Goal: Task Accomplishment & Management: Manage account settings

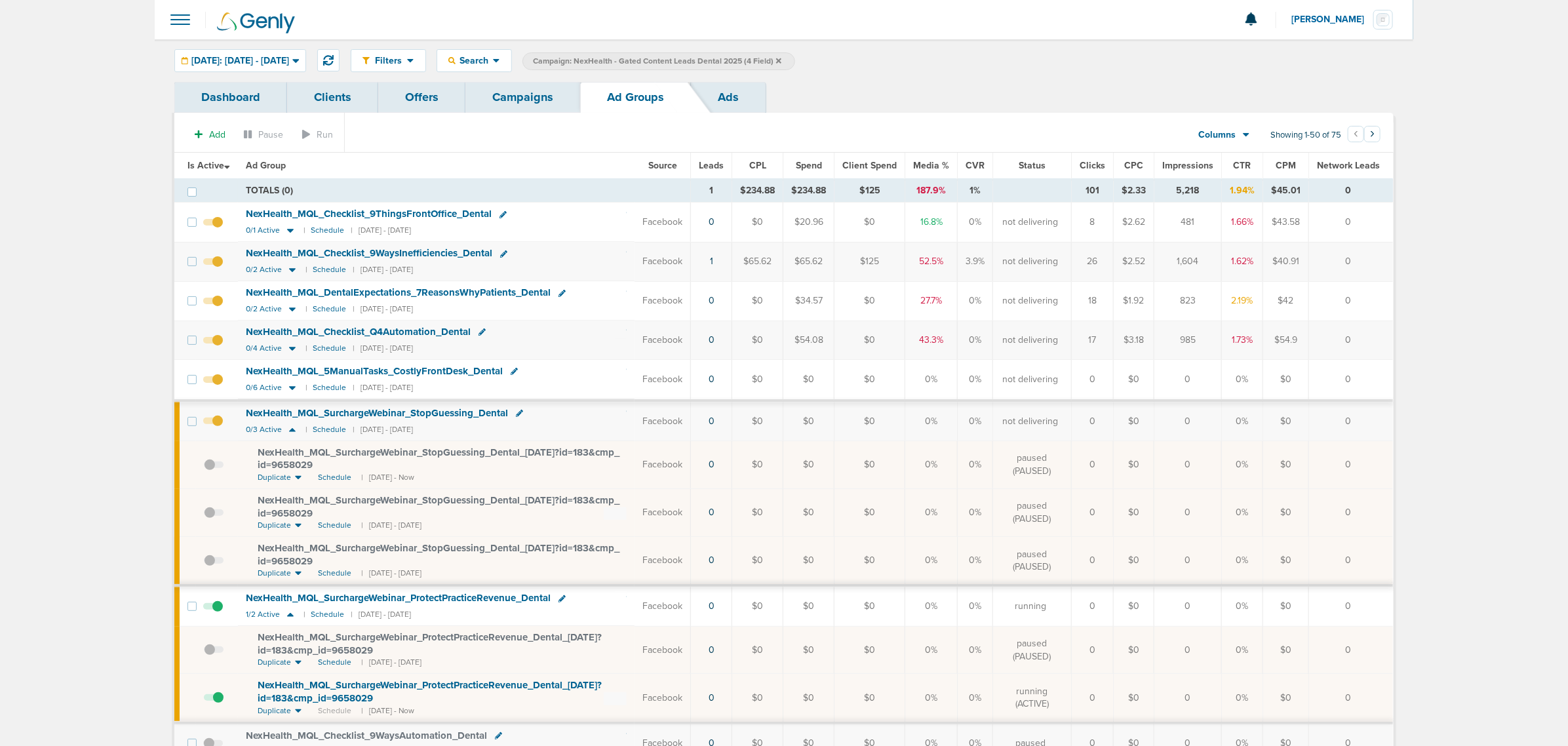
drag, startPoint x: 524, startPoint y: 100, endPoint x: 536, endPoint y: 96, distance: 12.6
click at [524, 100] on link "Campaigns" at bounding box center [522, 97] width 115 height 31
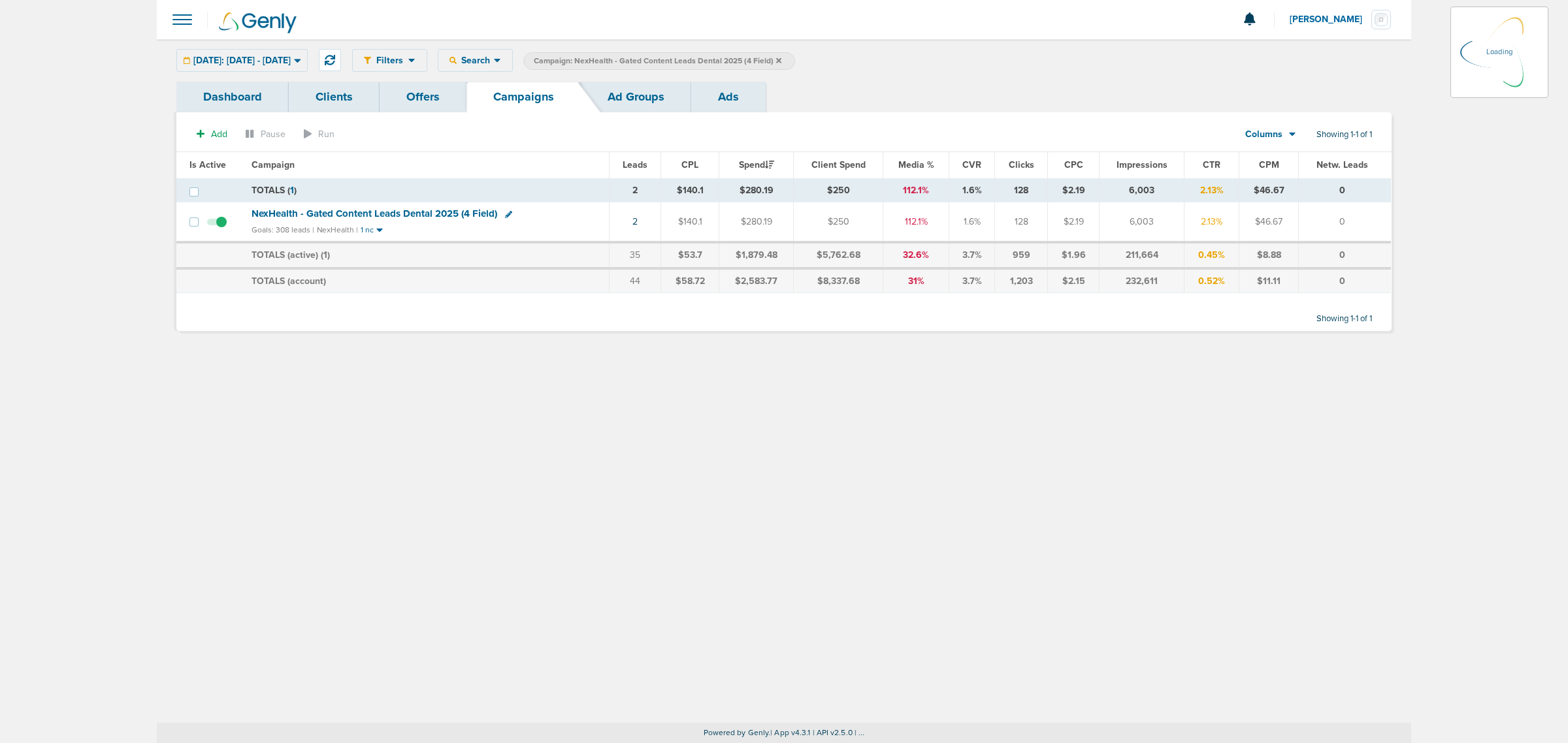
click at [781, 59] on icon at bounding box center [778, 60] width 5 height 5
click at [781, 58] on icon at bounding box center [778, 60] width 5 height 5
click at [795, 58] on label "Campaign: NexHealth - Gated Content Leads Dental 2025 (4 Field)" at bounding box center [660, 62] width 272 height 18
click at [795, 61] on label "Campaign: NexHealth - Gated Content Leads Dental 2025 (4 Field)" at bounding box center [660, 62] width 272 height 18
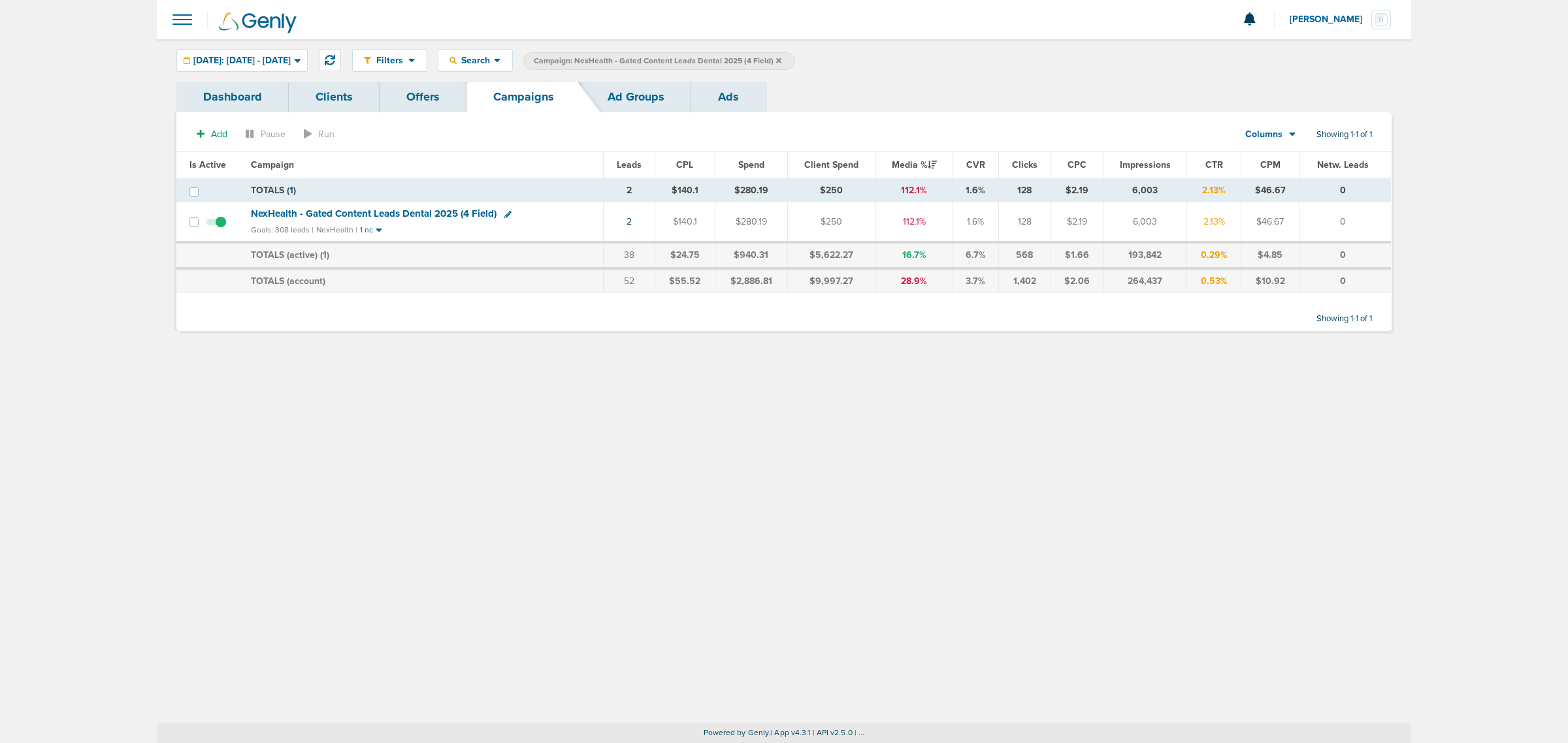
click at [781, 60] on icon at bounding box center [778, 61] width 5 height 8
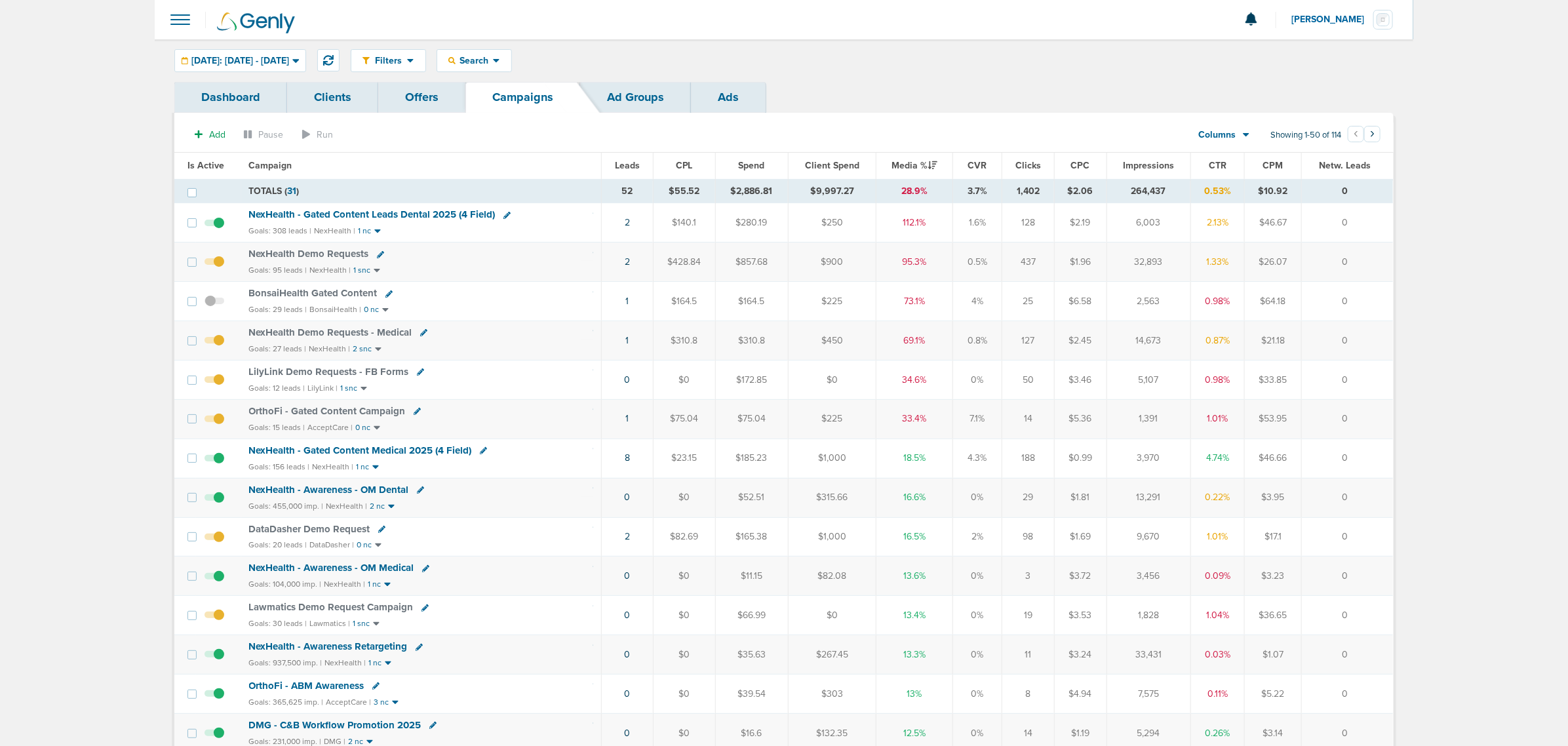
click at [352, 211] on span "NexHealth - Gated Content Leads Dental 2025 (4 Field)" at bounding box center [372, 214] width 246 height 12
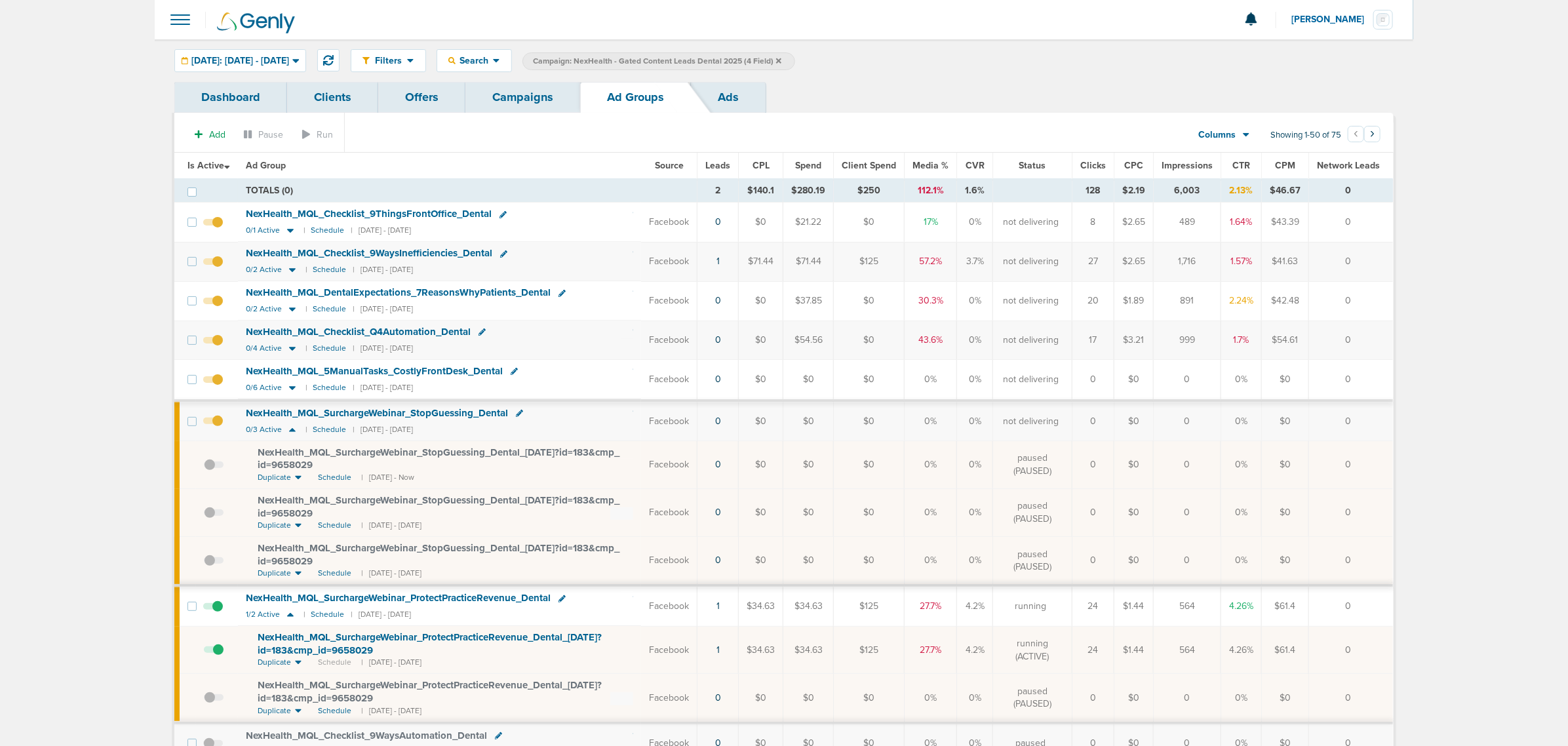
click at [219, 268] on span at bounding box center [213, 268] width 20 height 0
click at [213, 264] on input "checkbox" at bounding box center [213, 264] width 0 height 0
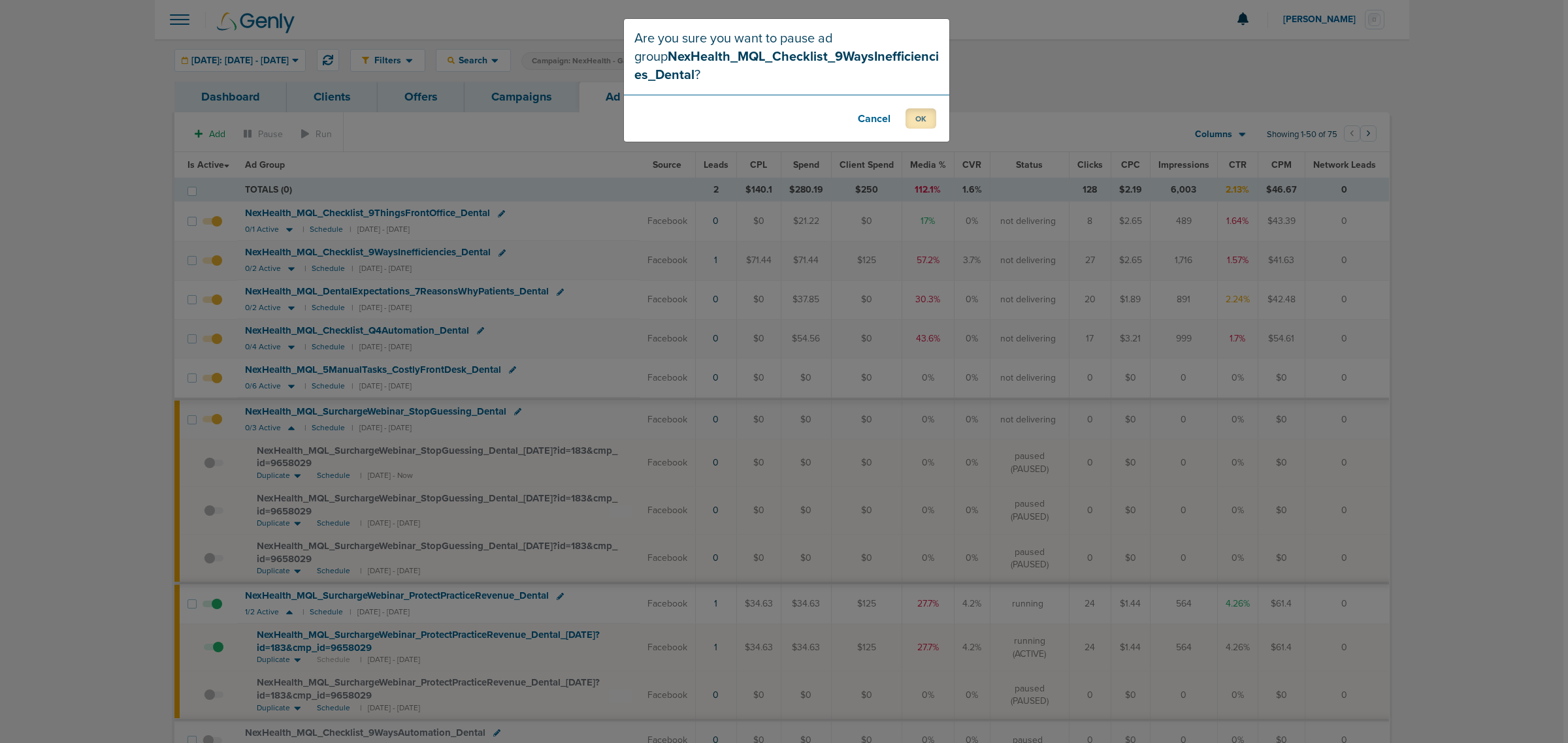
click at [915, 124] on button "OK" at bounding box center [920, 118] width 31 height 20
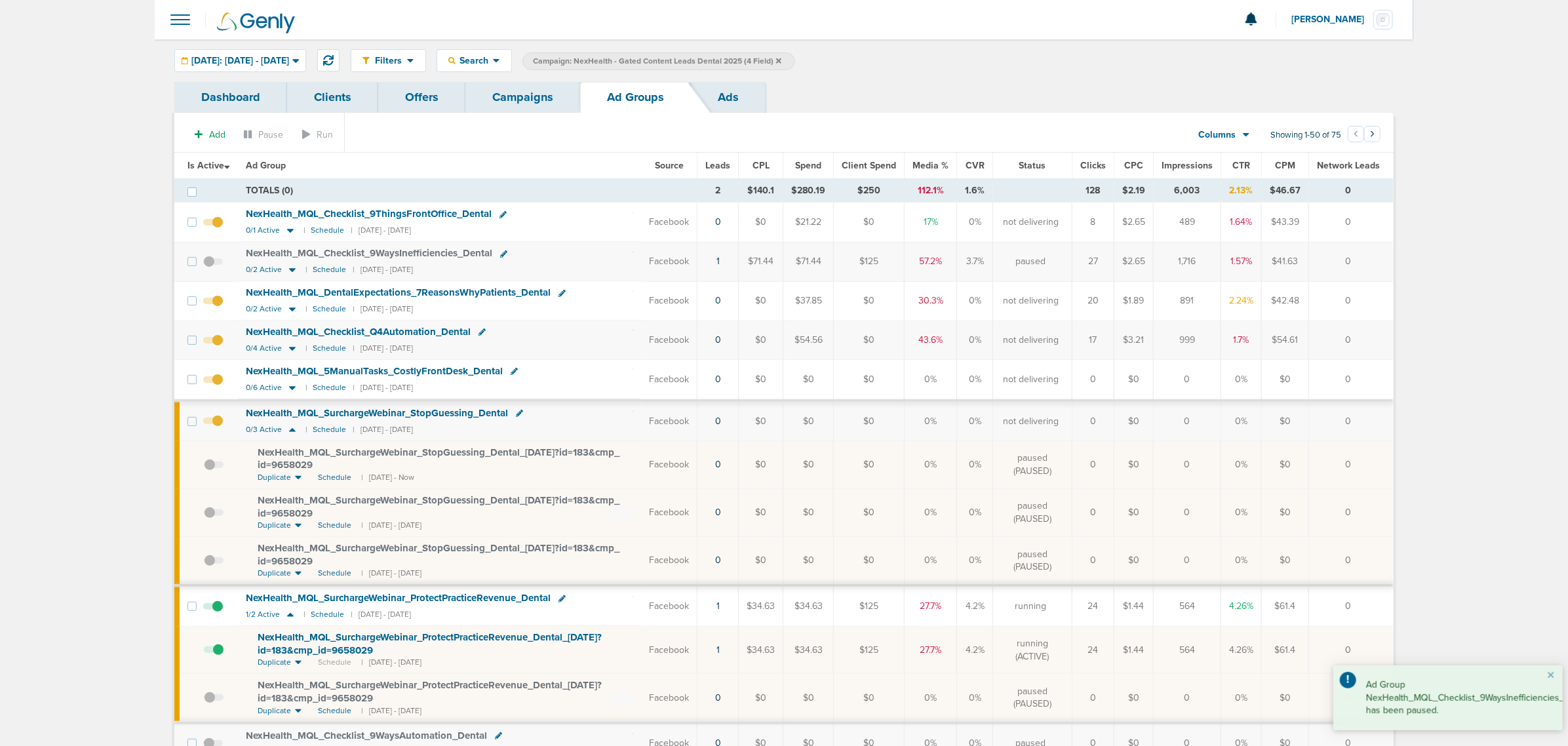
click at [213, 307] on span at bounding box center [213, 307] width 20 height 0
click at [213, 303] on input "checkbox" at bounding box center [213, 303] width 0 height 0
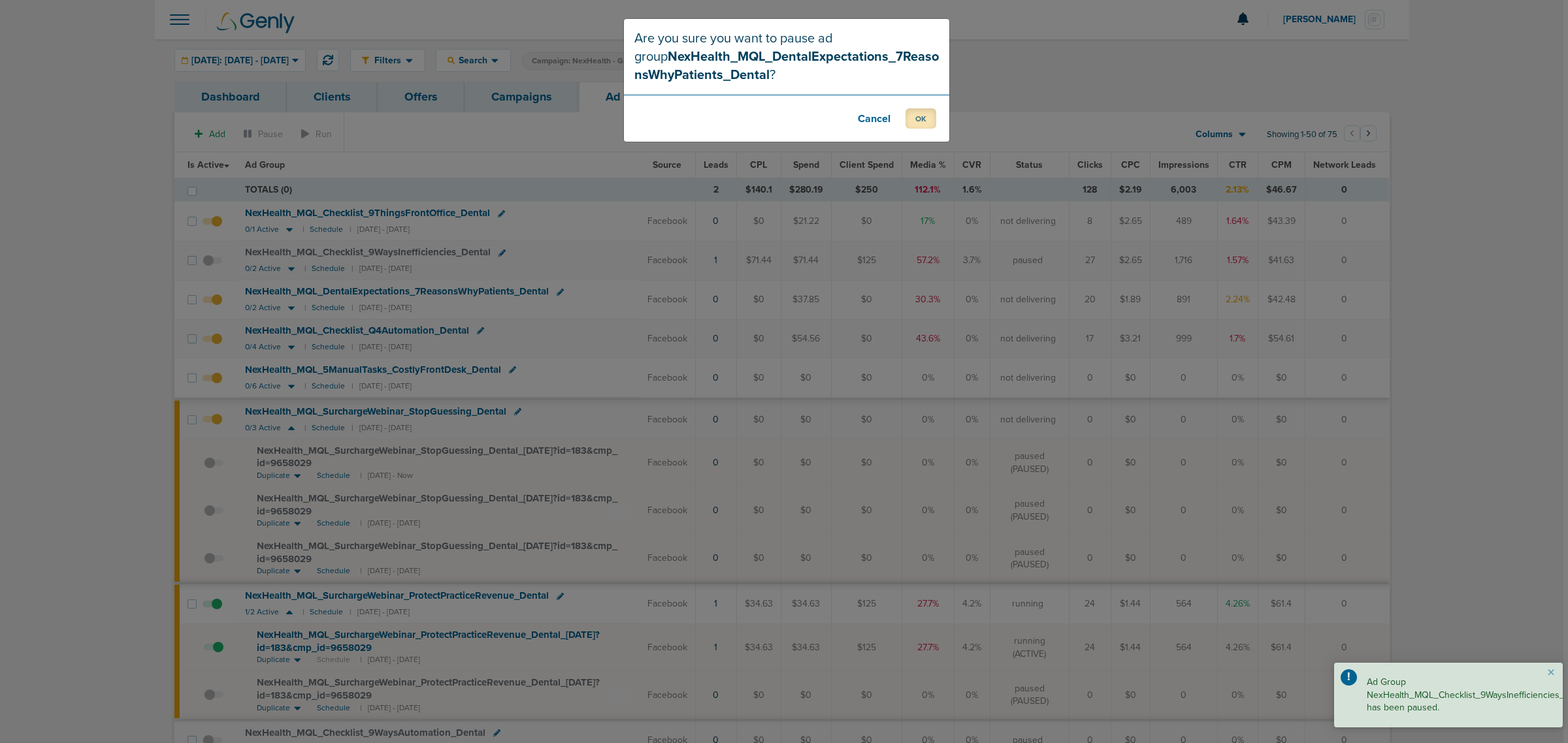
click at [924, 115] on button "OK" at bounding box center [920, 118] width 31 height 20
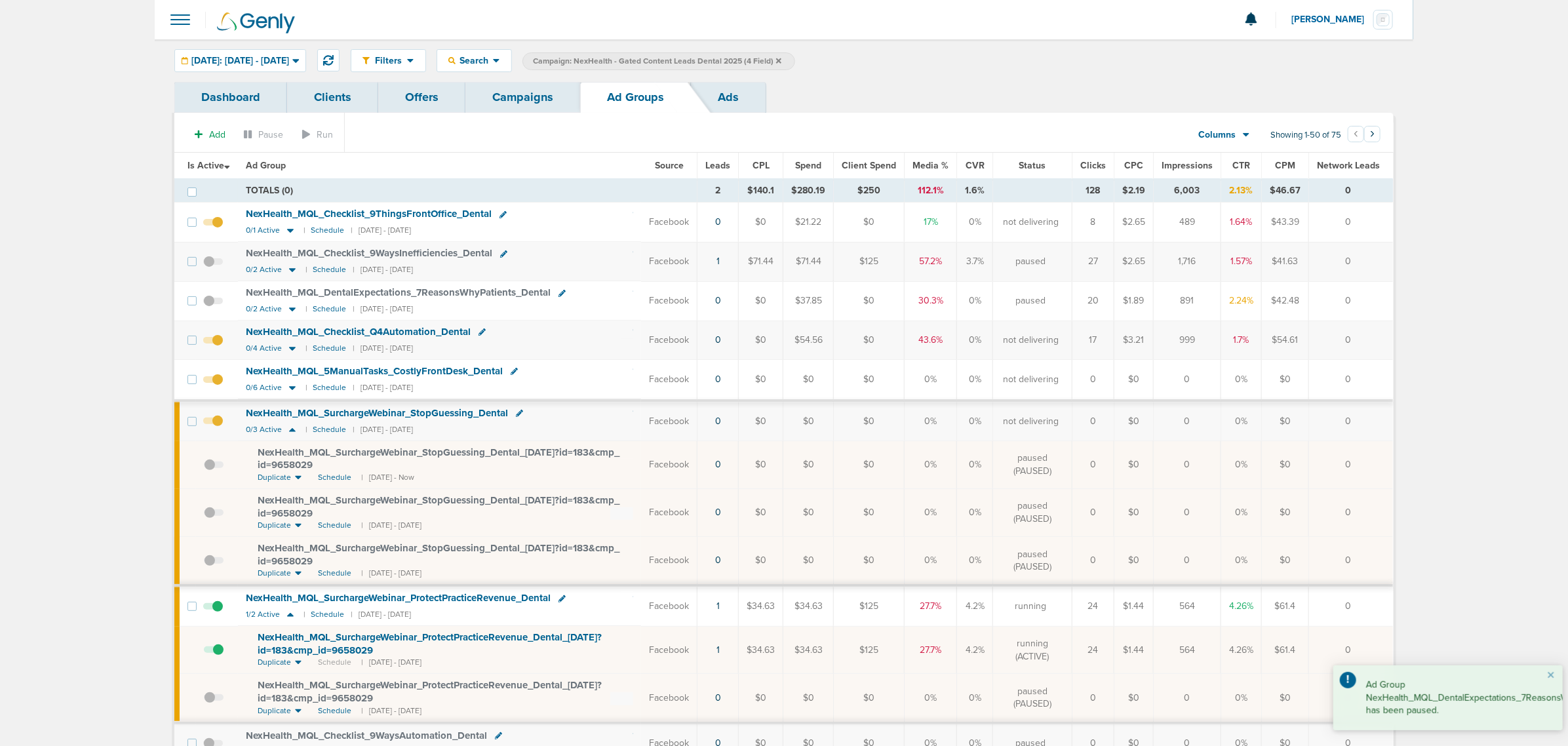
click at [220, 347] on span at bounding box center [213, 347] width 20 height 0
click at [213, 343] on input "checkbox" at bounding box center [213, 343] width 0 height 0
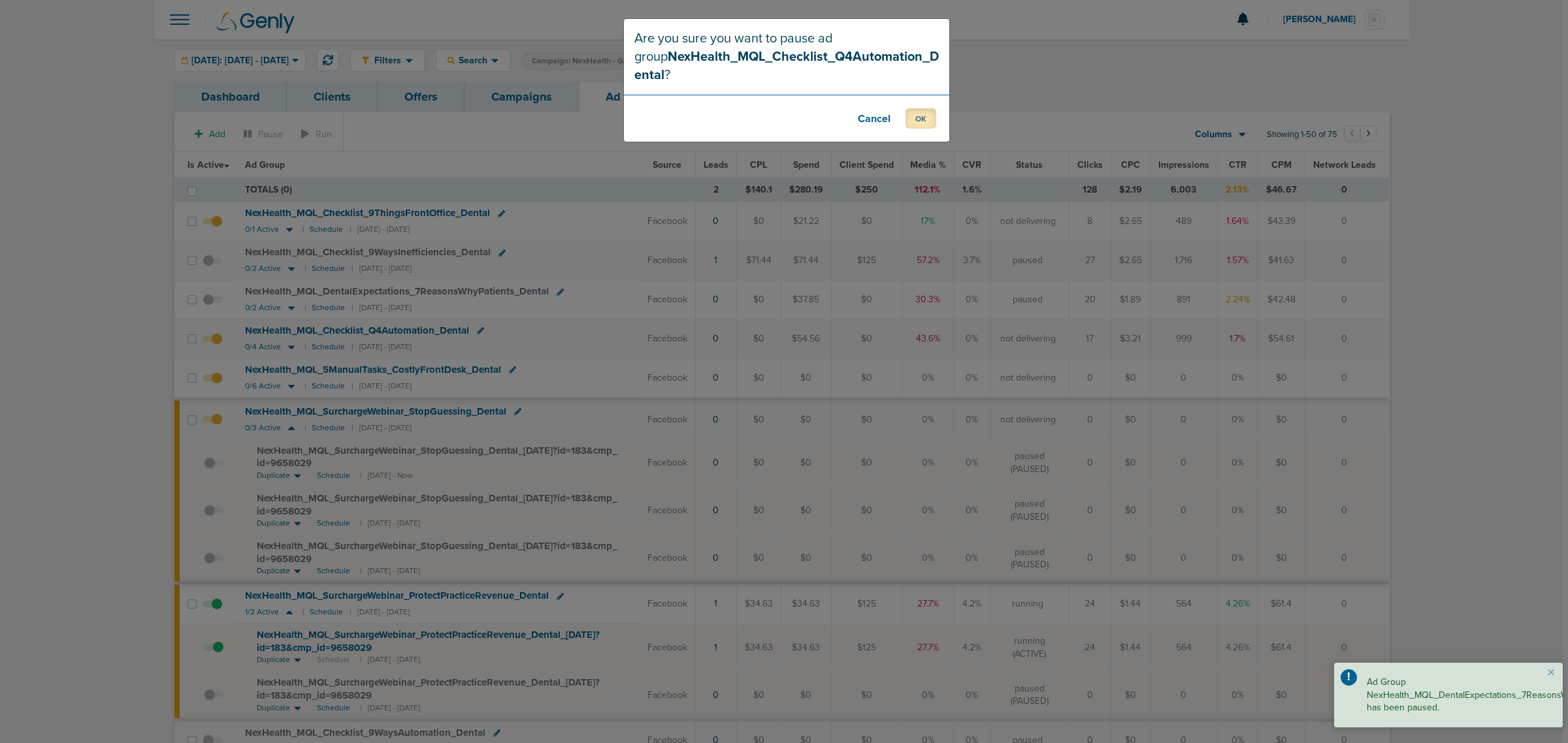
click at [922, 115] on button "OK" at bounding box center [920, 118] width 31 height 20
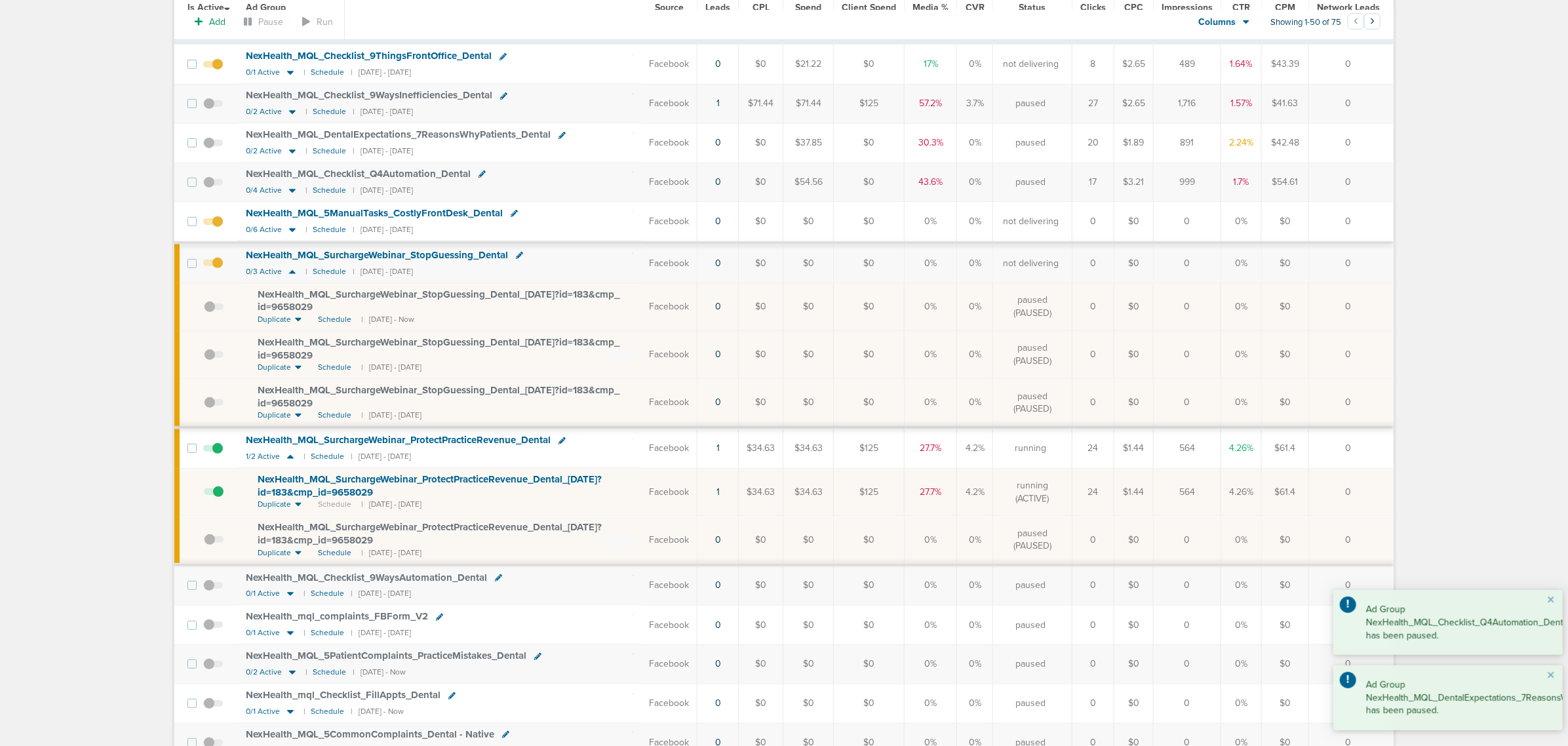
scroll to position [164, 0]
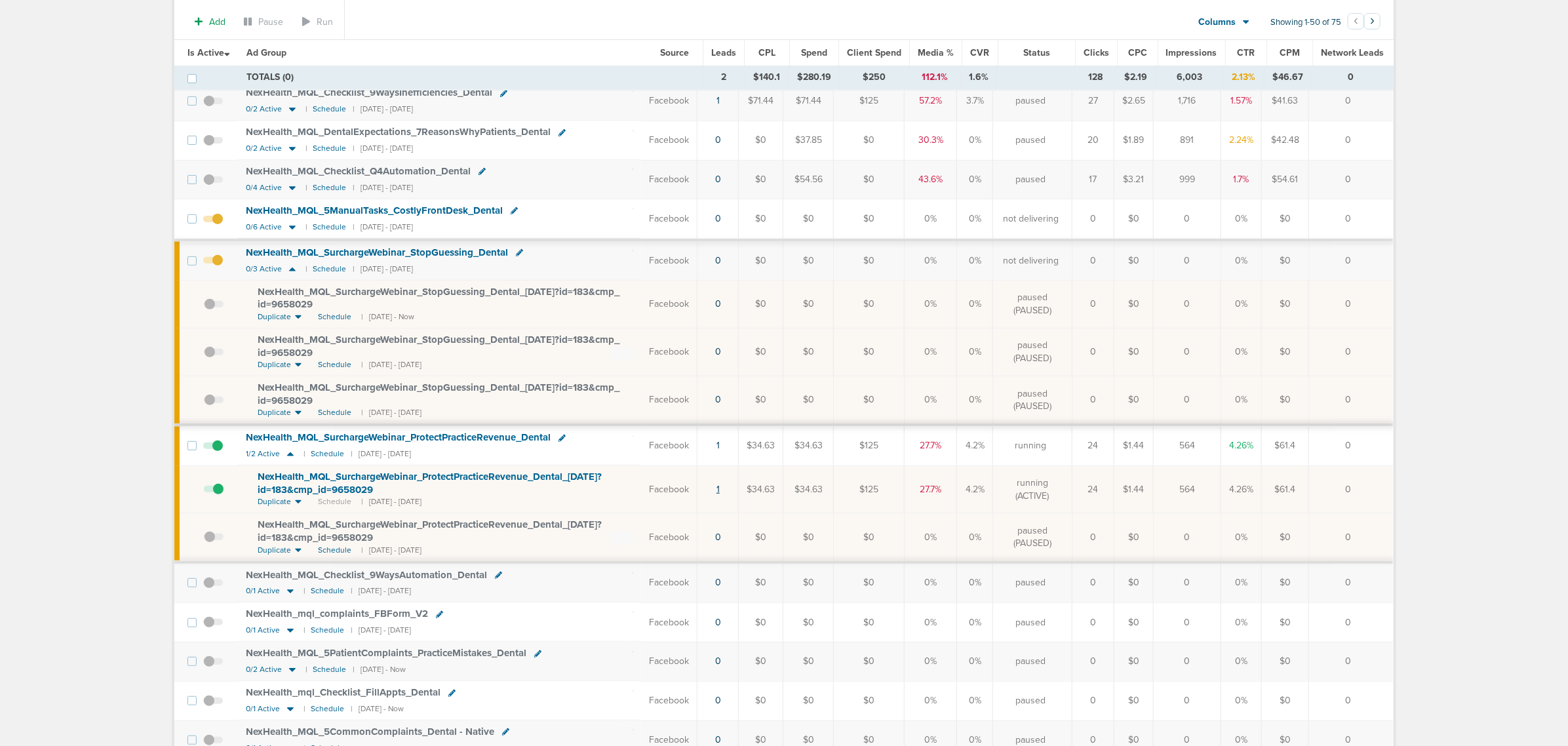
click at [720, 493] on link "1" at bounding box center [718, 489] width 3 height 11
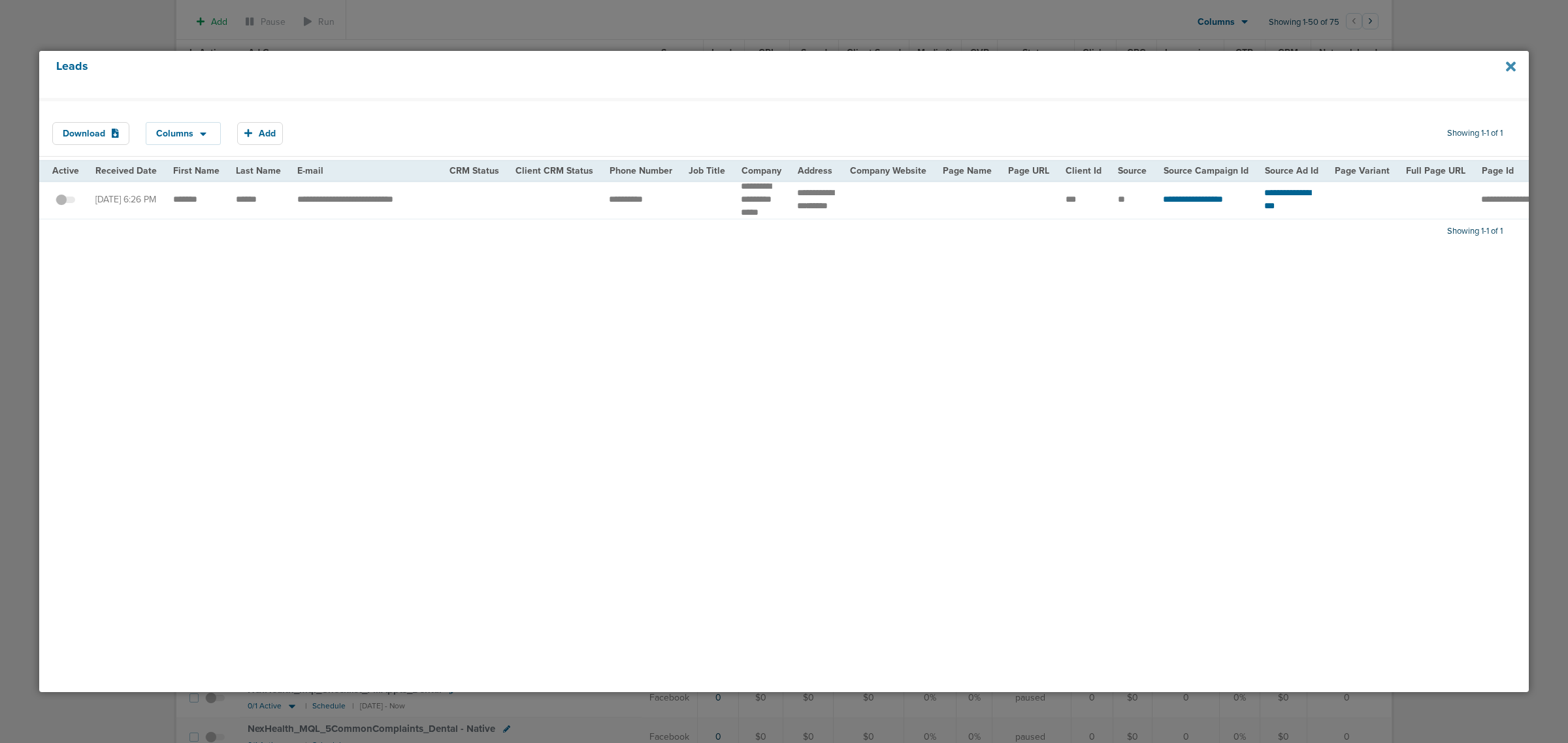
click at [1507, 69] on icon at bounding box center [1511, 67] width 10 height 10
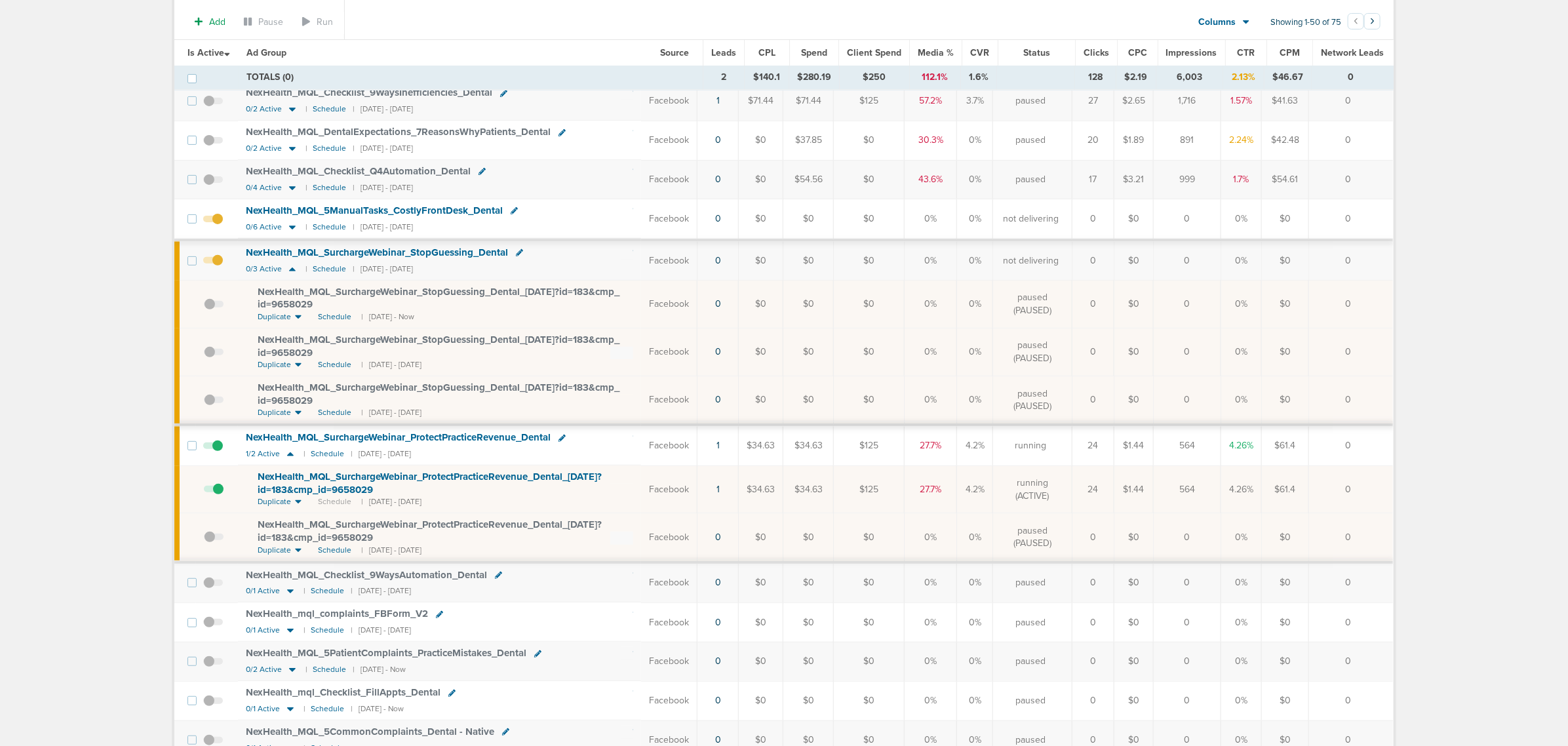
click at [220, 225] on span at bounding box center [213, 225] width 20 height 0
click at [213, 221] on input "checkbox" at bounding box center [213, 221] width 0 height 0
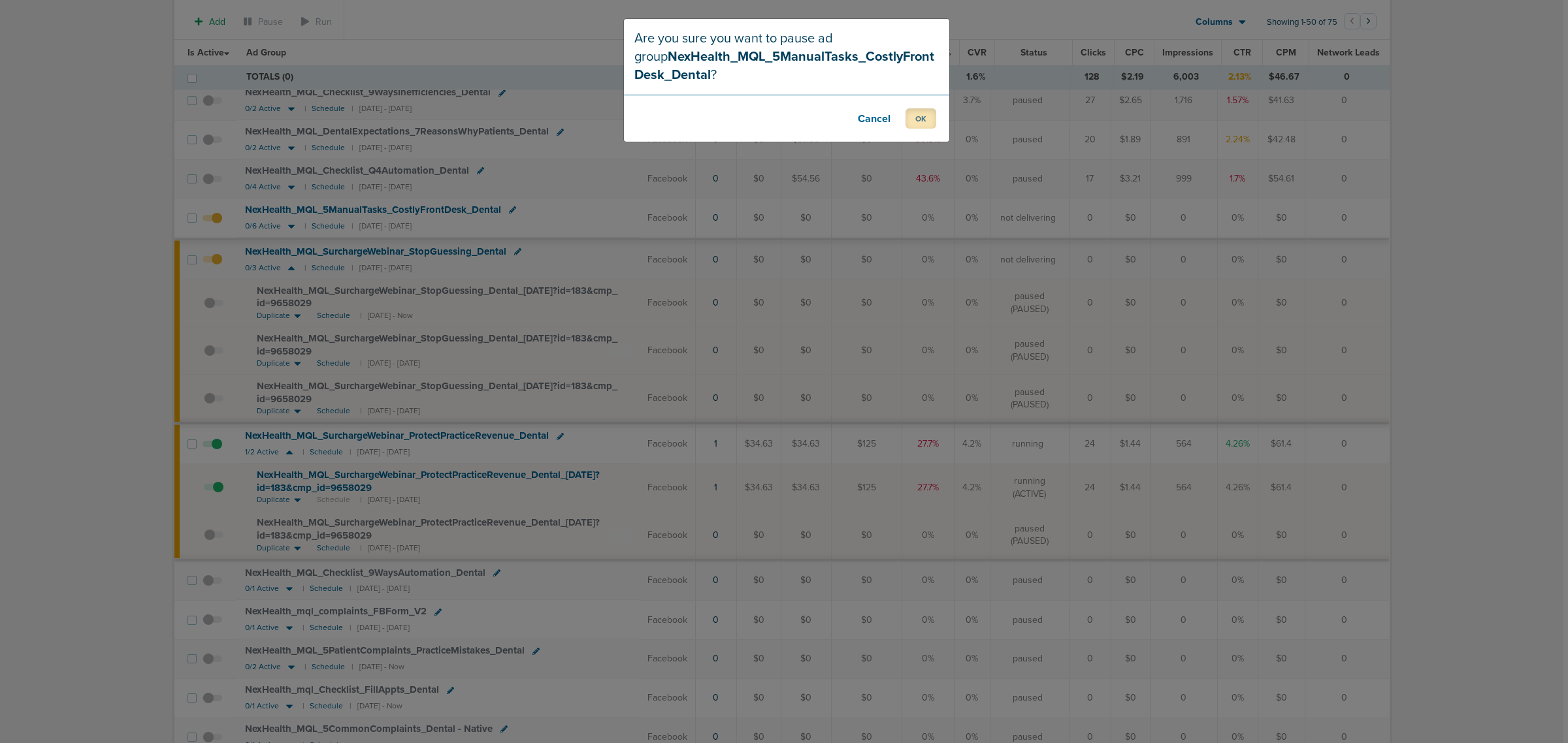
click at [929, 125] on button "OK" at bounding box center [920, 118] width 31 height 20
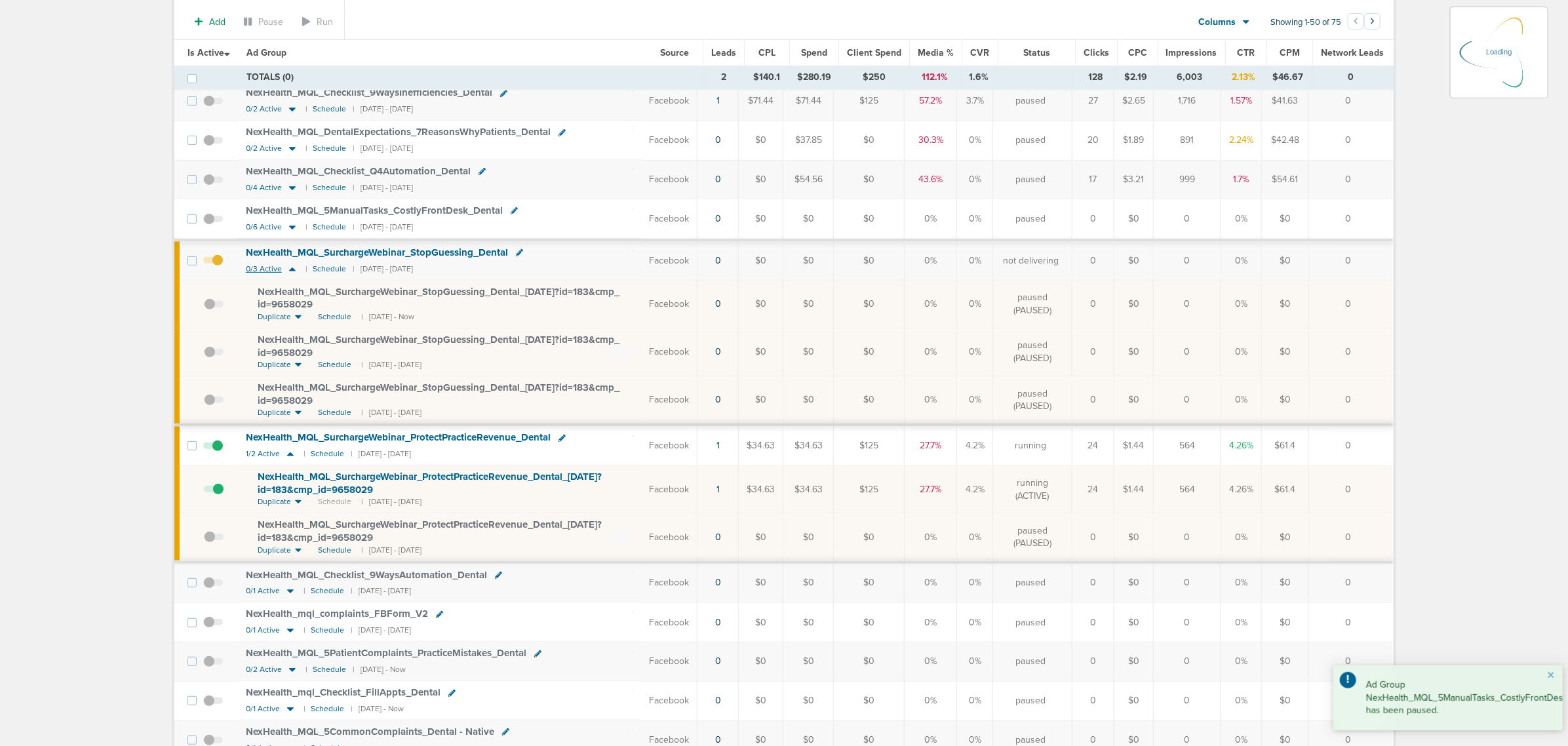
click at [295, 271] on icon at bounding box center [292, 268] width 13 height 11
click at [292, 270] on icon at bounding box center [292, 268] width 13 height 11
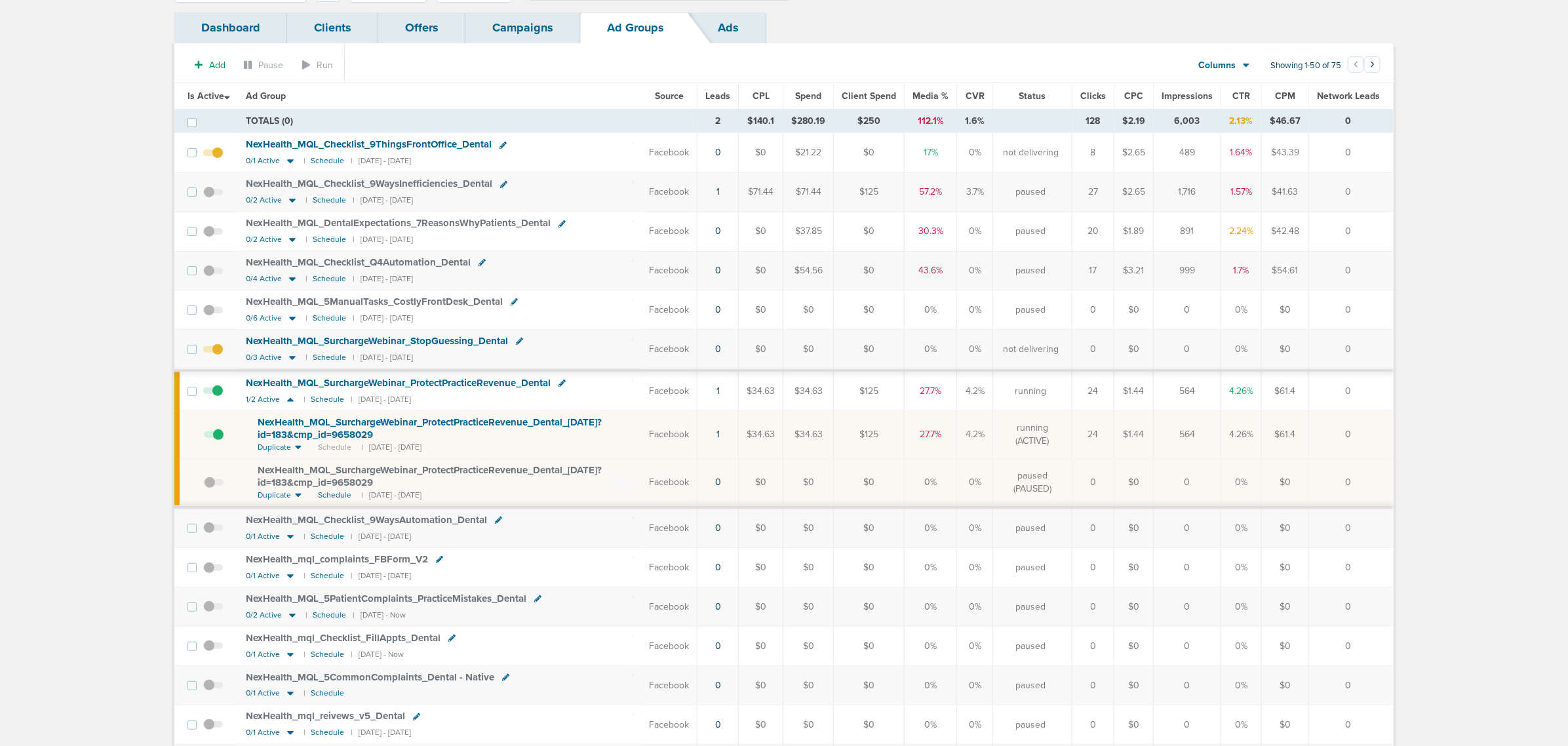
scroll to position [0, 0]
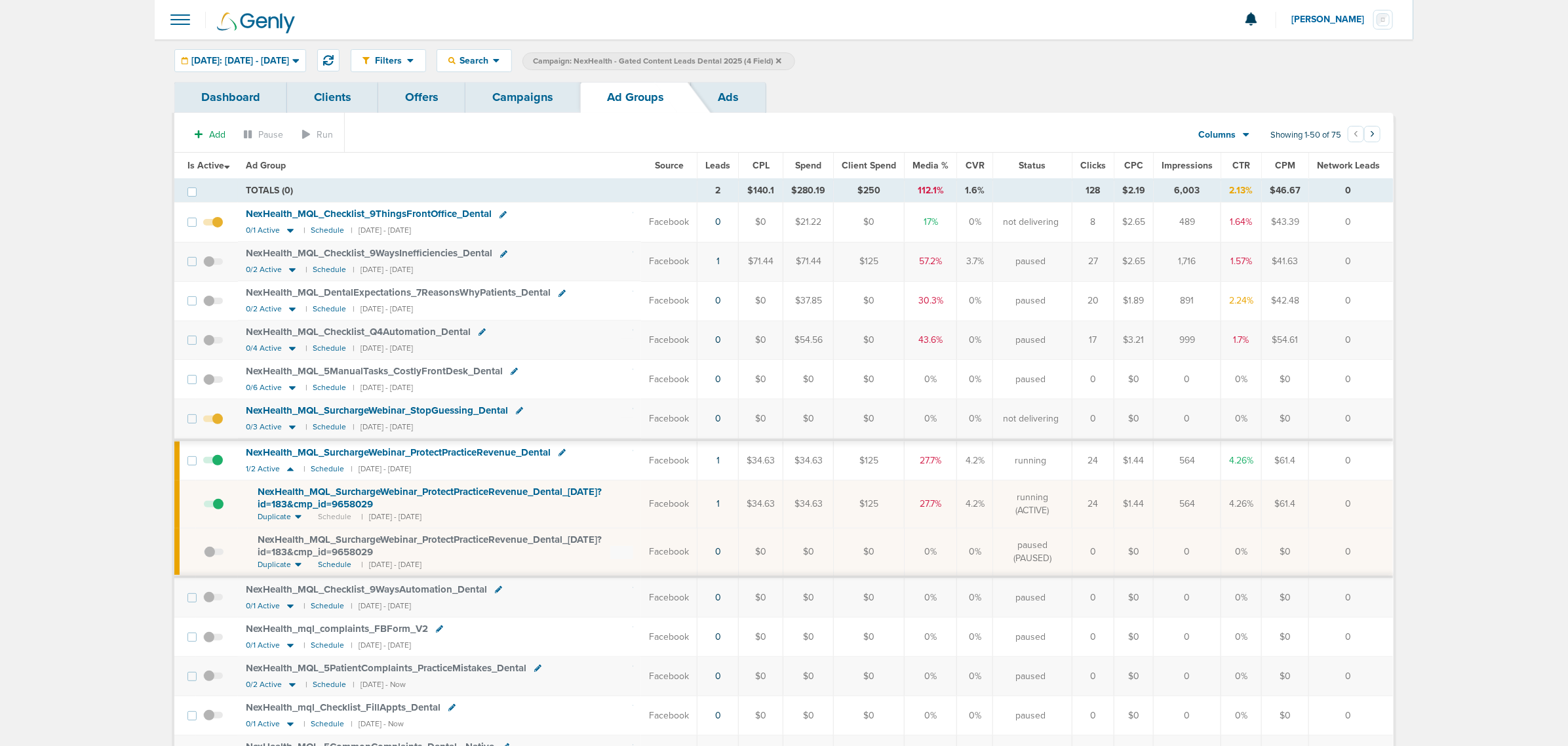
click at [522, 97] on link "Campaigns" at bounding box center [522, 97] width 115 height 31
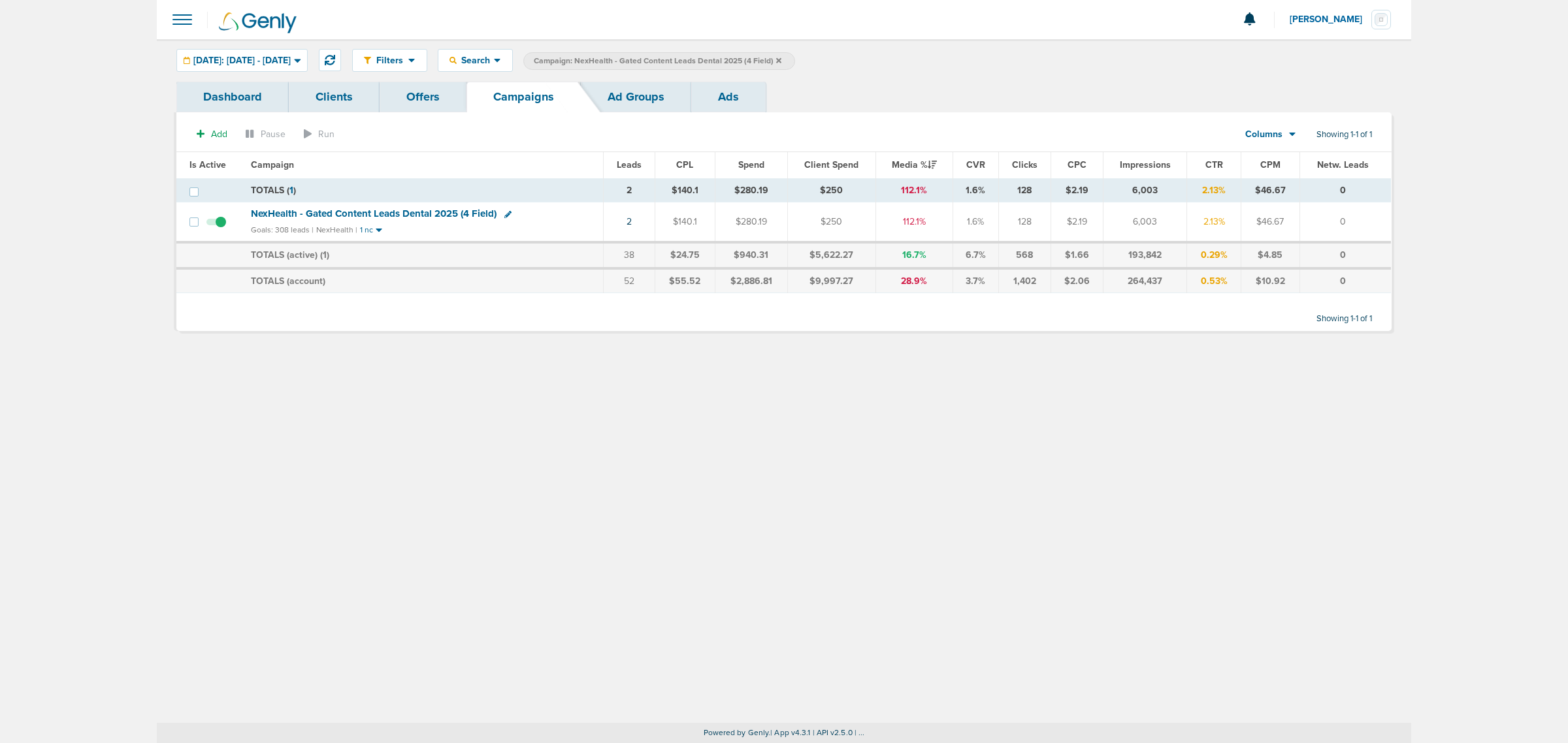
click at [781, 57] on icon at bounding box center [778, 61] width 5 height 8
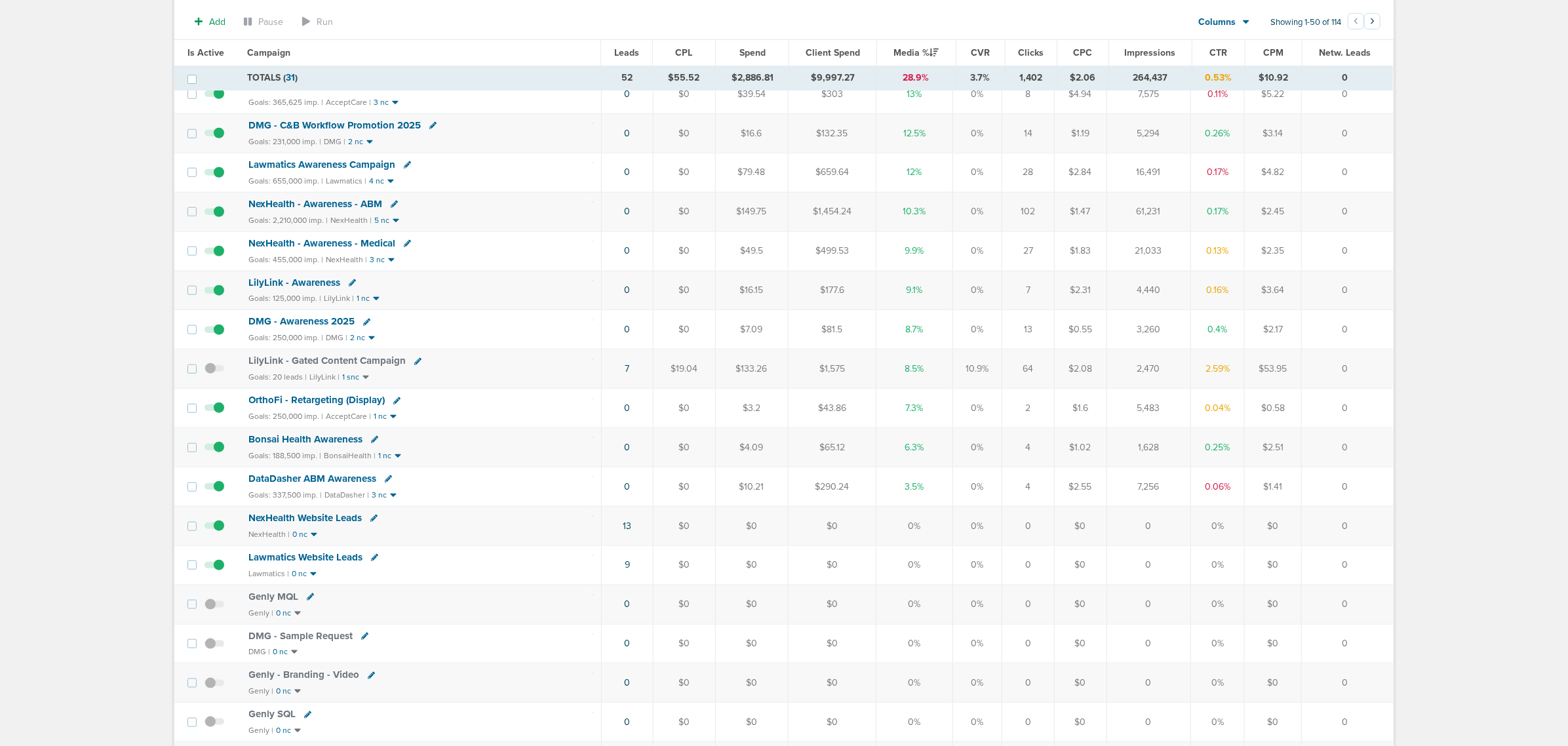
scroll to position [656, 0]
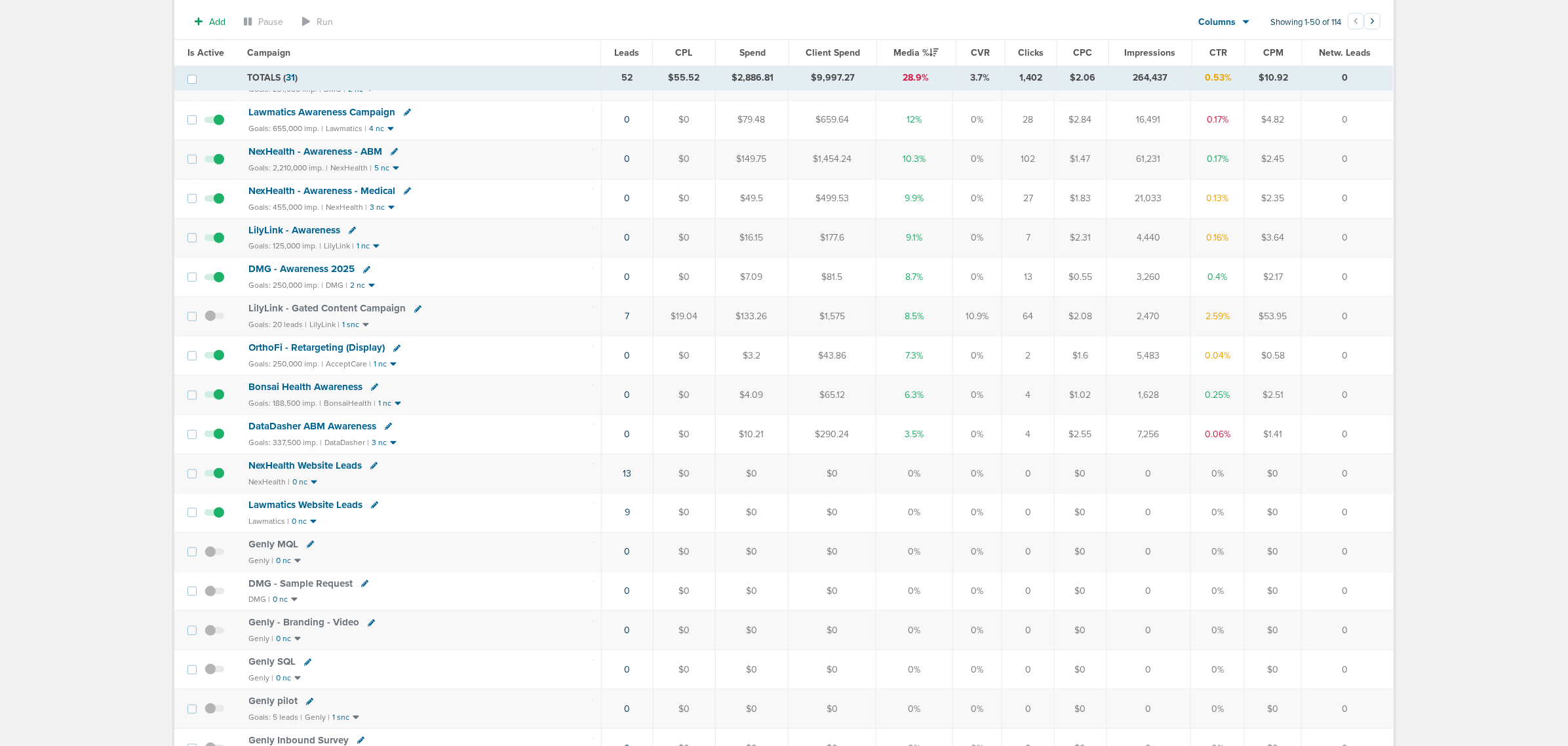
click at [319, 432] on span "DataDasher ABM Awareness" at bounding box center [313, 426] width 128 height 12
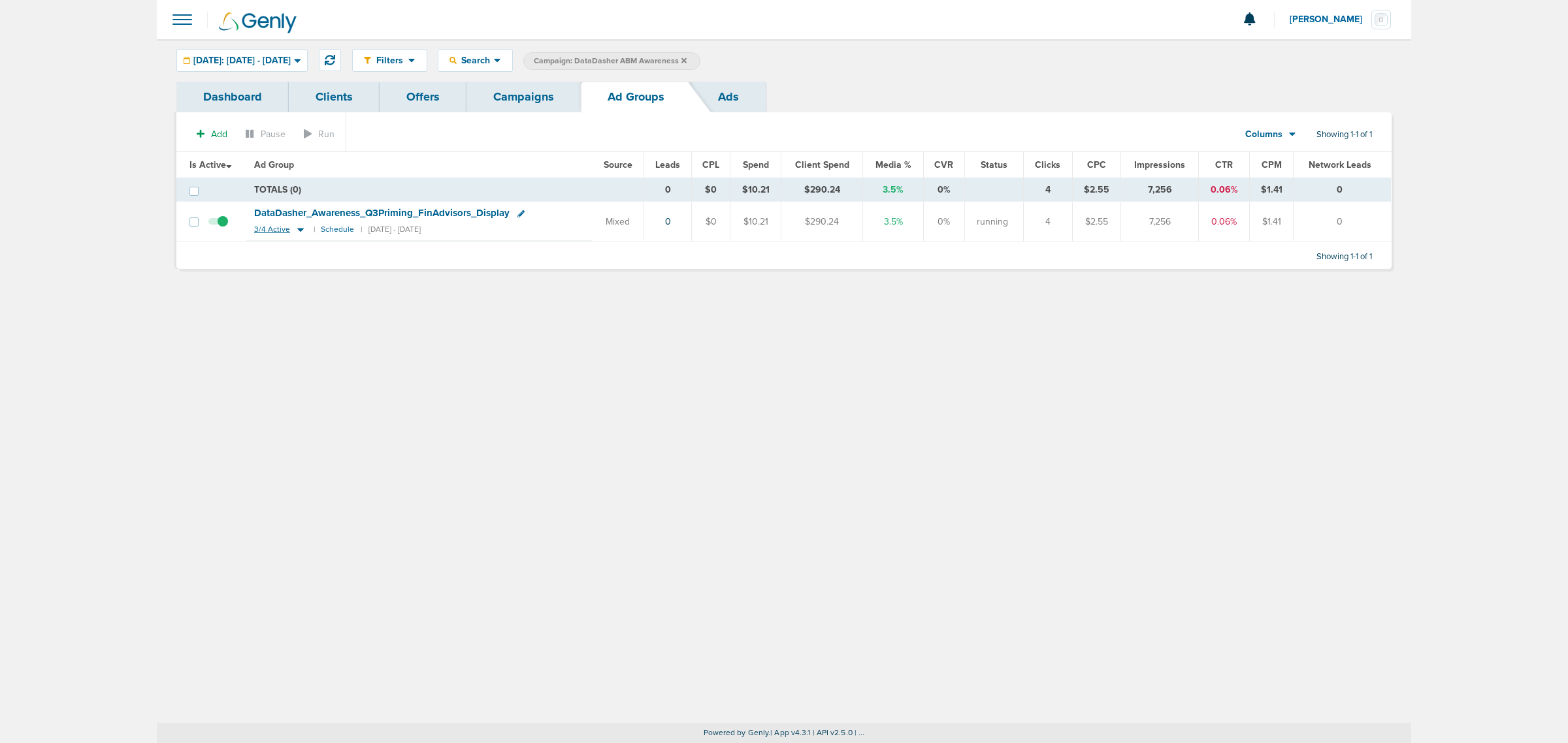
click at [301, 230] on icon at bounding box center [300, 230] width 7 height 4
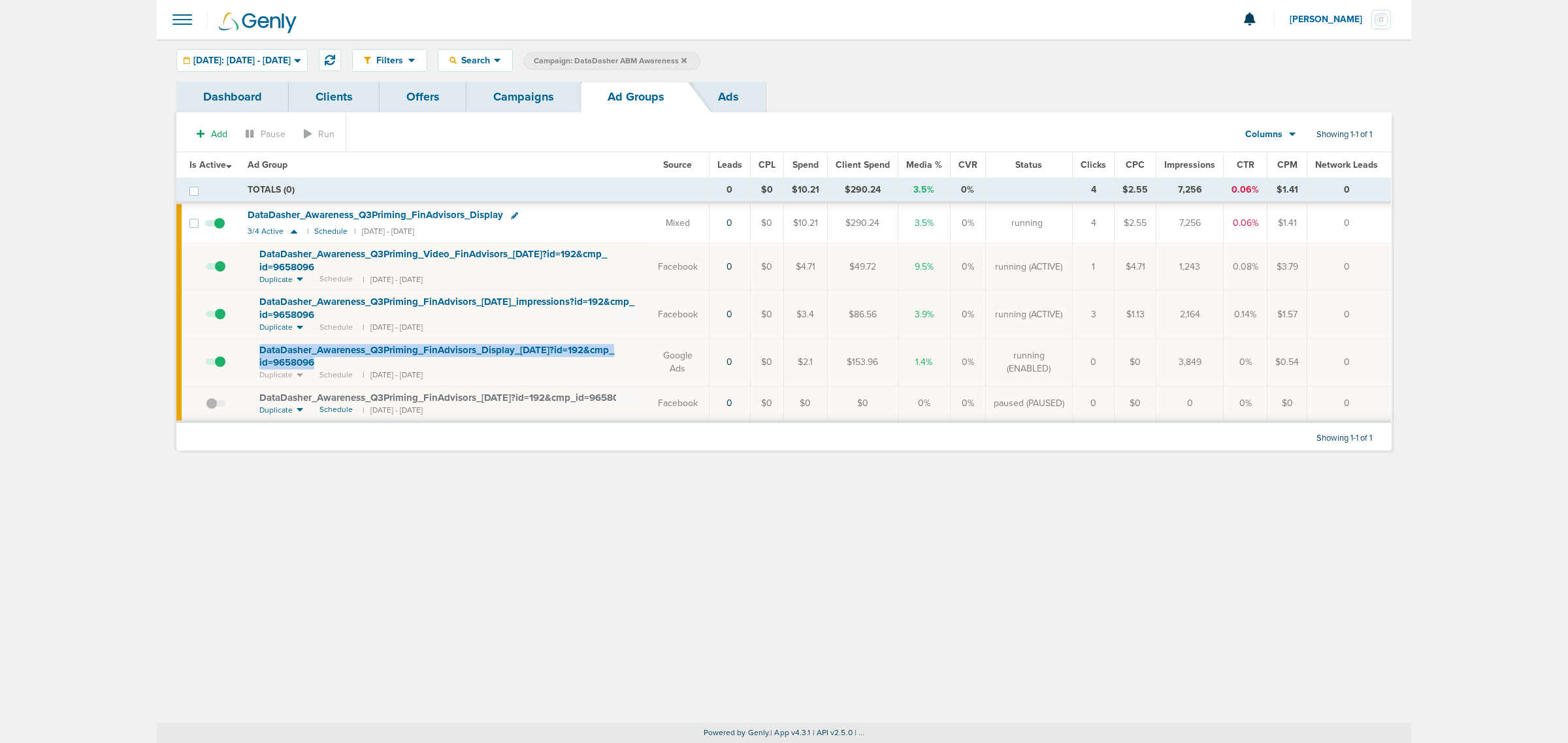
drag, startPoint x: 333, startPoint y: 363, endPoint x: 253, endPoint y: 350, distance: 81.0
click at [253, 350] on td "DataDasher_ Awareness_ Q3Priming_ FinAdvisors_ Display_ [DATE]?id=192&cmp_ id=9…" at bounding box center [443, 363] width 407 height 48
copy span "DataDasher_ Awareness_ Q3Priming_ FinAdvisors_ Display_ [DATE]?id=192&cmp_ id=9…"
click at [1171, 271] on td "1,243" at bounding box center [1190, 267] width 68 height 48
click at [507, 182] on td "TOTALS (0)" at bounding box center [474, 191] width 469 height 25
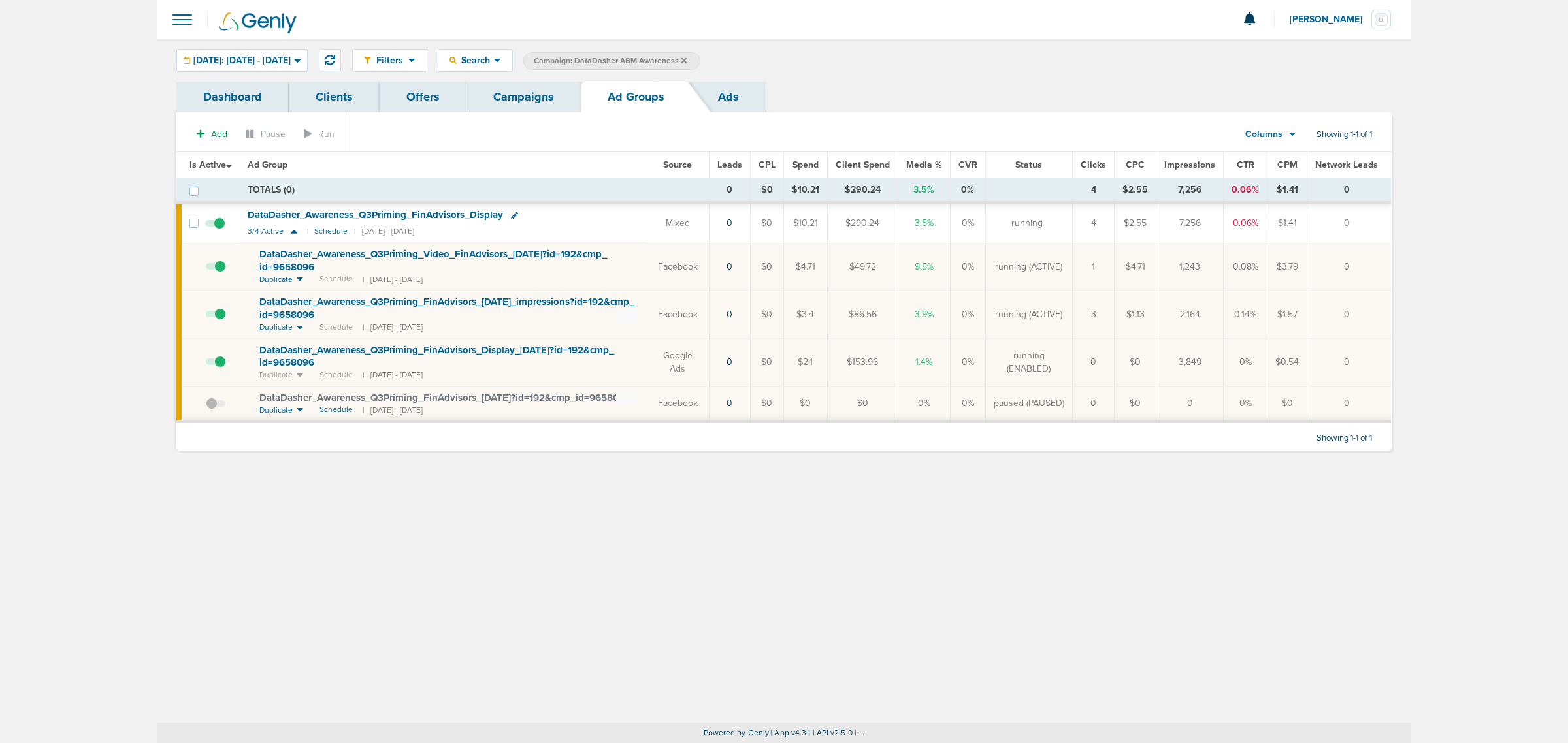
click at [518, 214] on icon at bounding box center [514, 216] width 7 height 7
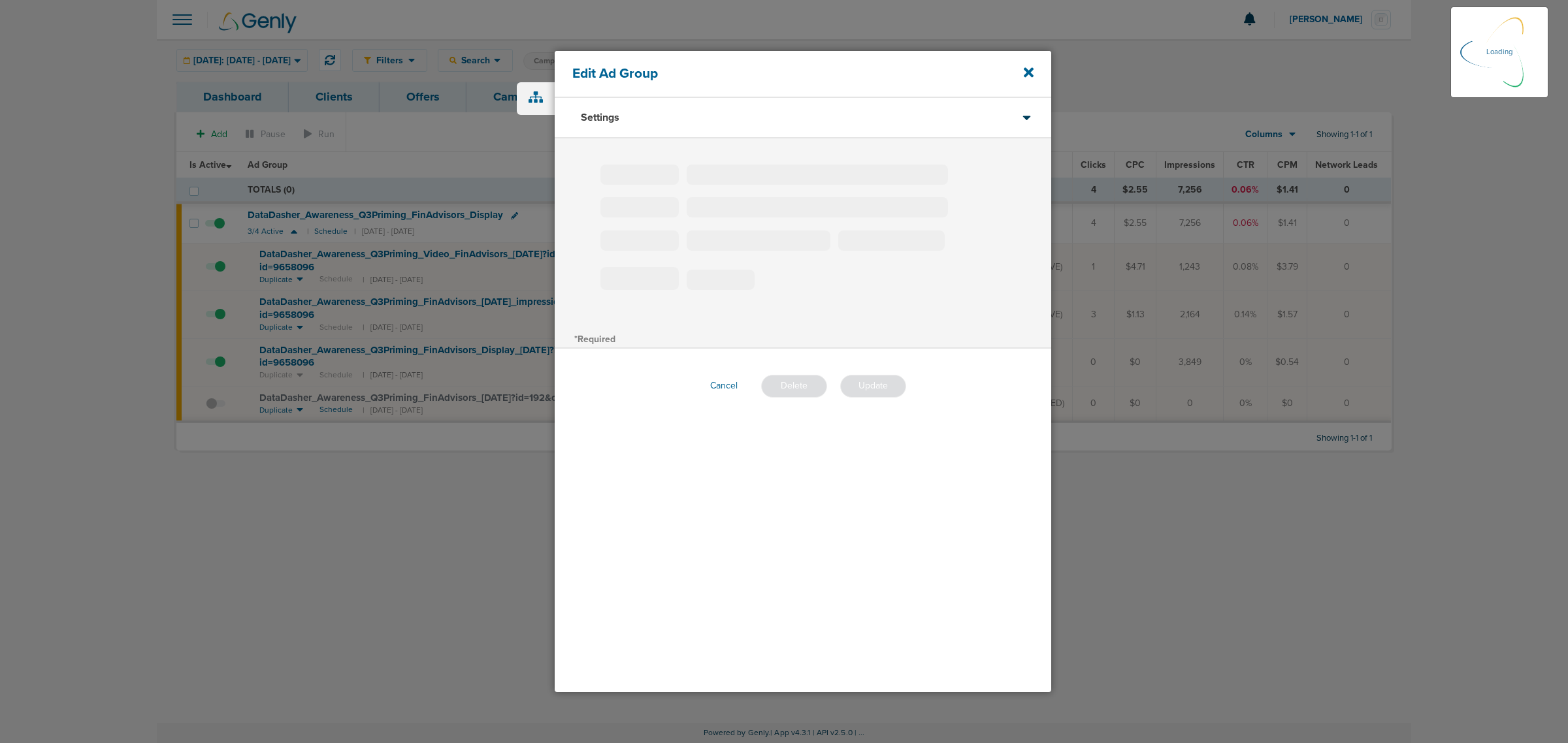
type input "DataDasher_Awareness_Q3Priming_FinAdvisors_Display"
type input "30"
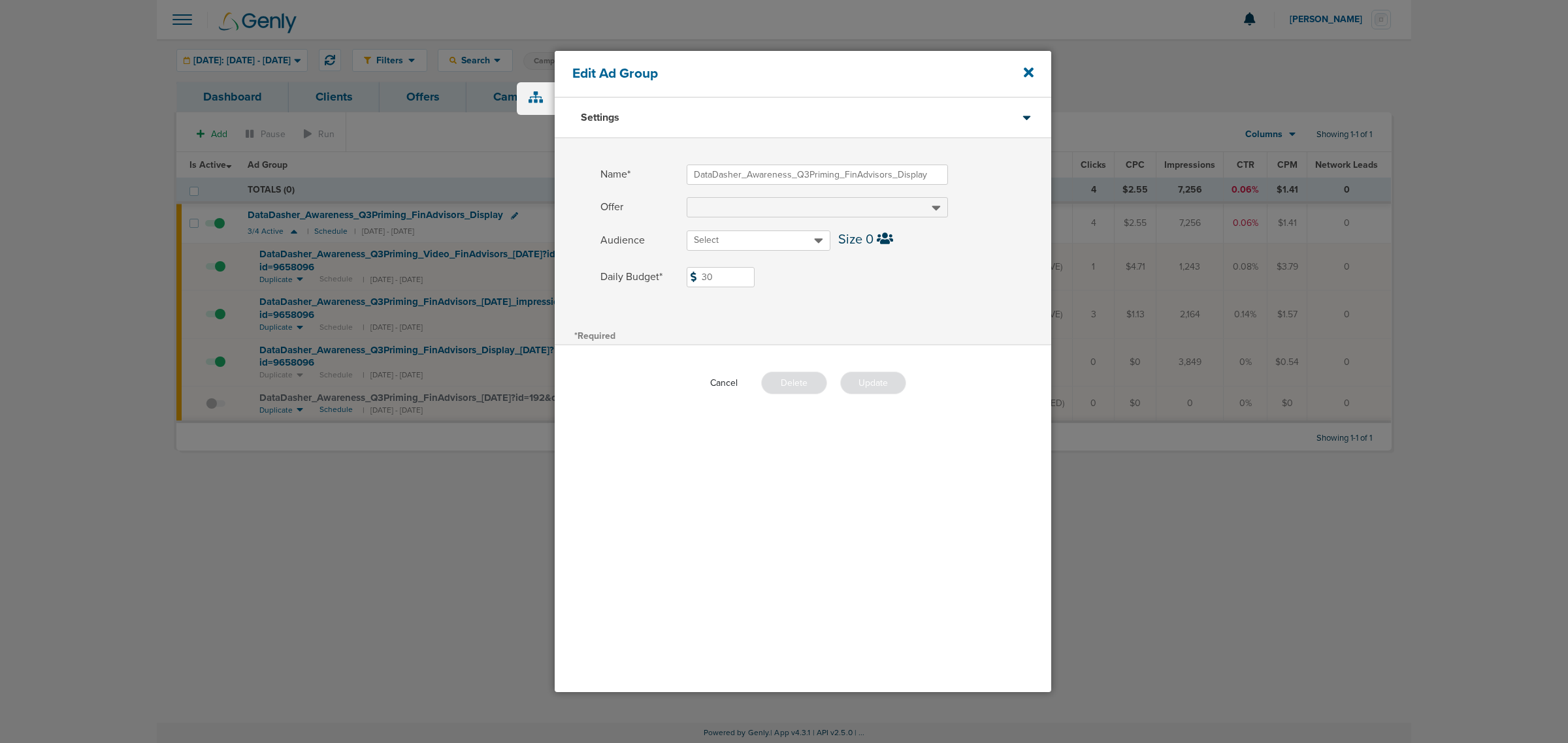
click at [719, 386] on button "Cancel" at bounding box center [723, 382] width 49 height 20
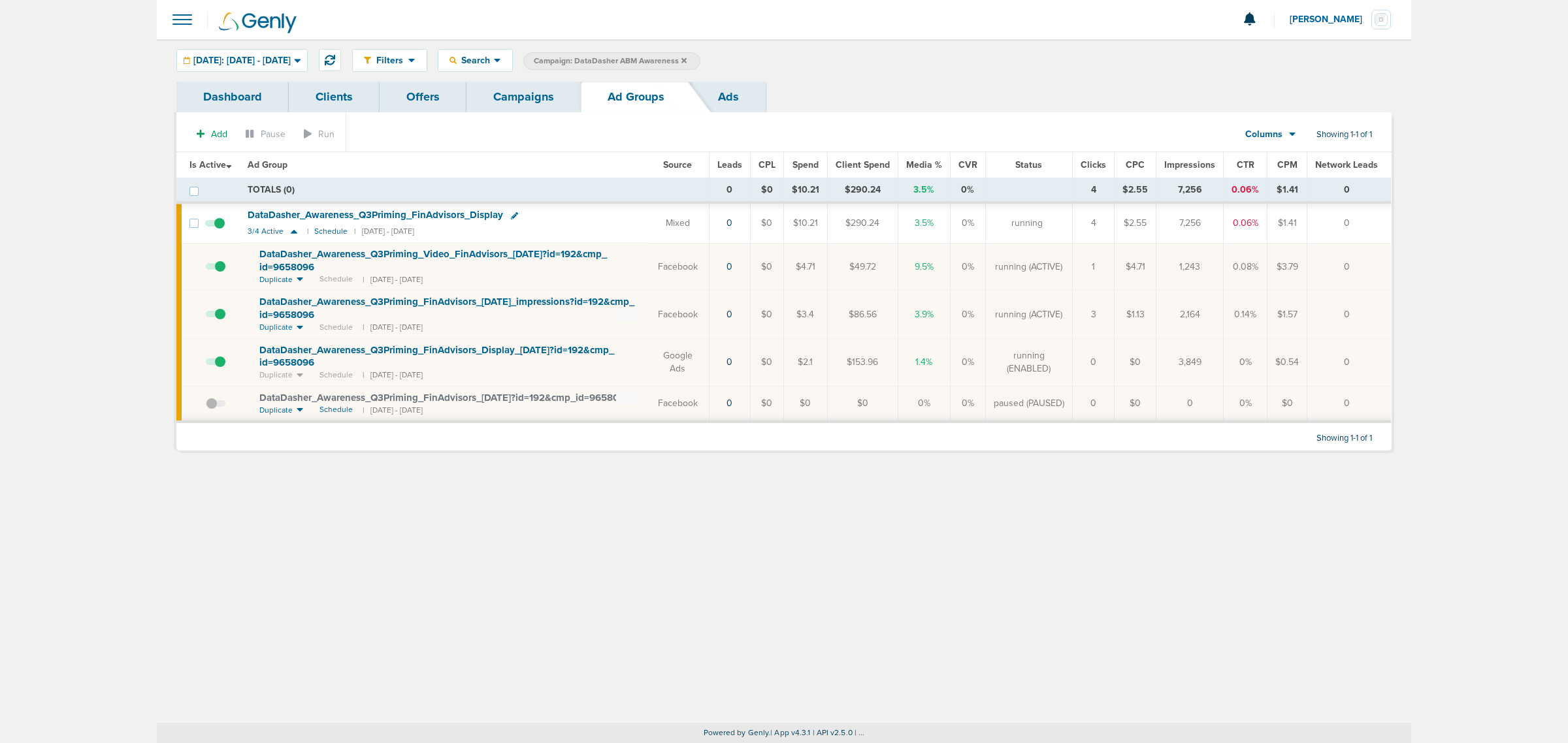
click at [514, 217] on icon at bounding box center [514, 216] width 7 height 7
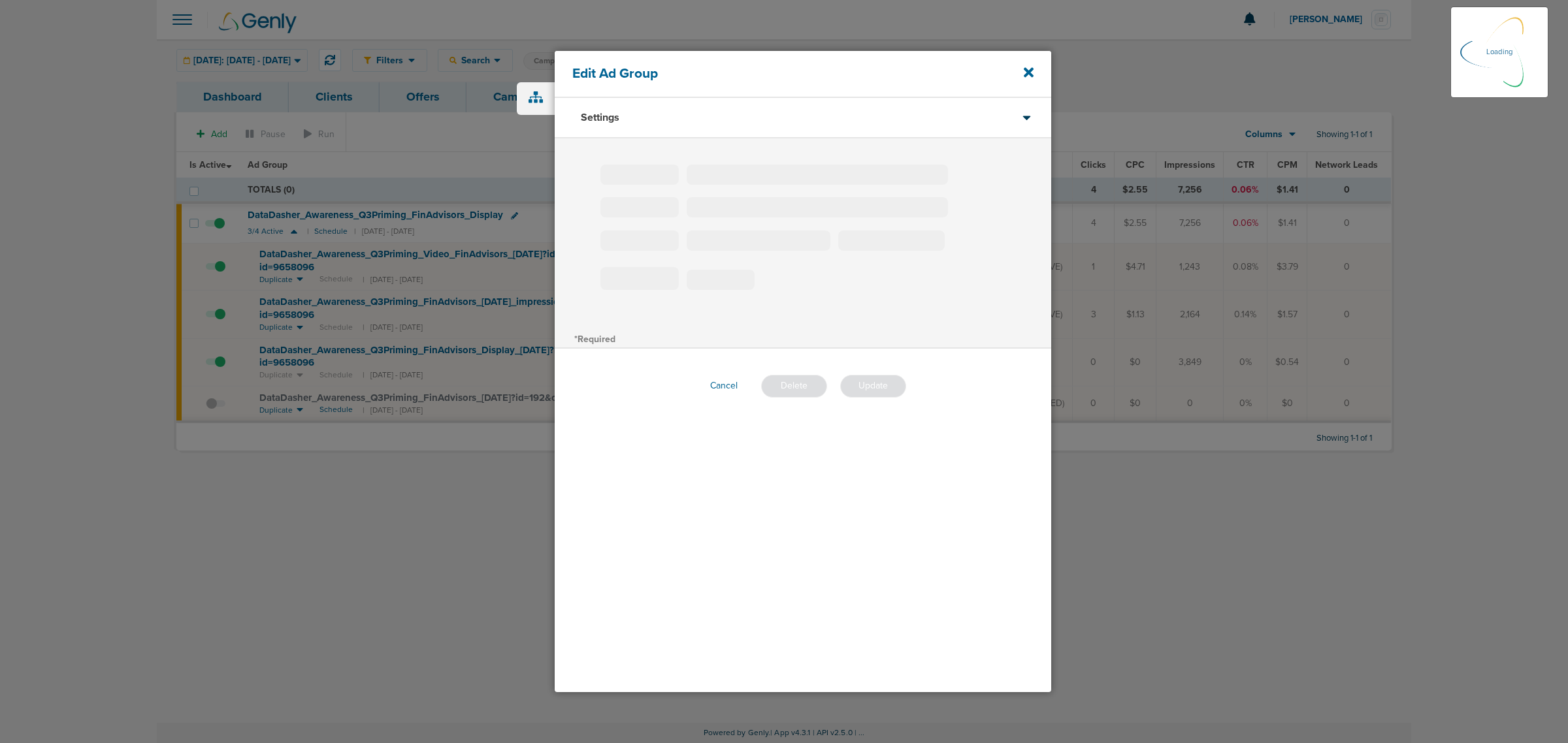
type input "DataDasher_Awareness_Q3Priming_FinAdvisors_Display"
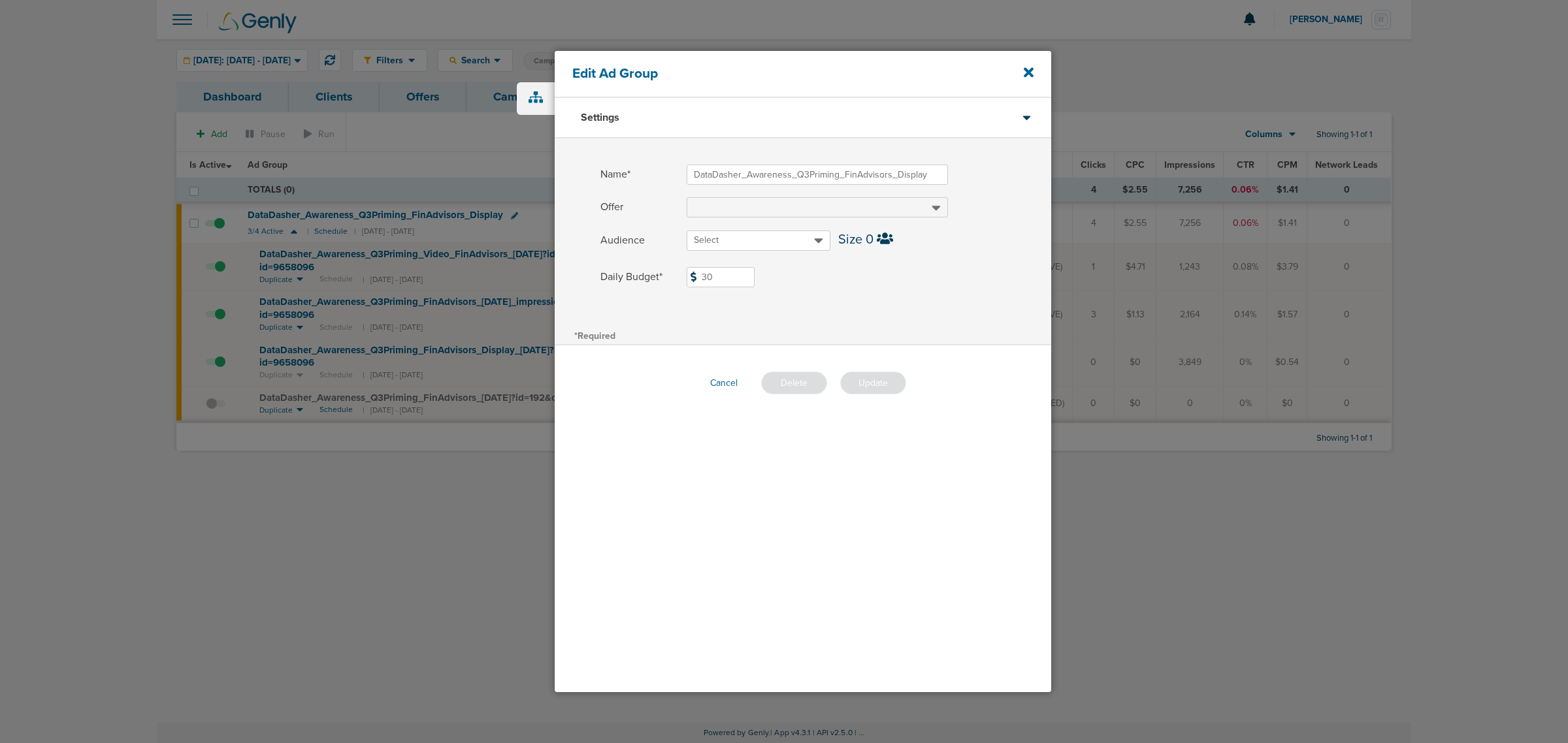
drag, startPoint x: 729, startPoint y: 281, endPoint x: 632, endPoint y: 281, distance: 97.0
click at [632, 281] on label "Daily Budget* 30 $30" at bounding box center [826, 277] width 451 height 20
type input "8"
click at [908, 333] on div "*Required" at bounding box center [803, 335] width 497 height 18
click at [860, 379] on button "Update" at bounding box center [873, 382] width 66 height 23
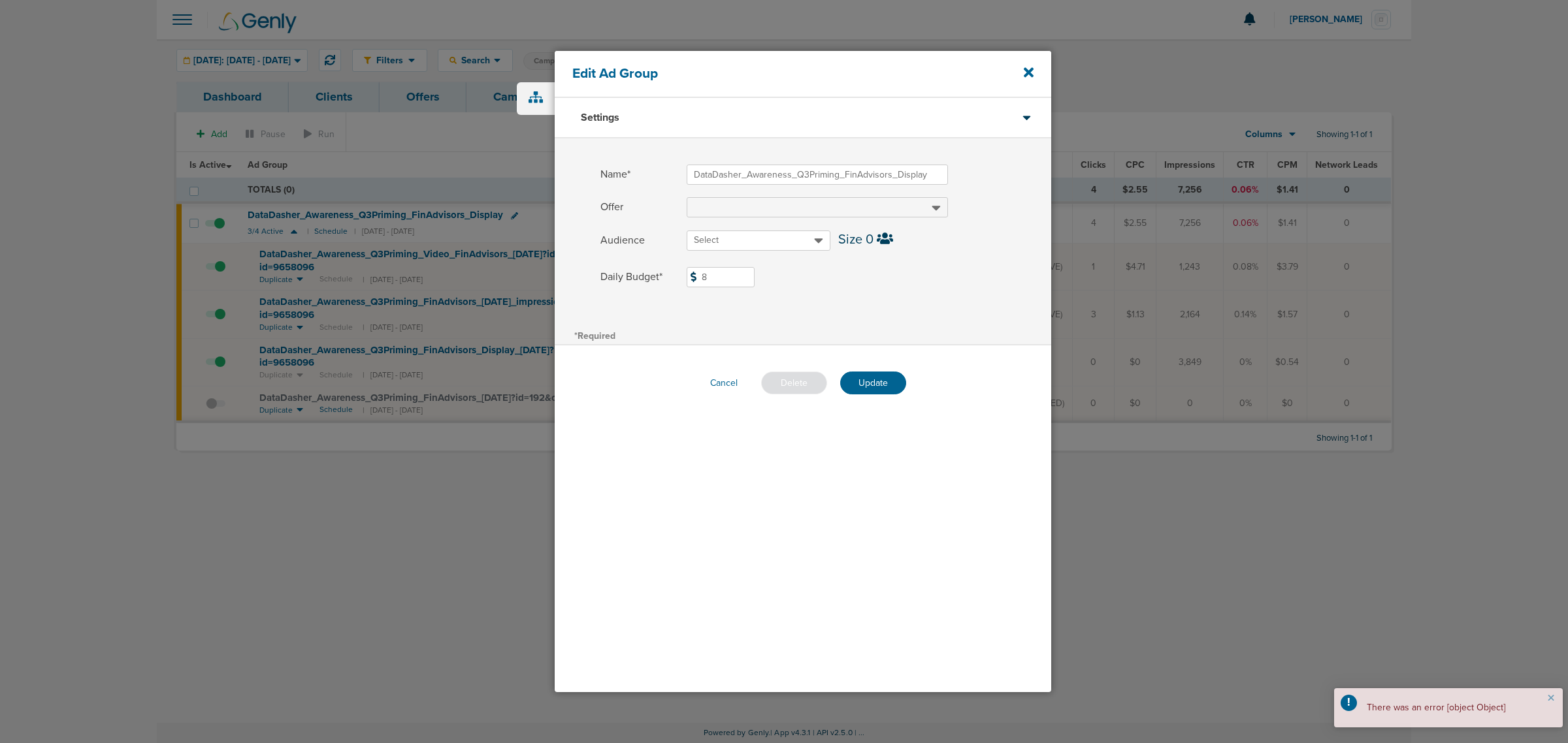
click at [1546, 697] on header "×" at bounding box center [1551, 700] width 24 height 24
click at [1030, 70] on icon at bounding box center [1028, 73] width 10 height 10
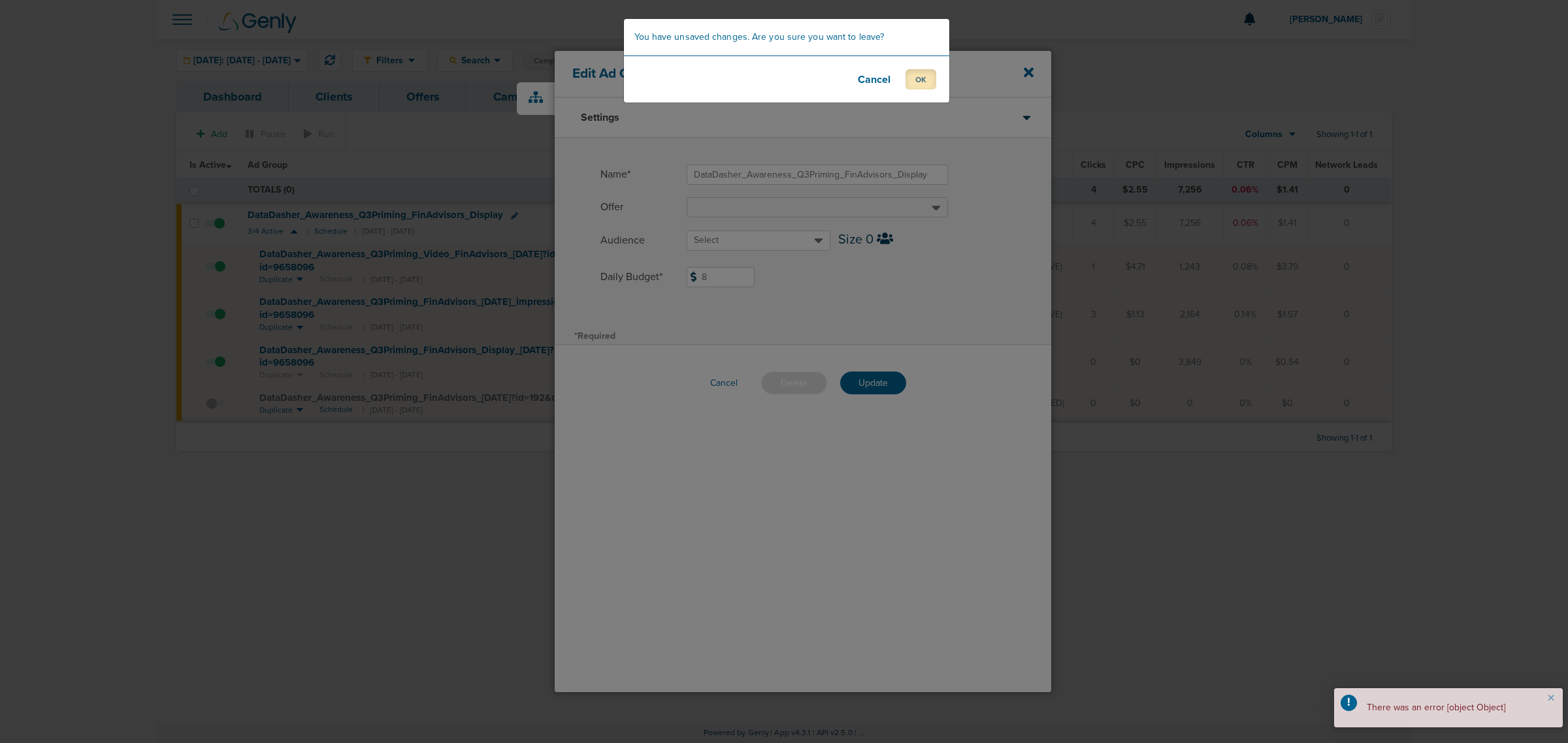
click at [913, 76] on button "OK" at bounding box center [920, 79] width 31 height 20
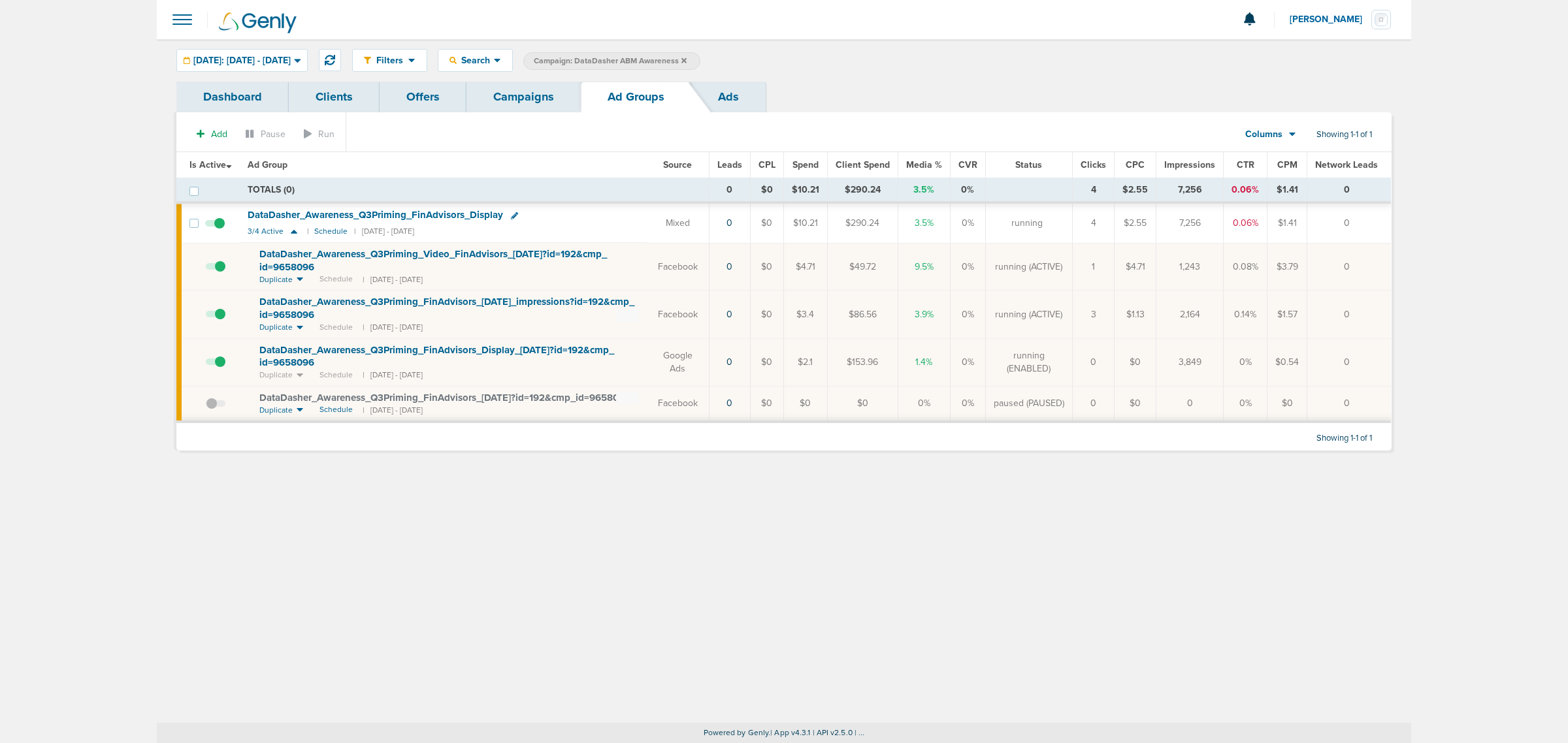
click at [549, 96] on link "Campaigns" at bounding box center [523, 96] width 114 height 31
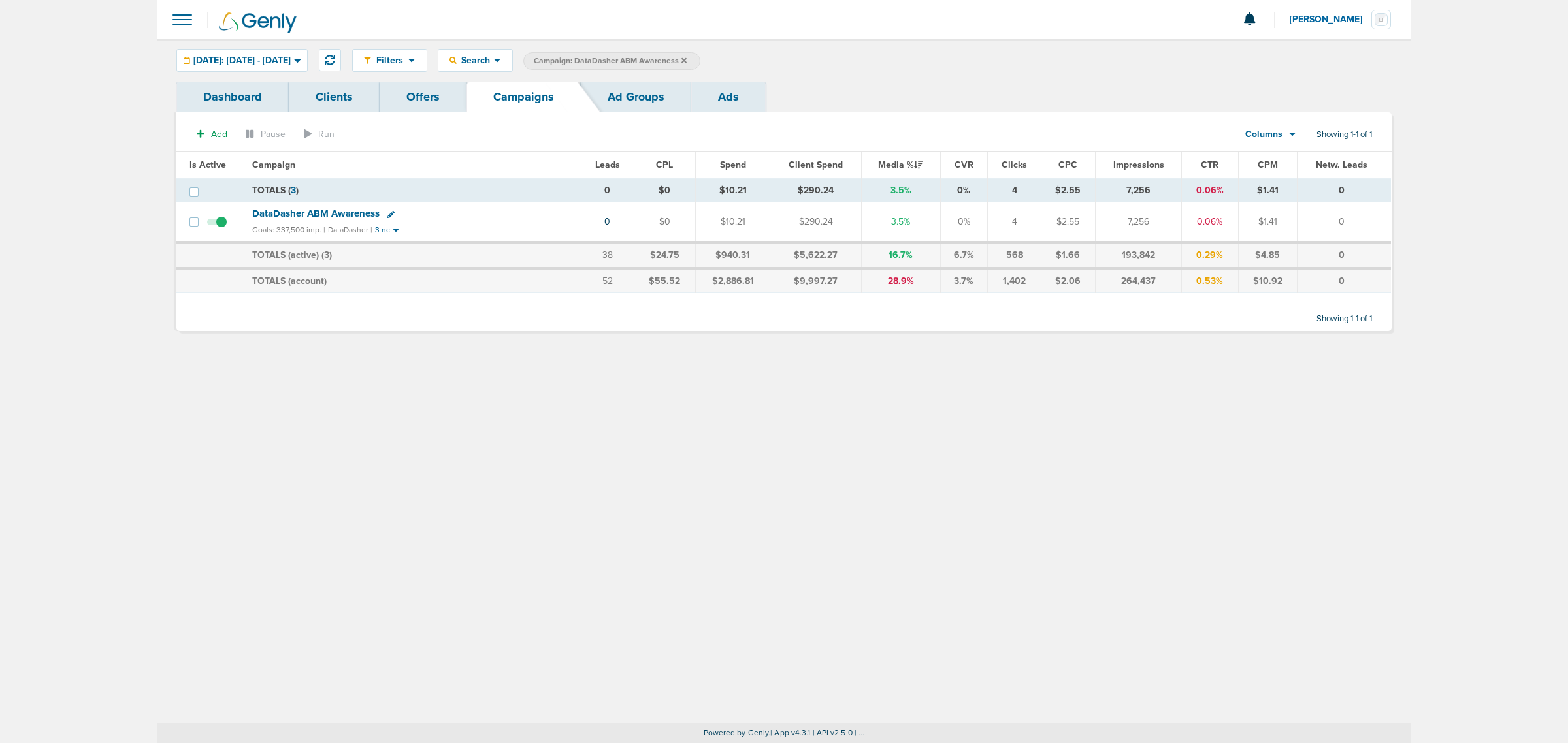
click at [687, 61] on icon at bounding box center [684, 61] width 5 height 8
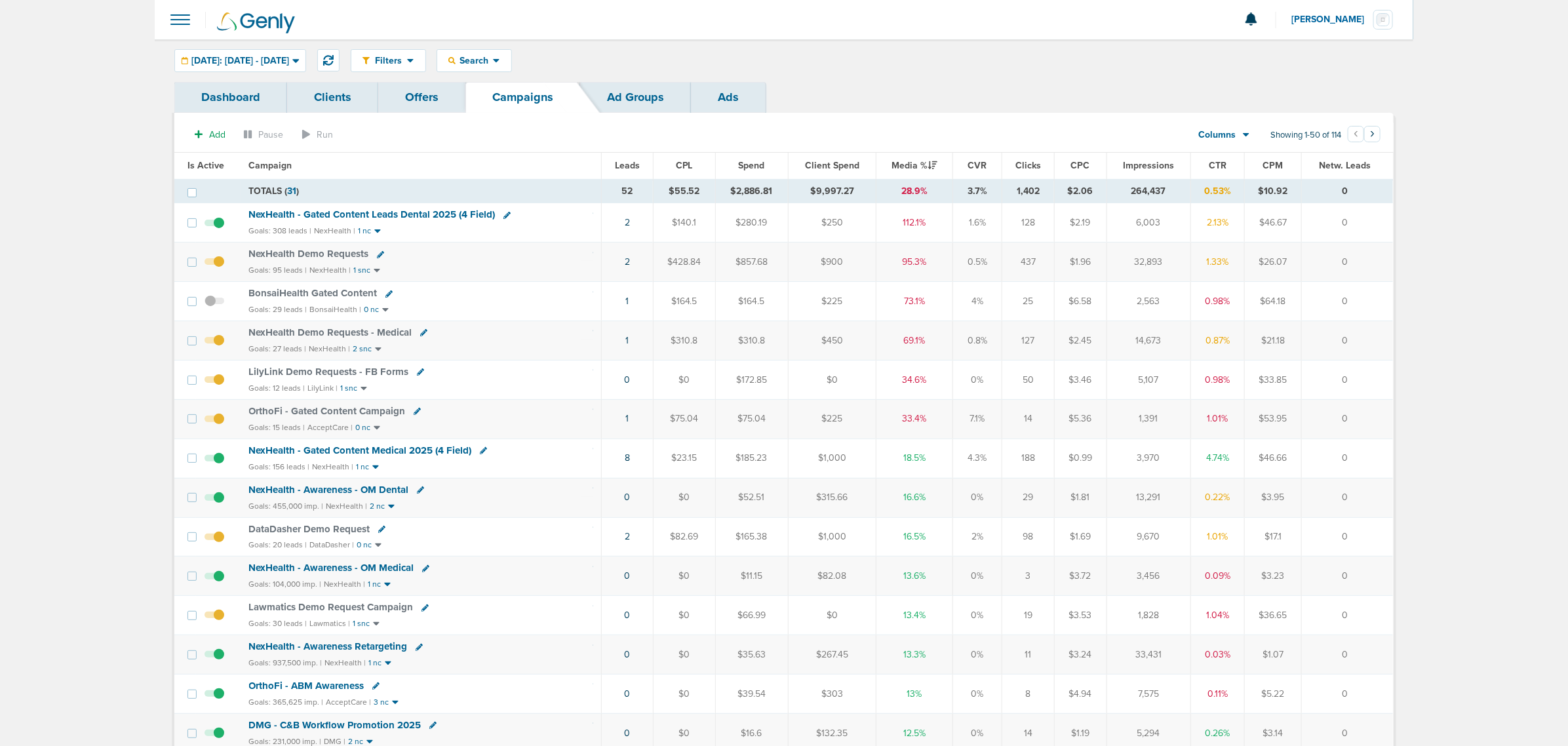
click at [377, 257] on icon at bounding box center [380, 254] width 7 height 7
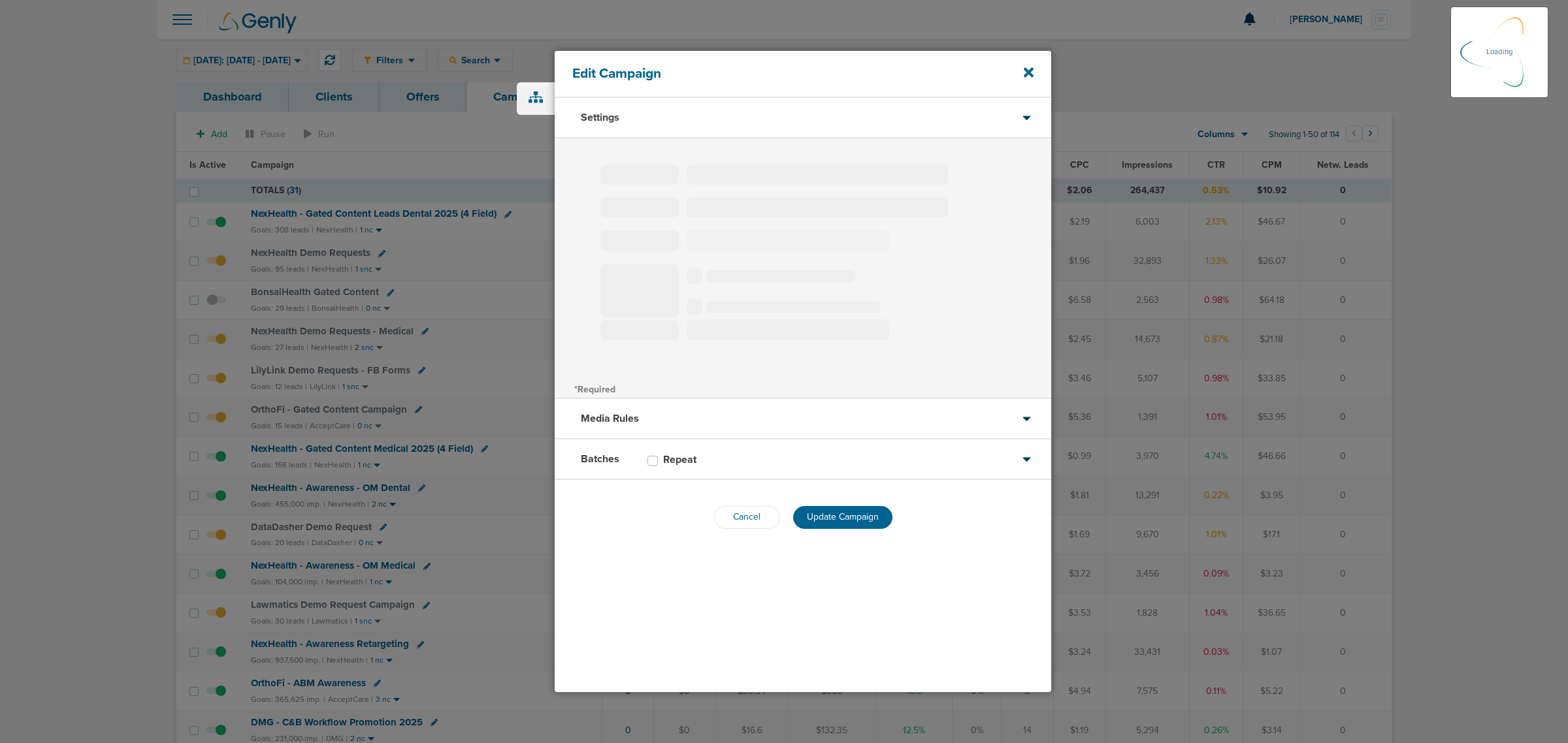
select select
type input "NexHealth Demo Requests"
select select "Leads"
radio input "true"
select select "readWrite"
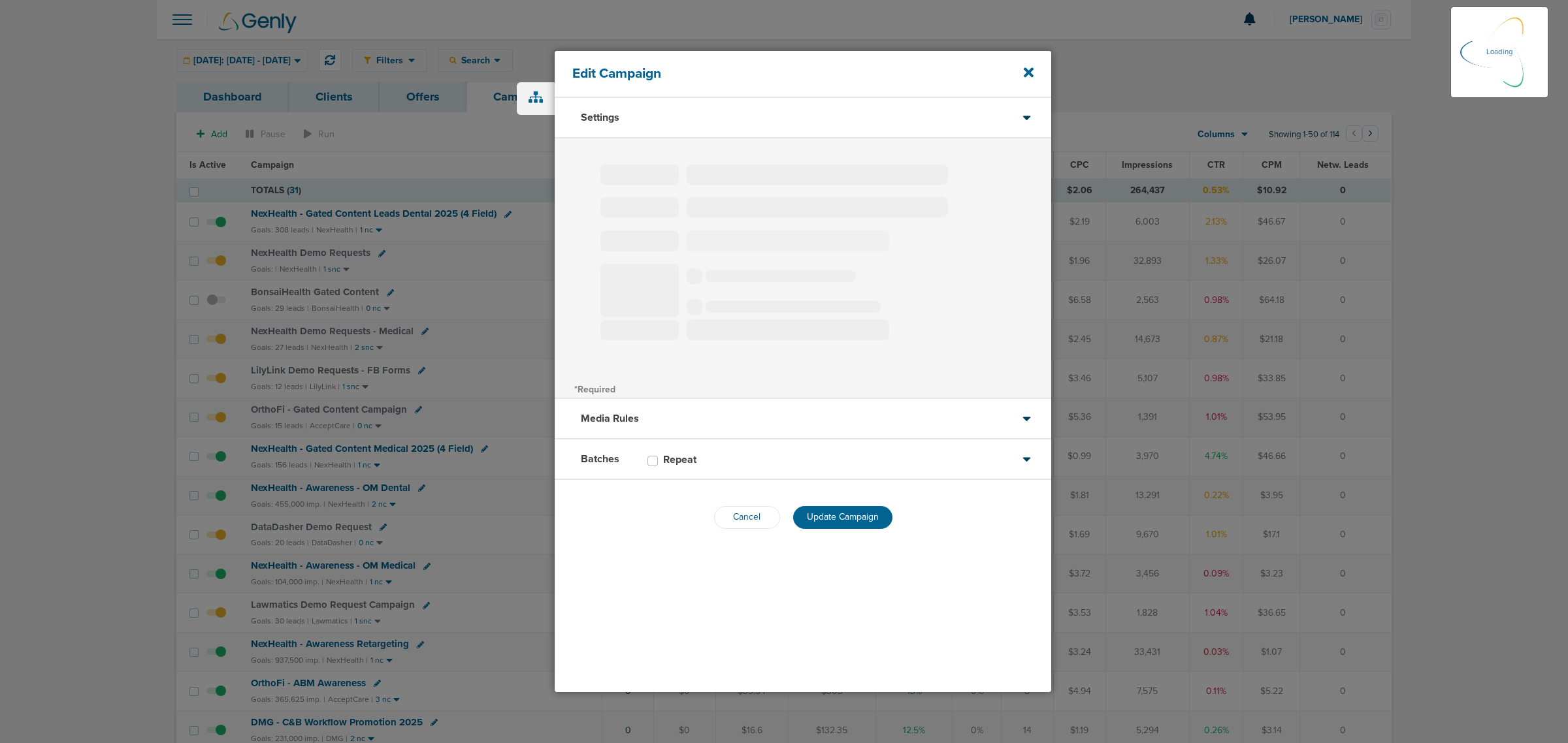
checkbox input "true"
select select "1"
select select "2"
select select "3"
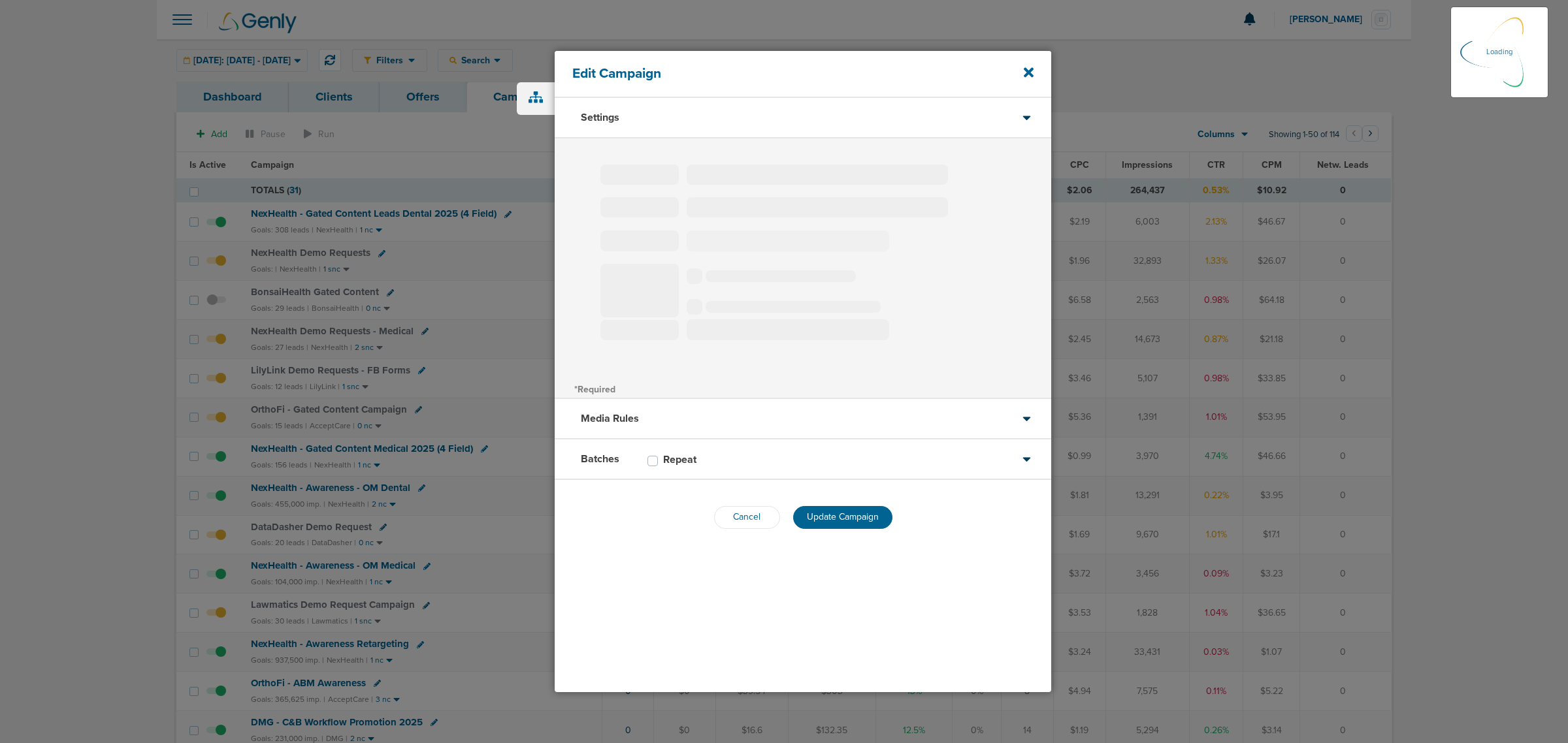
select select "3"
select select "4"
select select "6"
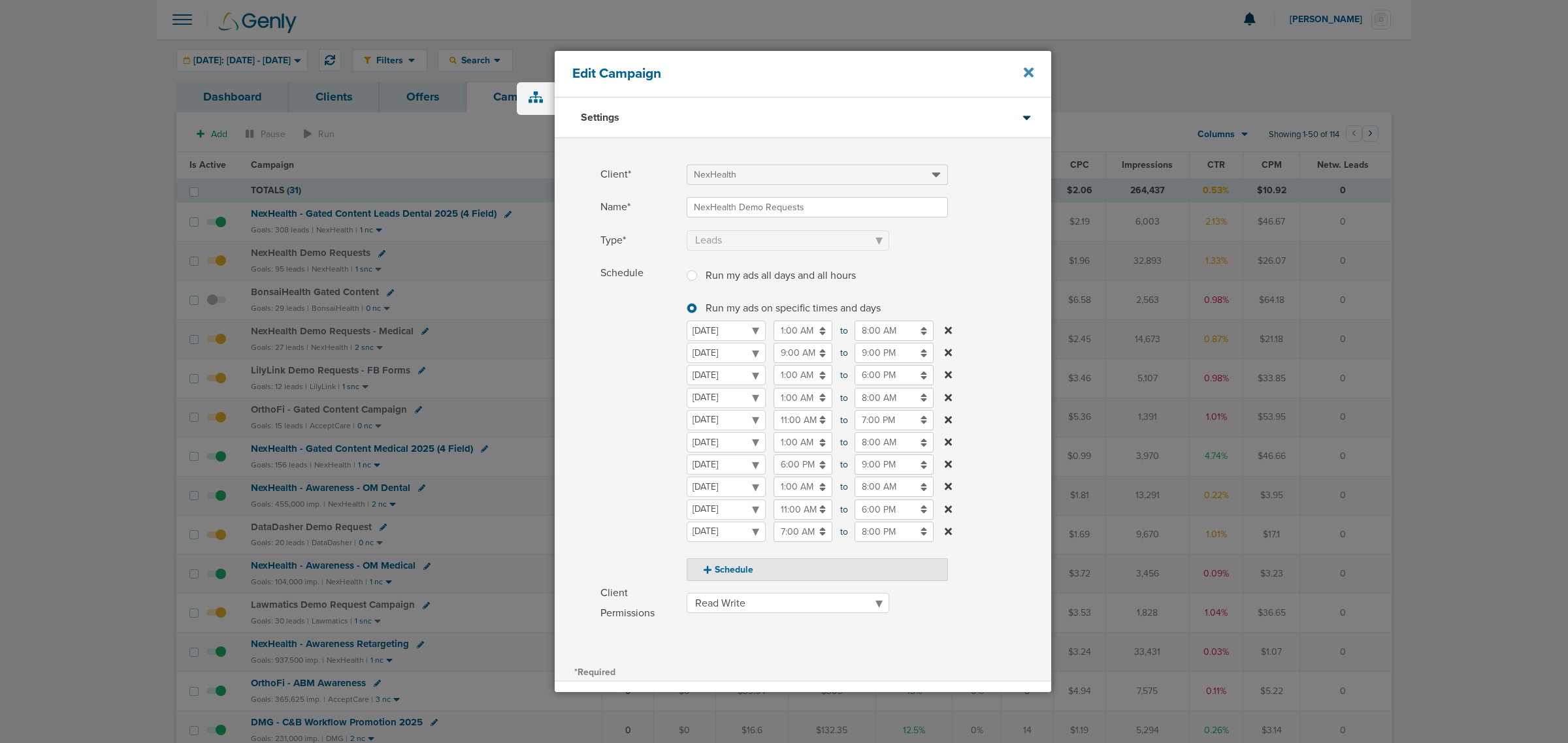
click at [1029, 71] on icon at bounding box center [1028, 73] width 10 height 10
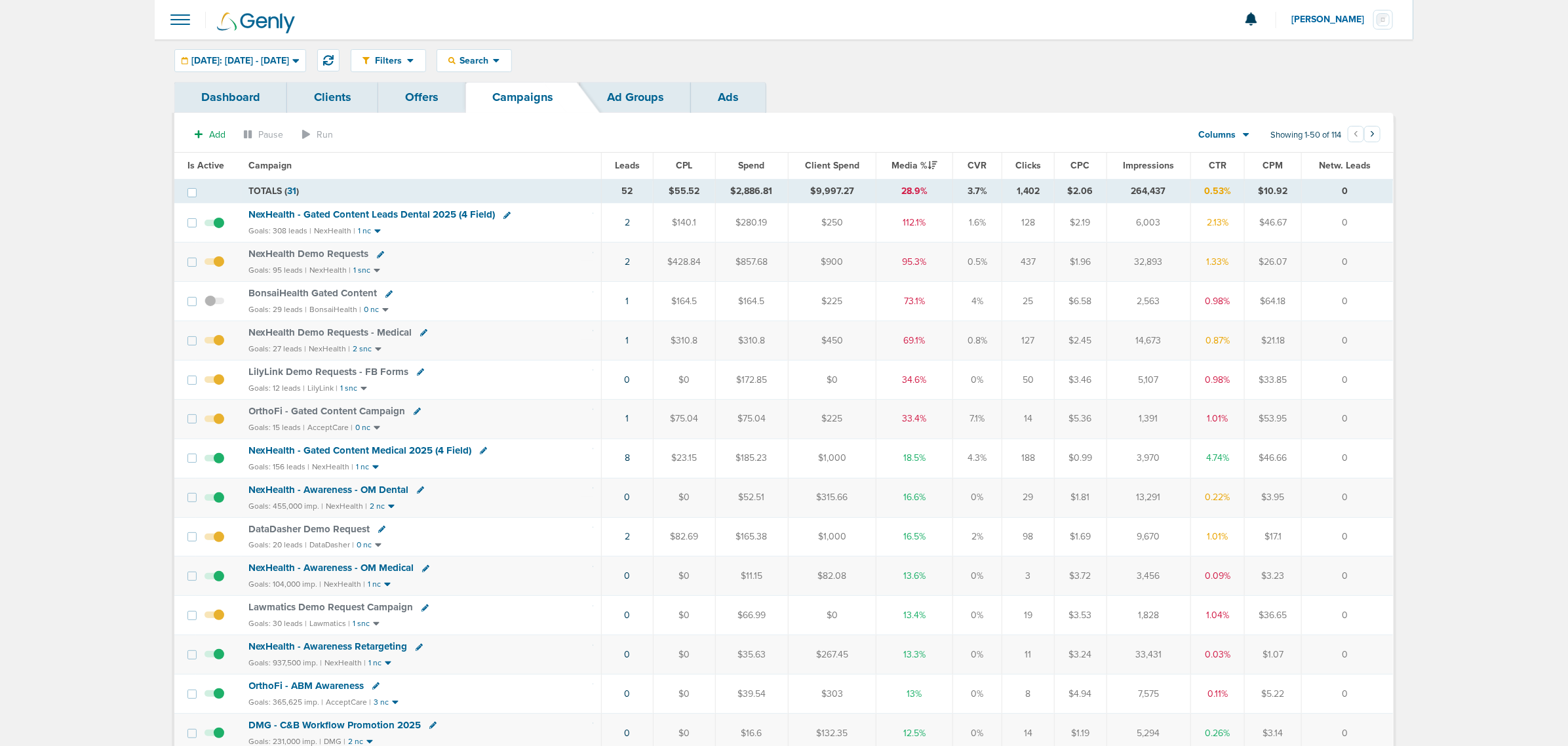
click at [420, 333] on icon at bounding box center [423, 332] width 7 height 7
select select
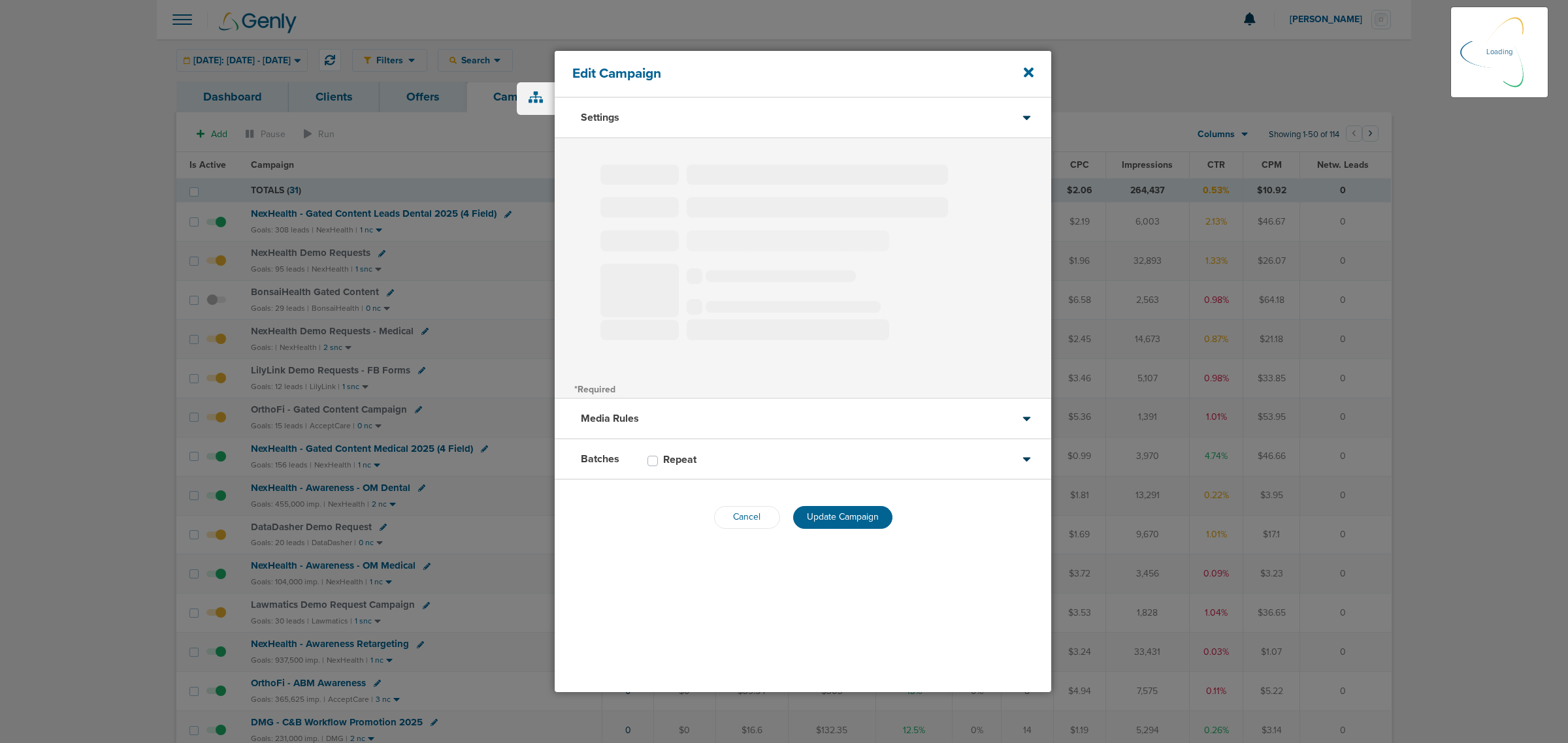
select select "1"
select select "2"
select select "3"
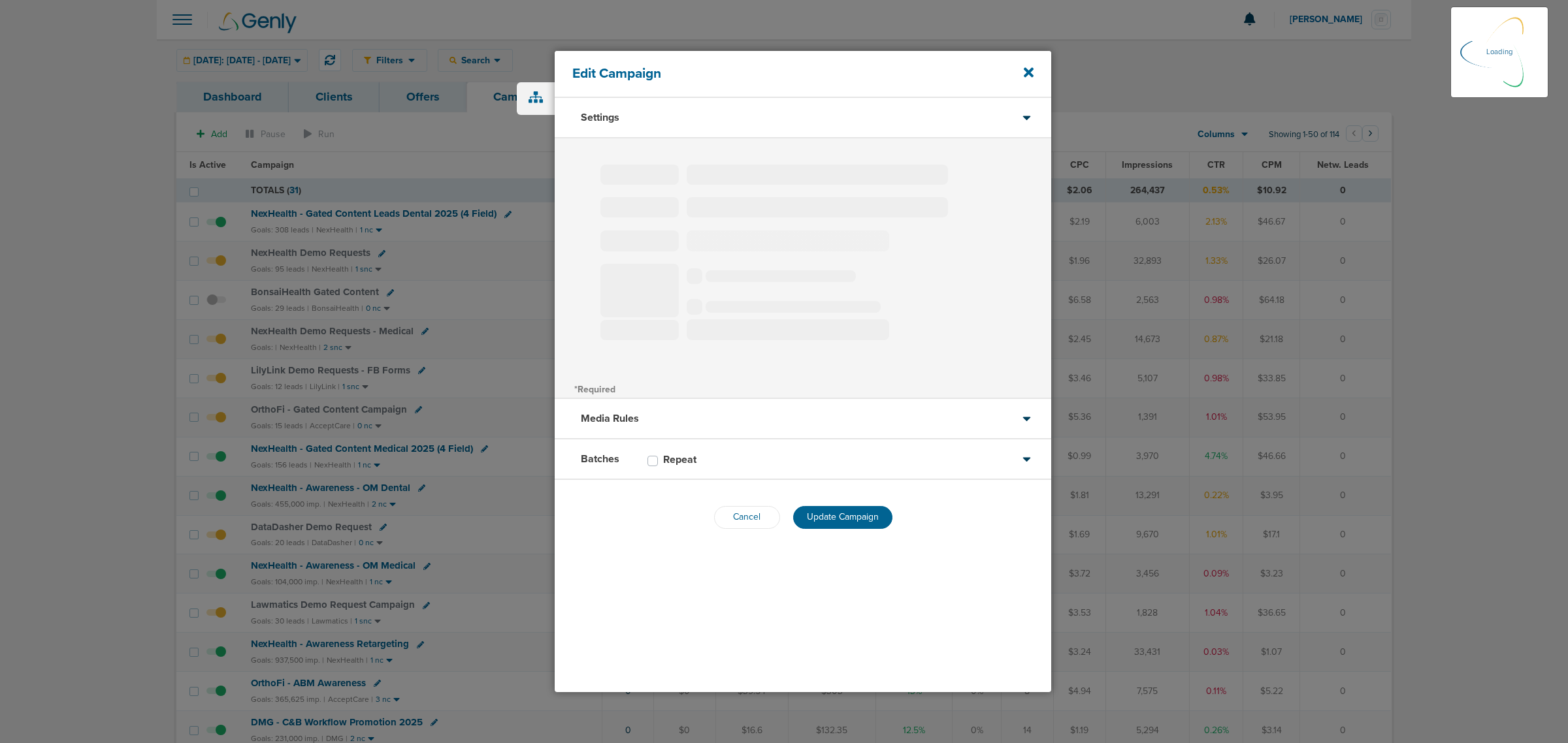
select select "3"
select select "4"
select select "6"
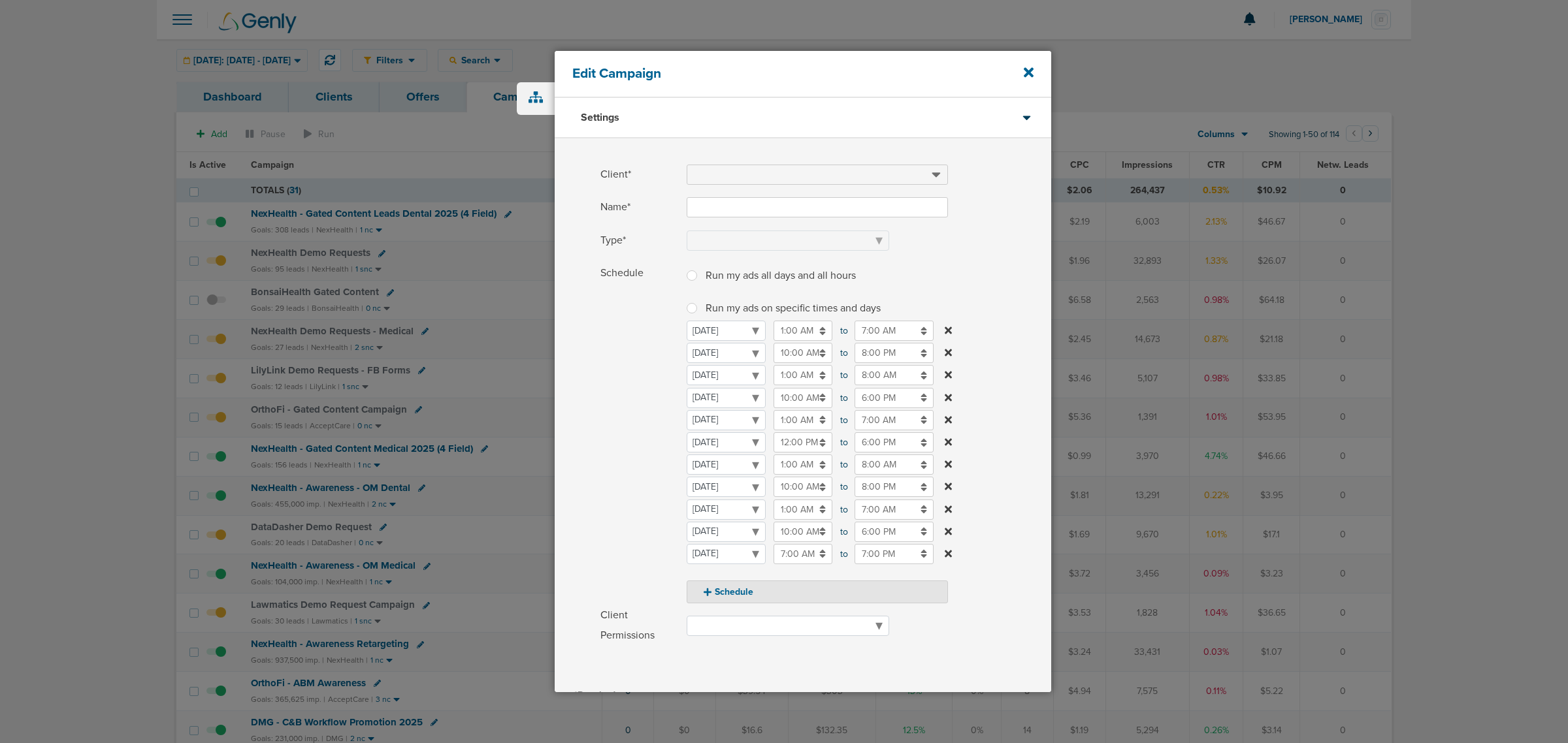
type input "NexHealth Demo Requests - Medical"
select select "Leads"
radio input "true"
select select "readOnly"
checkbox input "true"
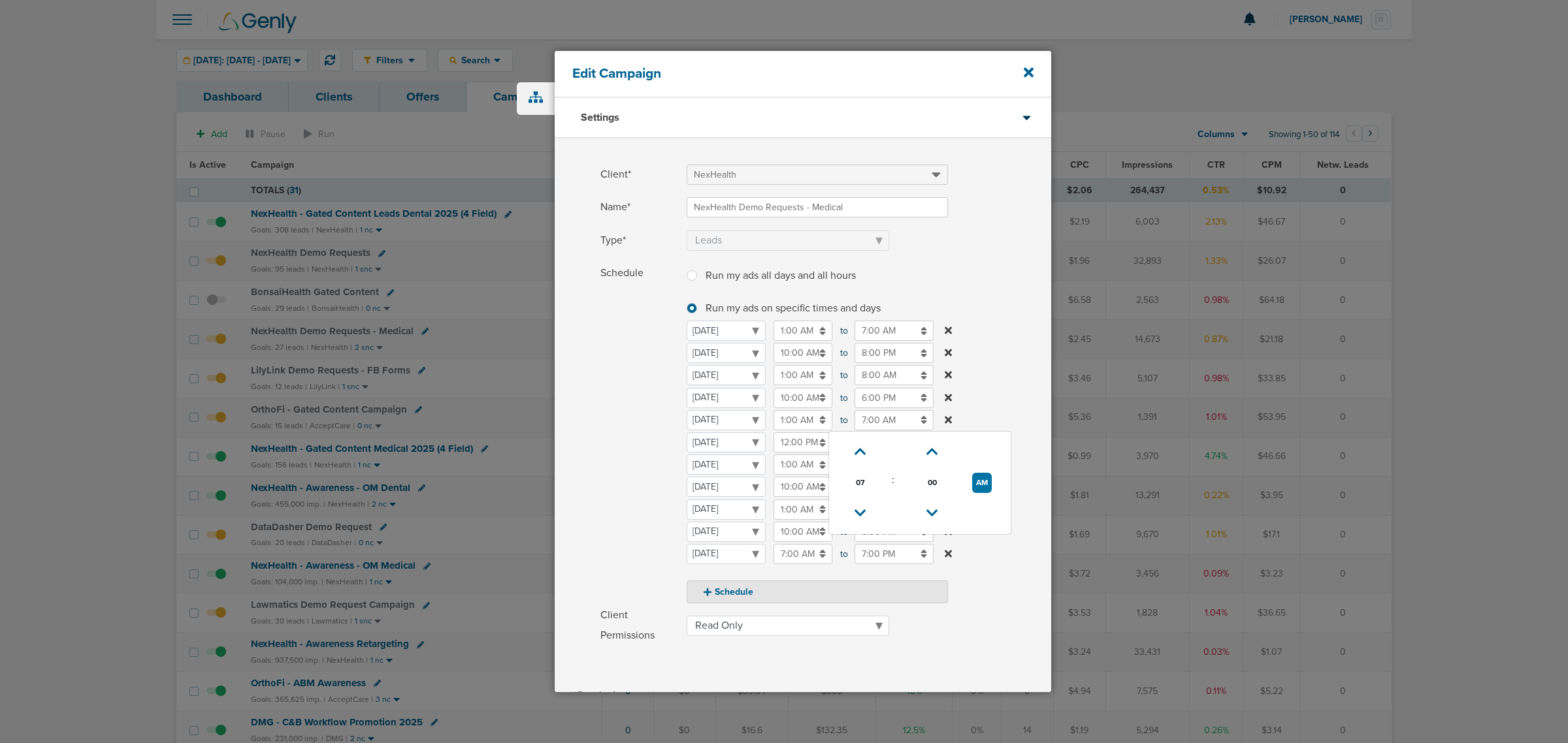
click at [863, 418] on input "7:00 AM" at bounding box center [894, 420] width 79 height 20
click at [865, 448] on link at bounding box center [860, 452] width 23 height 20
type input "8:00 AM"
click at [1019, 339] on label "Schedule Run my ads all days and all hours Run my ads all days and all hours Ru…" at bounding box center [826, 433] width 451 height 341
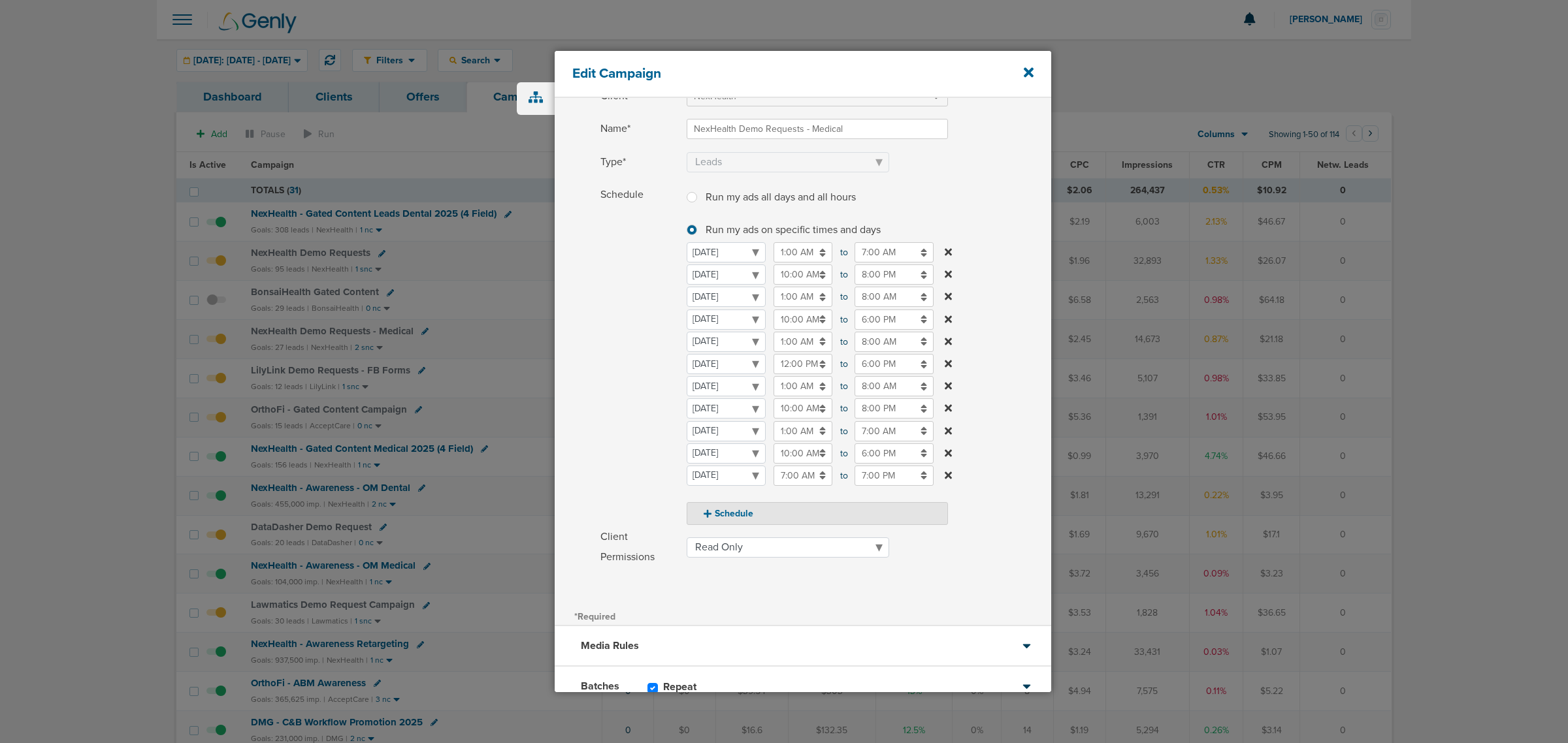
scroll to position [167, 0]
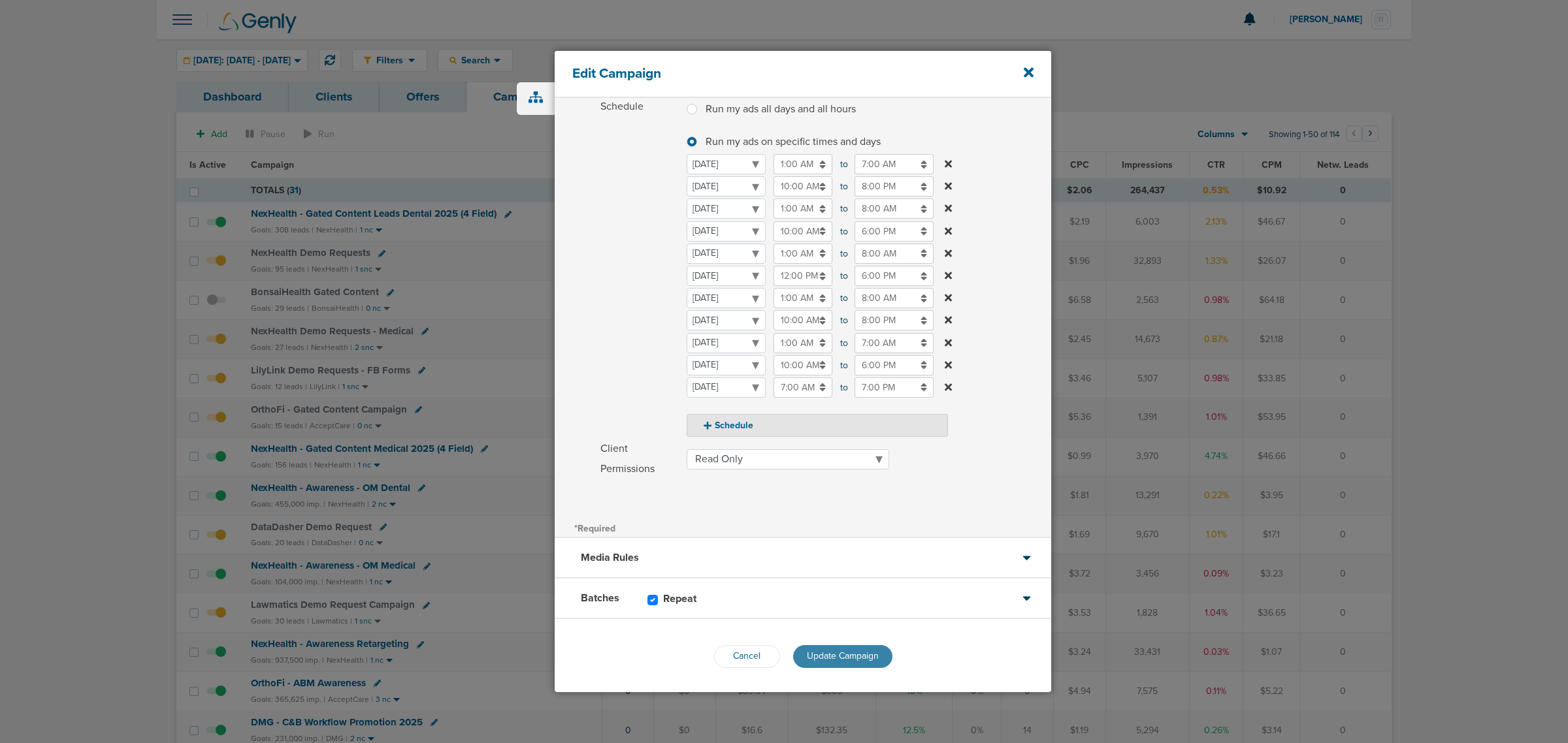
click at [856, 651] on span "Update Campaign" at bounding box center [843, 656] width 72 height 11
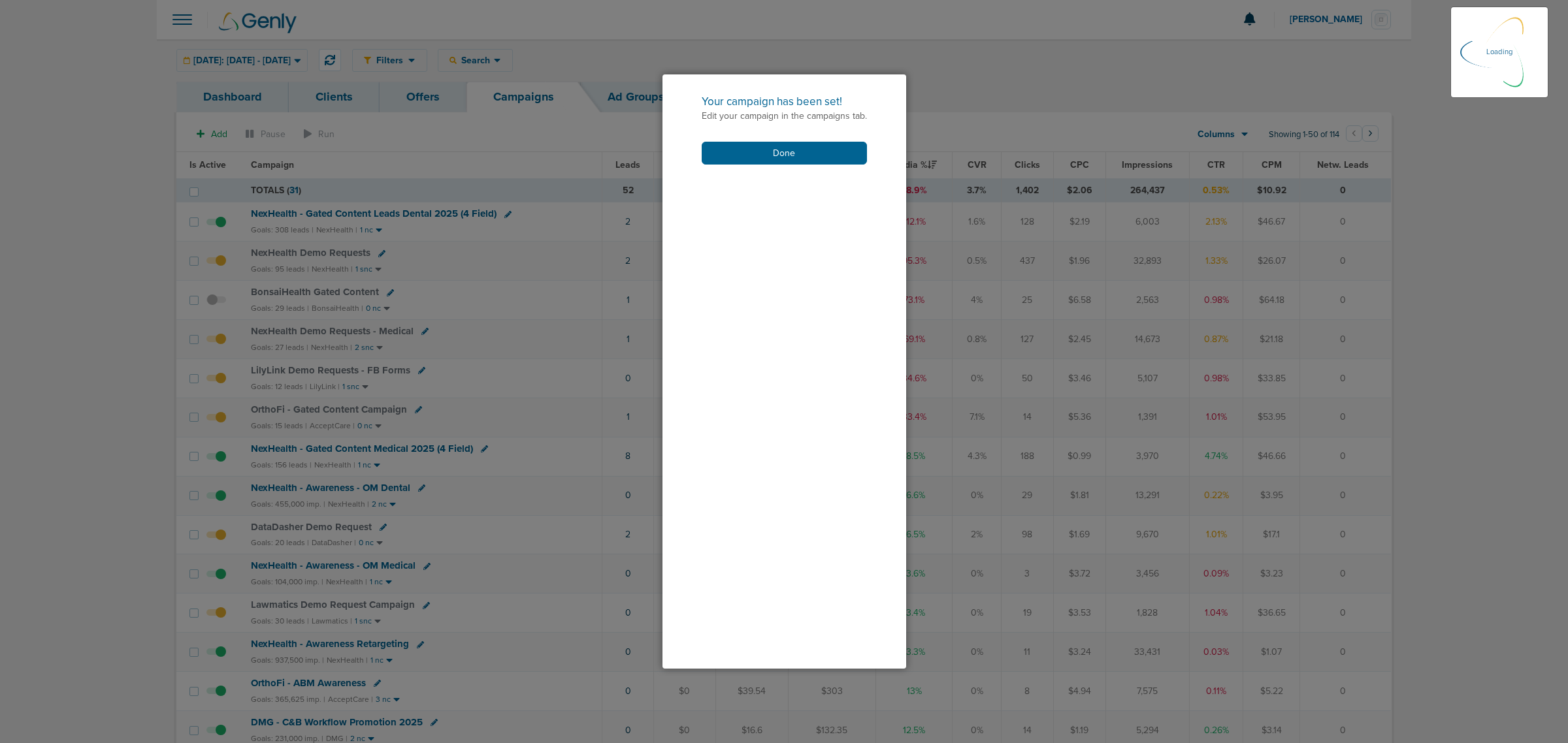
scroll to position [125, 0]
click at [828, 151] on button "Done" at bounding box center [784, 153] width 165 height 23
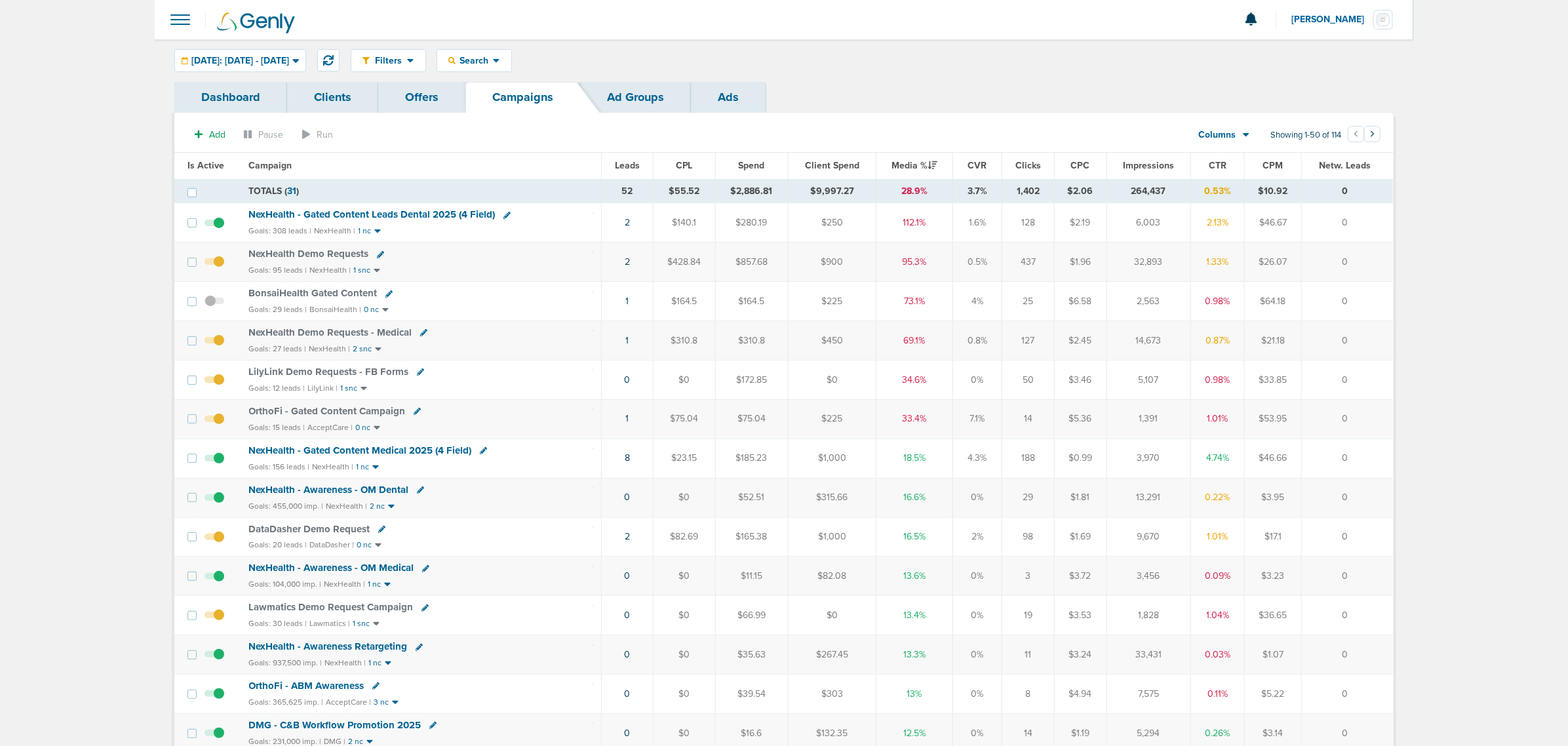
click at [419, 375] on icon at bounding box center [420, 372] width 7 height 7
select select
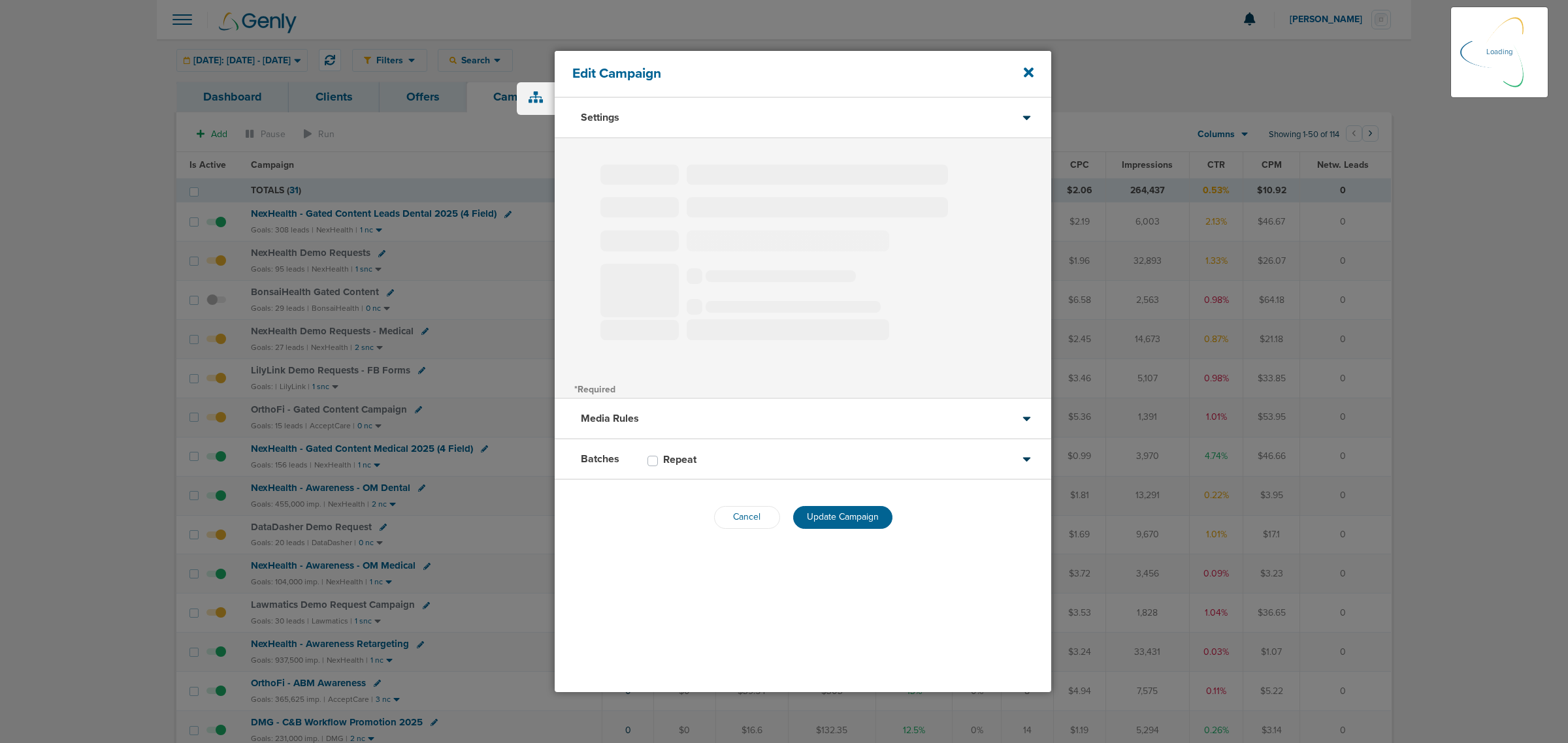
select select "1"
select select "2"
select select "3"
select select "4"
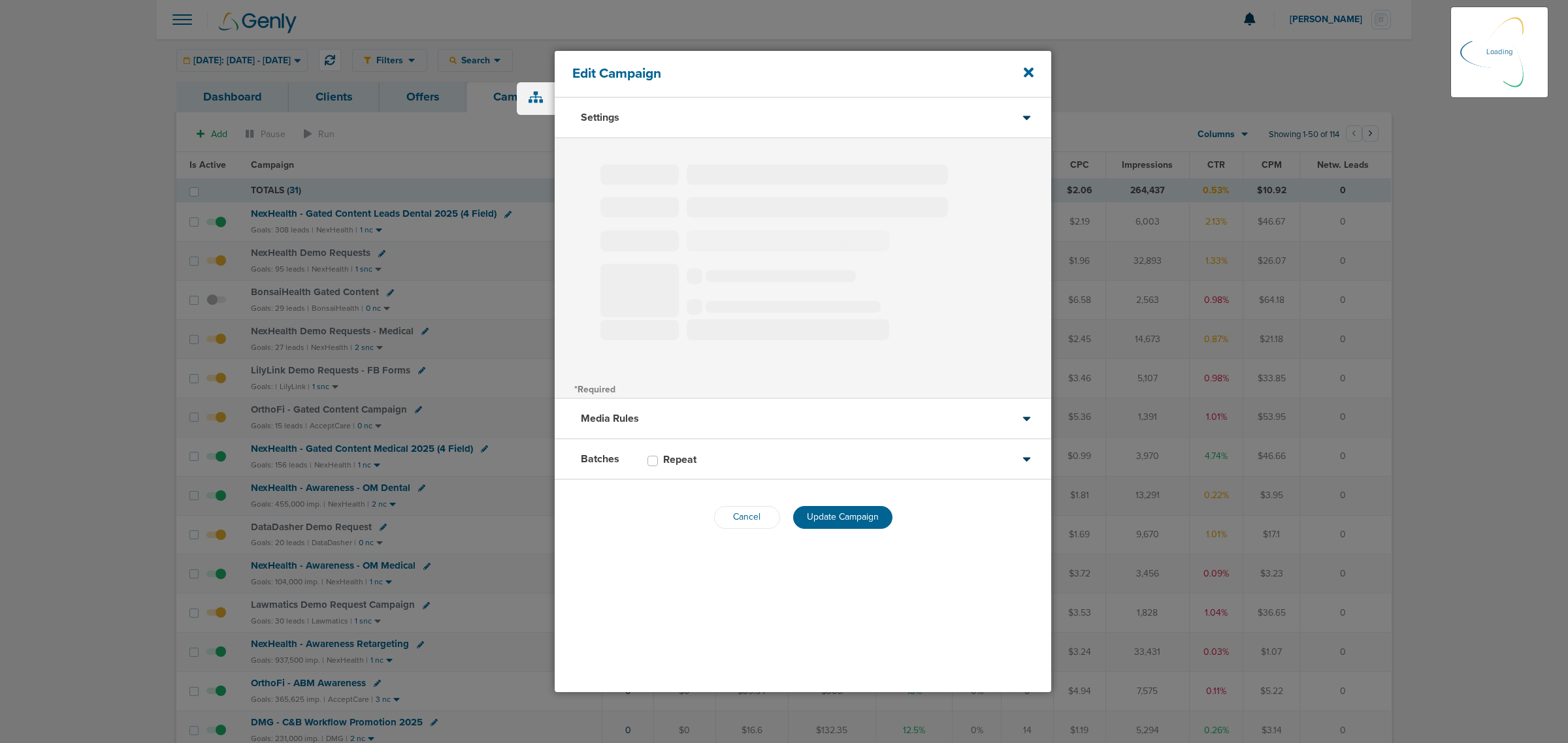
select select "6"
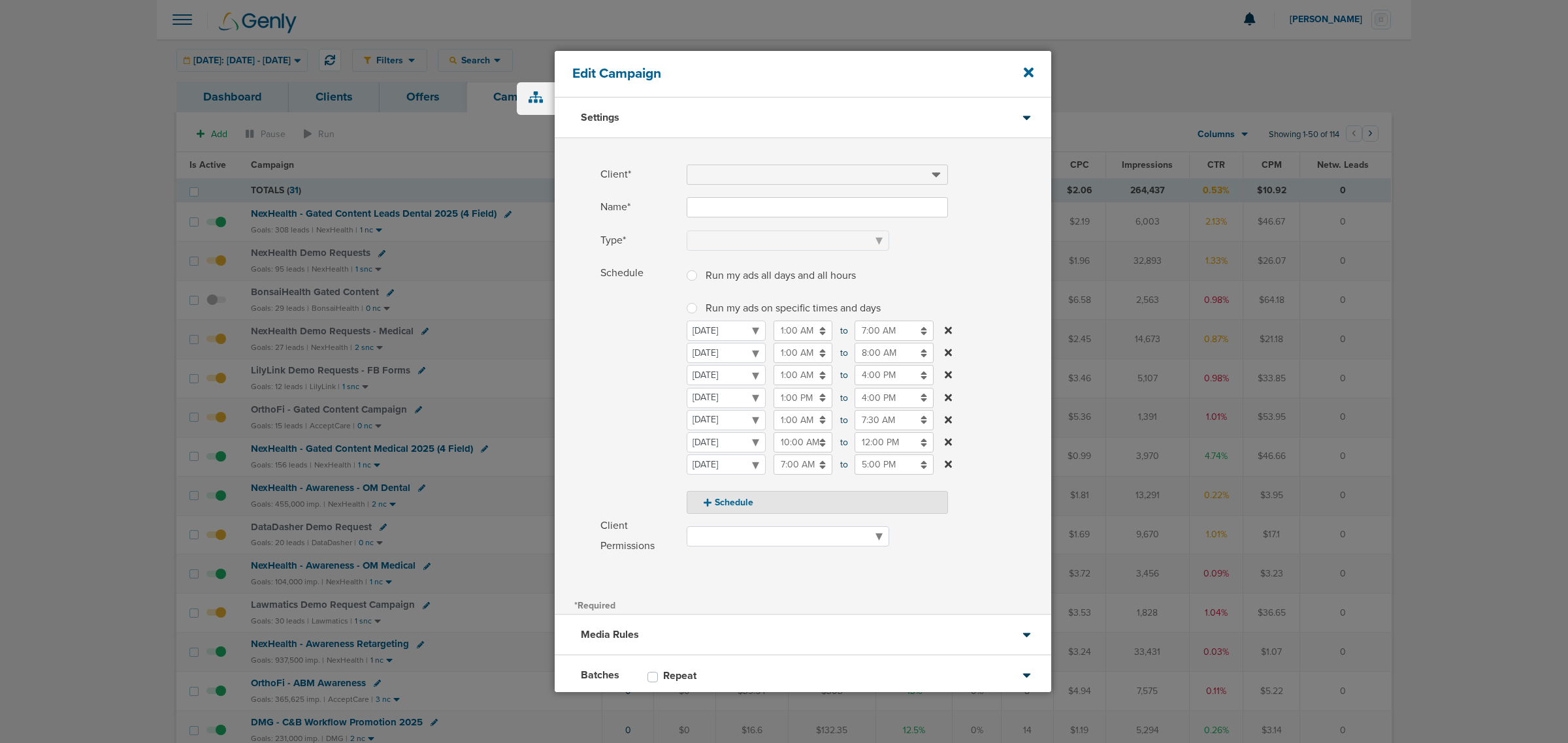
type input "LilyLink Demo Requests - FB Forms"
select select "Leads"
radio input "true"
select select "readOnly"
click at [903, 374] on input "4:00 PM" at bounding box center [894, 375] width 79 height 20
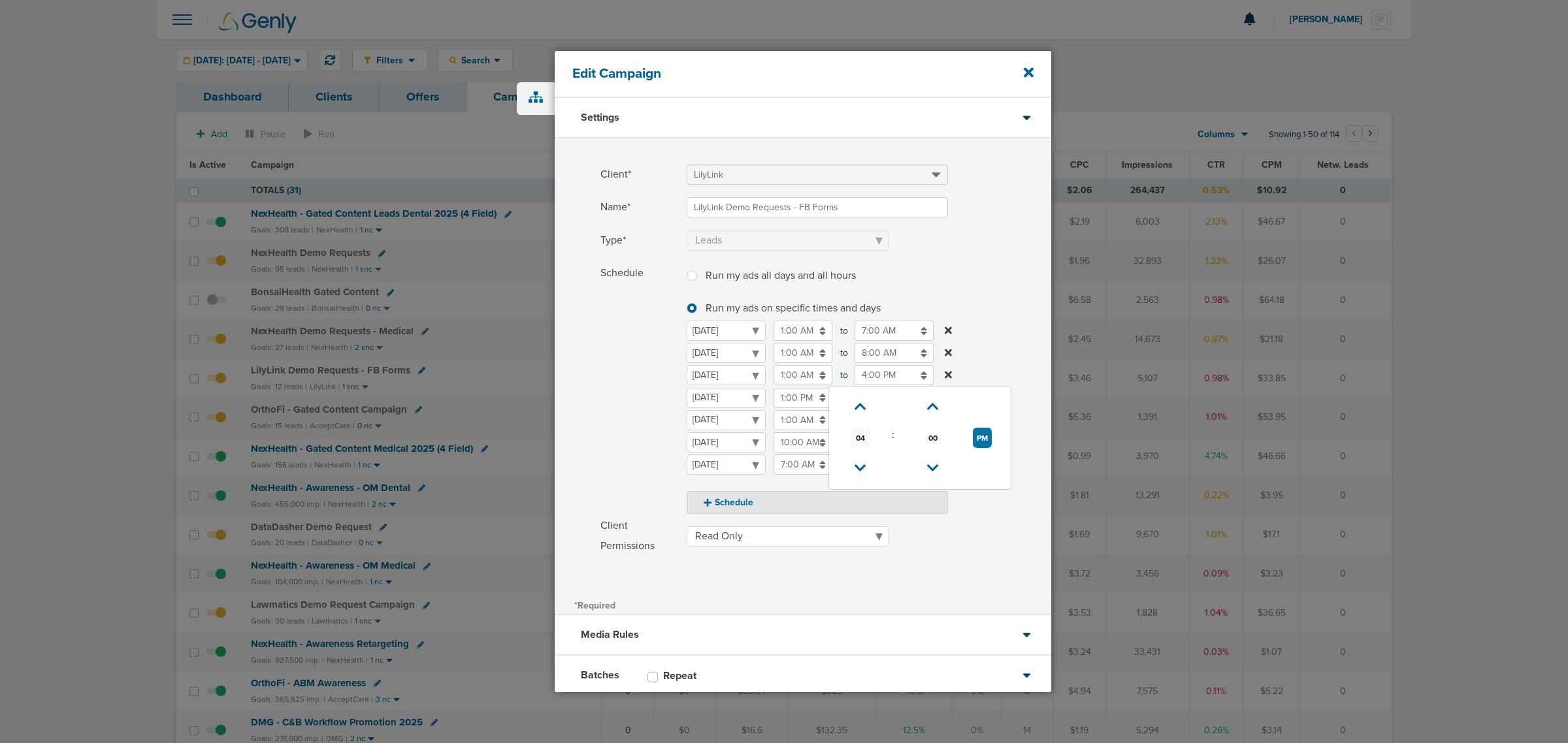
click at [855, 436] on span "04" at bounding box center [861, 438] width 20 height 20
click at [854, 454] on td "08" at bounding box center [856, 454] width 43 height 25
click at [988, 438] on button "PM" at bounding box center [982, 438] width 19 height 20
type input "8:00 AM"
click at [997, 302] on label "Schedule Run my ads all days and all hours Run my ads all days and all hours Ru…" at bounding box center [826, 388] width 451 height 250
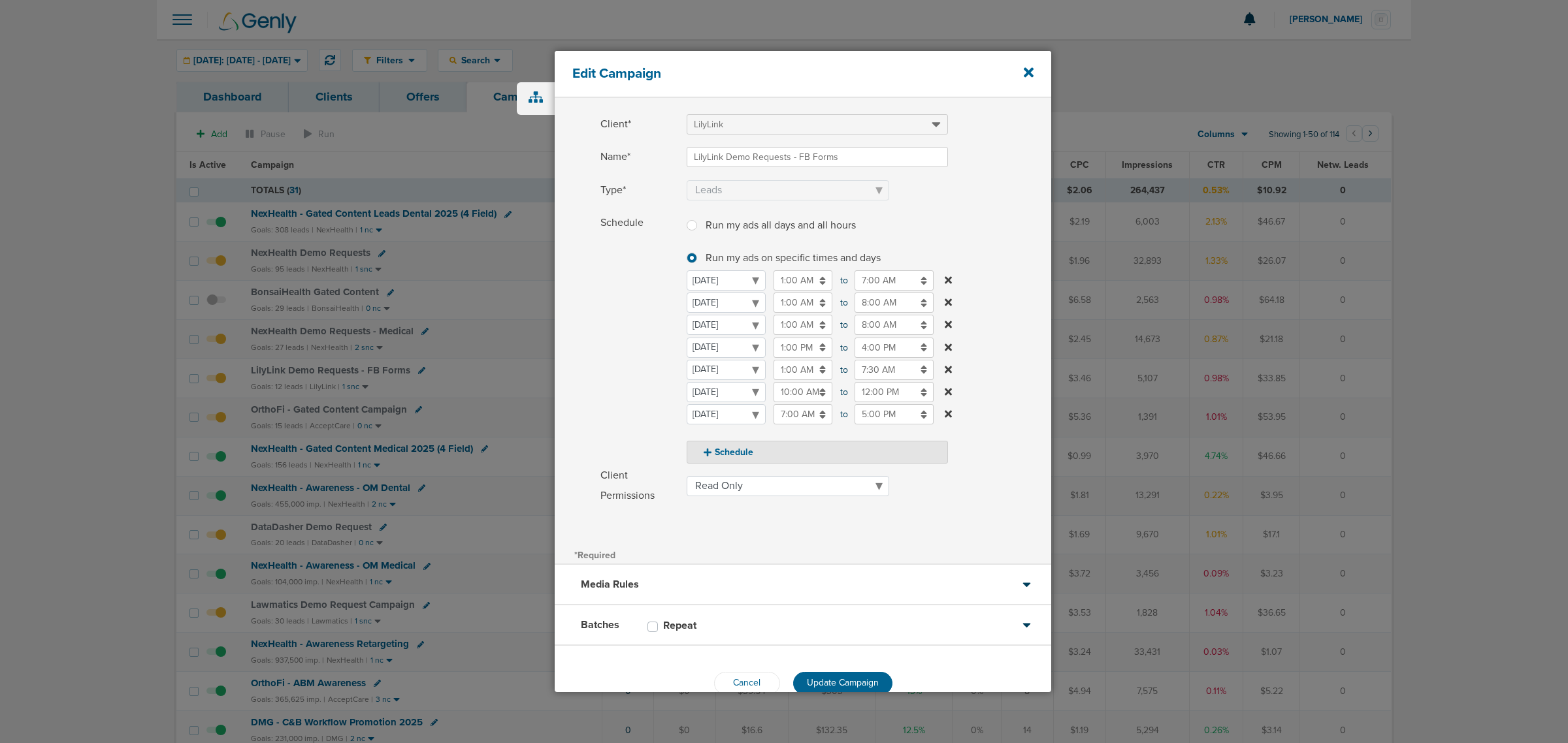
scroll to position [77, 0]
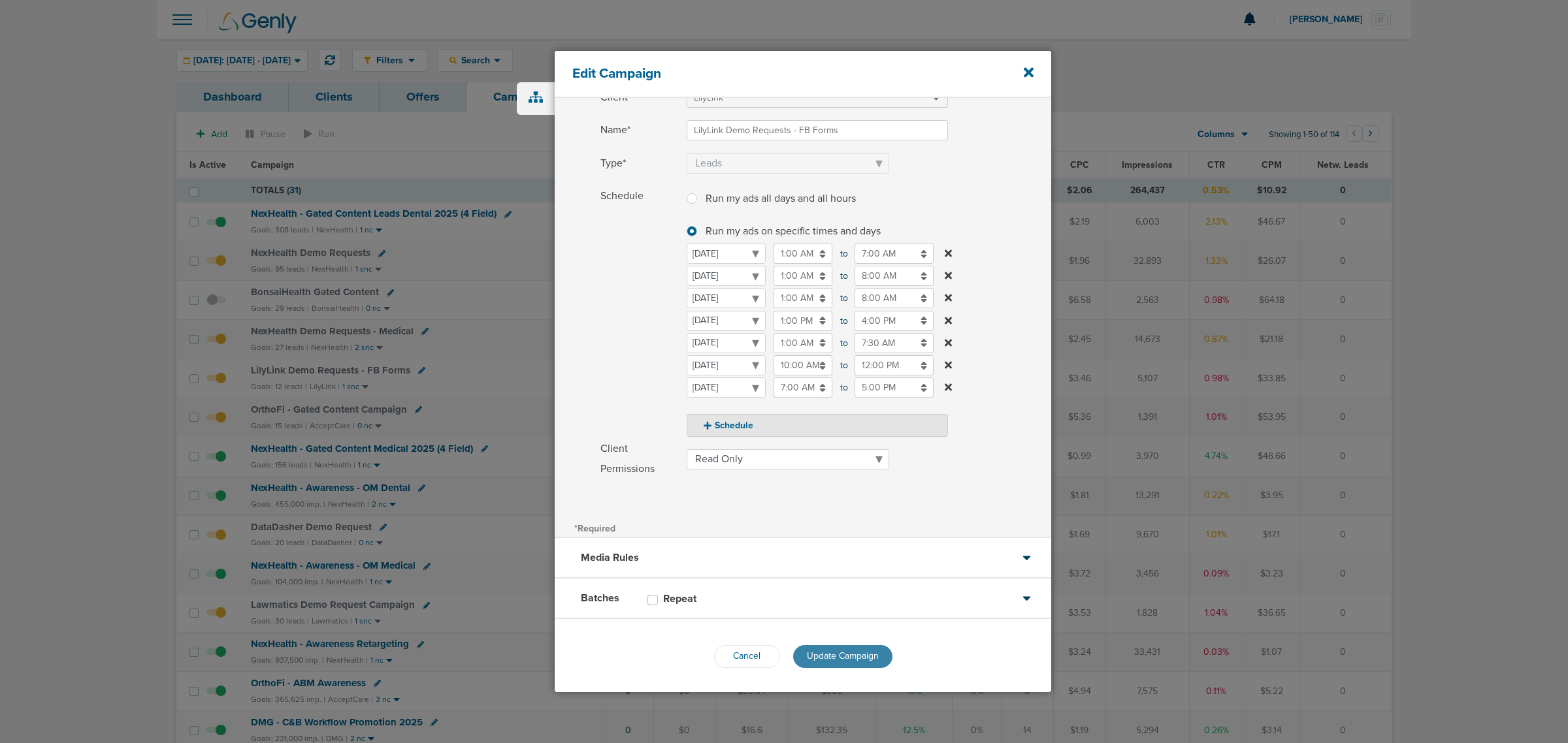
click at [824, 652] on span "Update Campaign" at bounding box center [843, 656] width 72 height 11
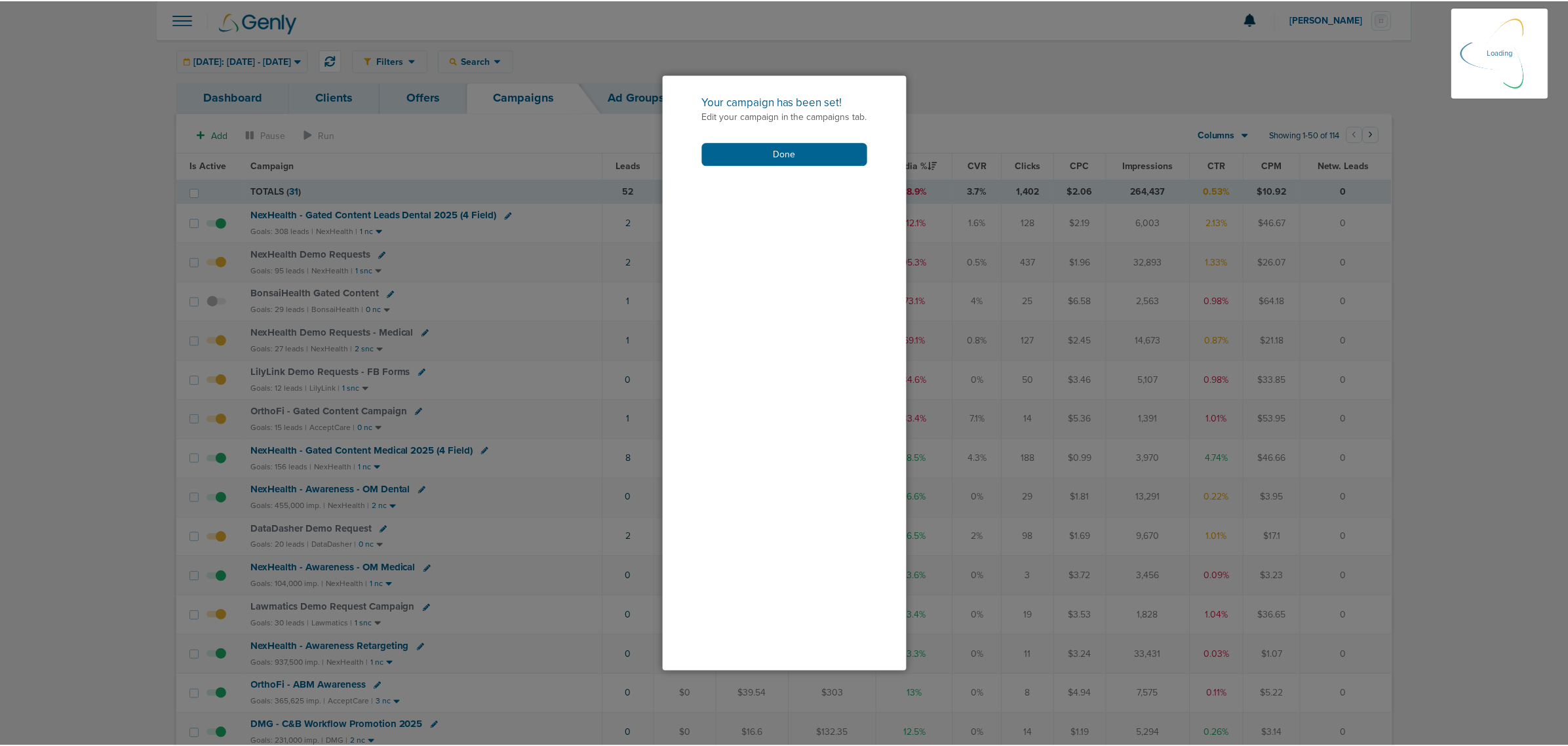
scroll to position [37, 0]
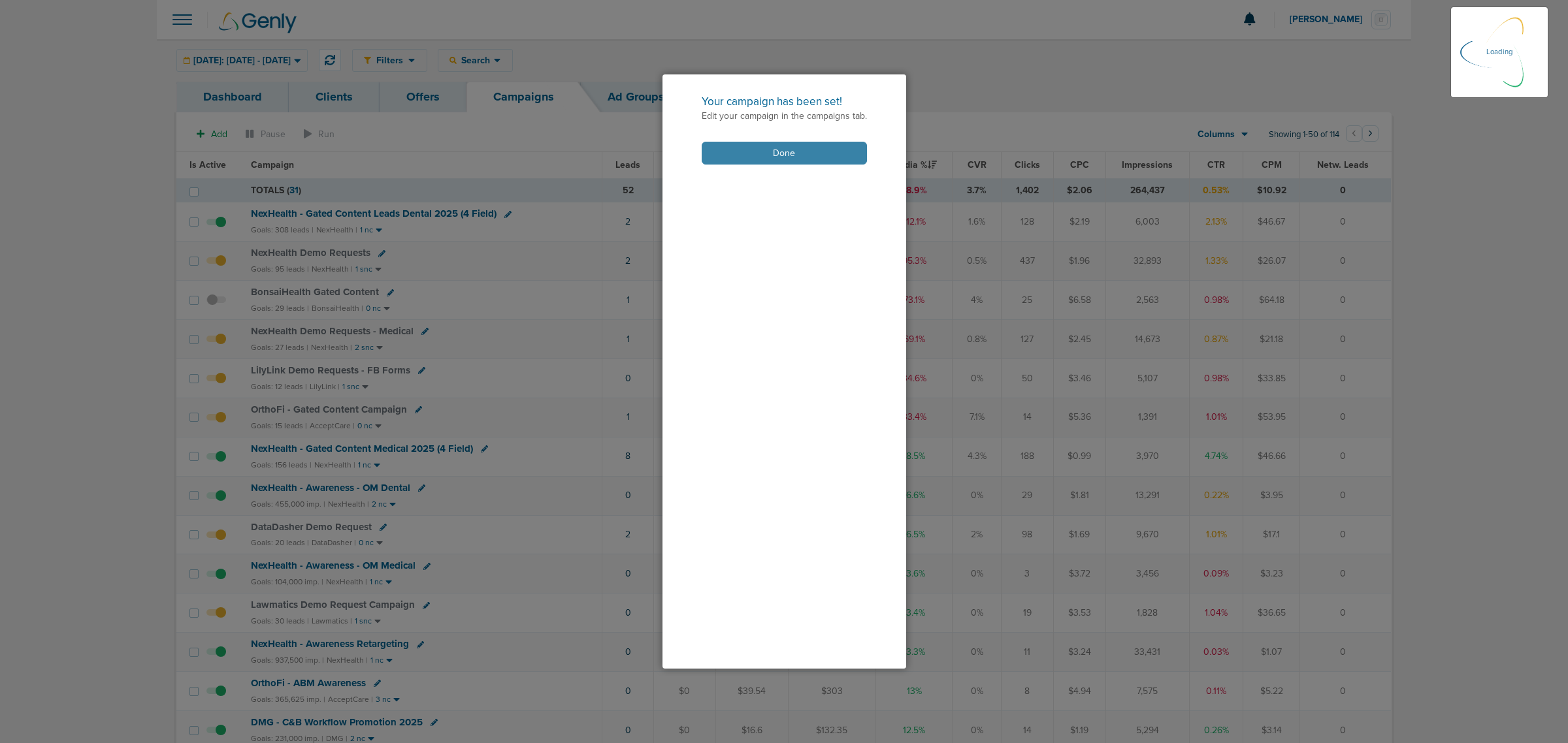
click at [802, 151] on button "Done" at bounding box center [784, 153] width 165 height 23
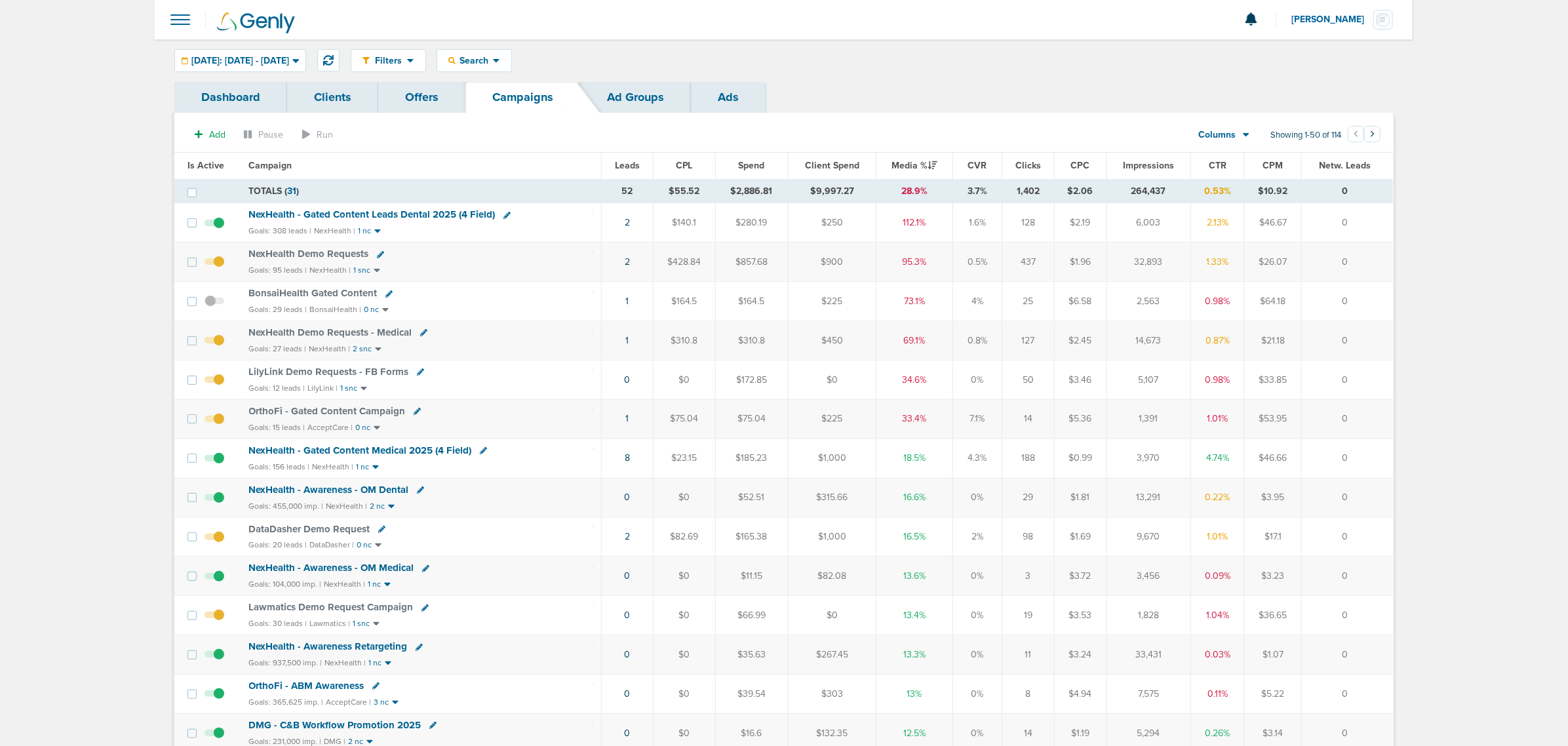
click at [344, 374] on span "LilyLink Demo Requests - FB Forms" at bounding box center [329, 372] width 159 height 12
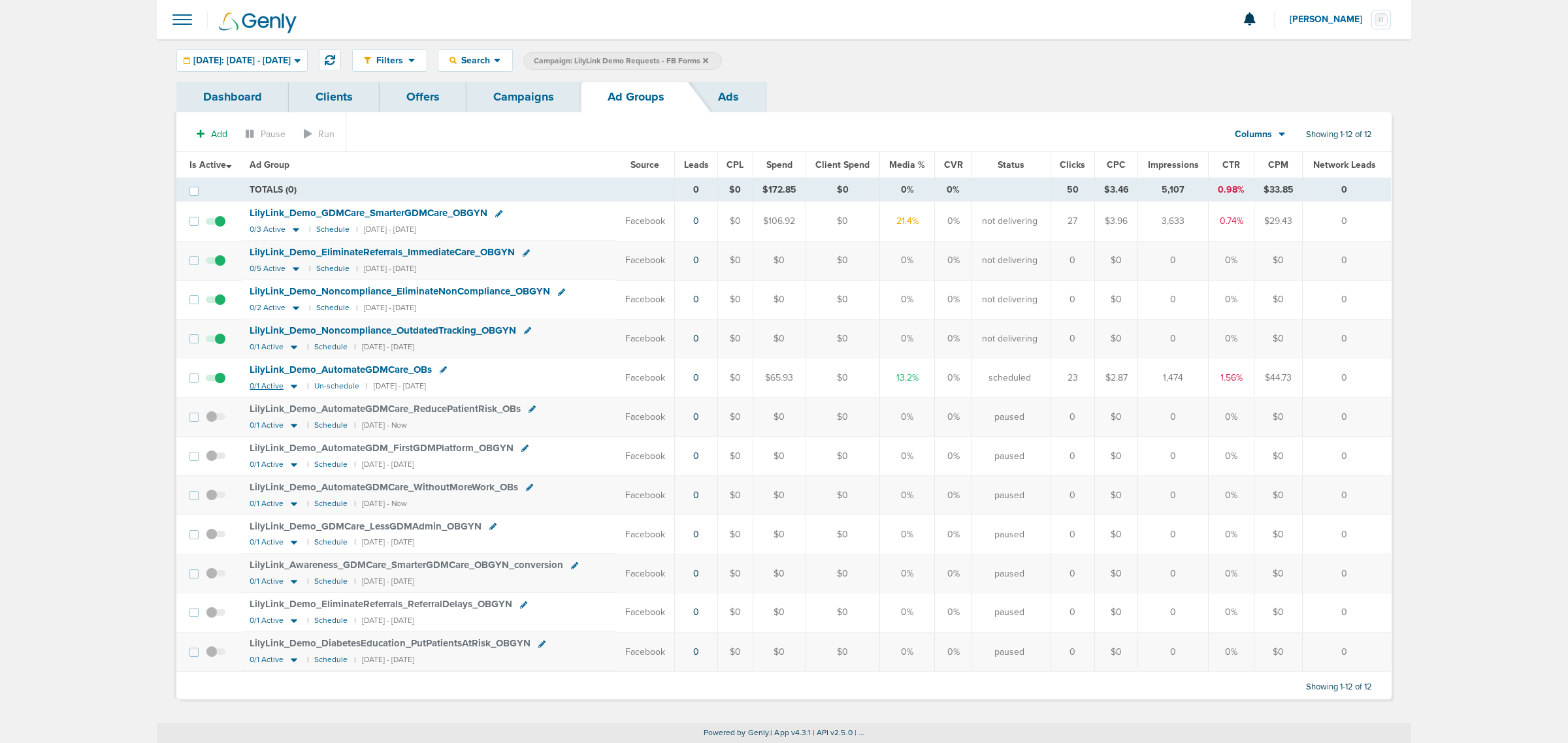
click at [291, 387] on icon at bounding box center [293, 385] width 13 height 11
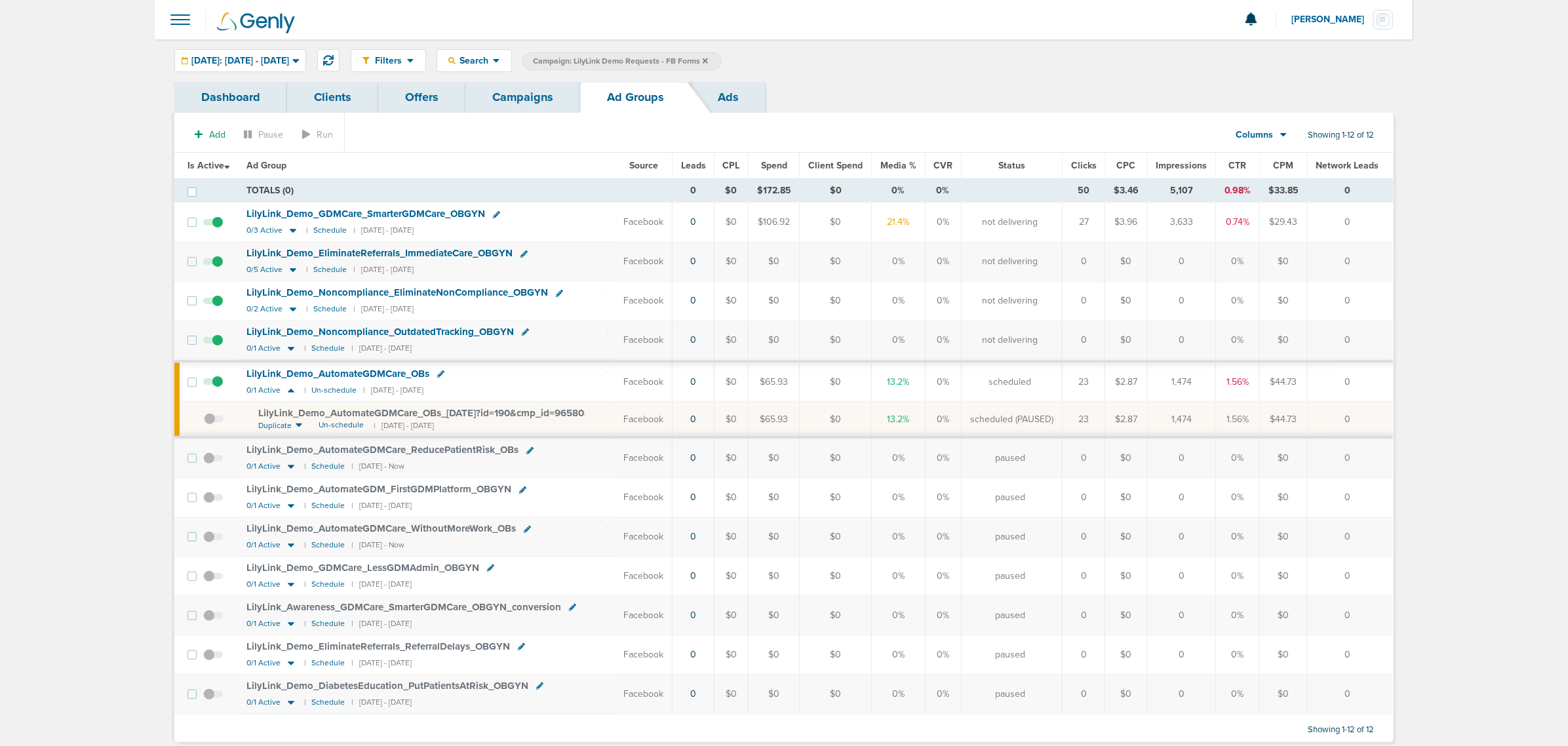
click at [483, 411] on span "LilyLink_ Demo_ AutomateGDMCare_ OBs_ [DATE]?id=190&cmp_ id=9658080" at bounding box center [427, 413] width 338 height 12
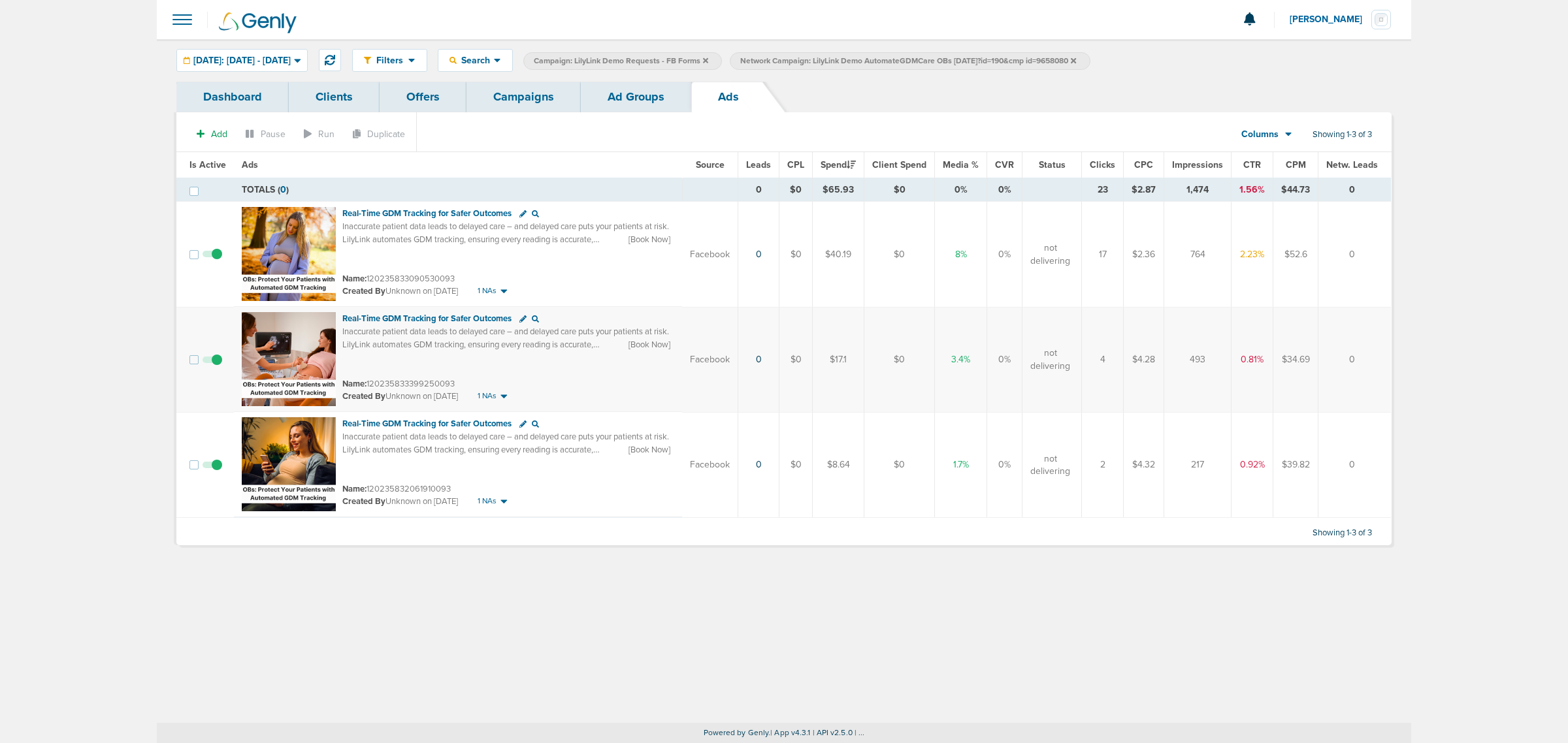
click at [634, 83] on link "Ad Groups" at bounding box center [636, 96] width 110 height 31
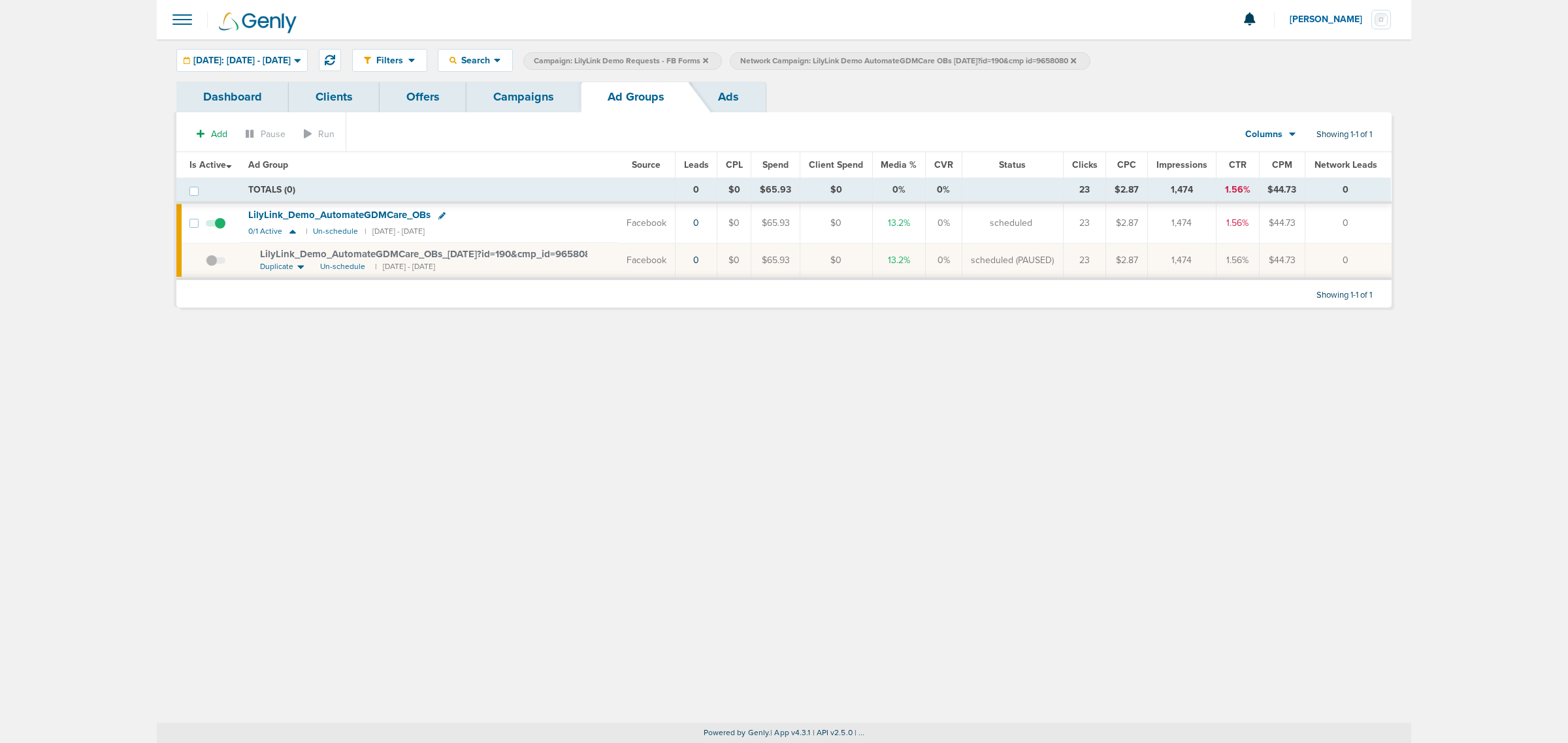
click at [1076, 60] on span "Network Campaign: LilyLink Demo AutomateGDMCare OBs [DATE]?id=190&cmp id=9658080" at bounding box center [908, 61] width 336 height 11
click at [1076, 60] on icon at bounding box center [1073, 60] width 5 height 5
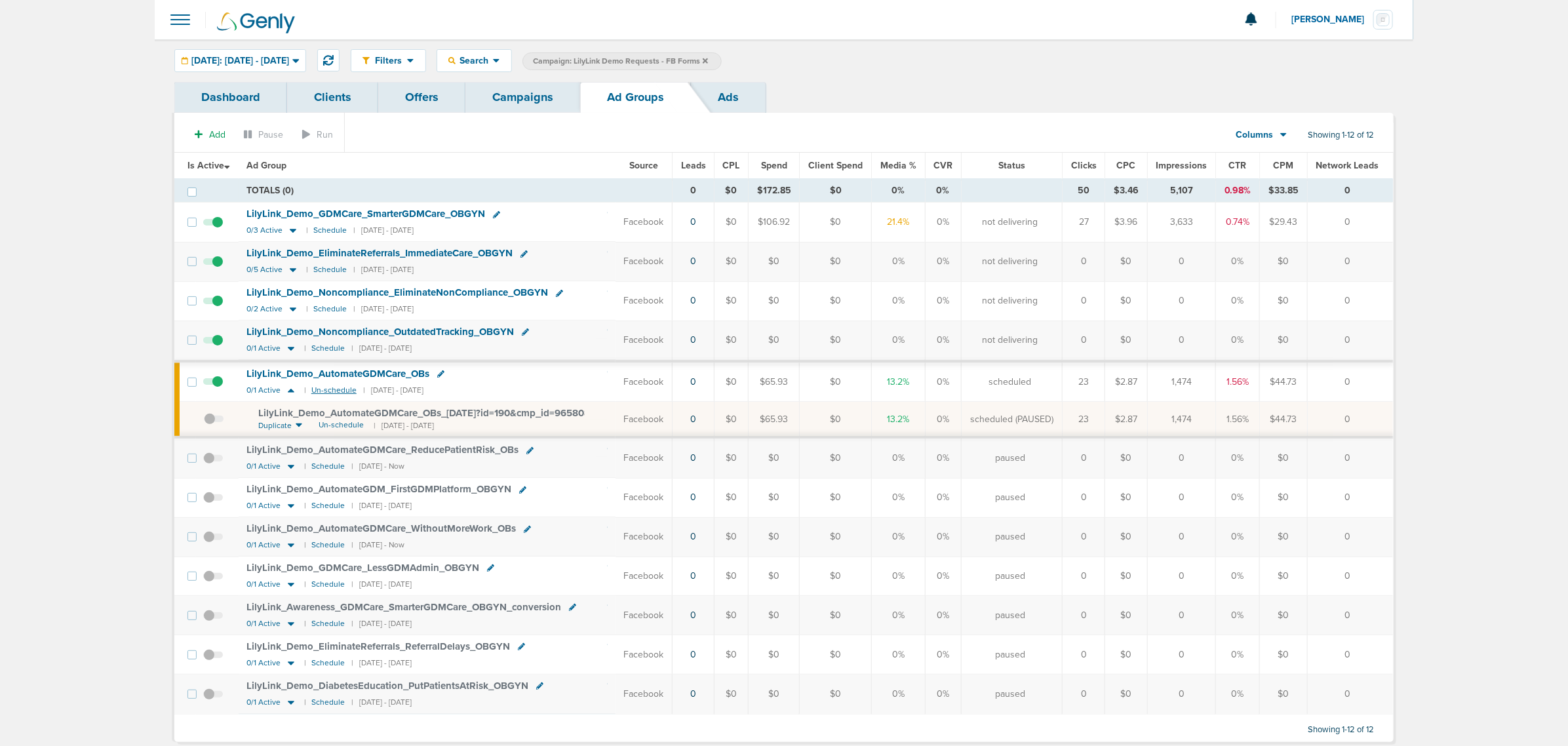
click at [336, 389] on small "Un-schedule" at bounding box center [333, 391] width 45 height 10
click at [290, 470] on icon at bounding box center [291, 468] width 7 height 4
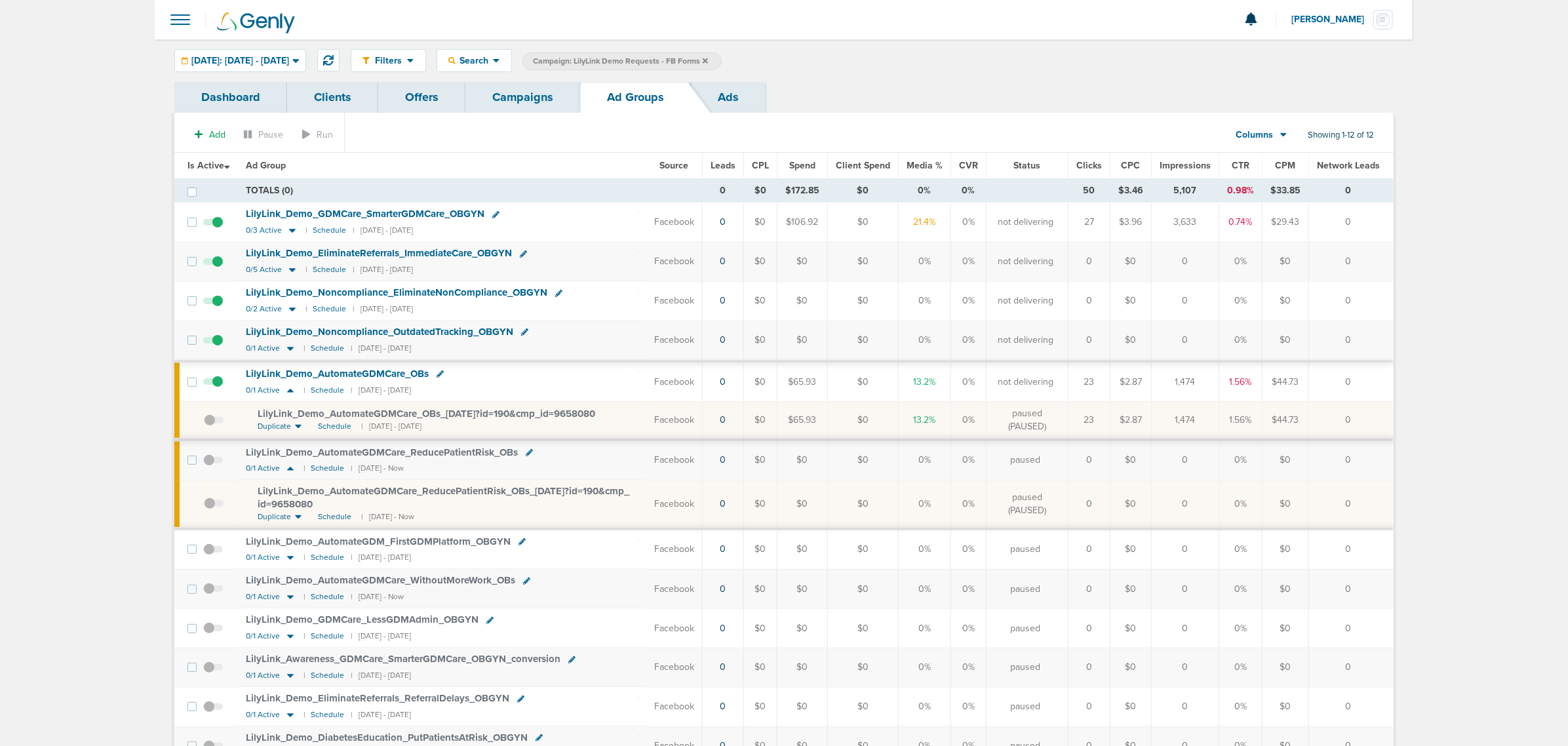
click at [482, 492] on span "LilyLink_ Demo_ AutomateGDMCare_ ReducePatientRisk_ OBs_ [DATE]?id=190&cmp_ id=…" at bounding box center [443, 498] width 372 height 25
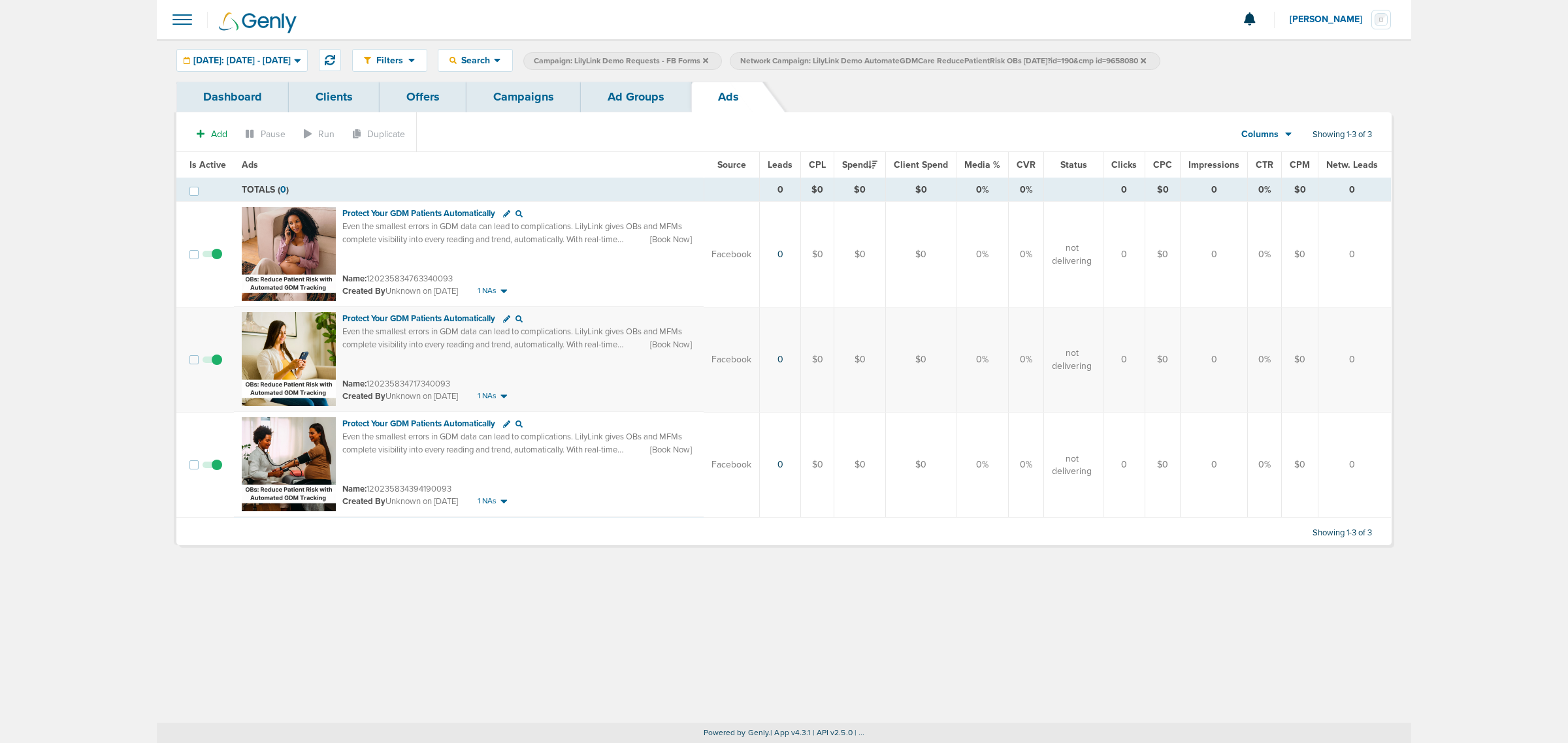
click at [645, 100] on link "Ad Groups" at bounding box center [636, 96] width 110 height 31
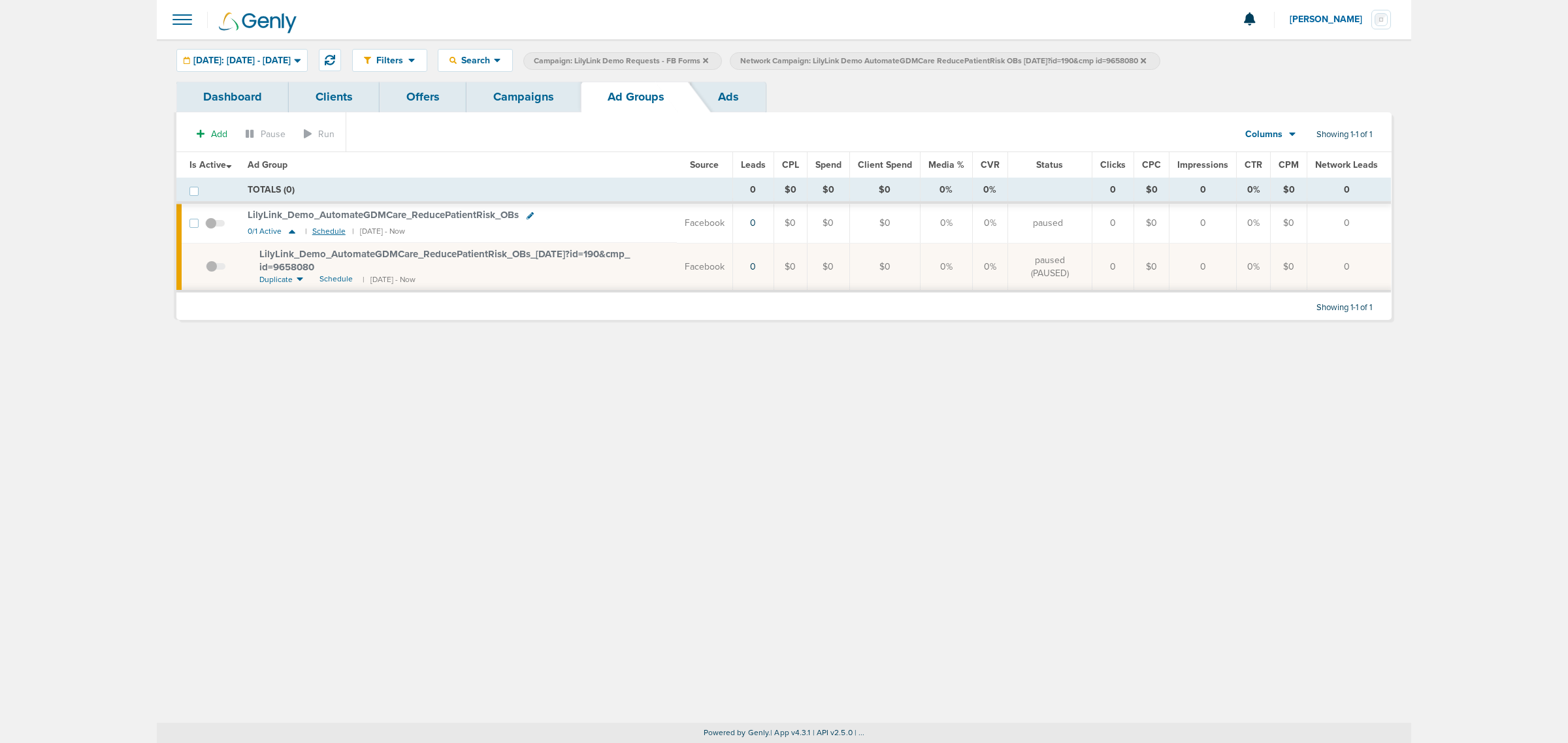
click at [328, 233] on small "Schedule" at bounding box center [329, 231] width 34 height 10
click at [548, 96] on link "Campaigns" at bounding box center [523, 96] width 114 height 31
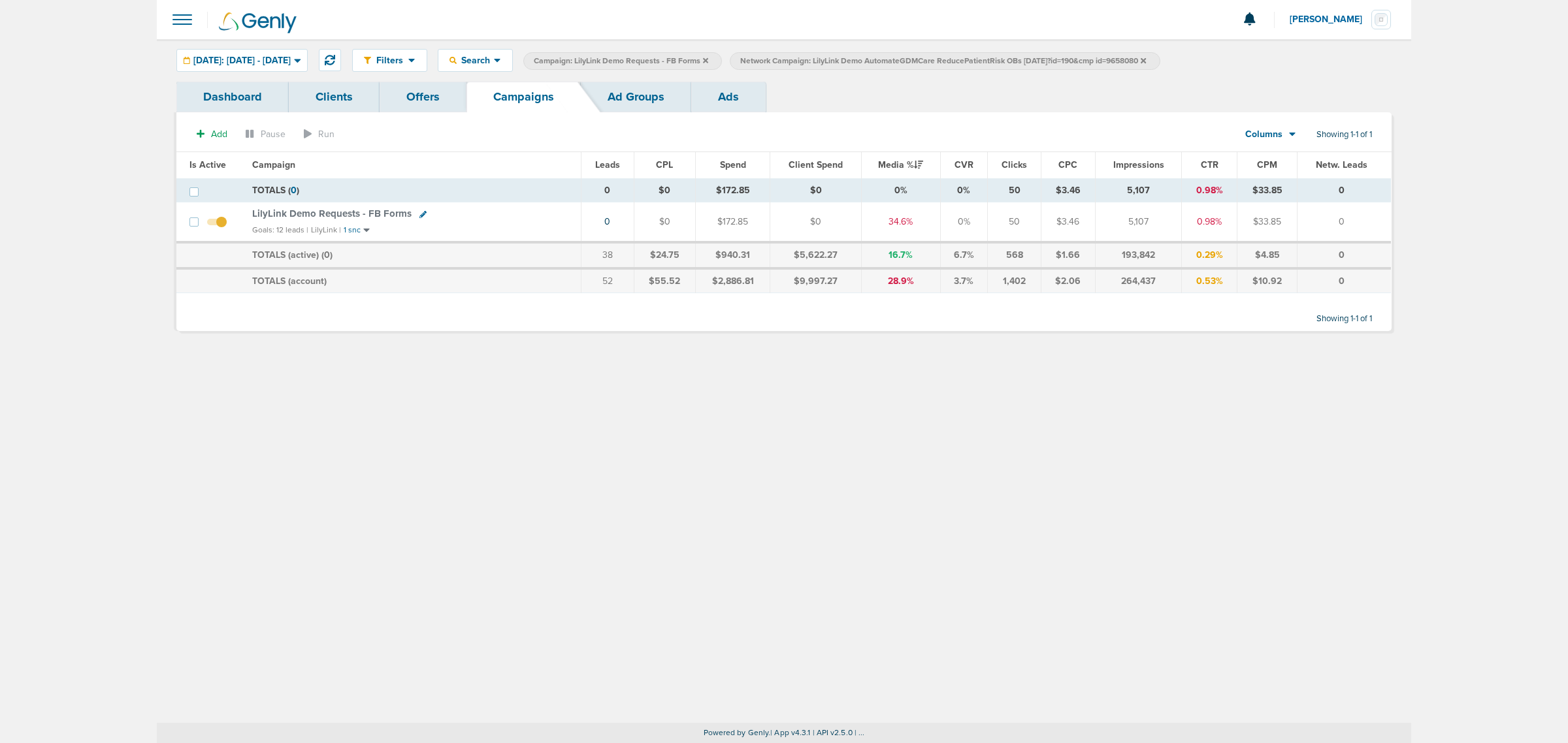
click at [1146, 60] on icon at bounding box center [1143, 60] width 5 height 5
click at [708, 60] on icon at bounding box center [706, 60] width 5 height 5
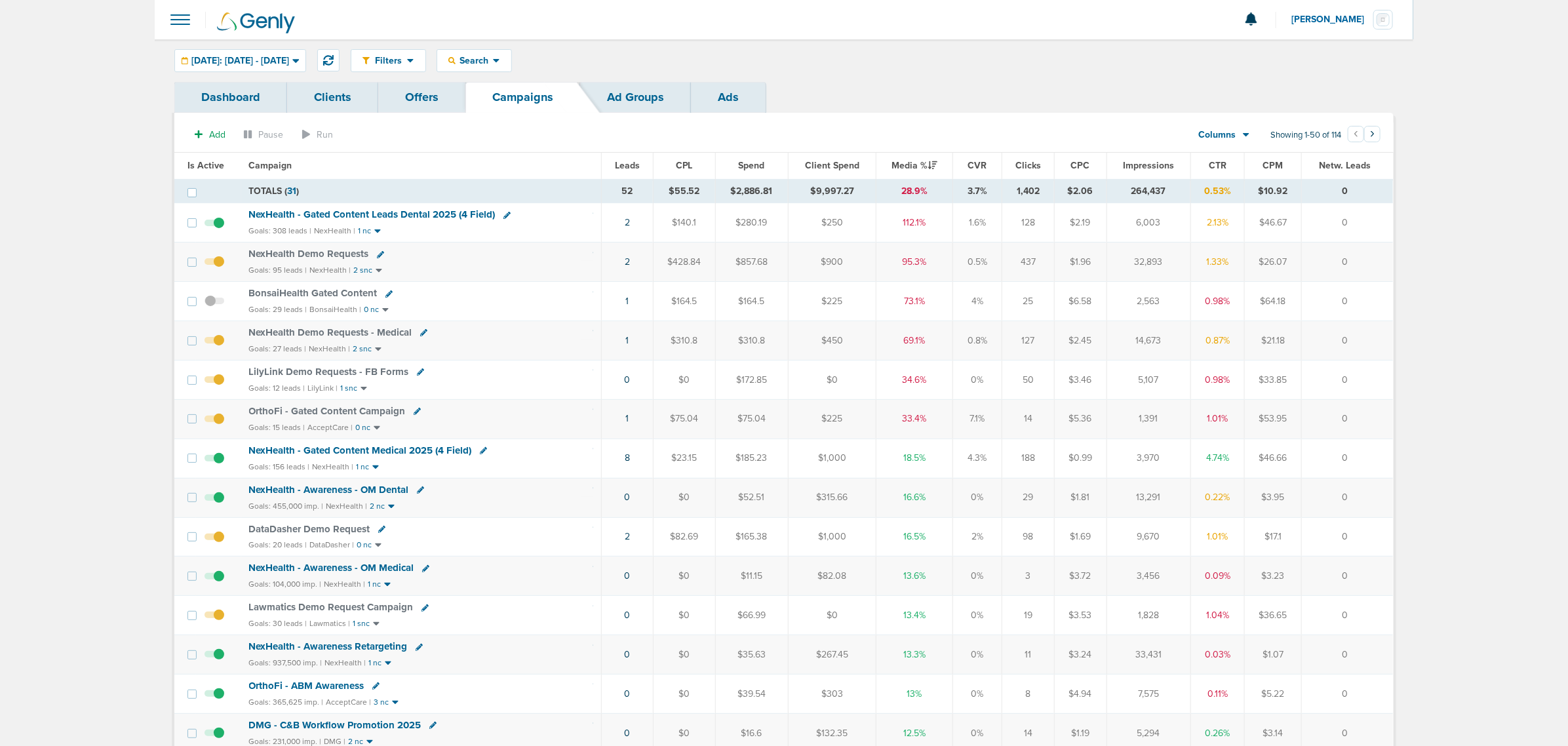
click at [479, 455] on icon at bounding box center [482, 450] width 7 height 7
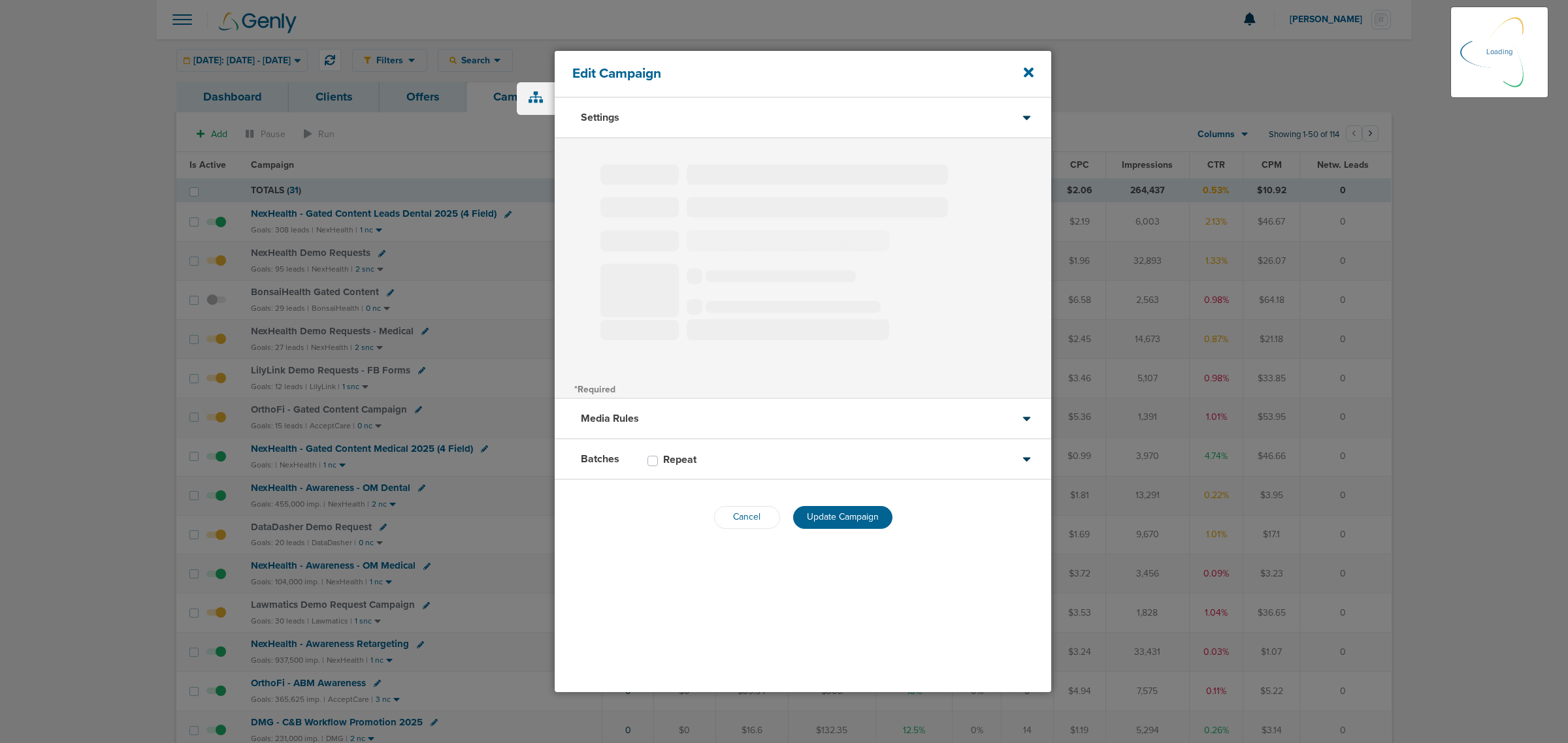
type input "NexHealth - Gated Content Medical 2025 (4 Field)"
select select "Leads"
radio input "true"
select select "readWrite"
checkbox input "true"
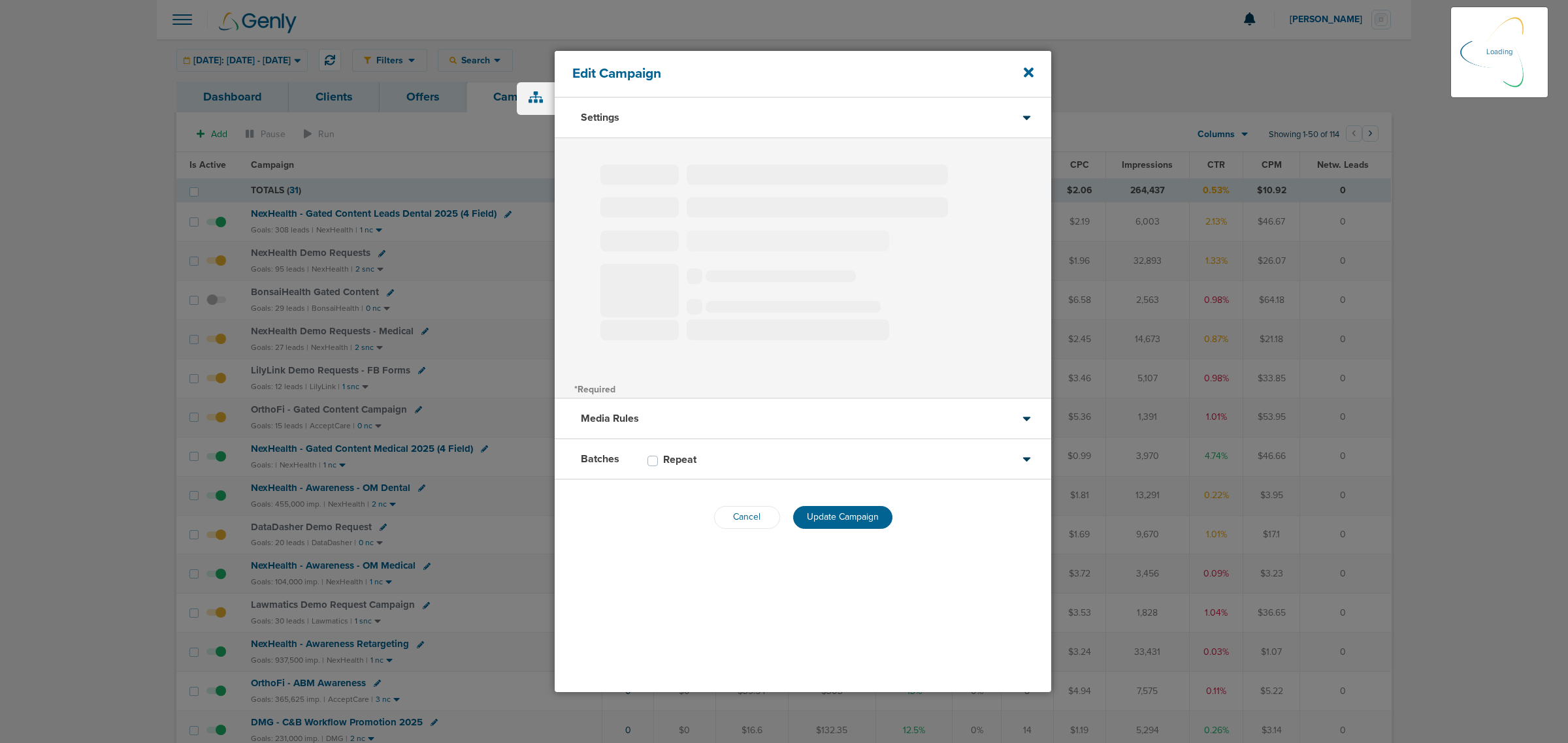
select select "1"
select select "2"
select select "3"
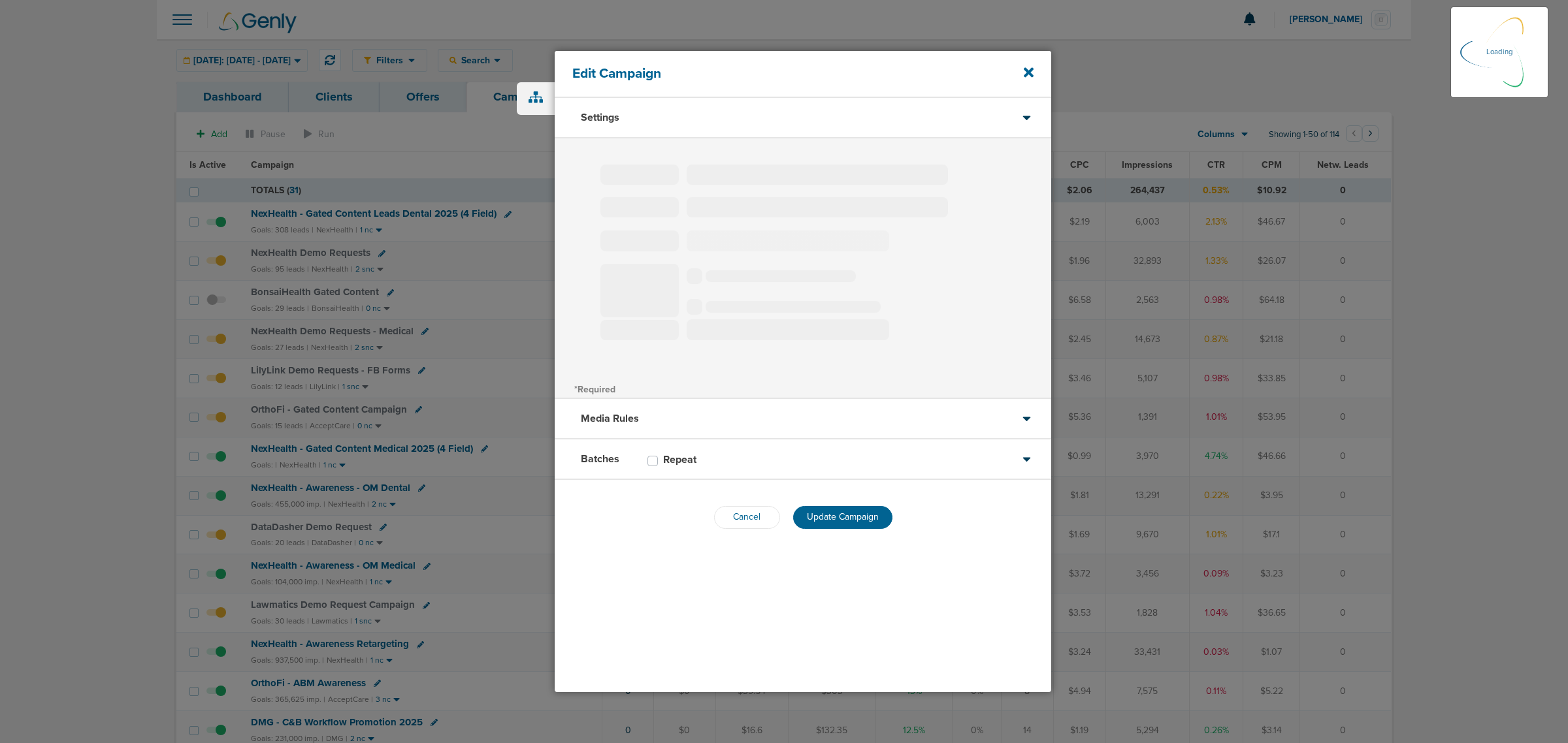
select select "4"
select select "6"
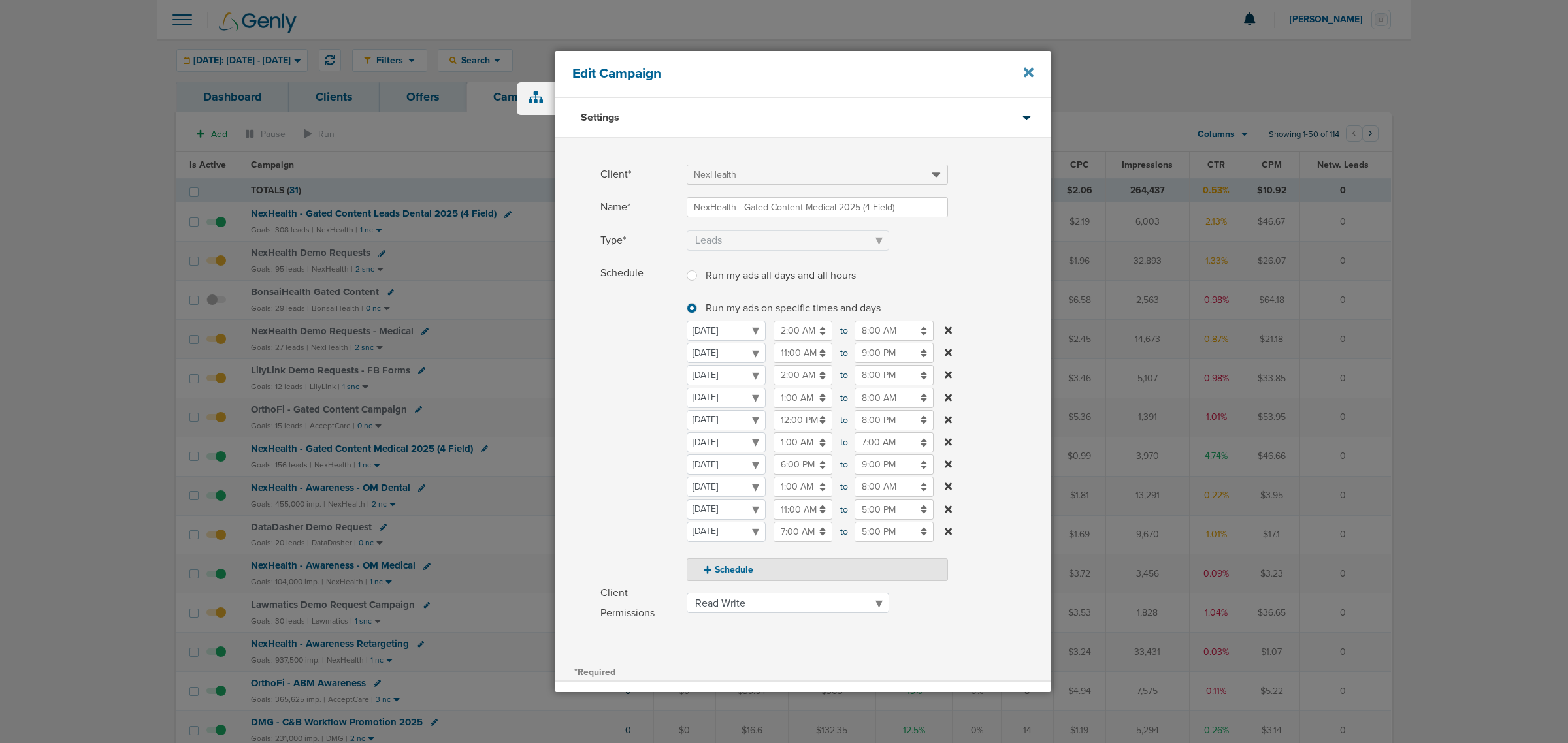
click at [1023, 74] on icon at bounding box center [1028, 73] width 10 height 14
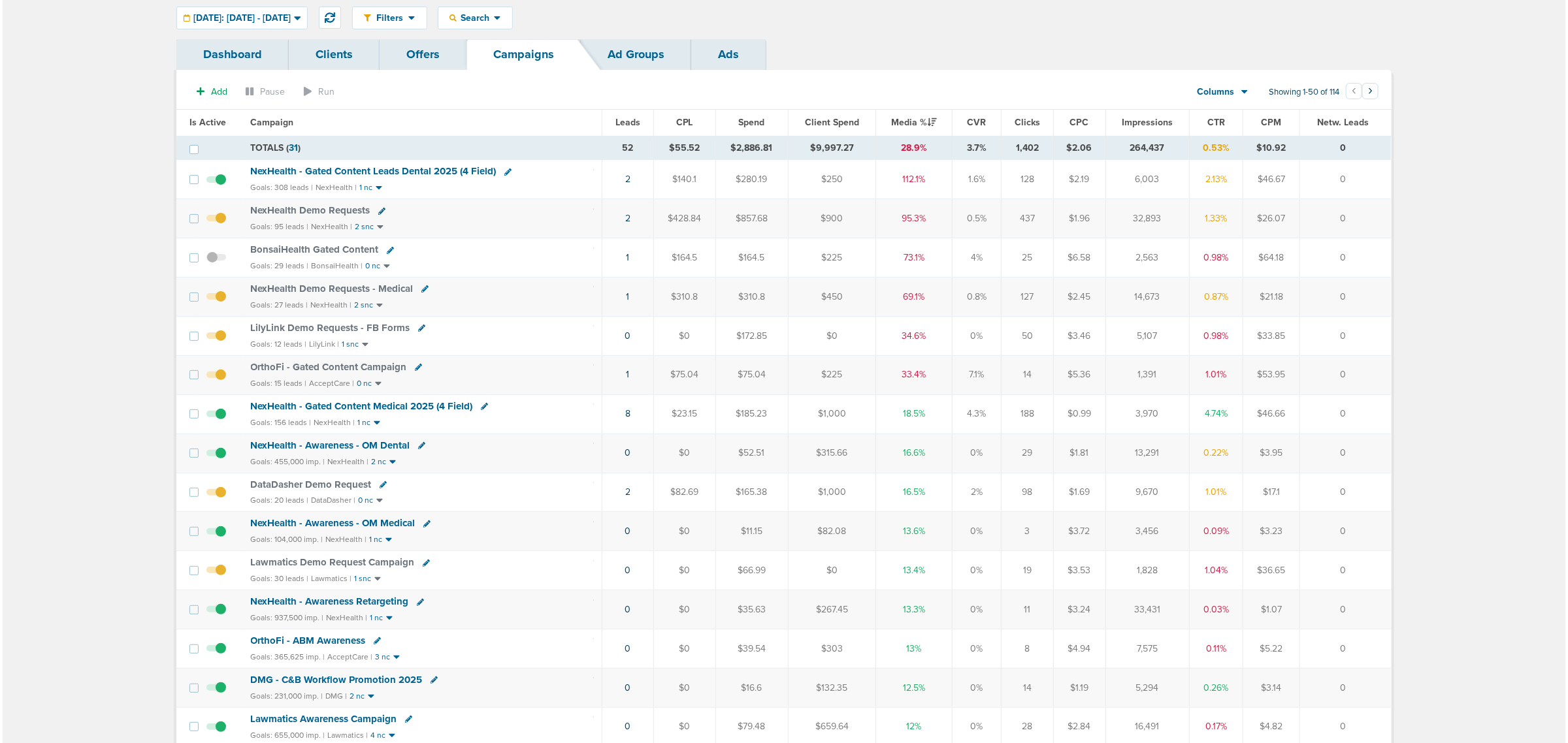
scroll to position [81, 0]
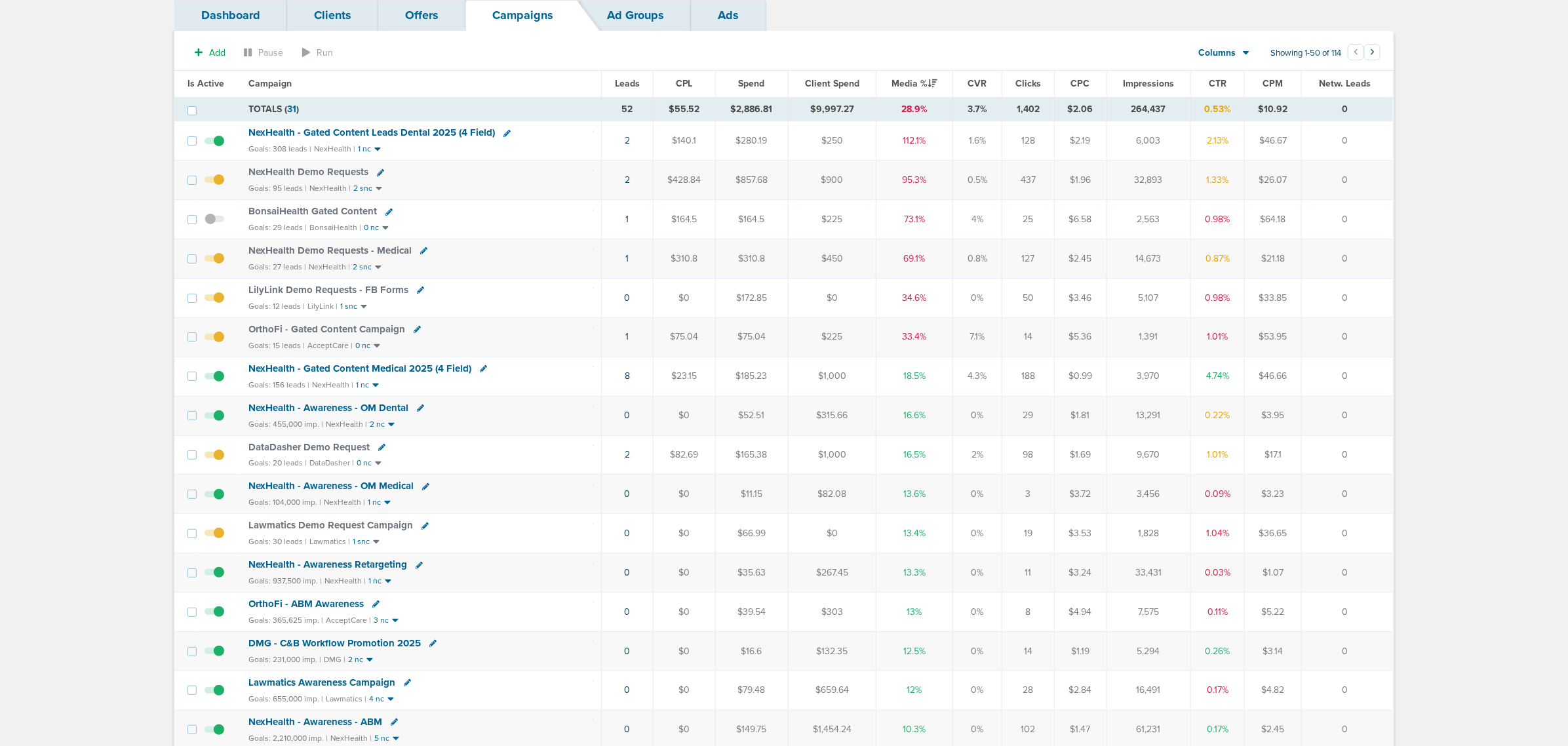
click at [378, 451] on icon at bounding box center [381, 447] width 7 height 7
select select
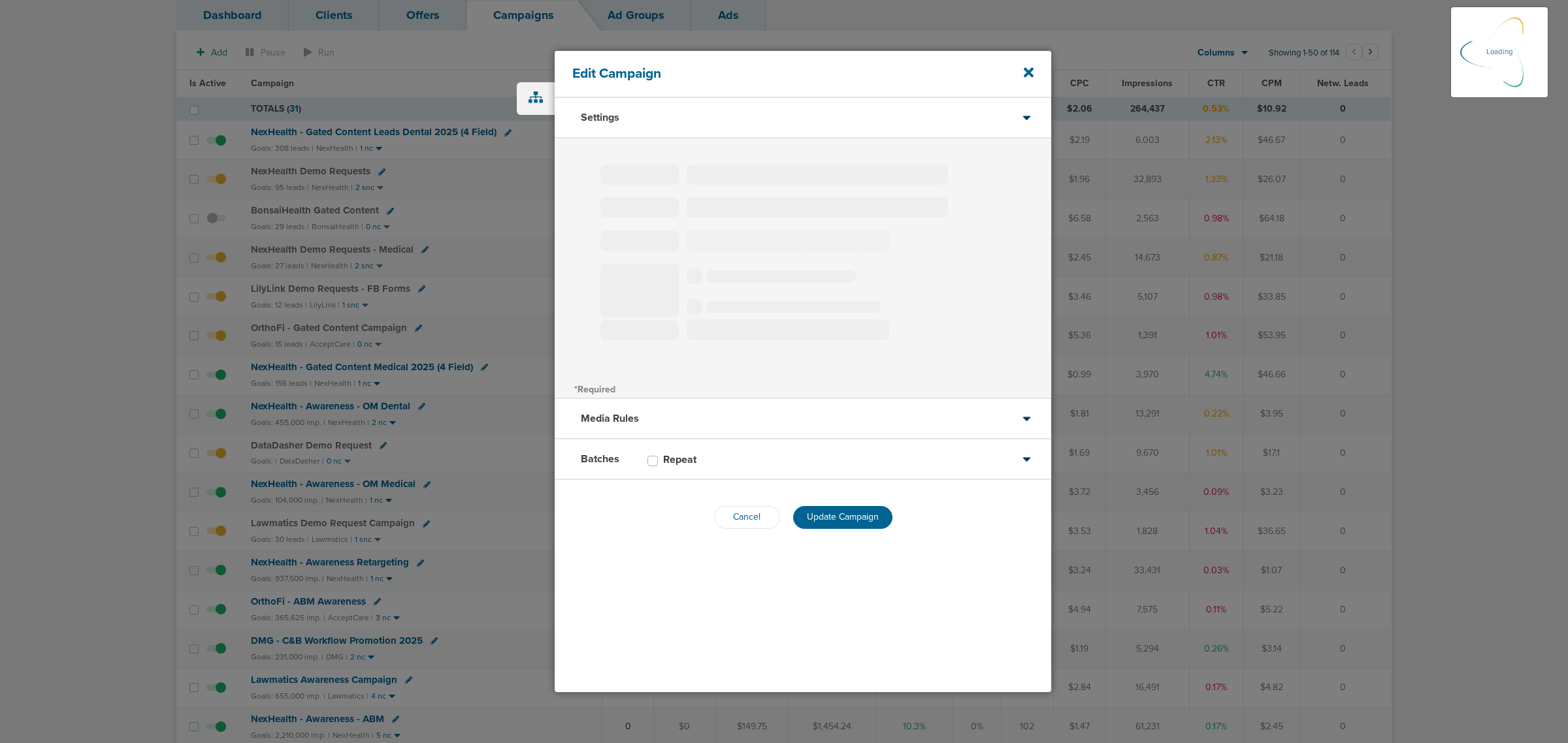
select select "1"
select select "2"
select select "3"
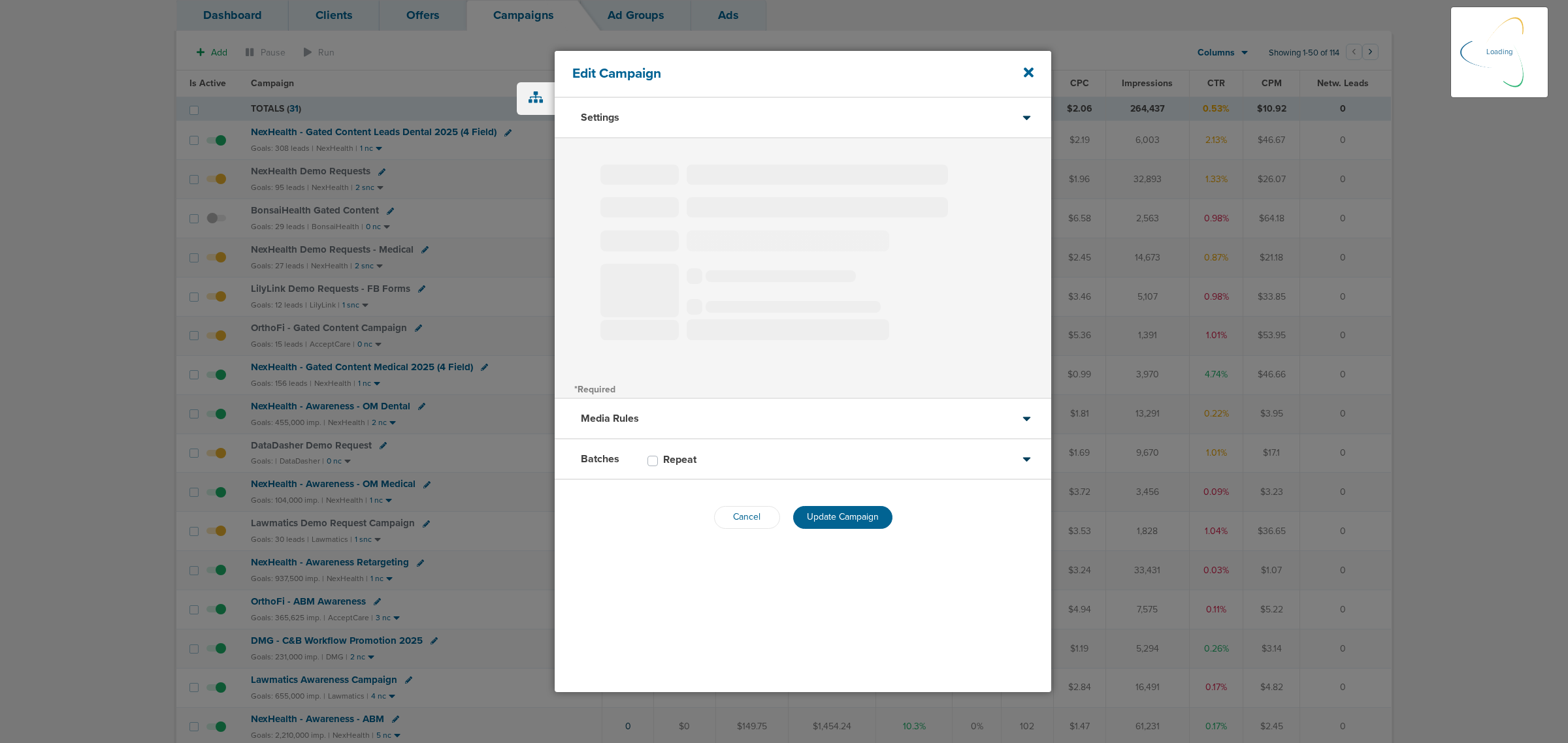
select select "3"
select select "4"
select select "6"
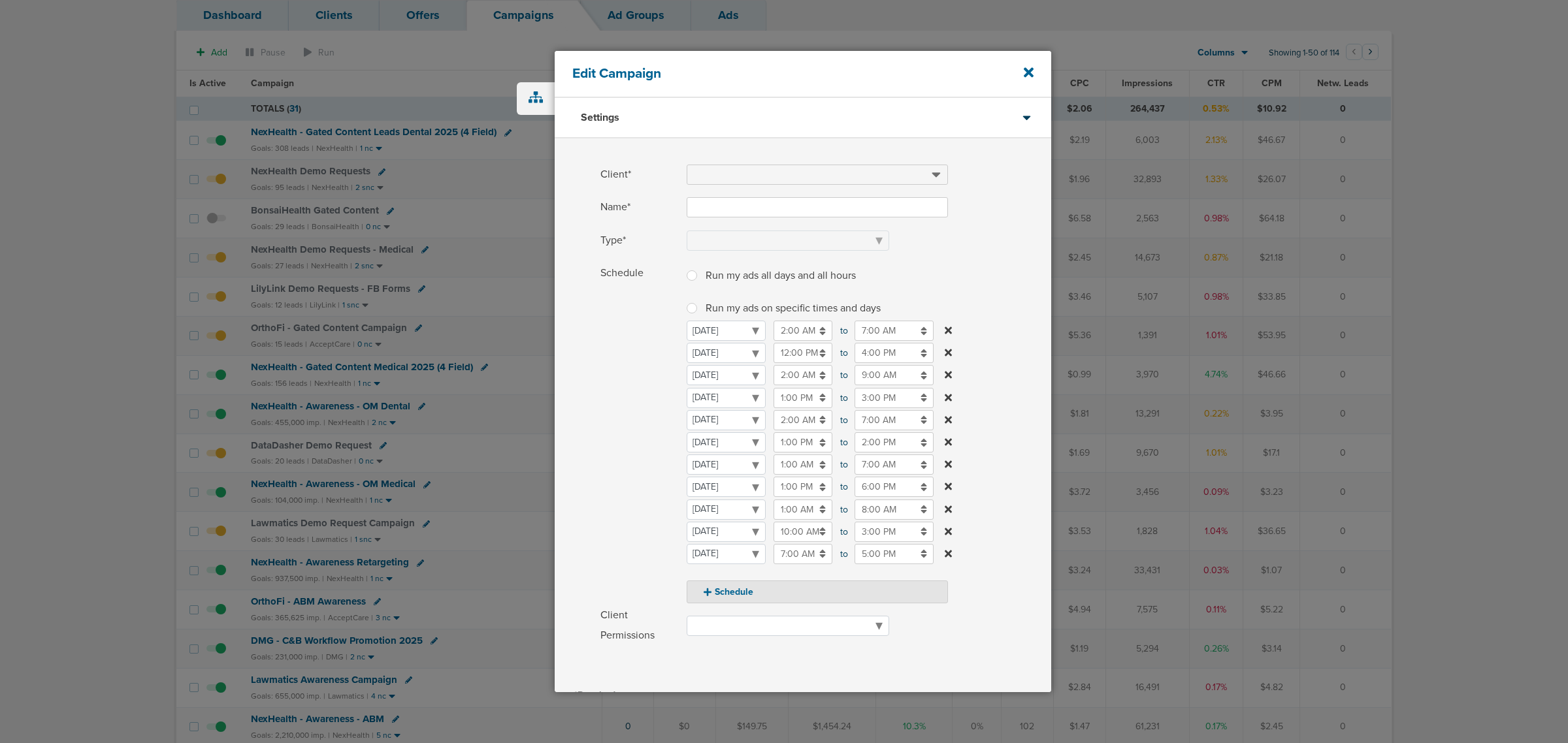
type input "DataDasher Demo Request"
select select "Leads"
radio input "true"
select select "readOnly"
click at [879, 419] on input "7:00 AM" at bounding box center [894, 420] width 79 height 20
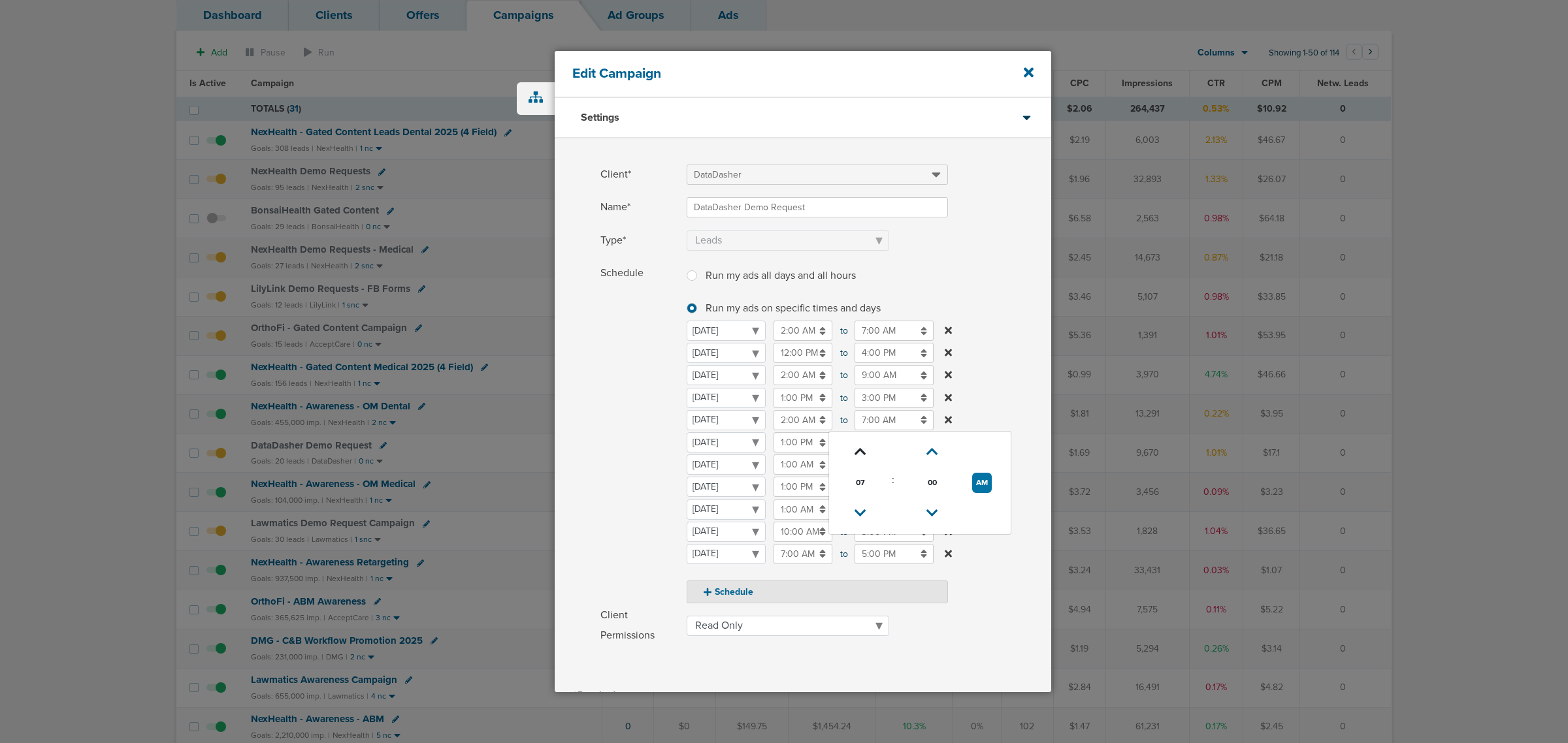
click at [860, 454] on icon at bounding box center [861, 452] width 12 height 8
type input "8:00 AM"
click at [1018, 327] on label "Schedule Run my ads all days and all hours Run my ads all days and all hours Ru…" at bounding box center [826, 433] width 451 height 341
click at [800, 442] on input "1:00 PM" at bounding box center [803, 442] width 59 height 20
click at [781, 505] on span "01" at bounding box center [780, 506] width 20 height 20
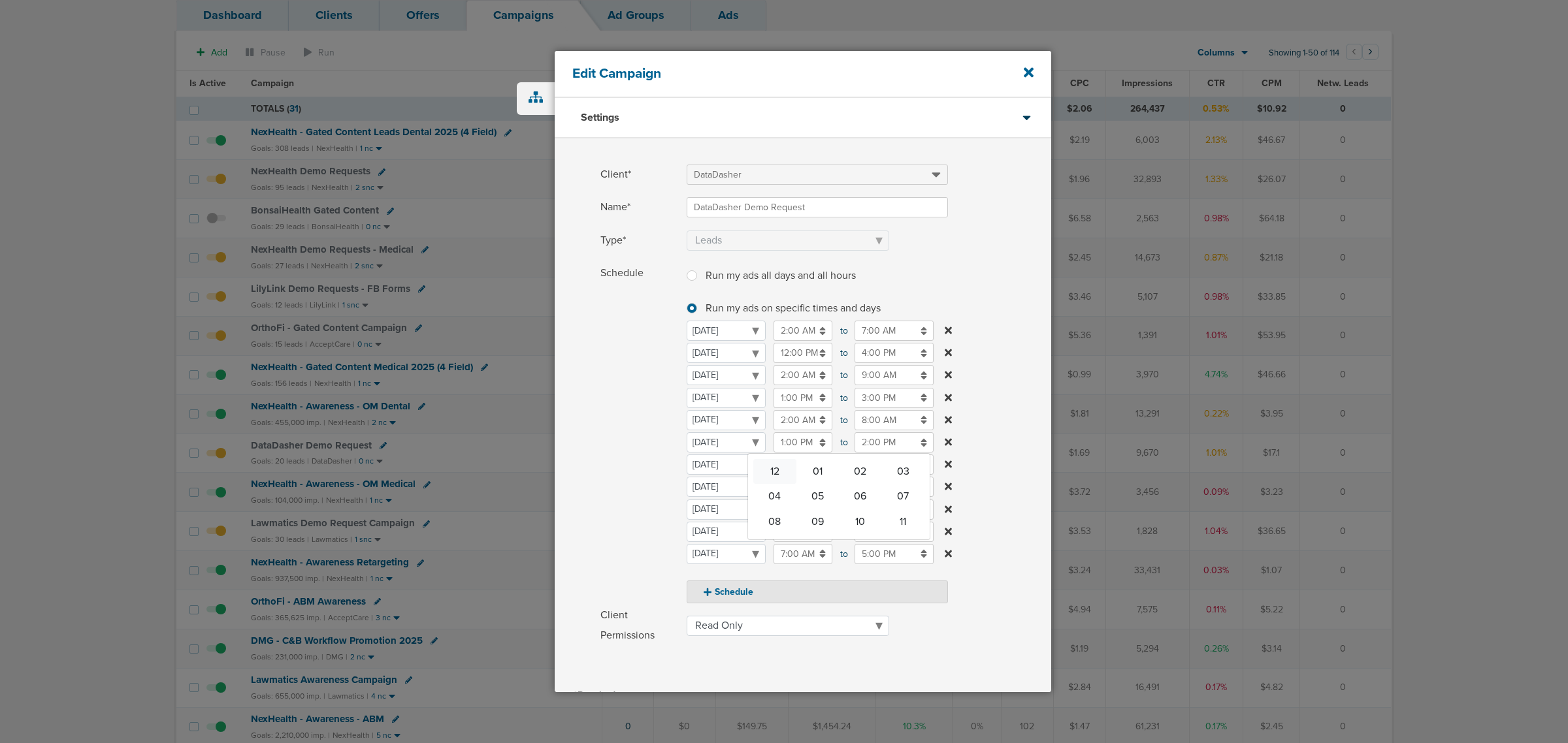
click at [775, 474] on td "12" at bounding box center [774, 471] width 43 height 25
type input "12:00 PM"
click at [880, 440] on input "2:00 PM" at bounding box center [894, 442] width 79 height 20
click at [855, 501] on span "02" at bounding box center [861, 506] width 20 height 20
click at [858, 523] on td "08" at bounding box center [856, 521] width 43 height 25
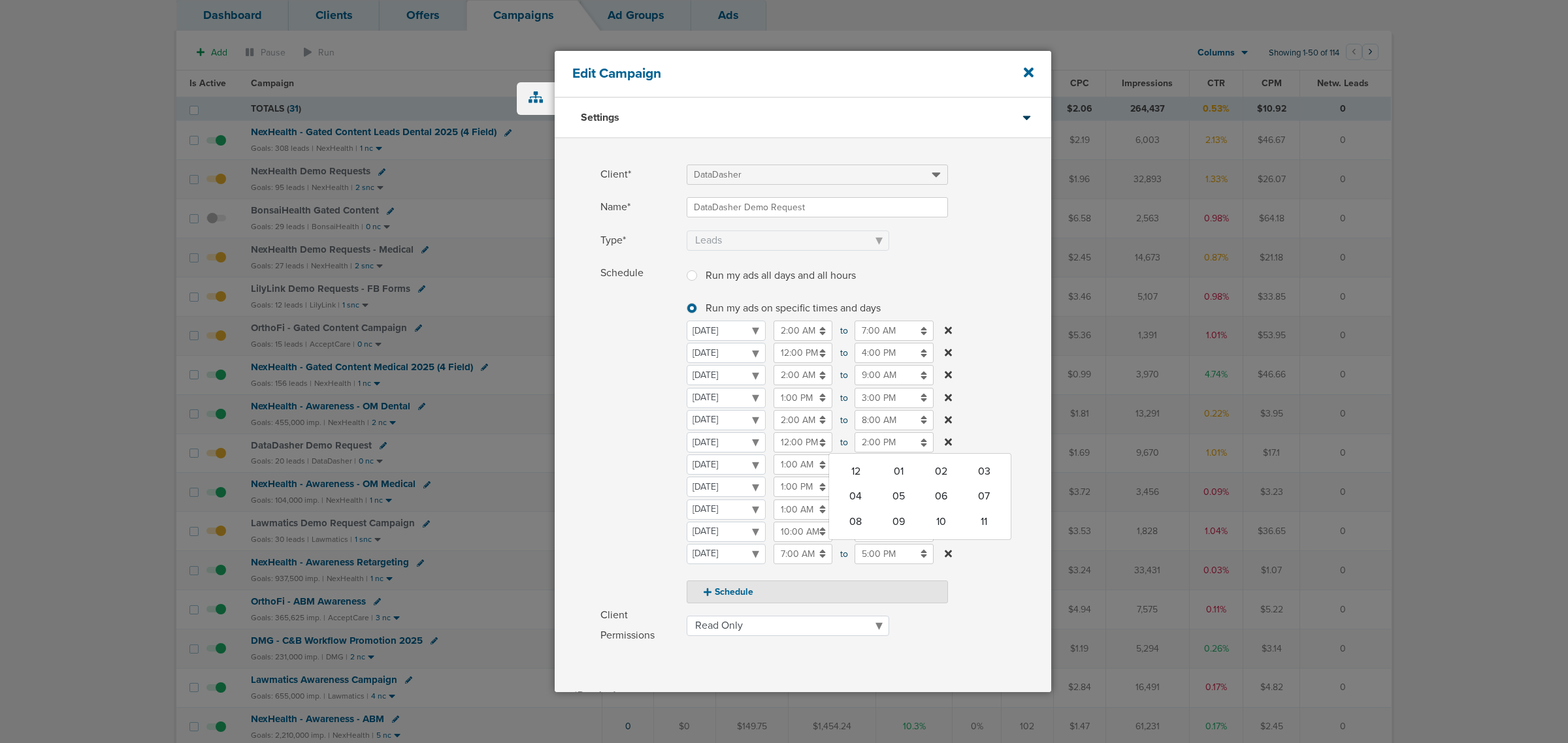
type input "8:00 PM"
click at [1014, 330] on label "Schedule Run my ads all days and all hours Run my ads all days and all hours Ru…" at bounding box center [826, 433] width 451 height 341
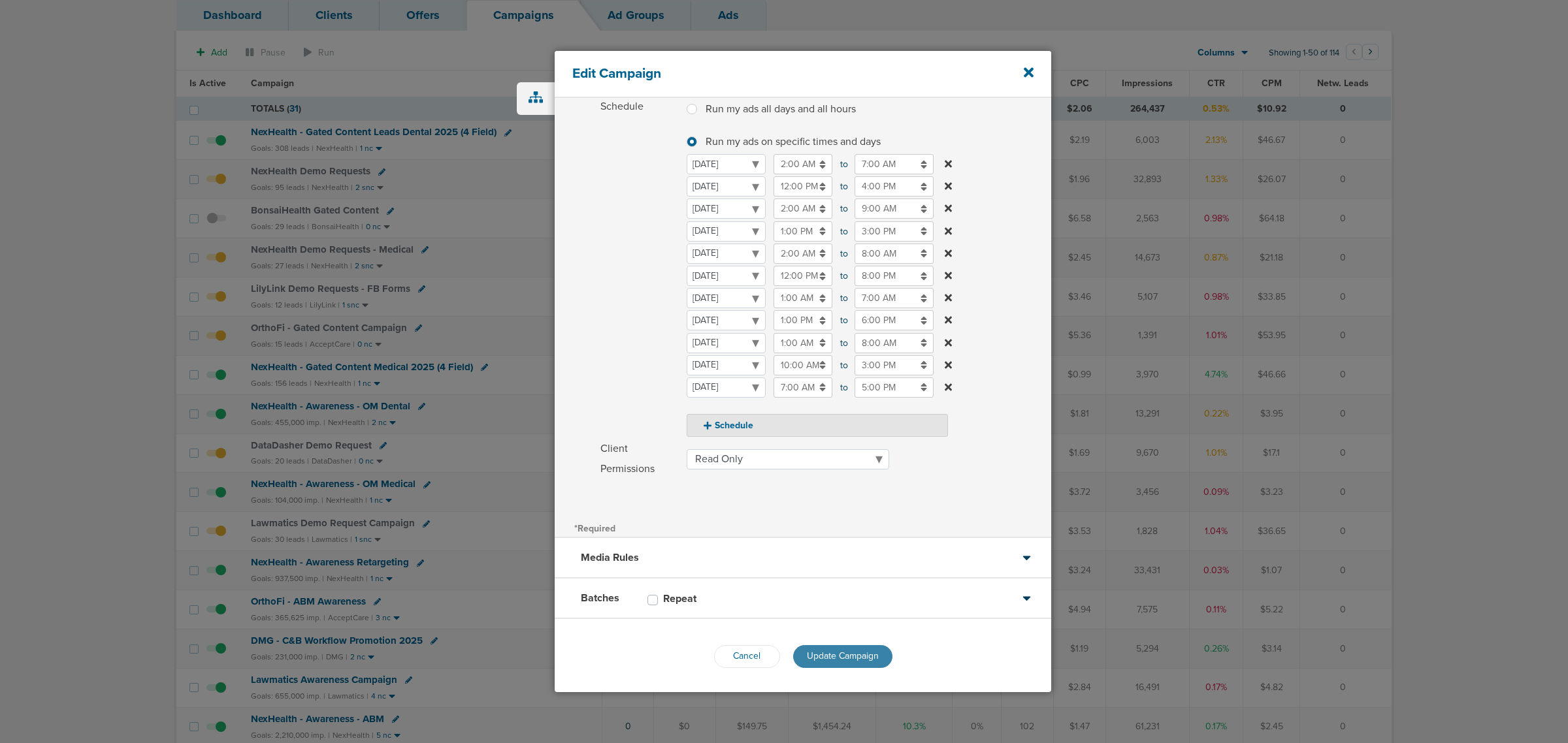
click at [840, 654] on span "Update Campaign" at bounding box center [843, 656] width 72 height 11
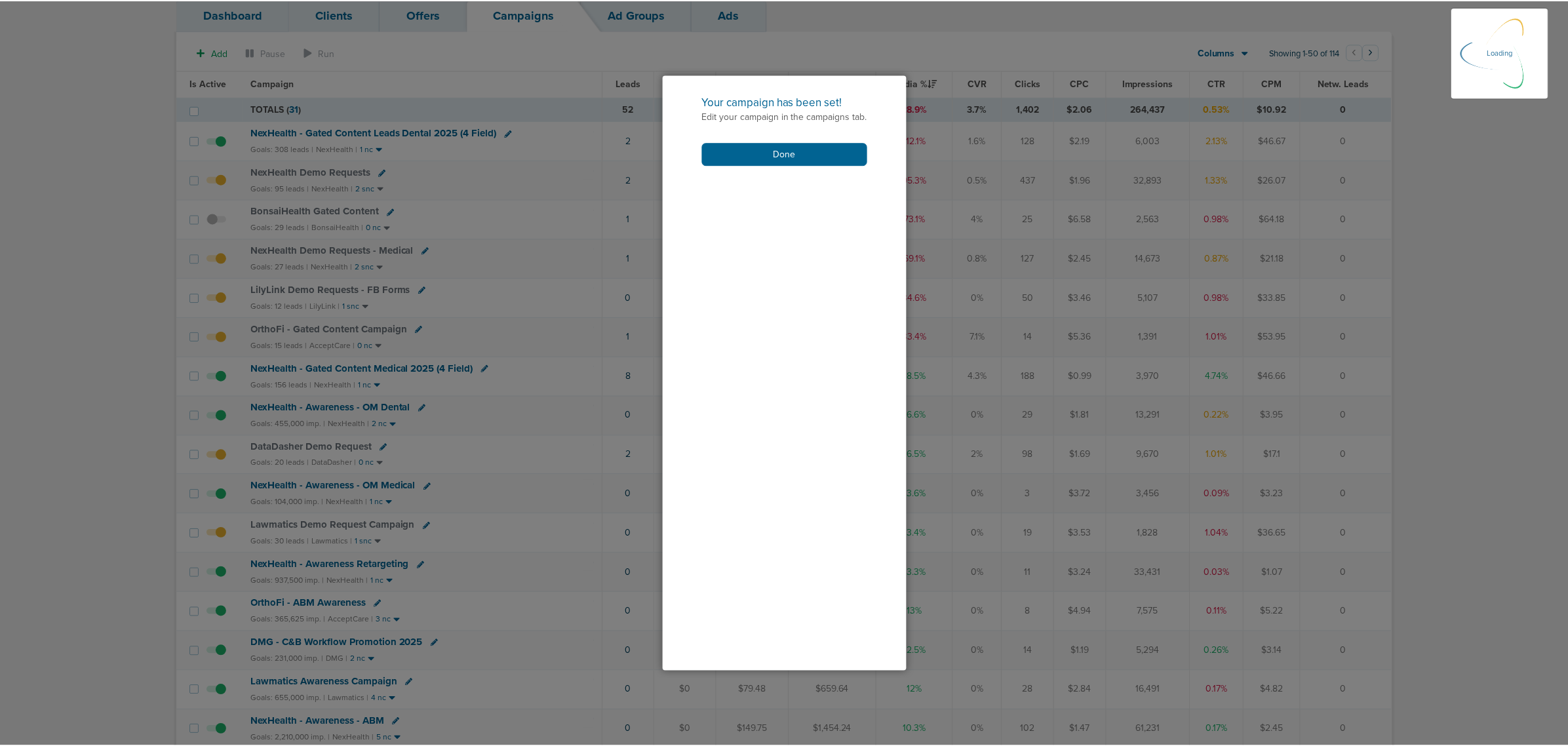
scroll to position [126, 0]
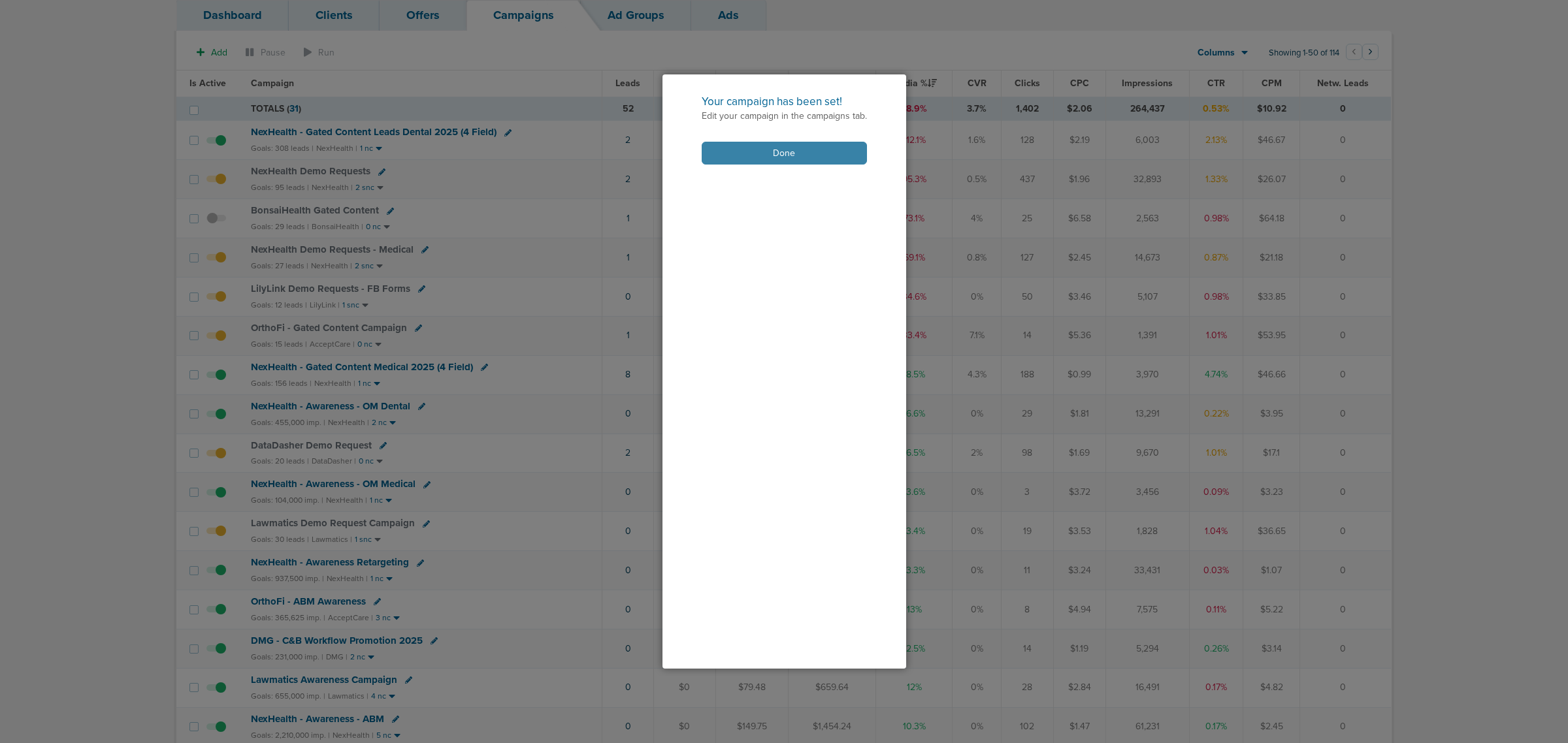
click at [798, 155] on button "Done" at bounding box center [784, 153] width 165 height 23
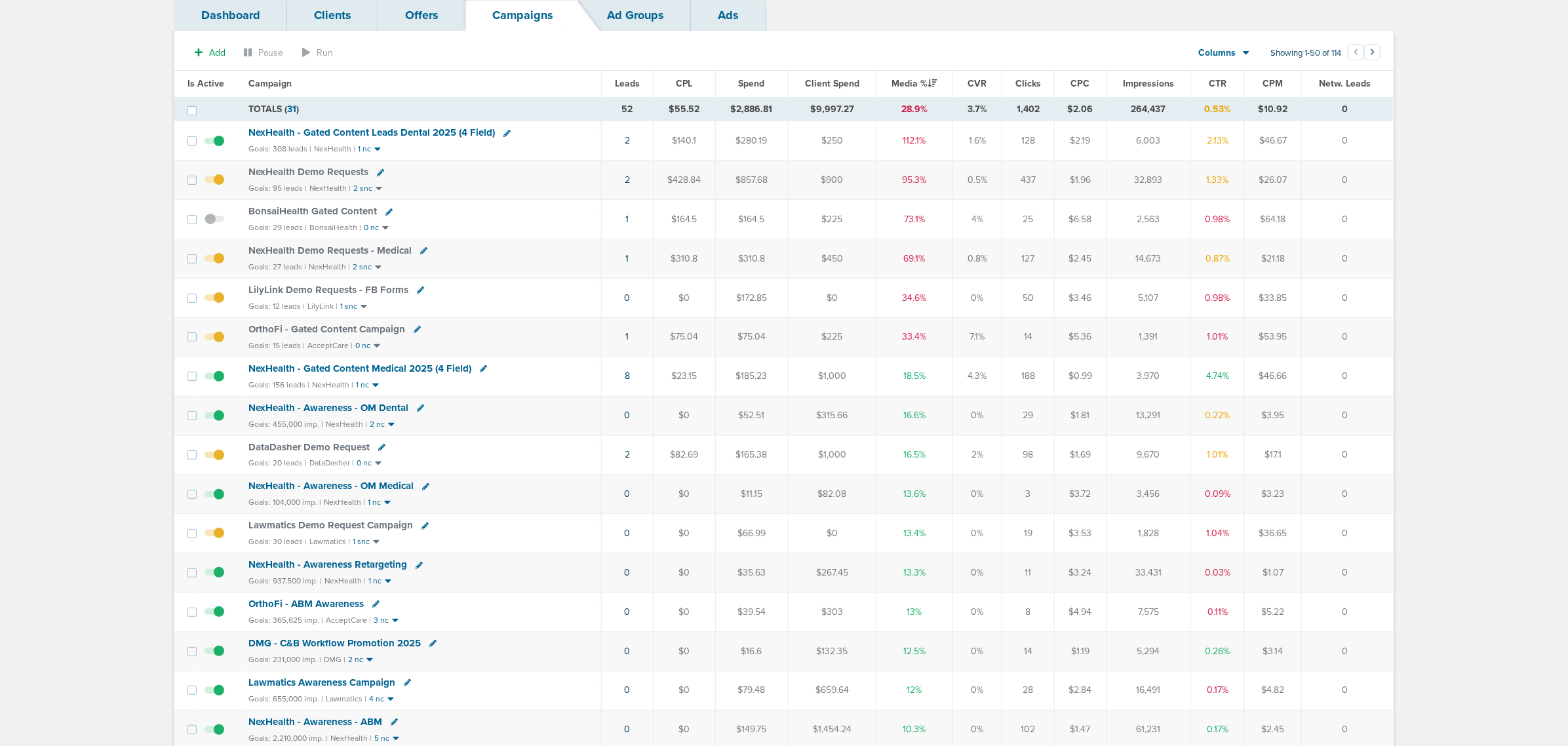
click at [305, 451] on span "DataDasher Demo Request" at bounding box center [310, 448] width 122 height 12
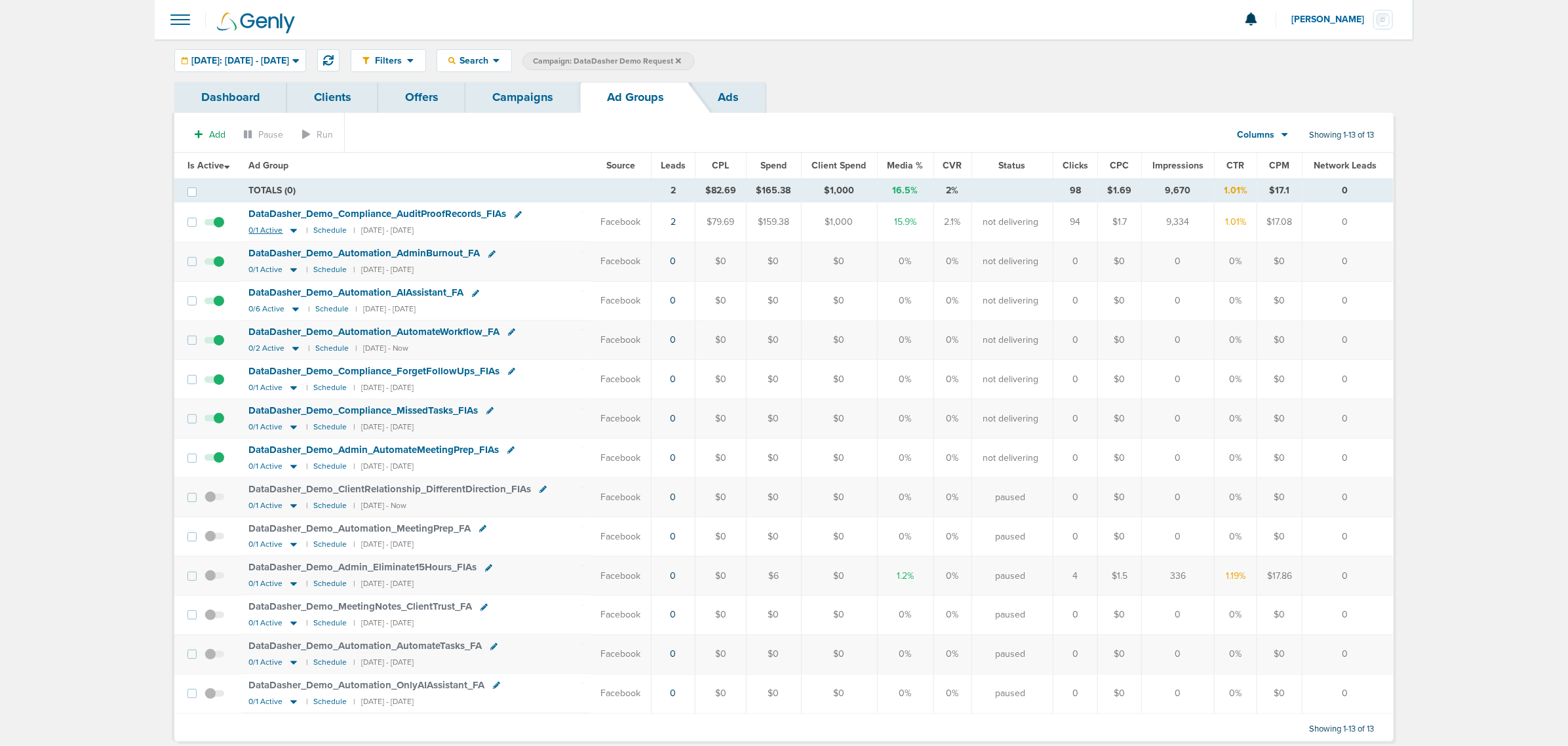
click at [292, 231] on icon at bounding box center [293, 231] width 7 height 4
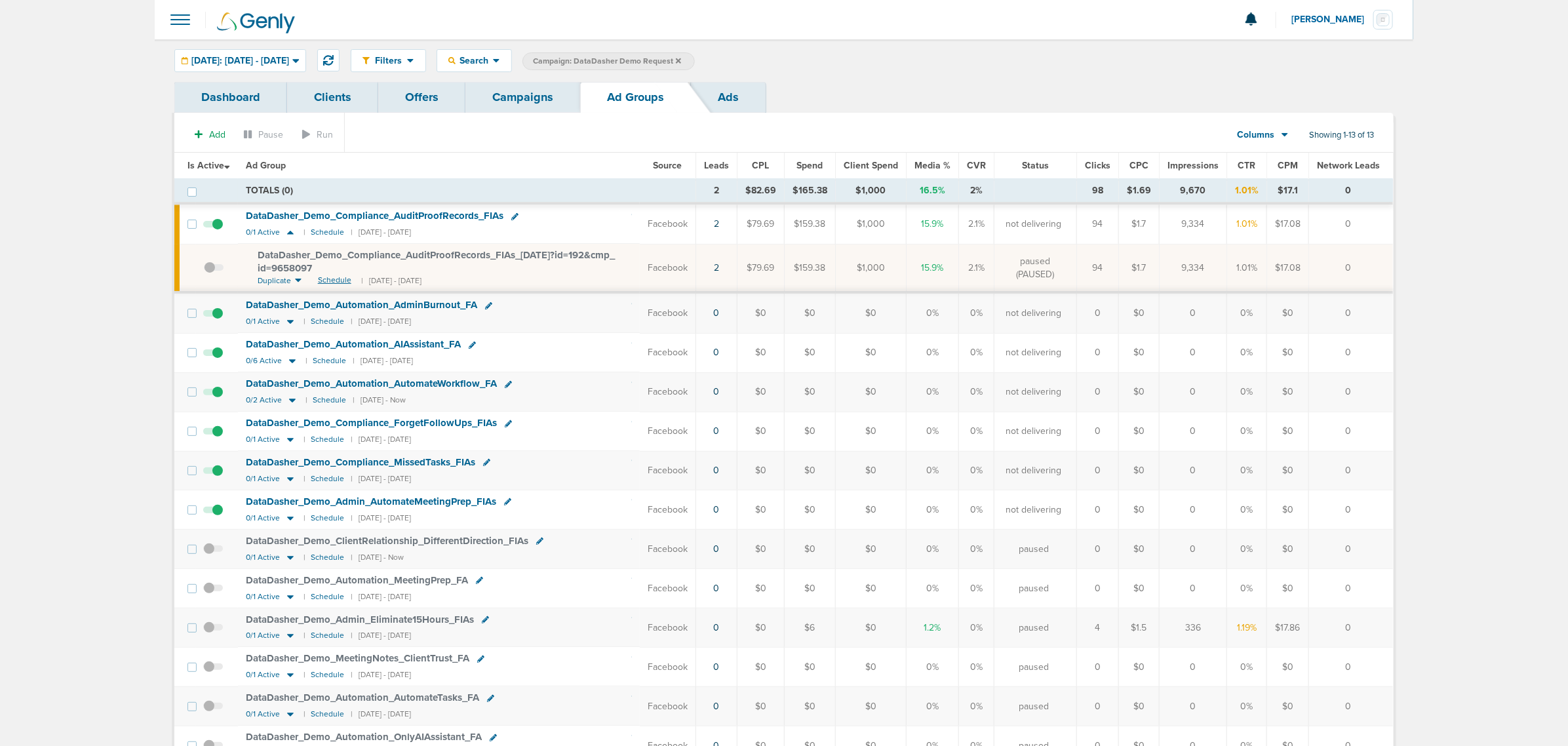
click at [335, 276] on span "Schedule" at bounding box center [335, 280] width 34 height 11
click at [534, 108] on link "Campaigns" at bounding box center [522, 97] width 115 height 31
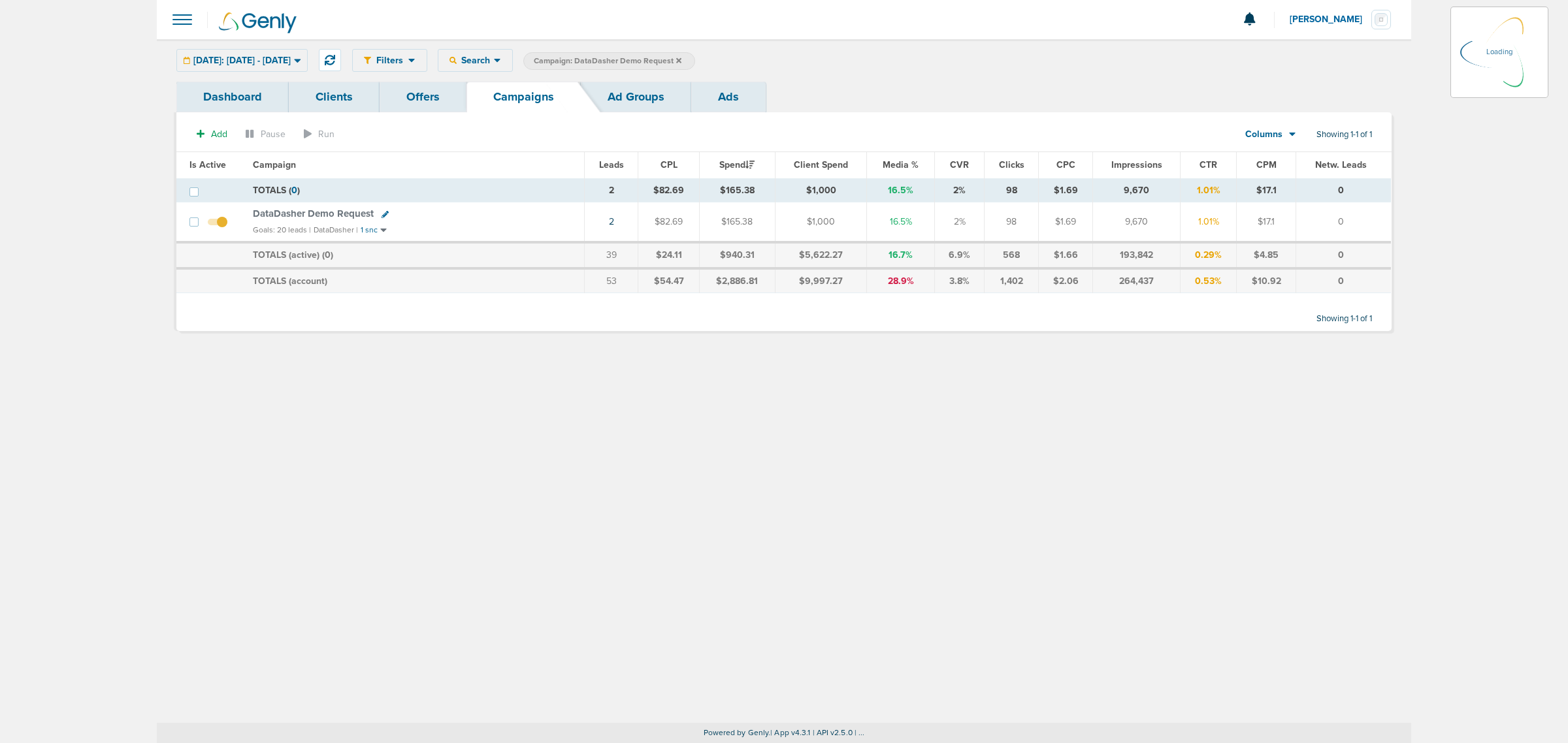
click at [682, 60] on icon at bounding box center [679, 60] width 5 height 5
click at [682, 62] on icon at bounding box center [679, 60] width 5 height 5
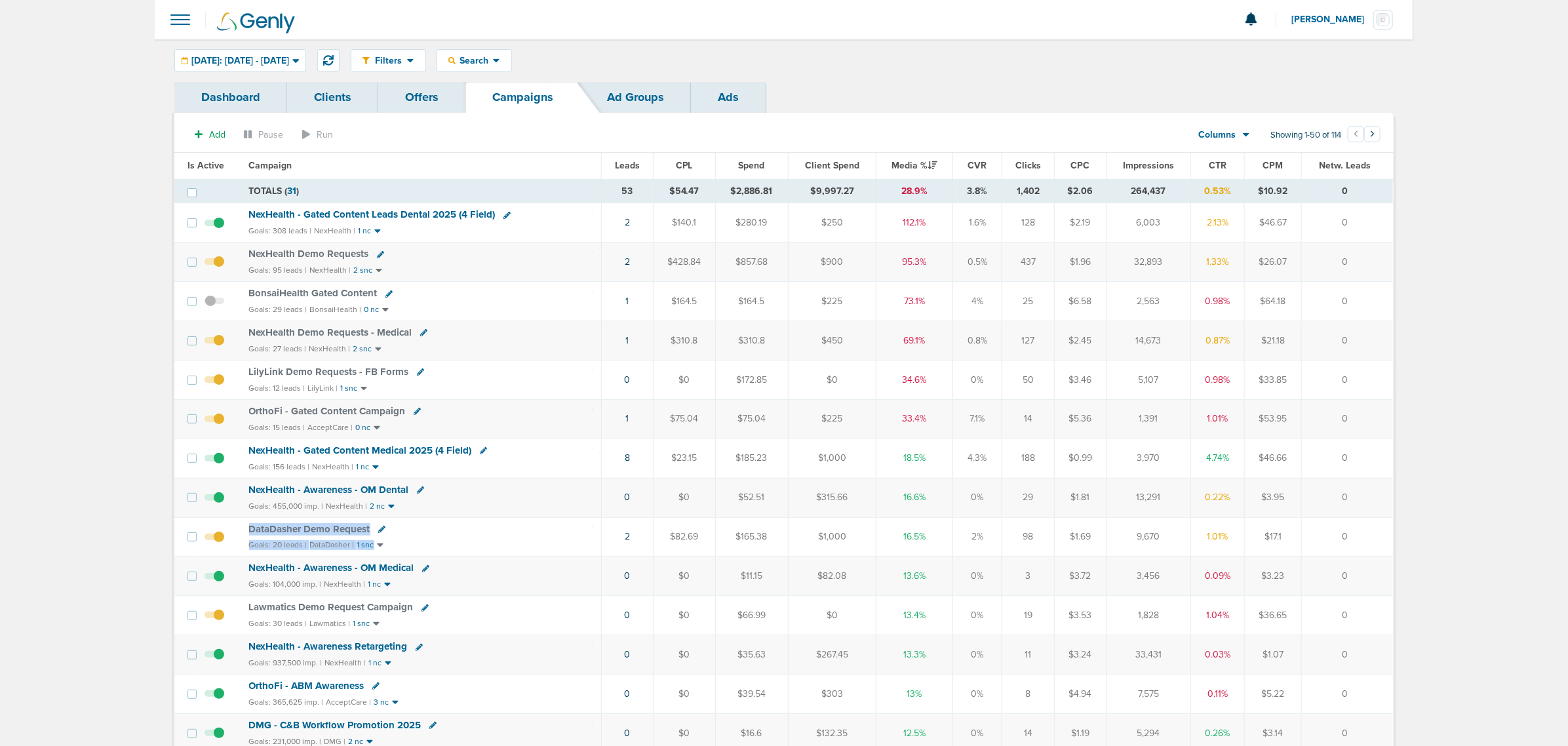
drag, startPoint x: 240, startPoint y: 530, endPoint x: 417, endPoint y: 546, distance: 177.7
click at [417, 546] on td "DataDasher Demo Request Goals: 20 leads | DataDasher | 1 snc" at bounding box center [422, 537] width 361 height 39
click at [417, 546] on div "Goals: 20 leads | DataDasher | 1 snc" at bounding box center [422, 545] width 345 height 11
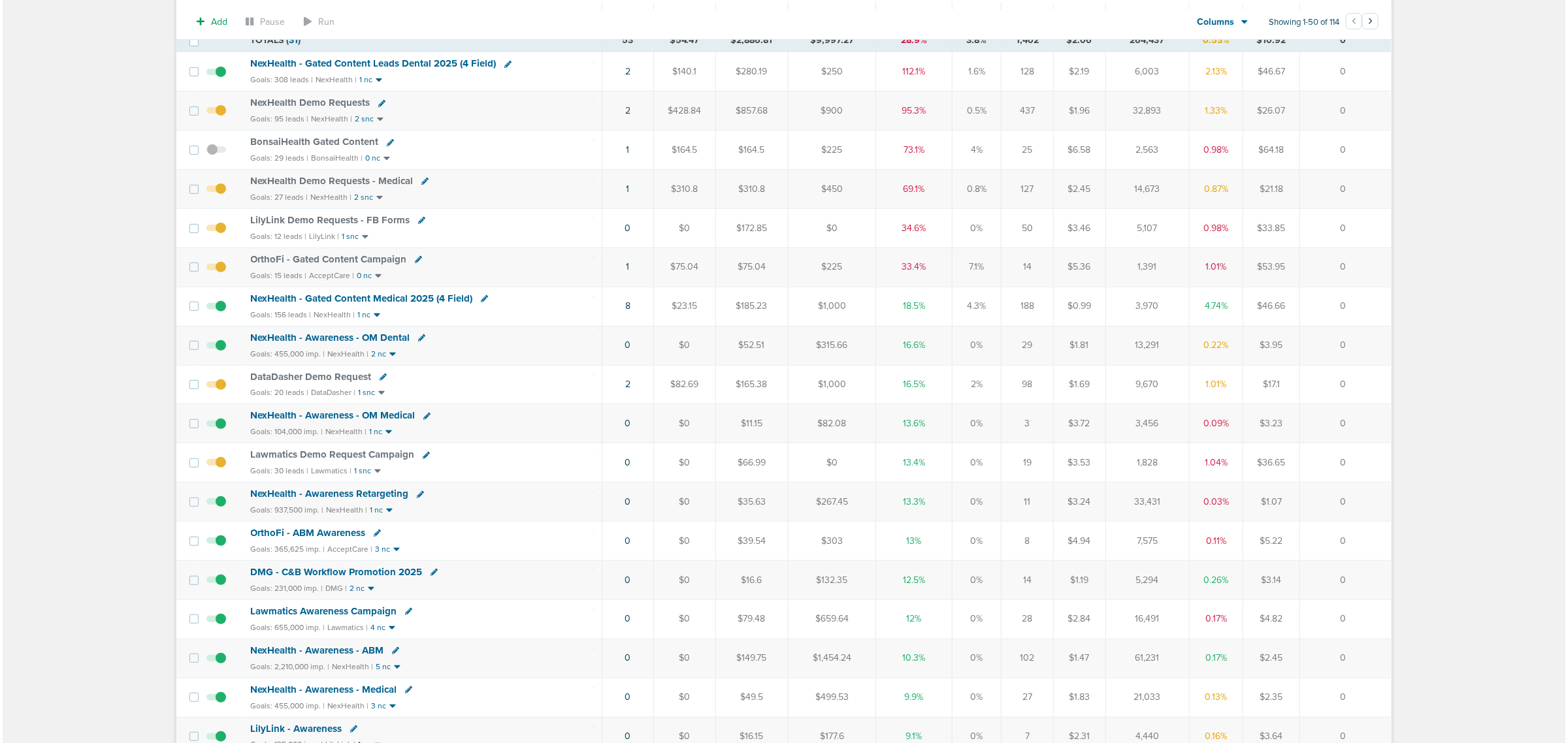
scroll to position [163, 0]
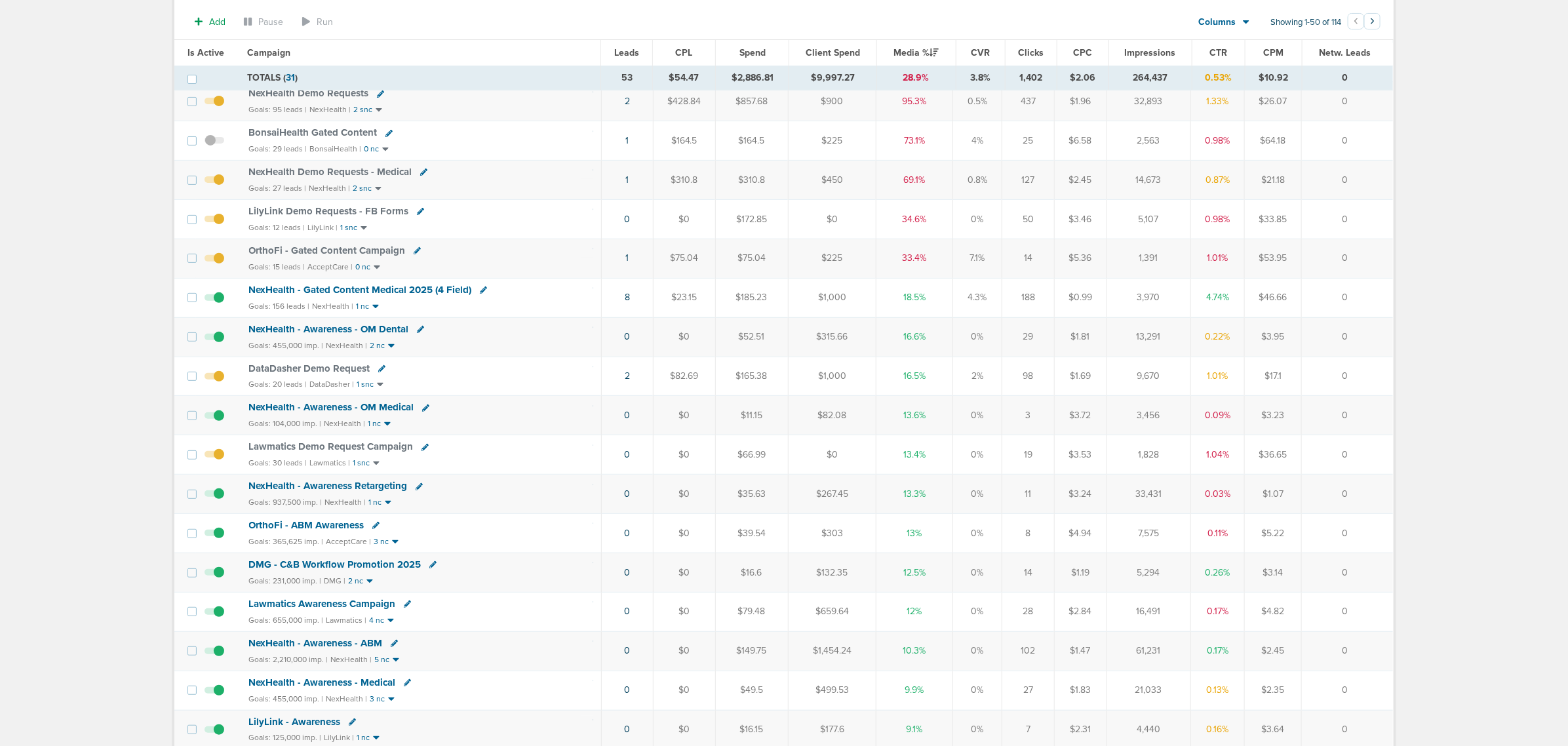
click at [422, 451] on icon at bounding box center [425, 447] width 7 height 7
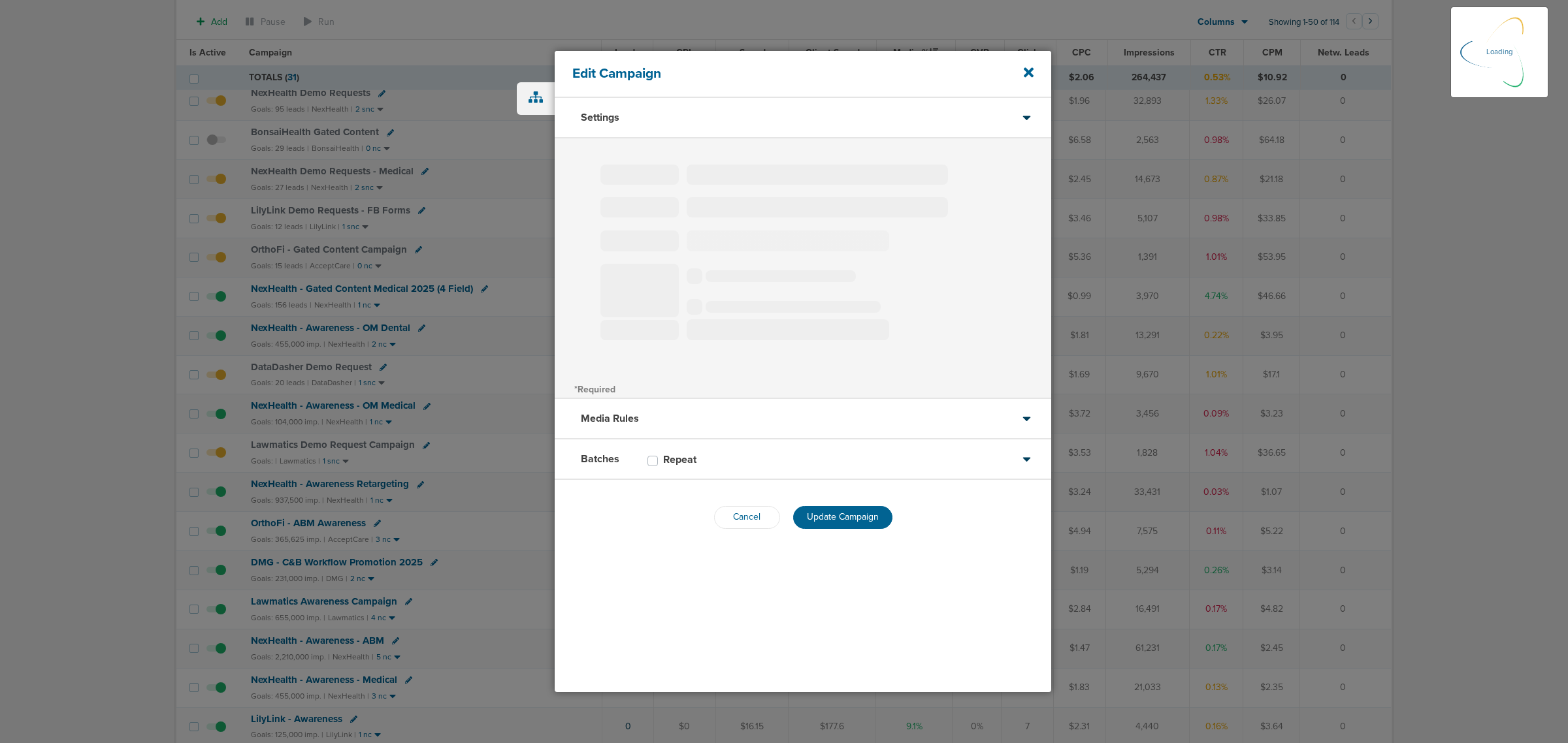
type input "Lawmatics Demo Request Campaign"
select select "Leads"
radio input "true"
select select "readWrite"
select select "1"
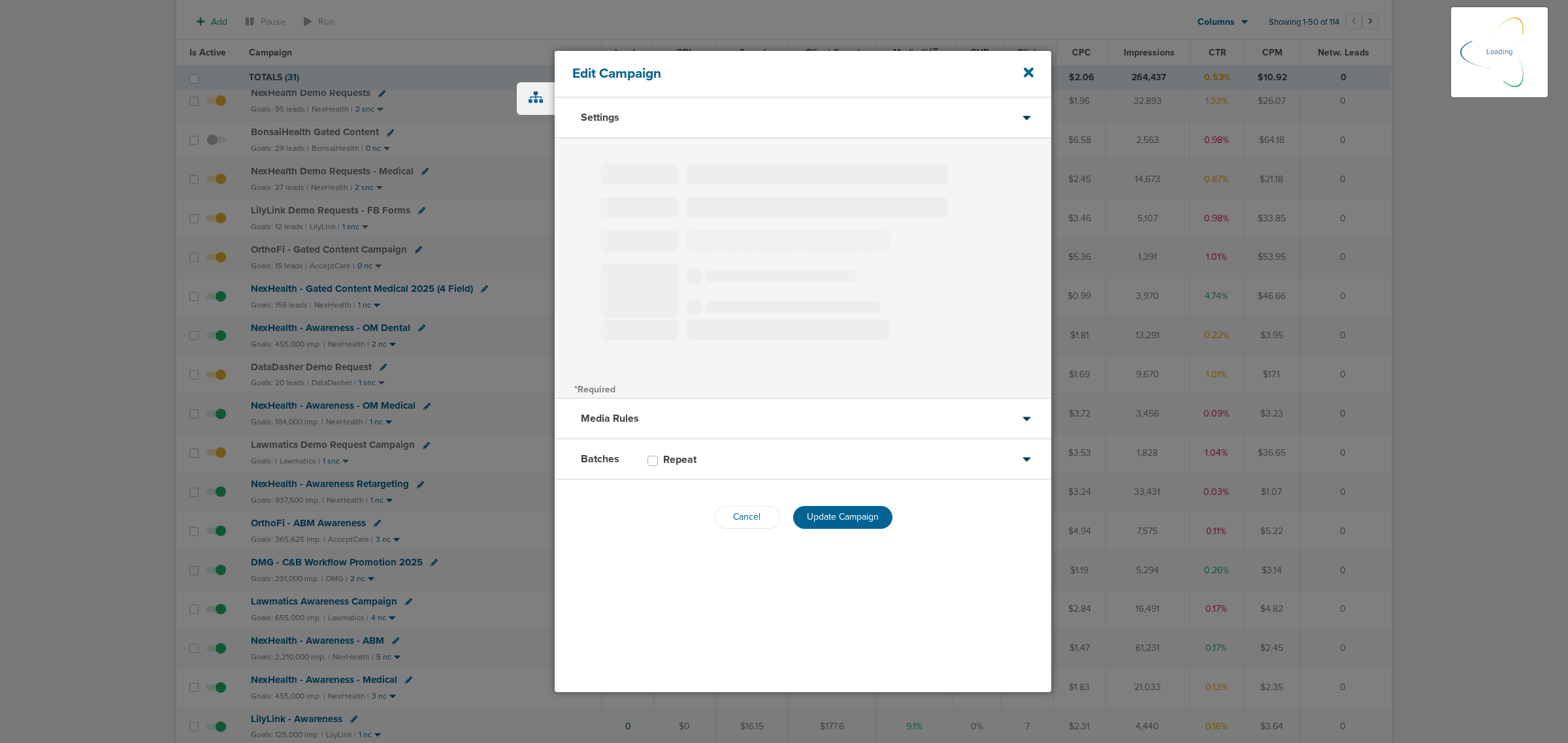
select select "1"
select select "2"
select select "3"
select select "4"
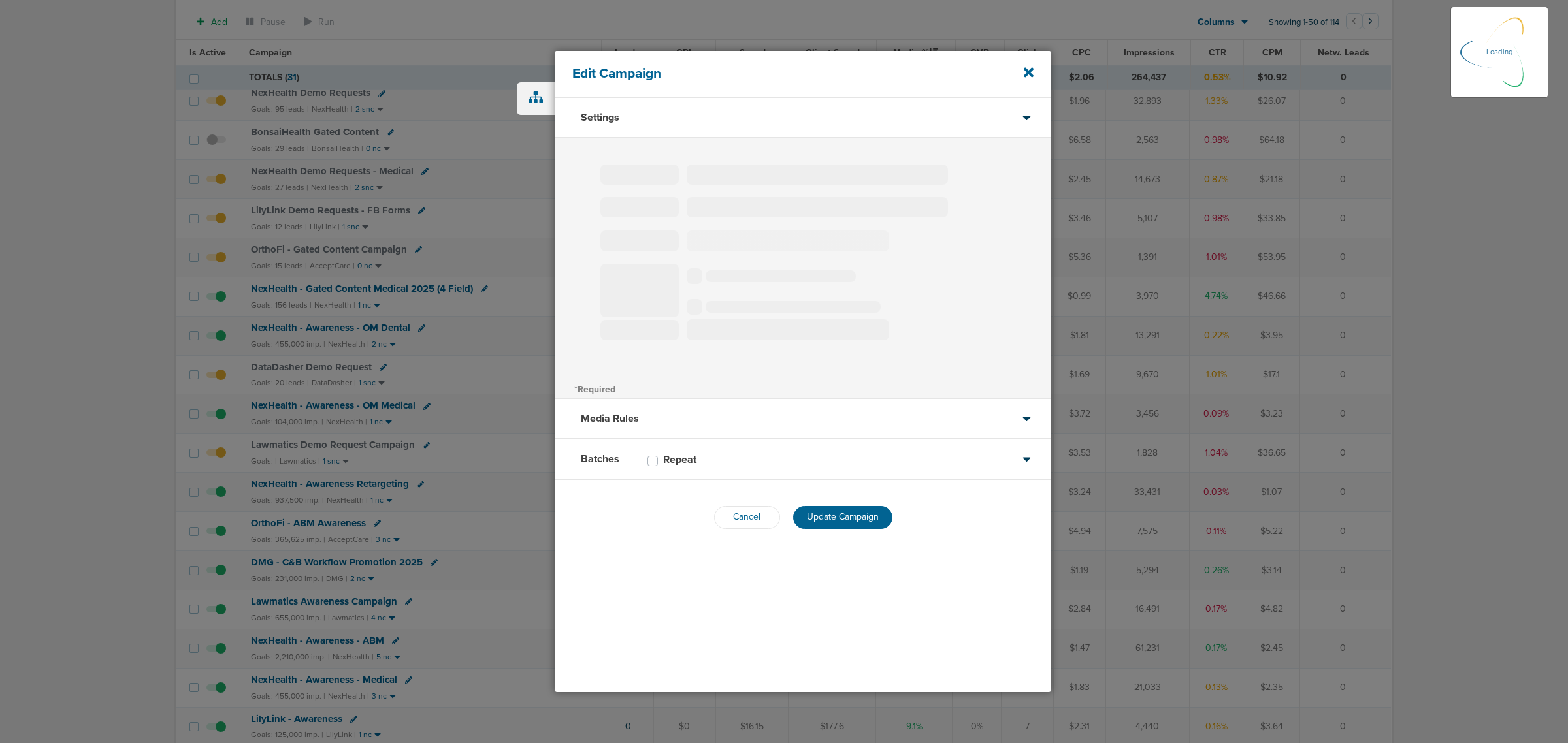
select select "6"
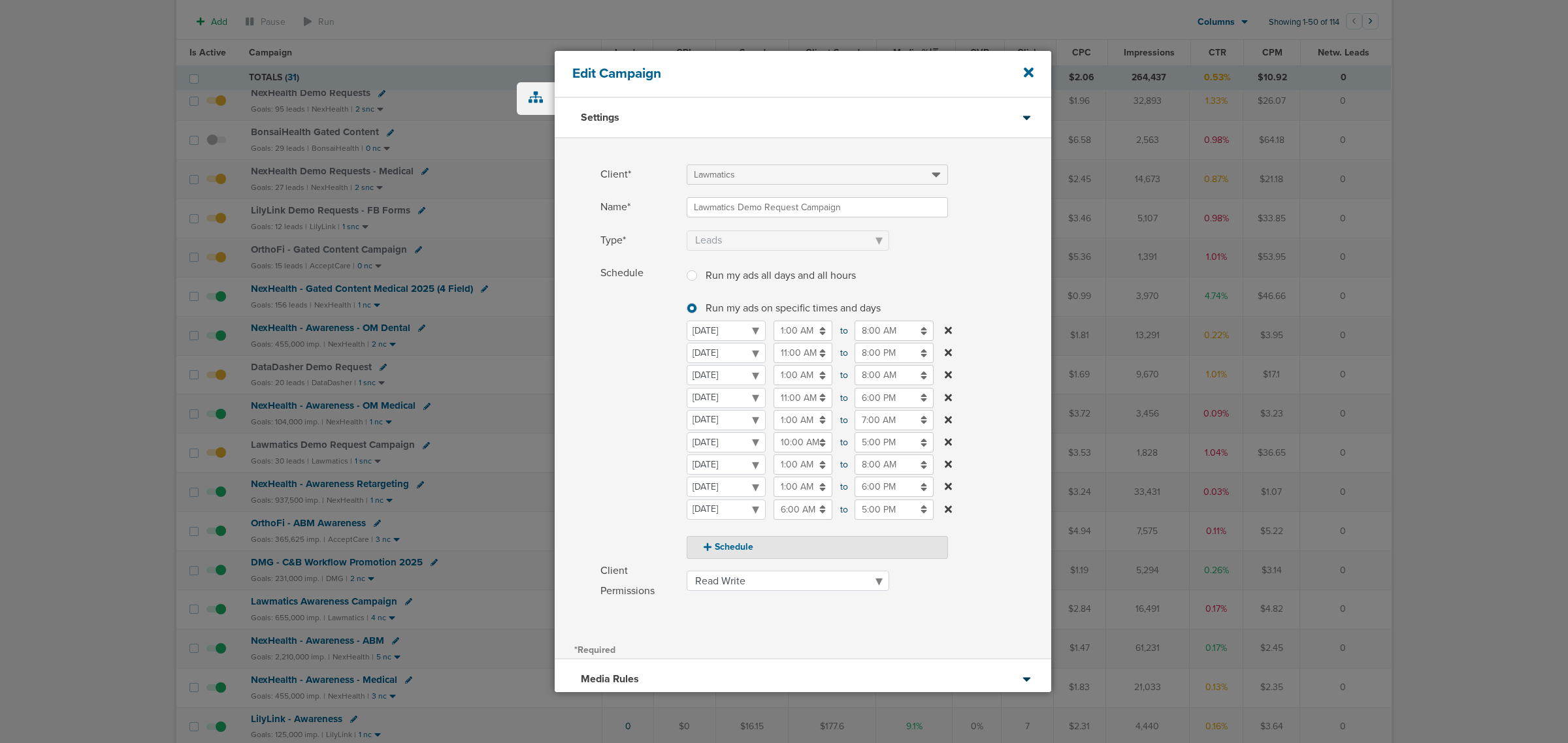
click at [879, 416] on input "7:00 AM" at bounding box center [894, 420] width 79 height 20
click at [857, 459] on link at bounding box center [860, 452] width 23 height 20
type input "8:00 AM"
click at [987, 364] on label "Schedule Run my ads all days and all hours Run my ads all days and all hours Ru…" at bounding box center [826, 411] width 451 height 296
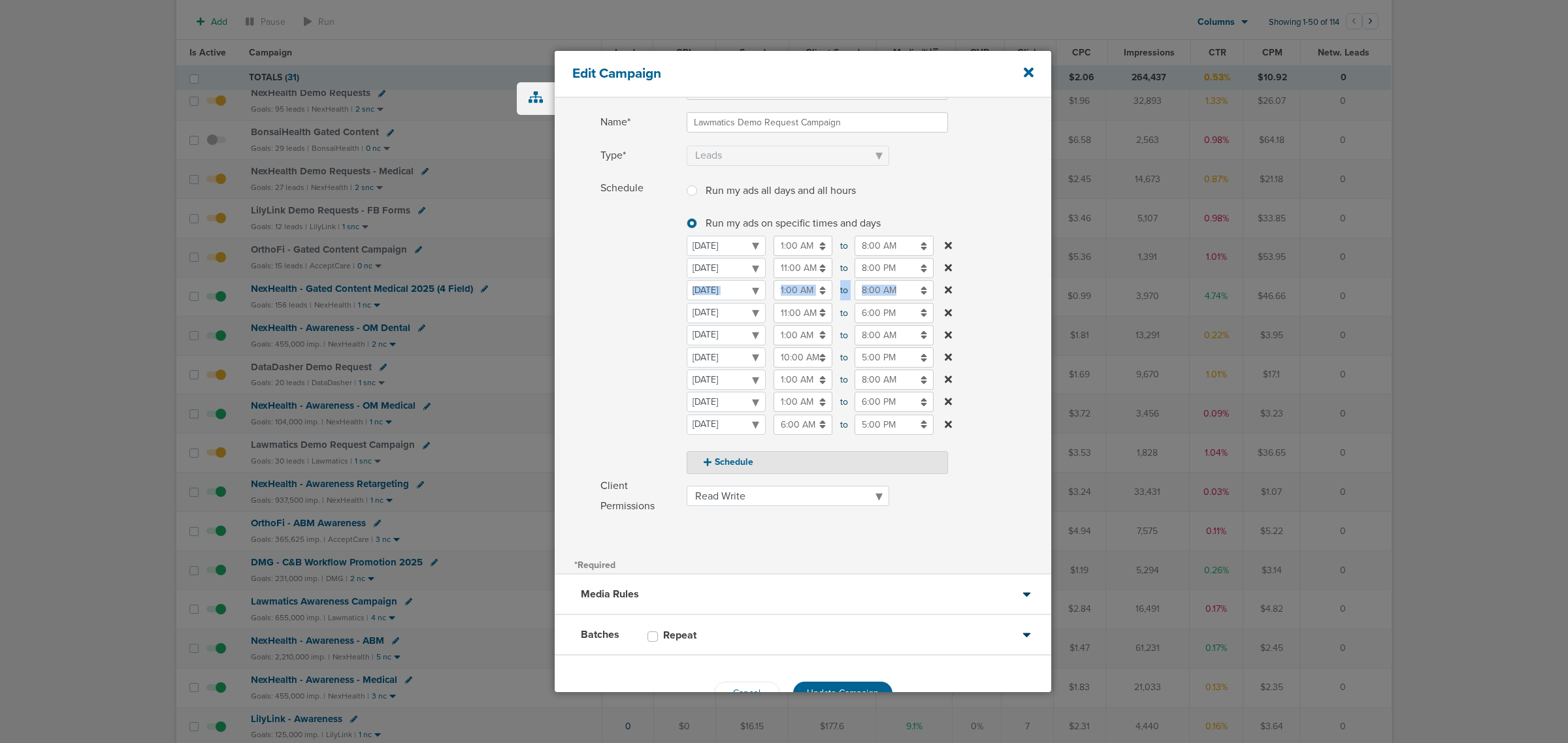
scroll to position [122, 0]
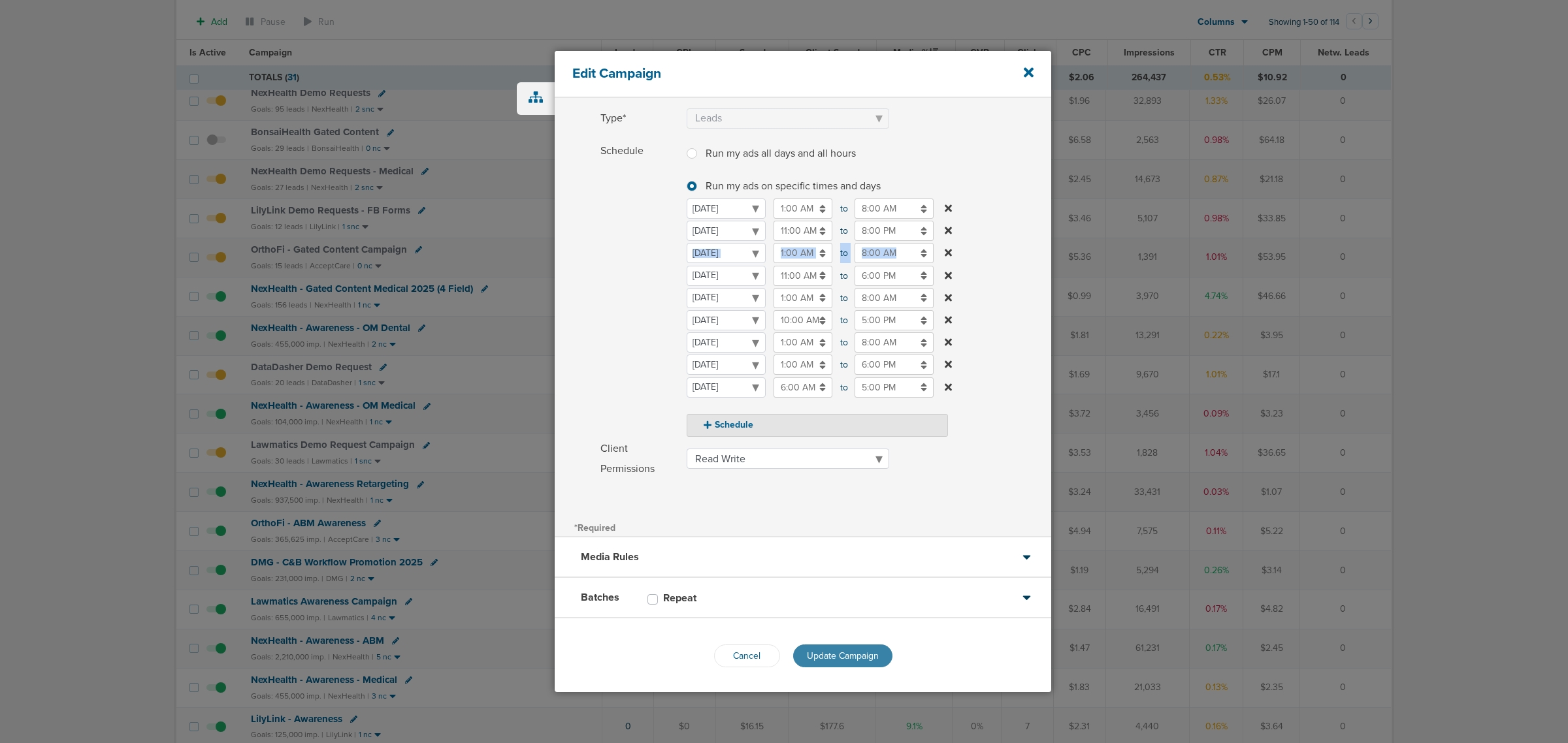
click at [834, 663] on button "Update Campaign" at bounding box center [843, 656] width 99 height 23
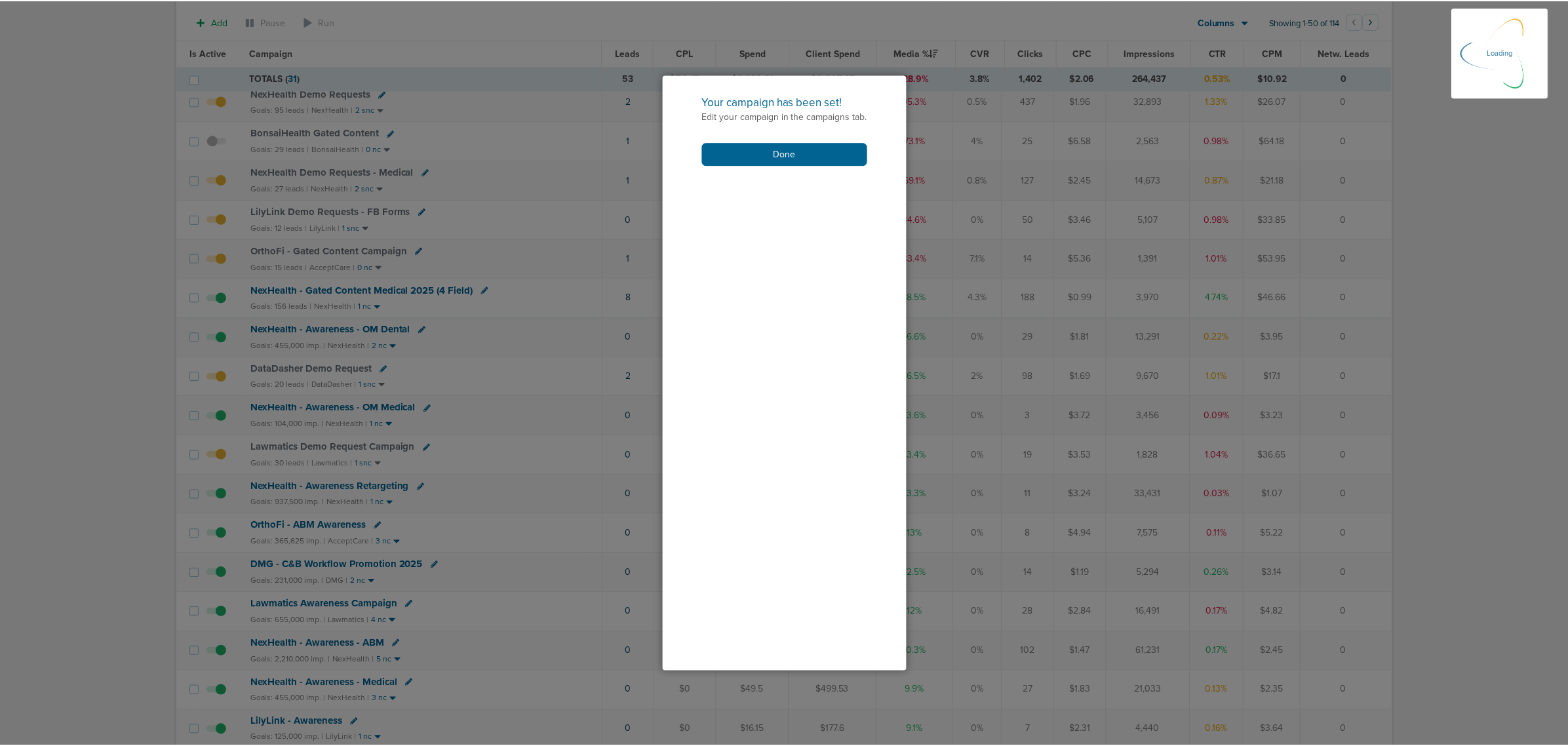
scroll to position [81, 0]
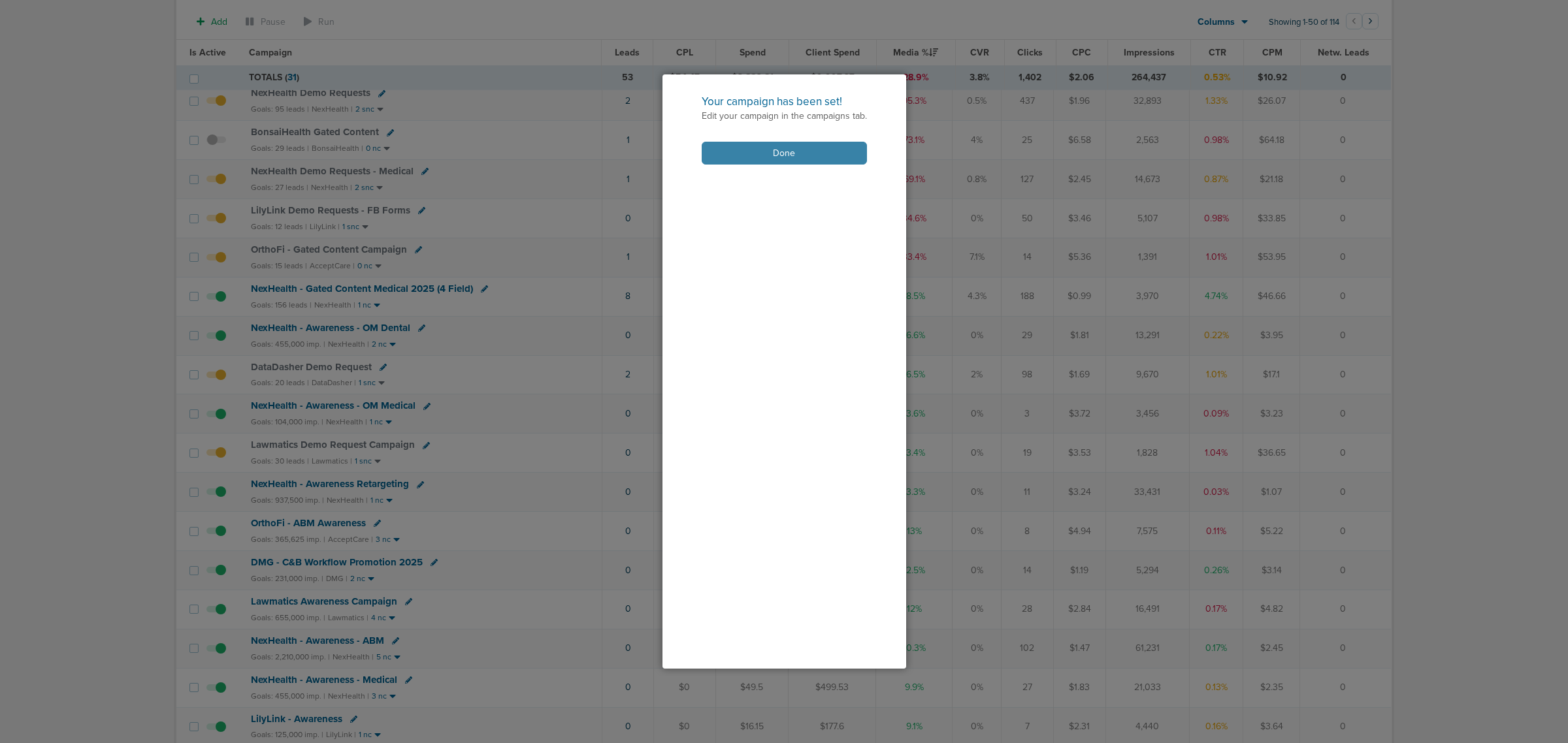
click at [814, 154] on button "Done" at bounding box center [784, 153] width 165 height 23
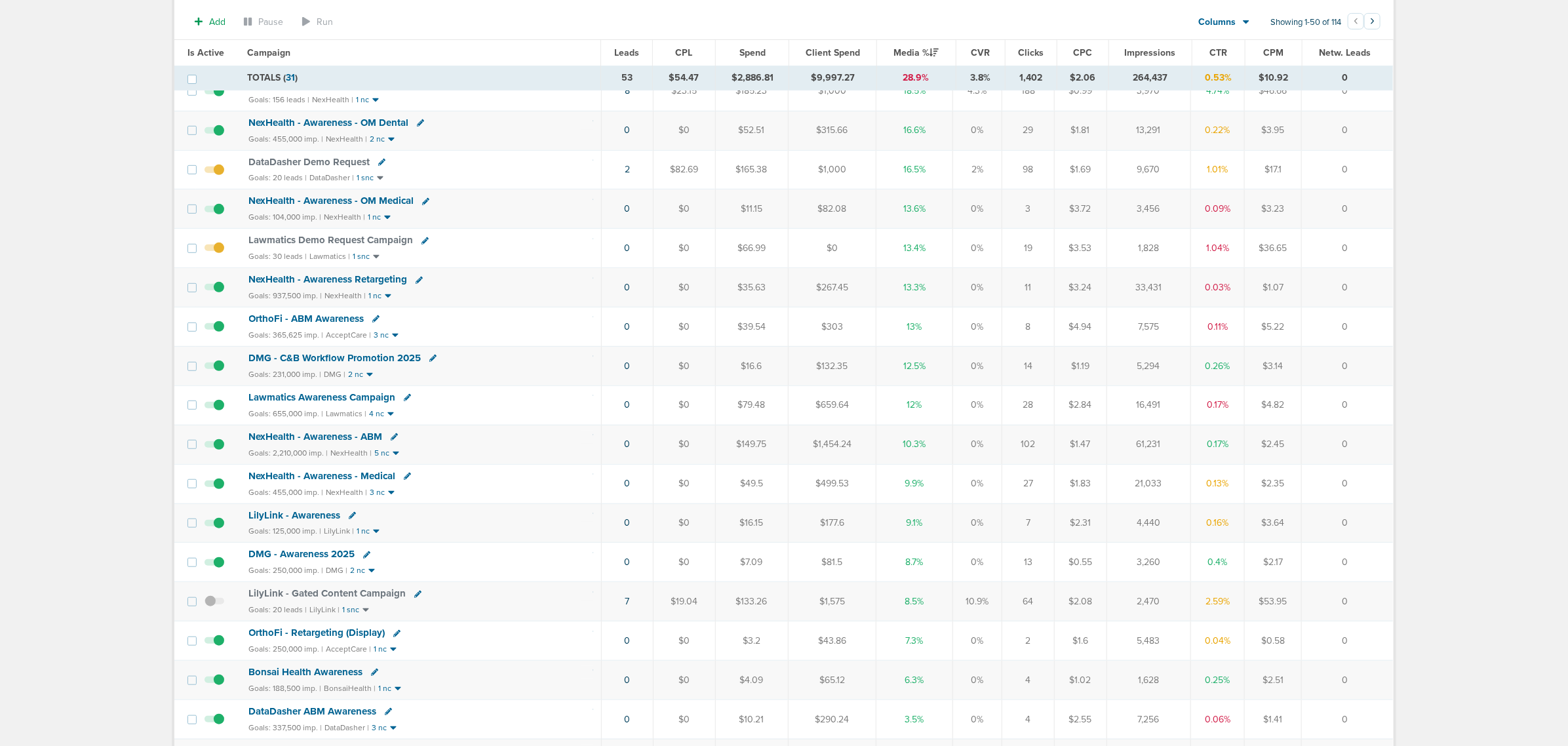
scroll to position [410, 0]
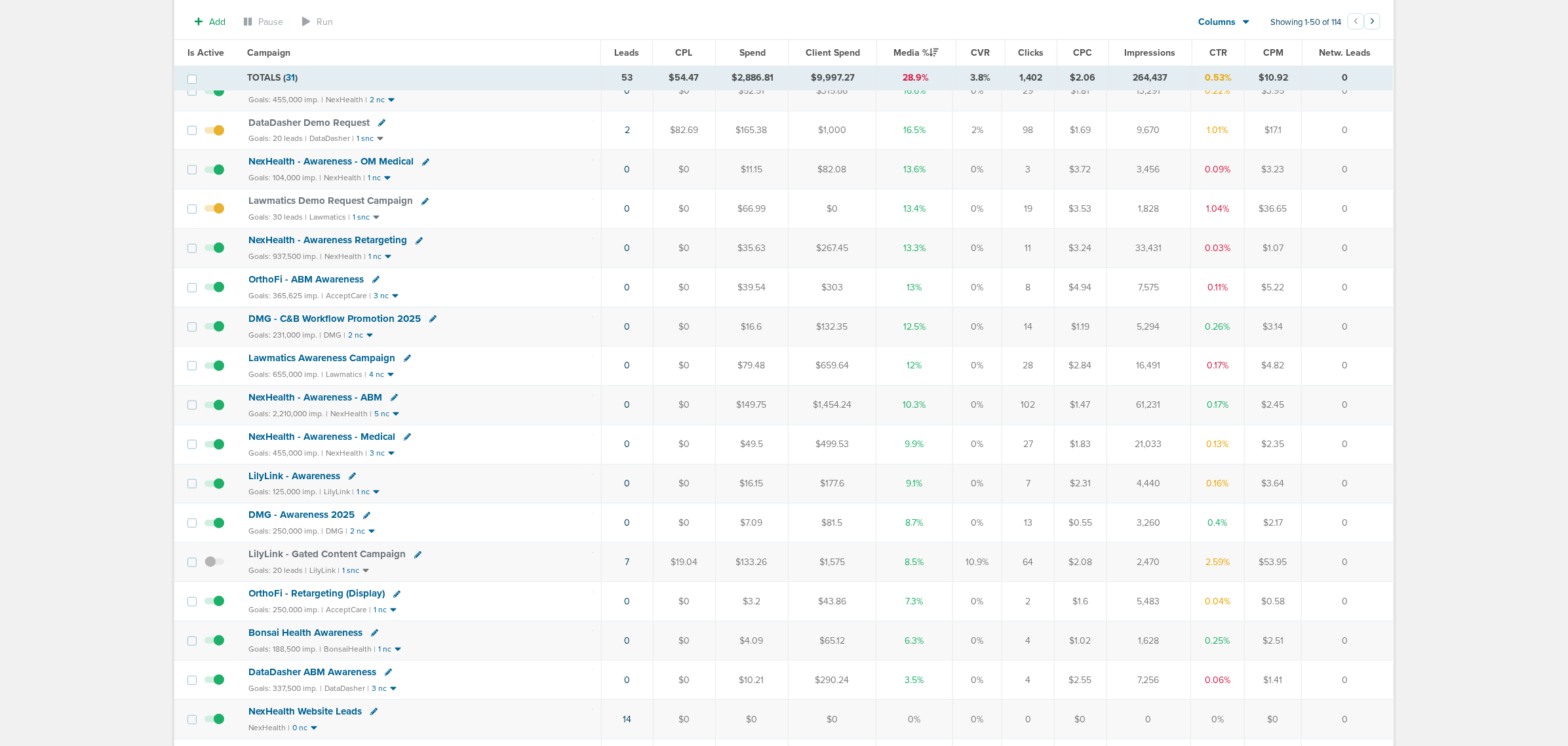
click at [295, 482] on span "LilyLink - Awareness" at bounding box center [295, 476] width 92 height 12
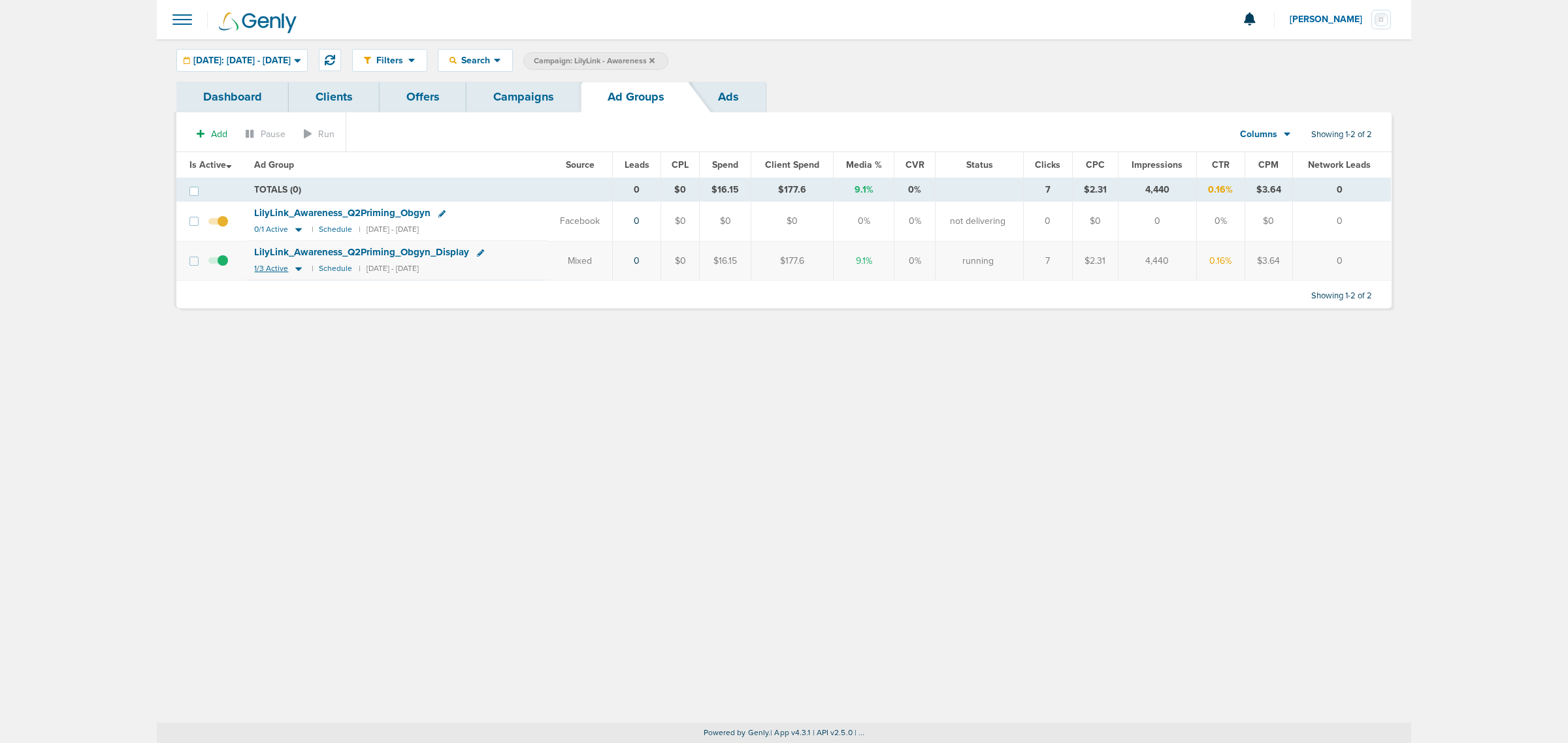
click at [295, 268] on icon at bounding box center [298, 268] width 13 height 11
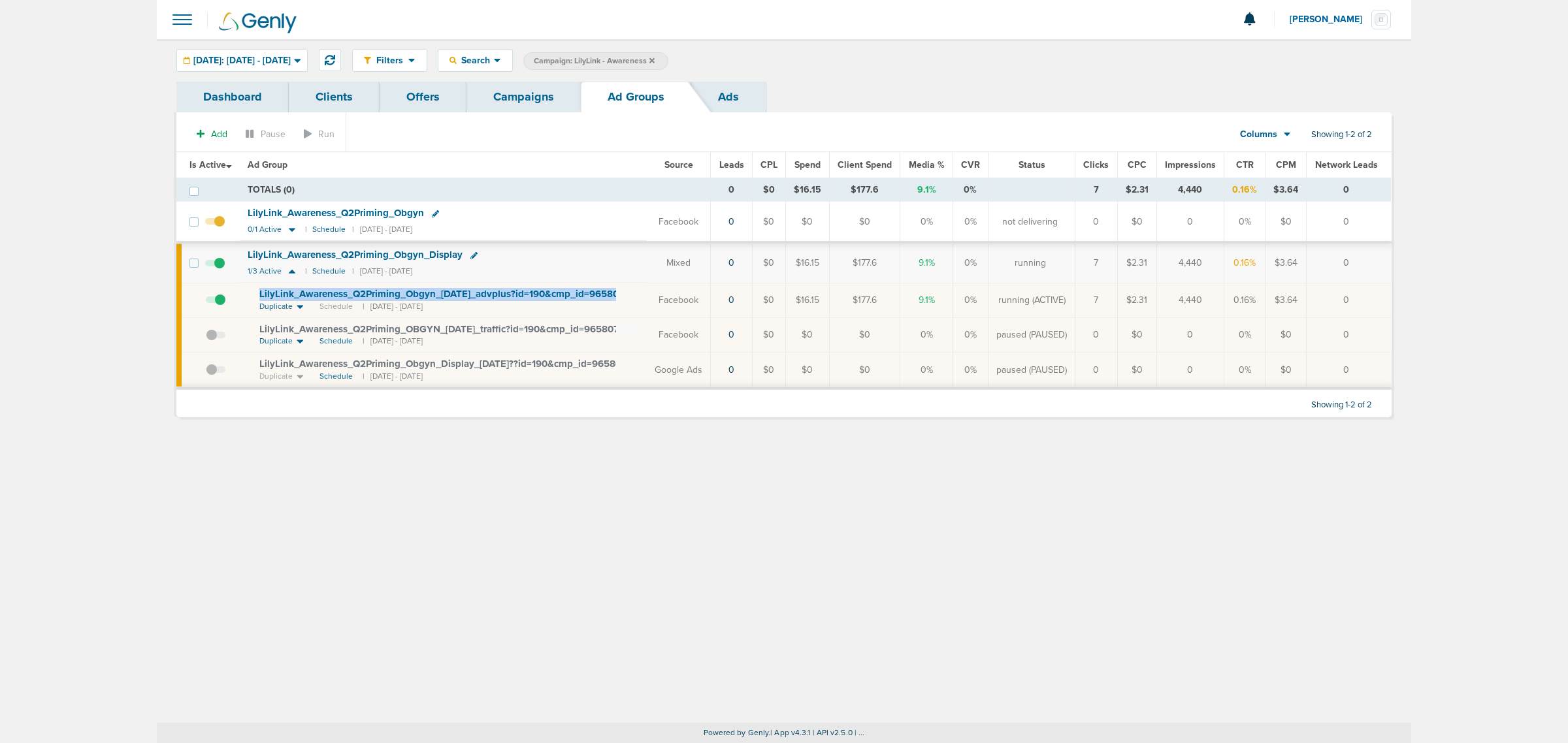
drag, startPoint x: 638, startPoint y: 298, endPoint x: 255, endPoint y: 291, distance: 383.1
click at [255, 292] on td "LilyLink_ Awareness_ Q2Priming_ Obgyn_ [DATE]_ advplus?id=190&cmp_ id=9658076 D…" at bounding box center [443, 300] width 407 height 35
copy td "LilyLink_ Awareness_ Q2Priming_ Obgyn_ [DATE]_ advplus?id=190&cmp_ id=9658076"
click at [469, 255] on div "LilyLink_ Awareness_ Q2Priming_ Obgyn_ Display" at bounding box center [359, 254] width 223 height 11
click at [474, 252] on icon at bounding box center [473, 255] width 7 height 7
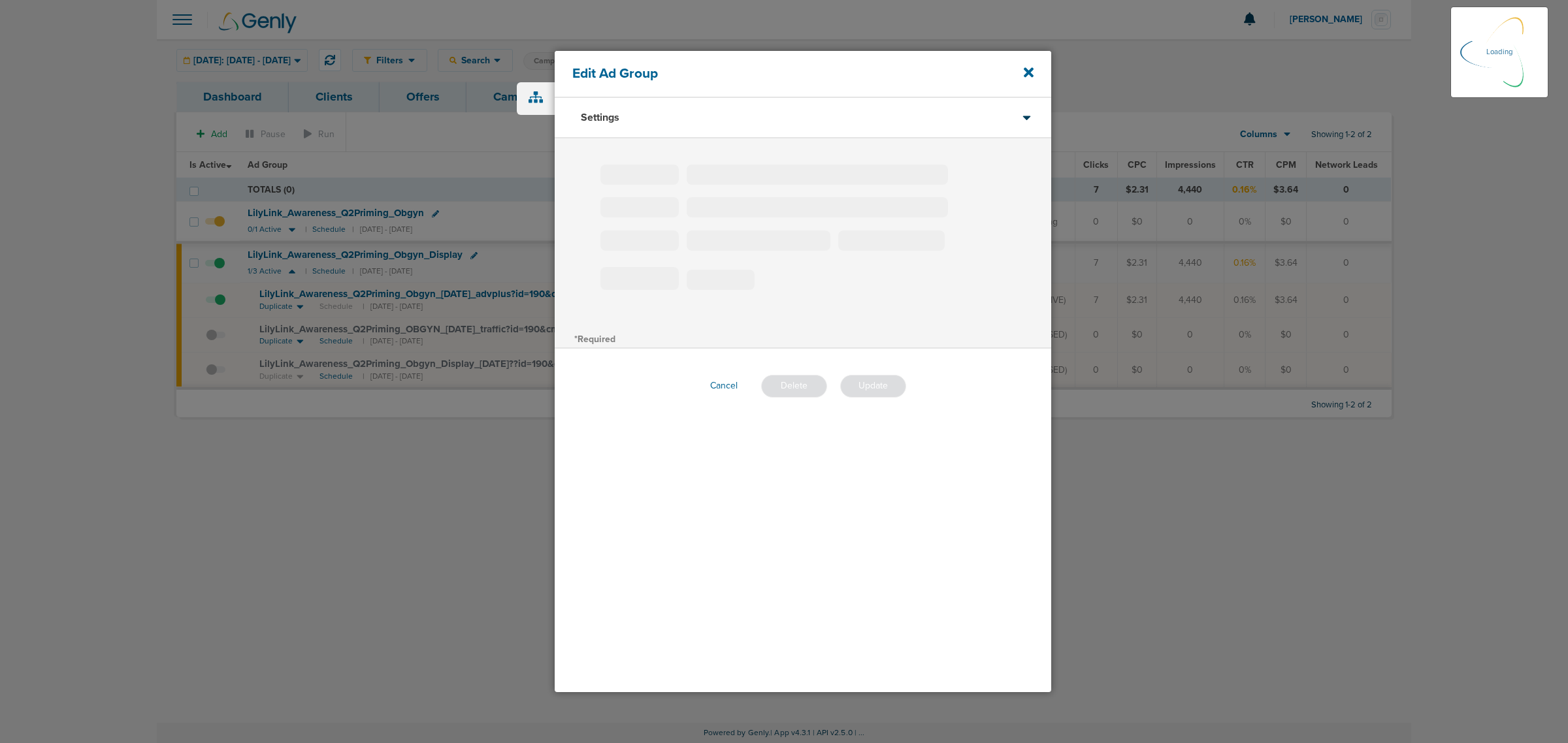
type input "LilyLink_Awareness_Q2Priming_Obgyn_Display"
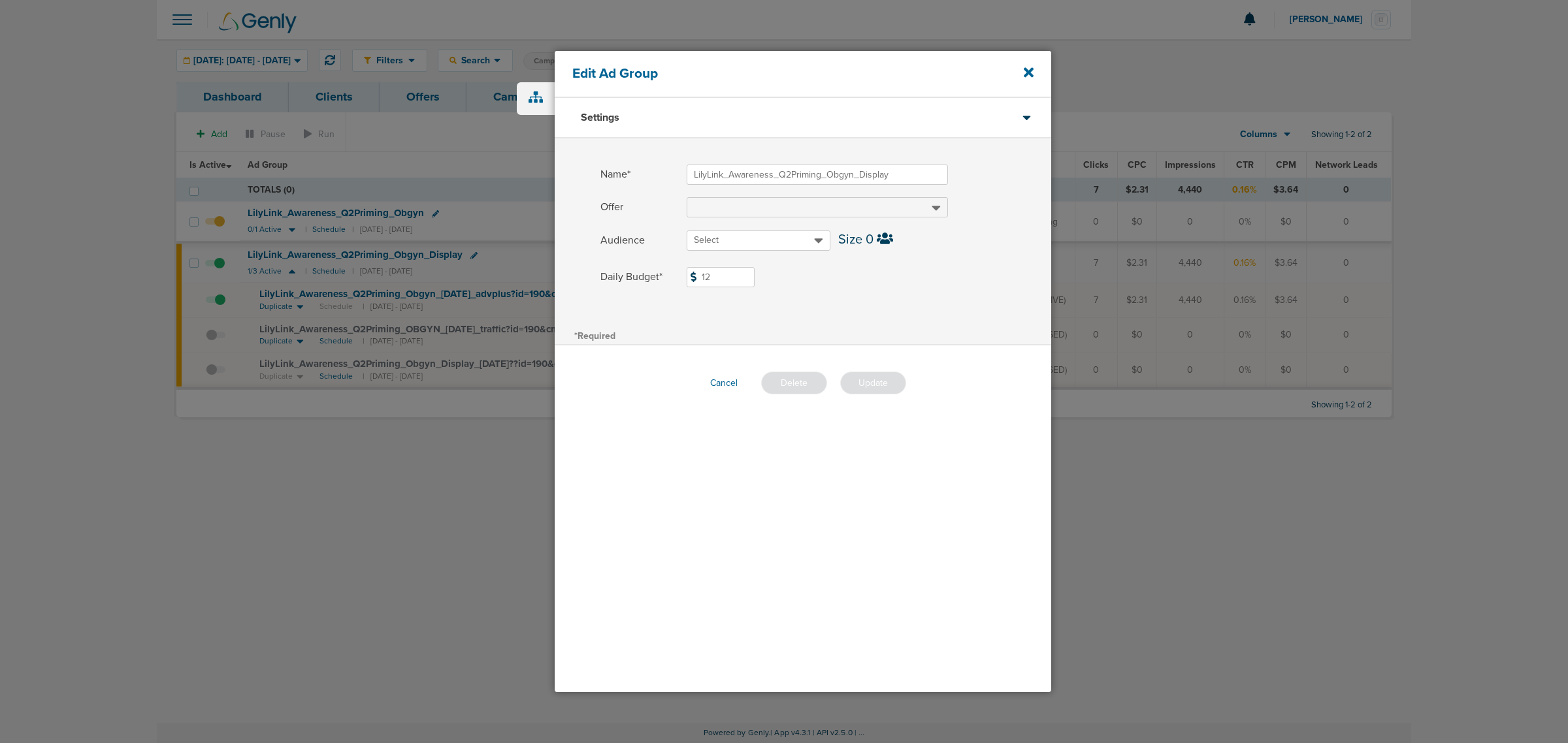
click at [720, 282] on input "12" at bounding box center [720, 277] width 68 height 20
type input "15"
click at [867, 288] on div "Daily Budget* 15 $15" at bounding box center [803, 282] width 497 height 31
click at [890, 380] on button "Update" at bounding box center [873, 382] width 66 height 23
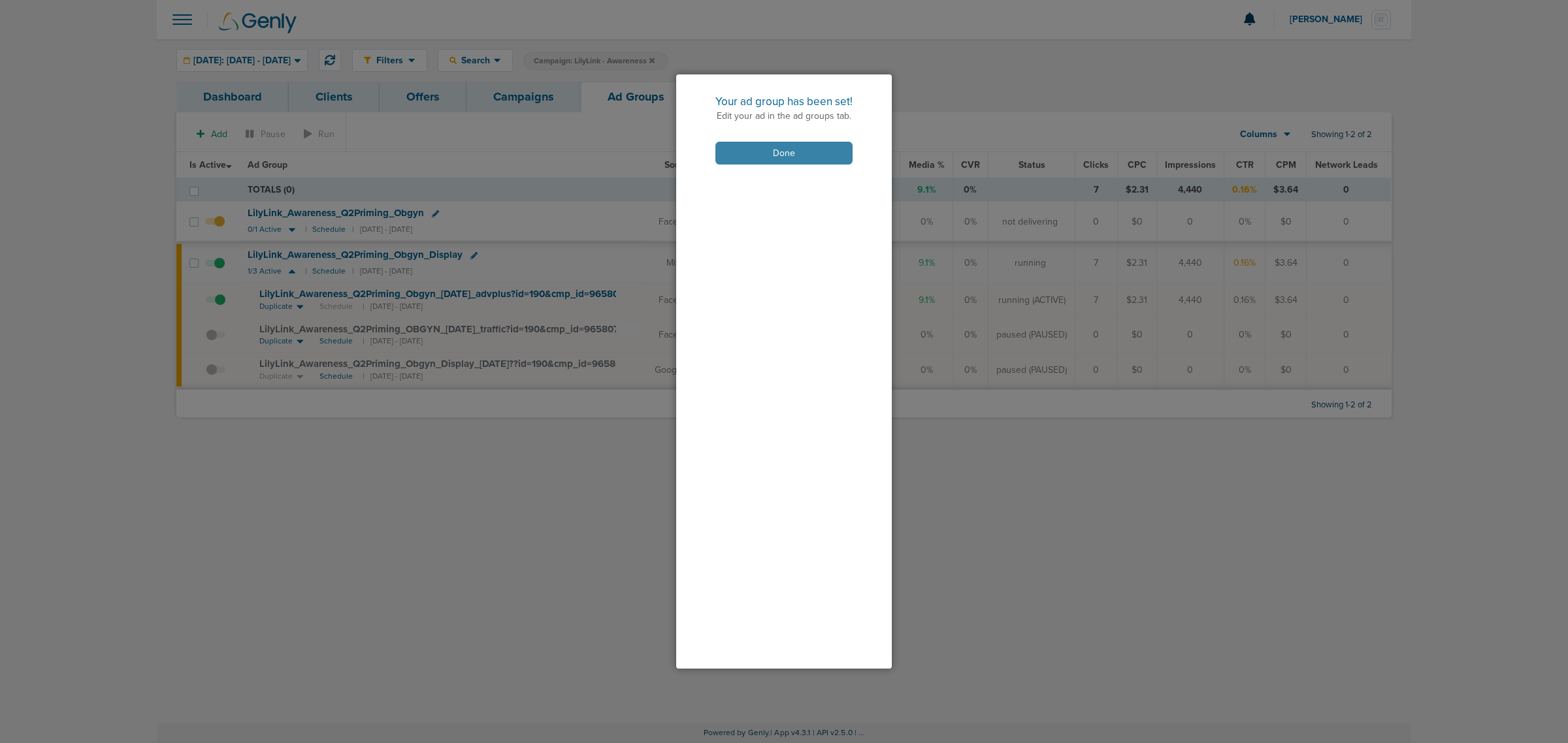
click at [791, 154] on button "Done" at bounding box center [784, 153] width 137 height 23
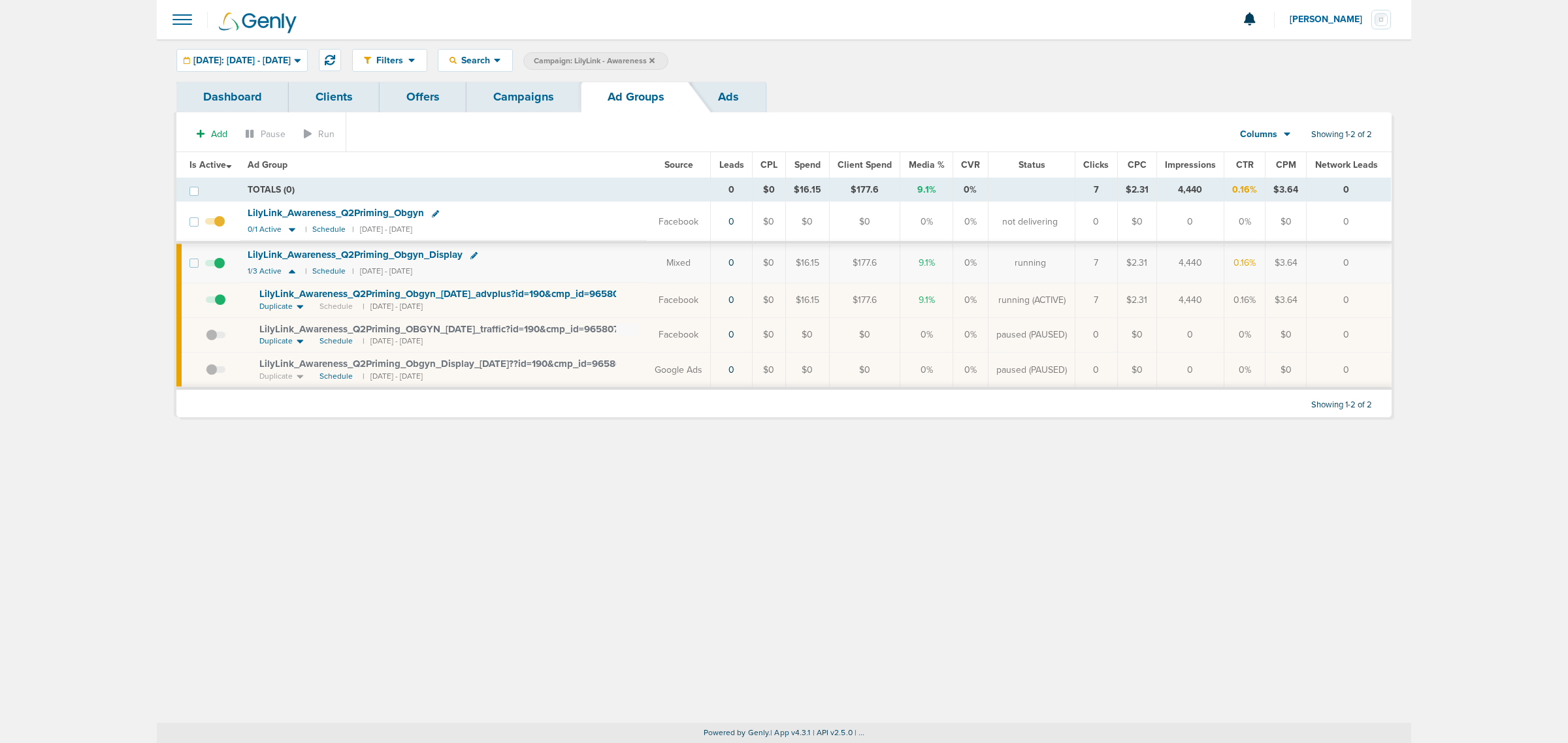
click at [524, 98] on link "Campaigns" at bounding box center [523, 96] width 114 height 31
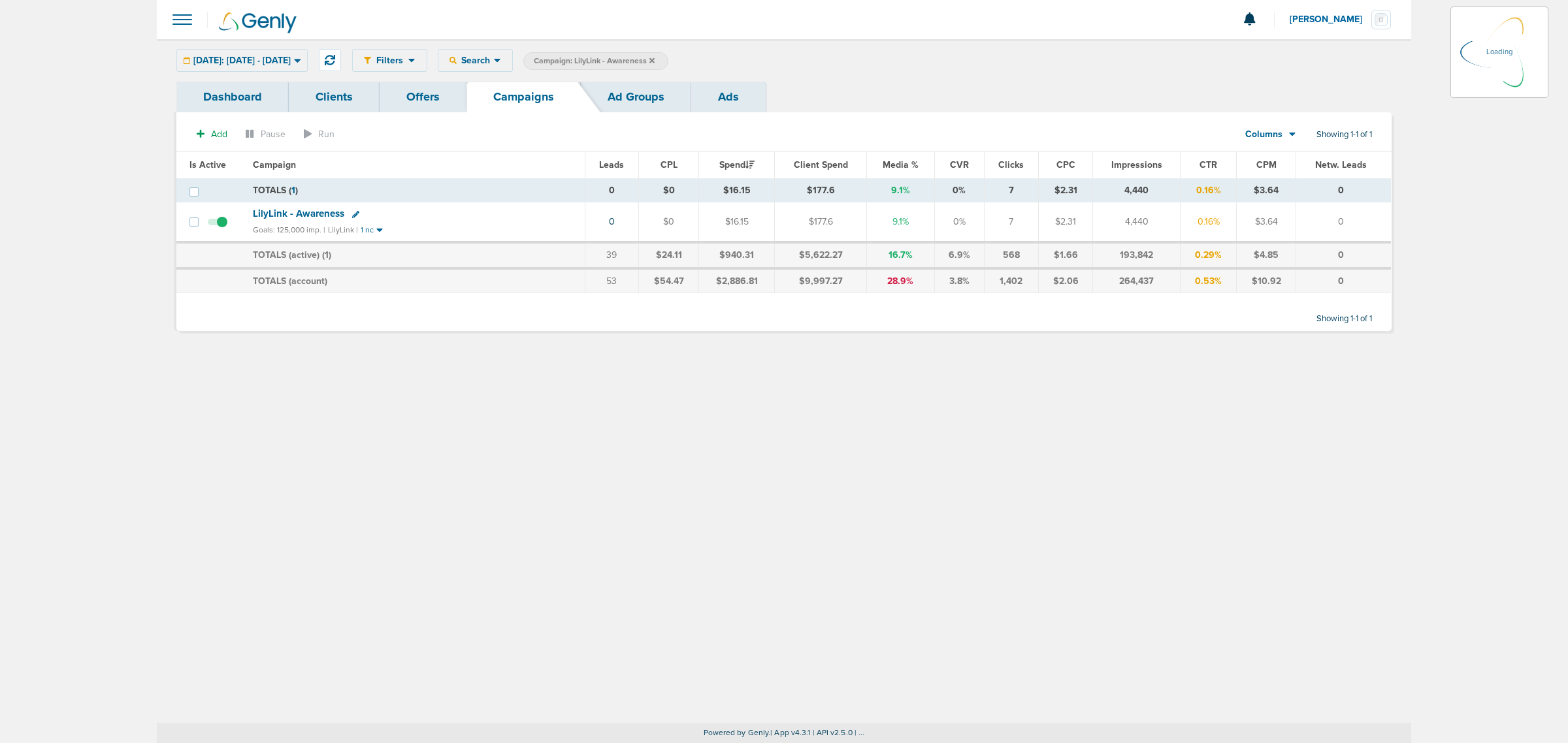
click at [655, 59] on icon at bounding box center [652, 60] width 5 height 5
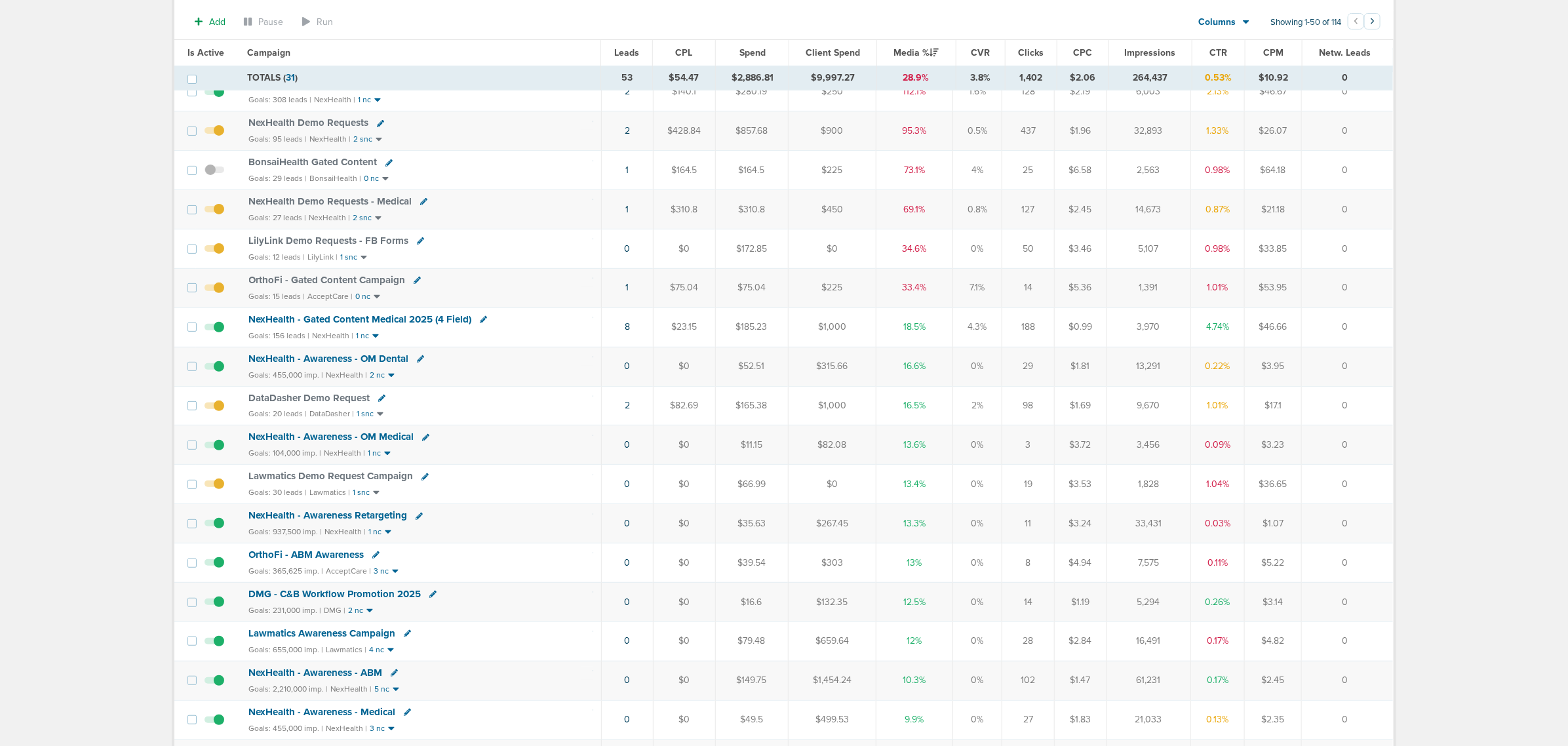
scroll to position [164, 0]
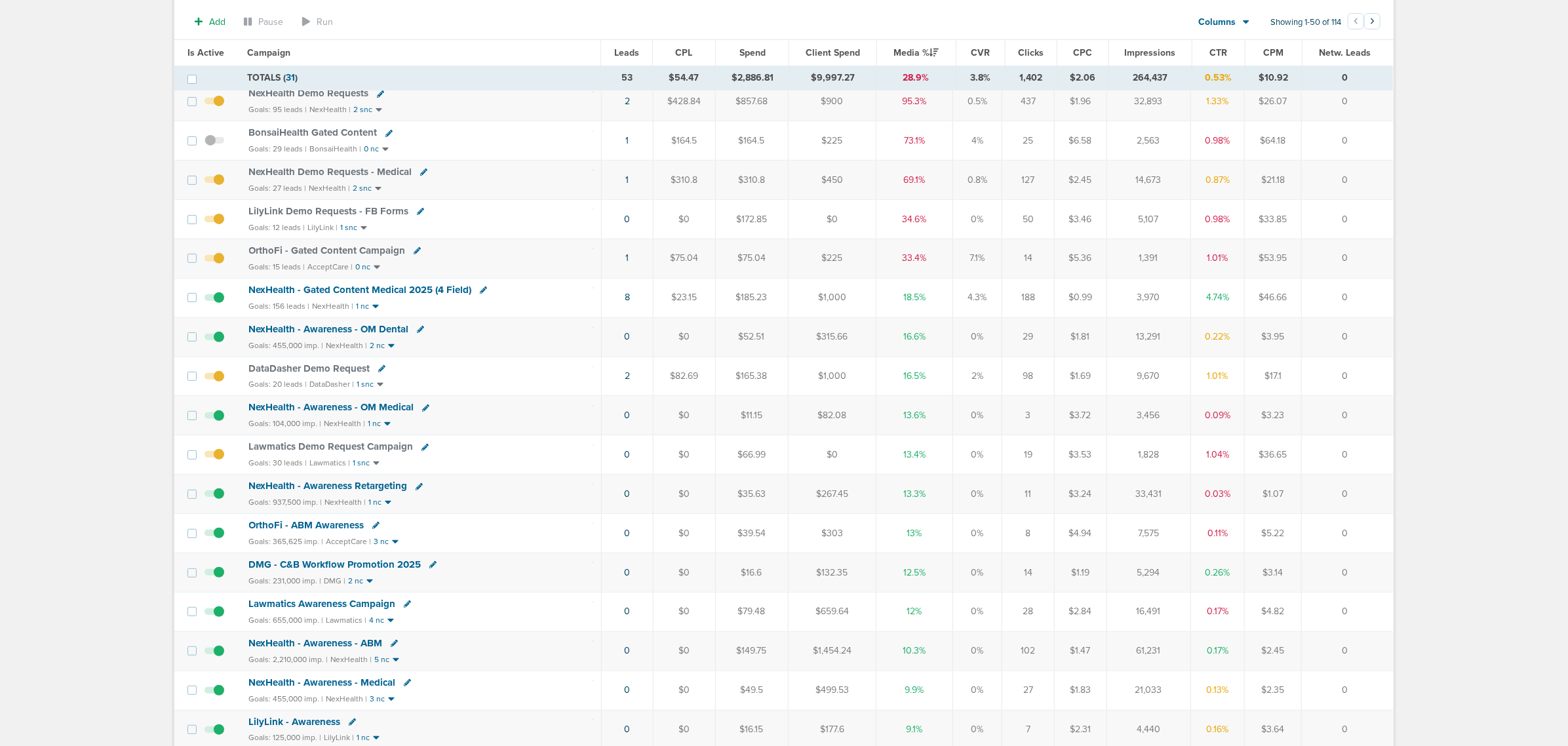
click at [356, 688] on span "NexHealth - Awareness - Medical" at bounding box center [322, 683] width 147 height 12
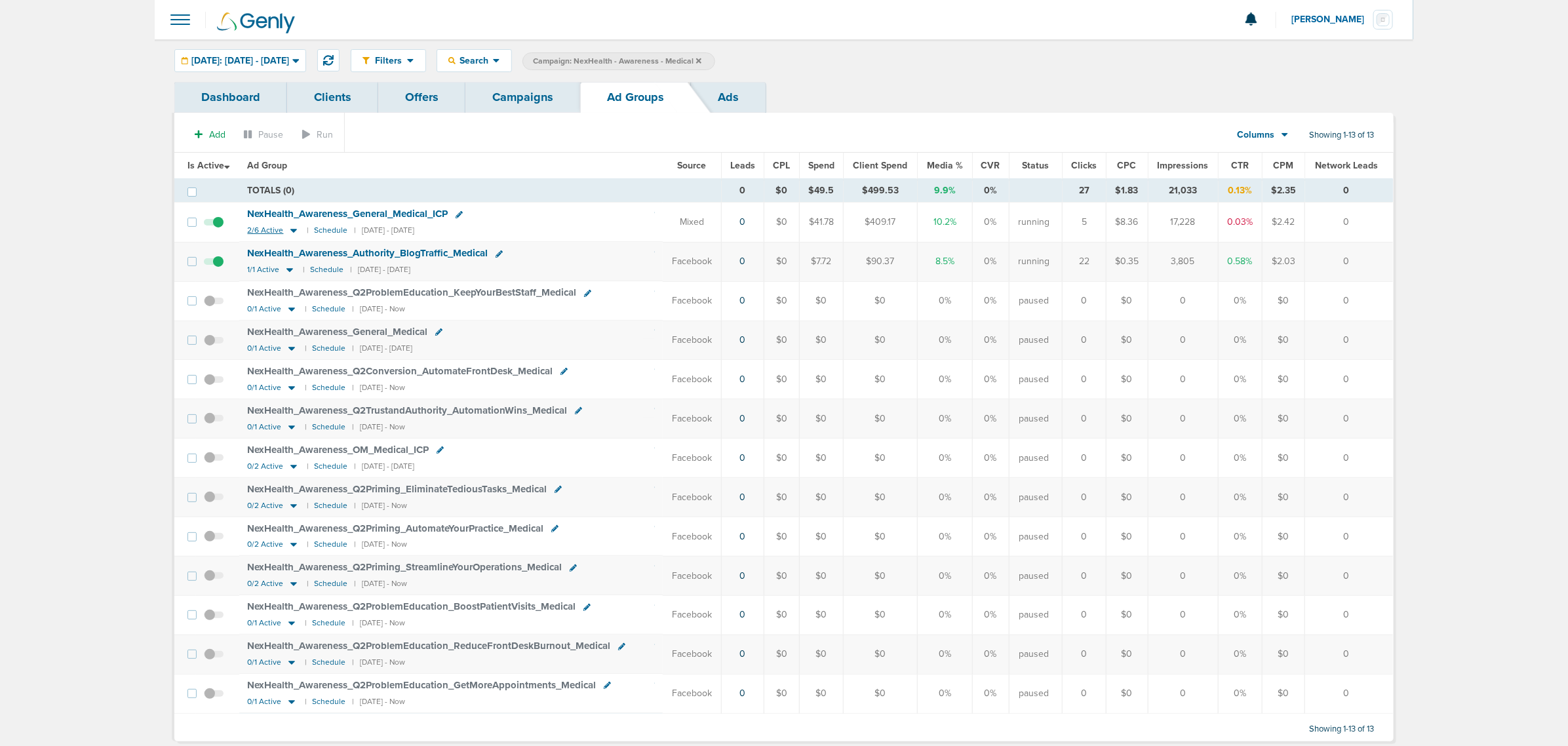
click at [296, 233] on icon at bounding box center [293, 230] width 13 height 11
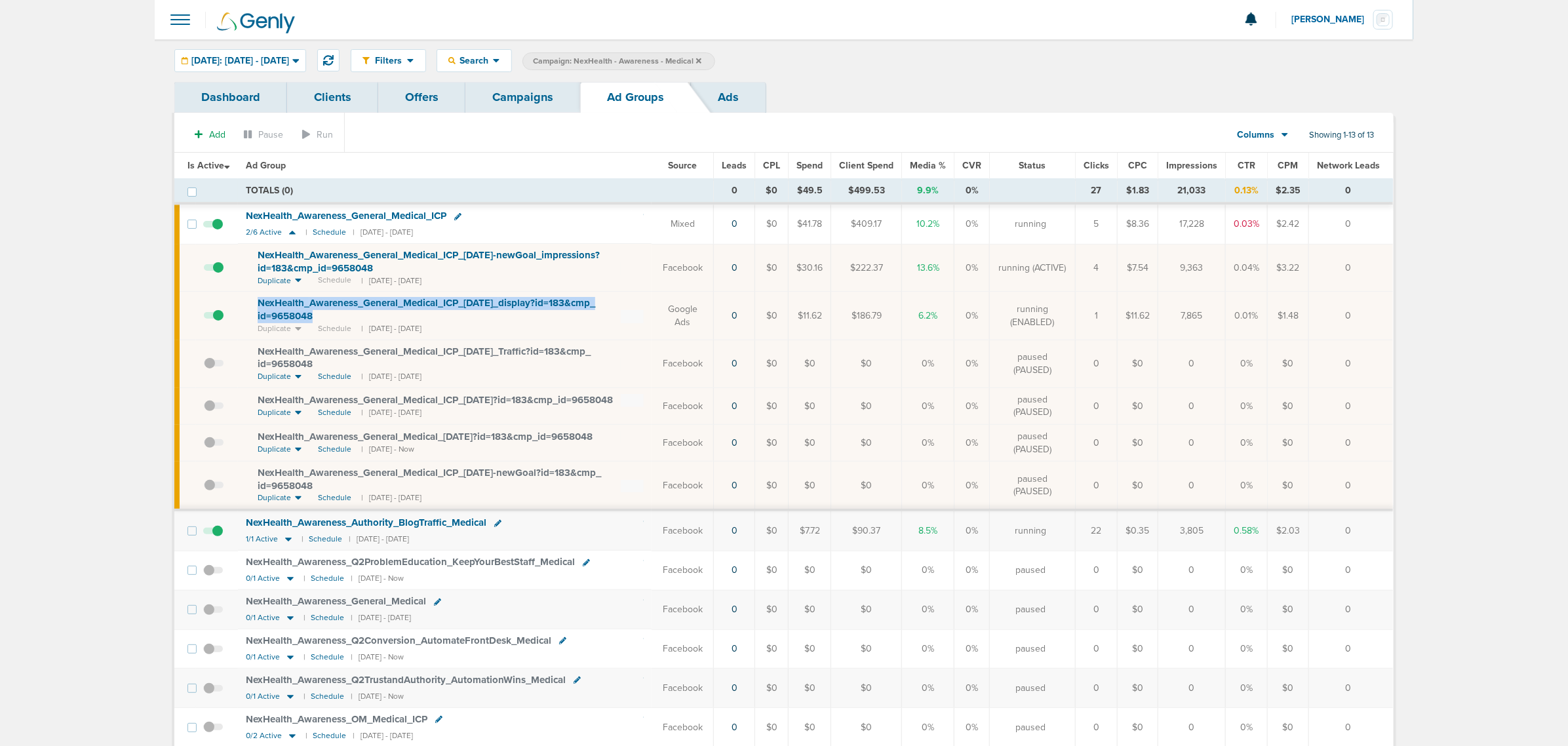
drag, startPoint x: 339, startPoint y: 319, endPoint x: 247, endPoint y: 303, distance: 93.4
click at [247, 303] on td "NexHealth_ Awareness_ General_ Medical_ ICP_ [DATE]_ display?id=183&cmp_ id=965…" at bounding box center [446, 316] width 415 height 48
copy span "NexHealth_ Awareness_ General_ Medical_ ICP_ [DATE]_ display?id=183&cmp_ id=965…"
click at [603, 278] on td "NexHealth_ Awareness_ General_ Medical_ ICP_ [DATE]-newGoal_ impressions?id=183…" at bounding box center [446, 268] width 415 height 48
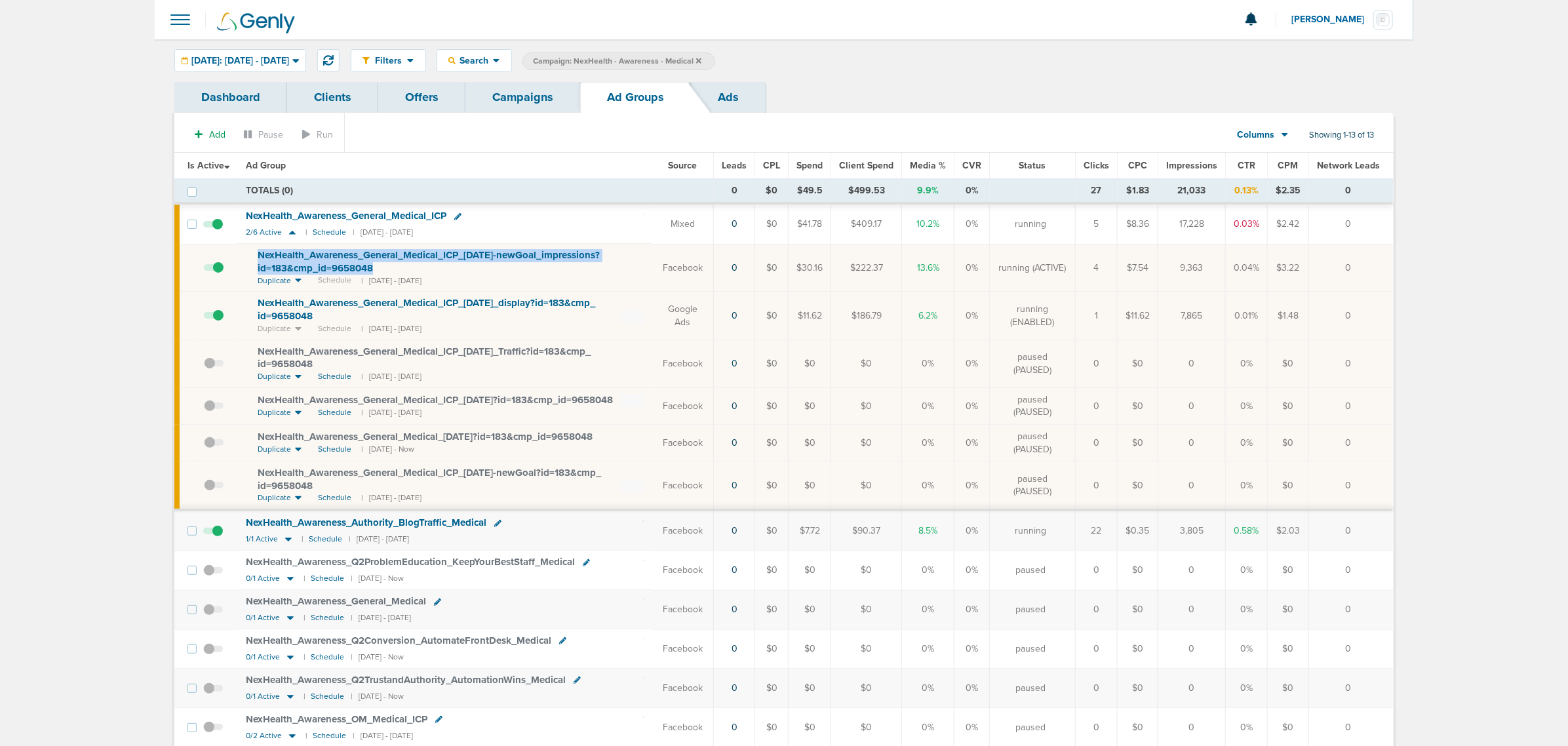
drag, startPoint x: 390, startPoint y: 267, endPoint x: 244, endPoint y: 253, distance: 146.7
click at [244, 253] on td "NexHealth_ Awareness_ General_ Medical_ ICP_ [DATE]-newGoal_ impressions?id=183…" at bounding box center [446, 268] width 415 height 48
copy span "NexHealth_ Awareness_ General_ Medical_ ICP_ [DATE]-newGoal_ impressions?id=183…"
click at [544, 193] on td "TOTALS (0)" at bounding box center [475, 191] width 475 height 25
click at [457, 217] on icon at bounding box center [458, 216] width 7 height 7
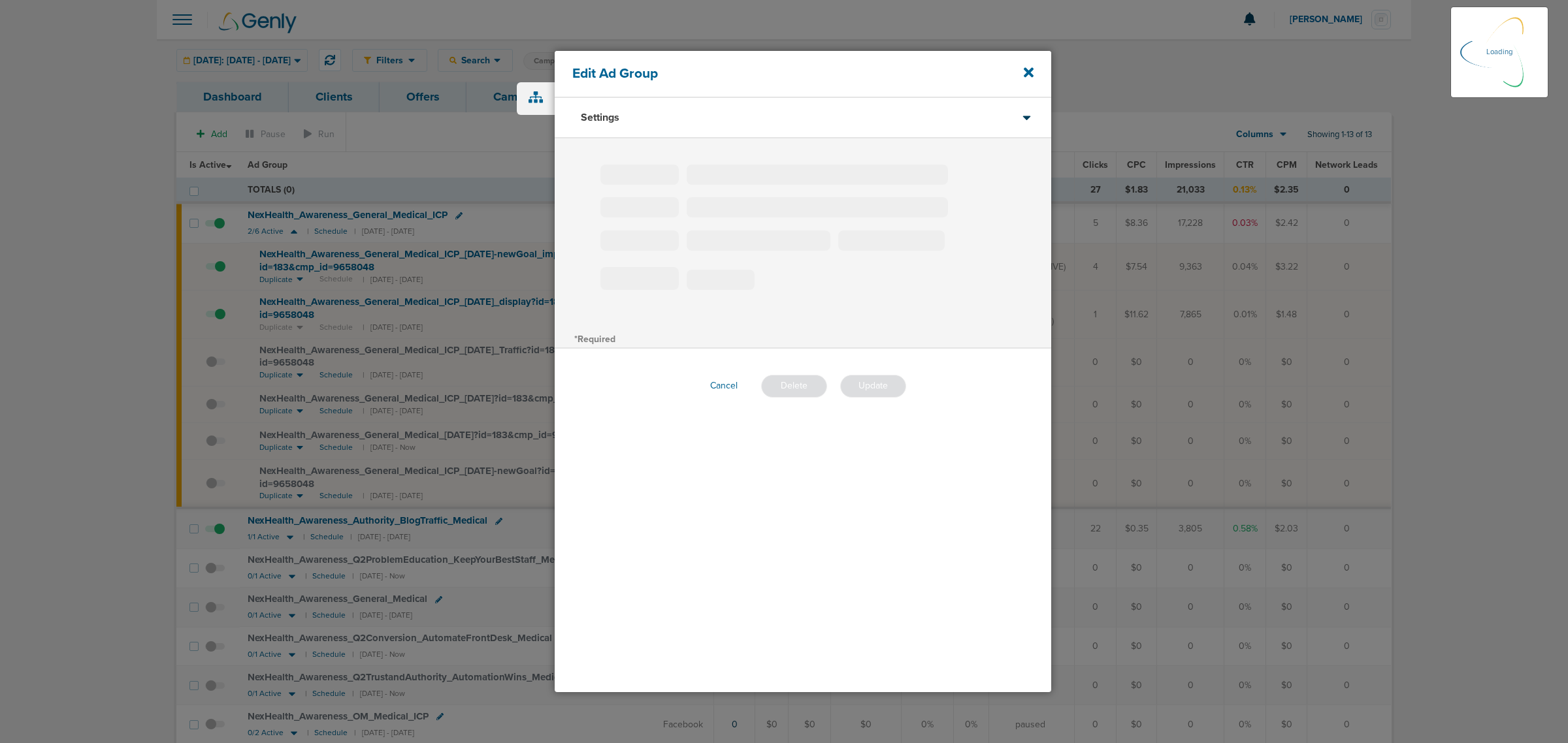
type input "NexHealth_Awareness_General_Medical_ICP"
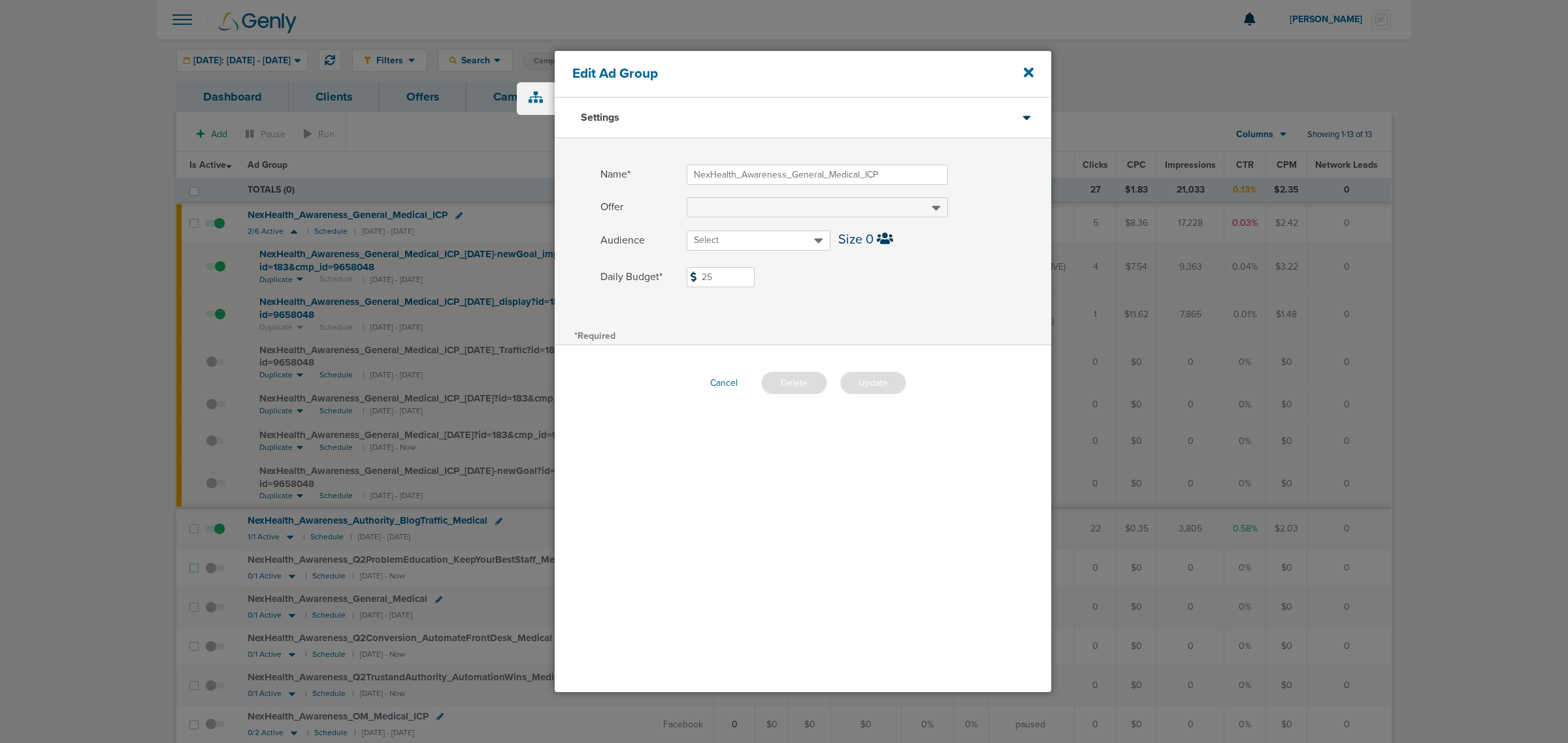
drag, startPoint x: 731, startPoint y: 281, endPoint x: 661, endPoint y: 281, distance: 70.0
click at [661, 281] on label "Daily Budget* 25 $25" at bounding box center [826, 277] width 451 height 20
type input "15"
drag, startPoint x: 869, startPoint y: 300, endPoint x: 866, endPoint y: 320, distance: 20.2
click at [869, 300] on div "Name* NexHealth_Awareness_General_Medical_ICP Offer Audience Select Size 0 Dail…" at bounding box center [803, 231] width 497 height 188
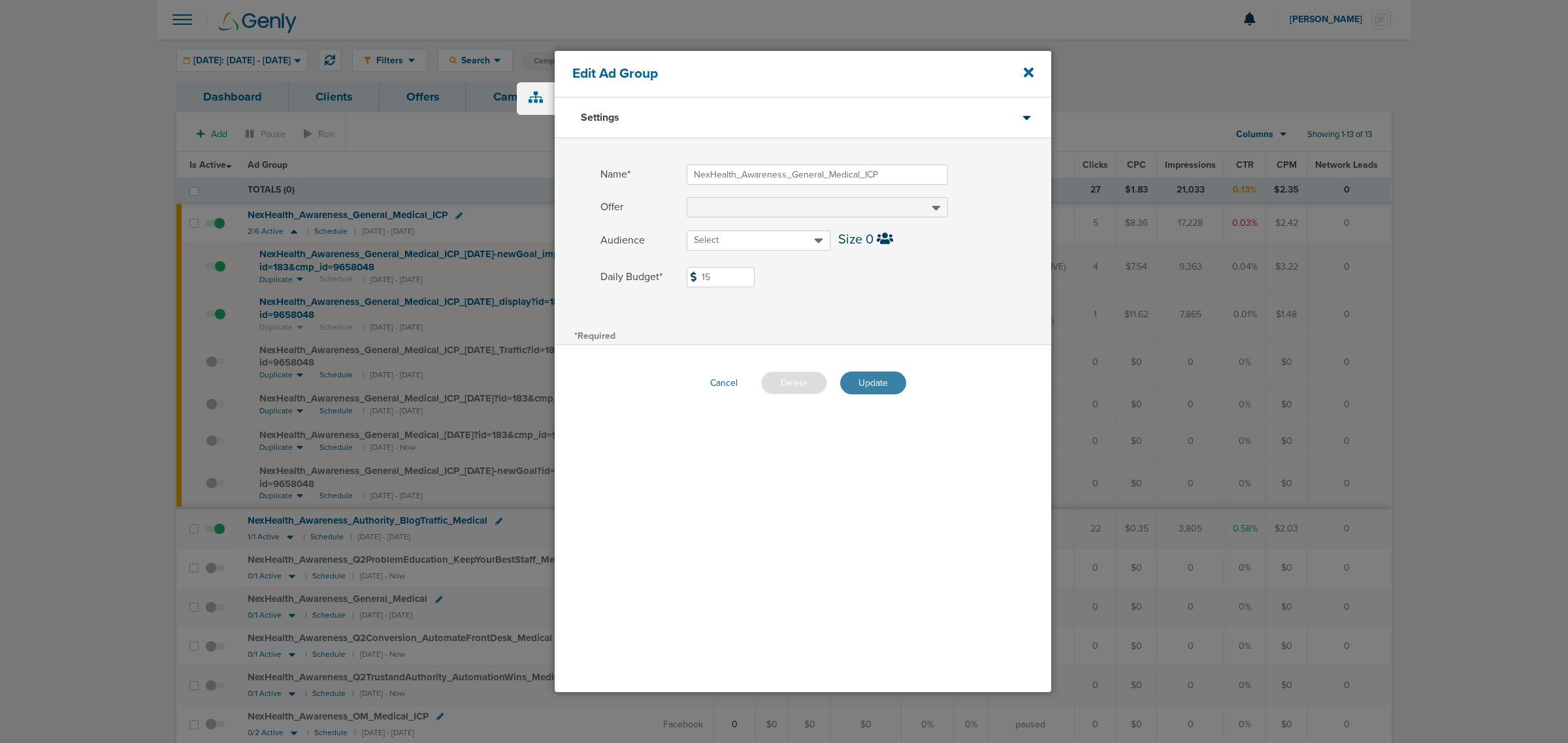
click at [858, 373] on button "Update" at bounding box center [873, 382] width 66 height 23
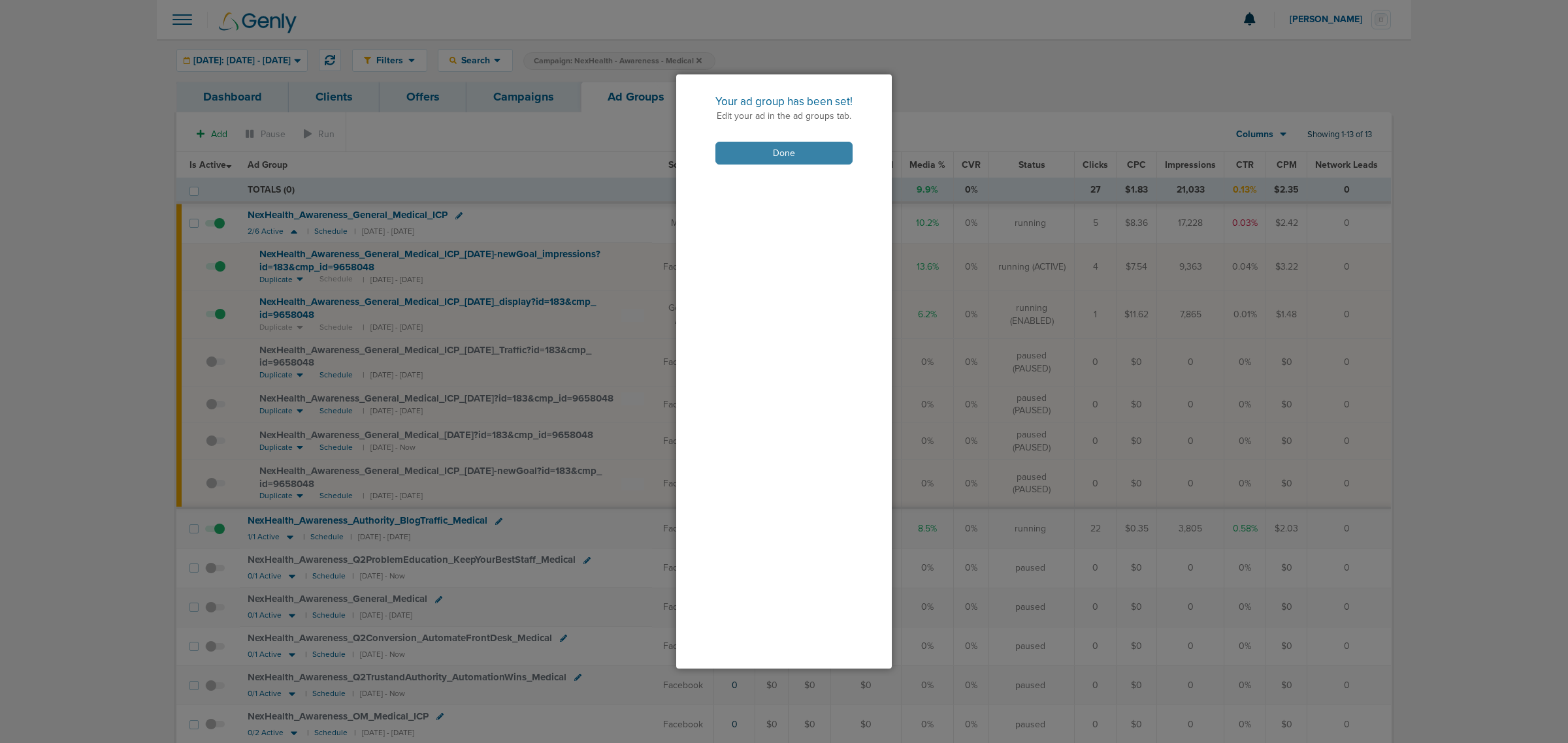
click at [781, 155] on button "Done" at bounding box center [784, 153] width 137 height 23
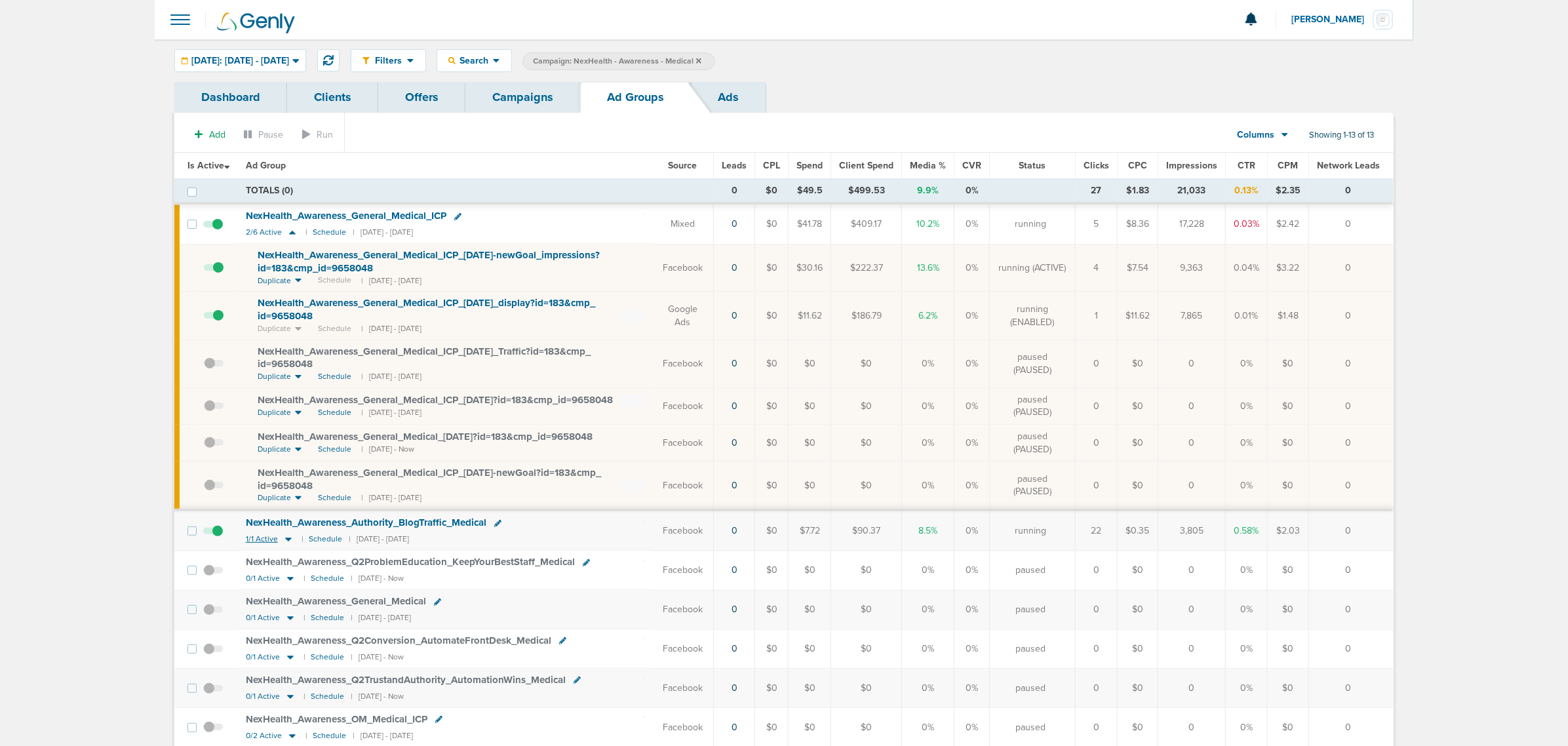
click at [286, 540] on icon at bounding box center [288, 541] width 7 height 4
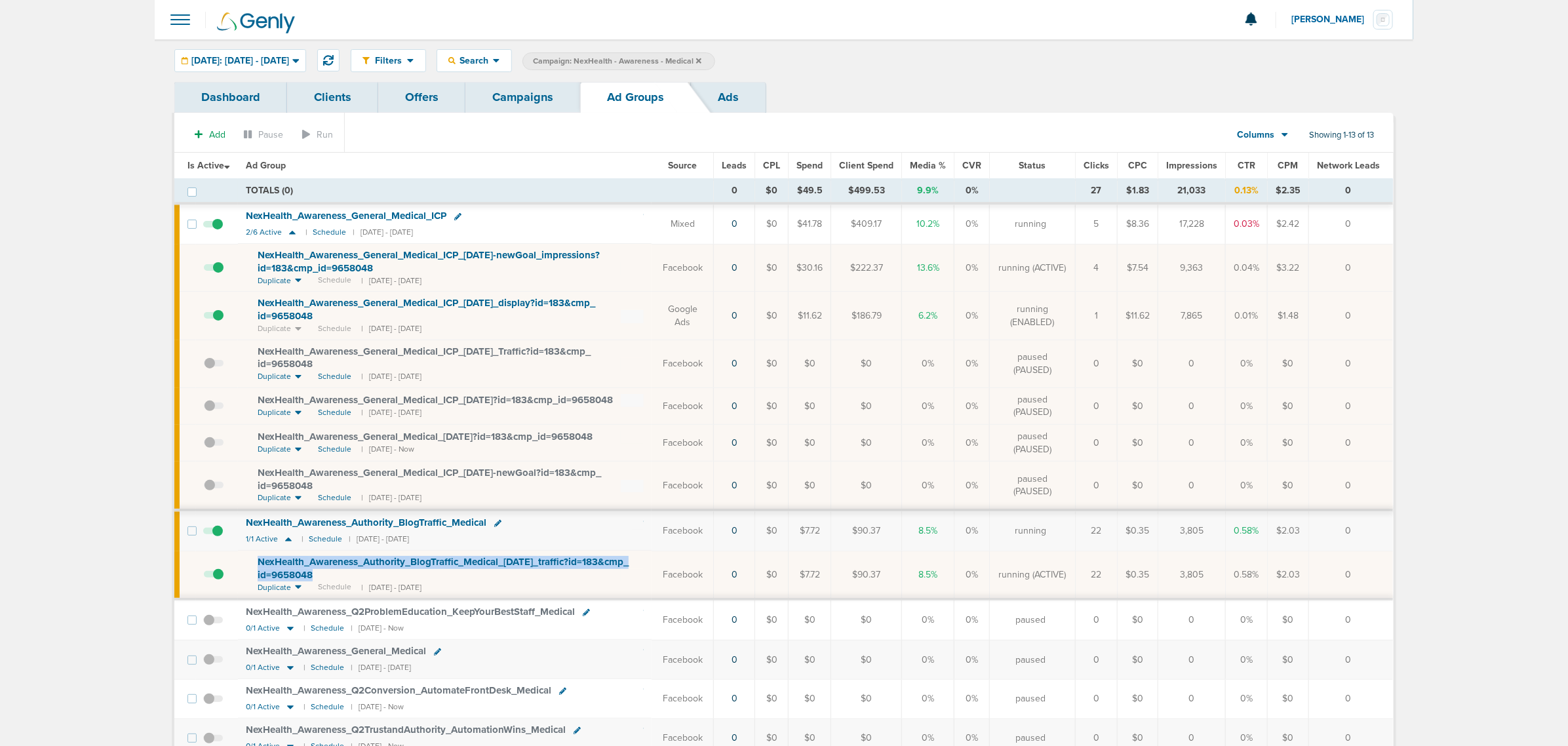
drag, startPoint x: 365, startPoint y: 577, endPoint x: 226, endPoint y: 555, distance: 140.7
click at [226, 555] on tr "NexHealth_ Awareness_ Authority_ BlogTraffic_ Medical_ [DATE]_ traffic?id=183&c…" at bounding box center [784, 574] width 1218 height 49
copy tr "NexHealth_ Awareness_ Authority_ BlogTraffic_ Medical_ [DATE]_ traffic?id=183&c…"
drag, startPoint x: 634, startPoint y: 535, endPoint x: 603, endPoint y: 537, distance: 31.1
click at [625, 536] on td "NexHealth_ Awareness_ Authority_ BlogTraffic_ Medical 1/1 Active | Schedule | […" at bounding box center [446, 531] width 415 height 39
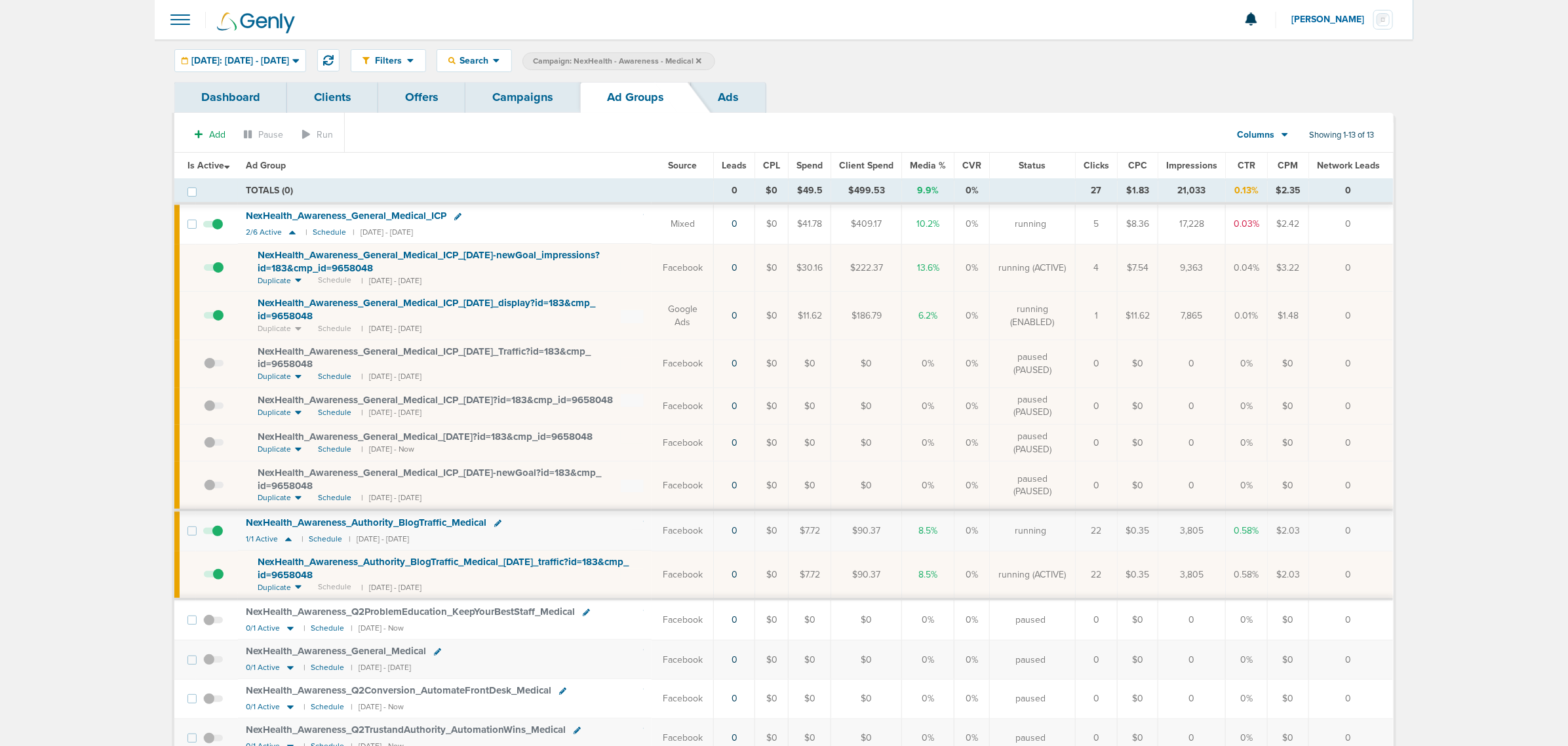
click at [495, 525] on icon at bounding box center [497, 523] width 7 height 7
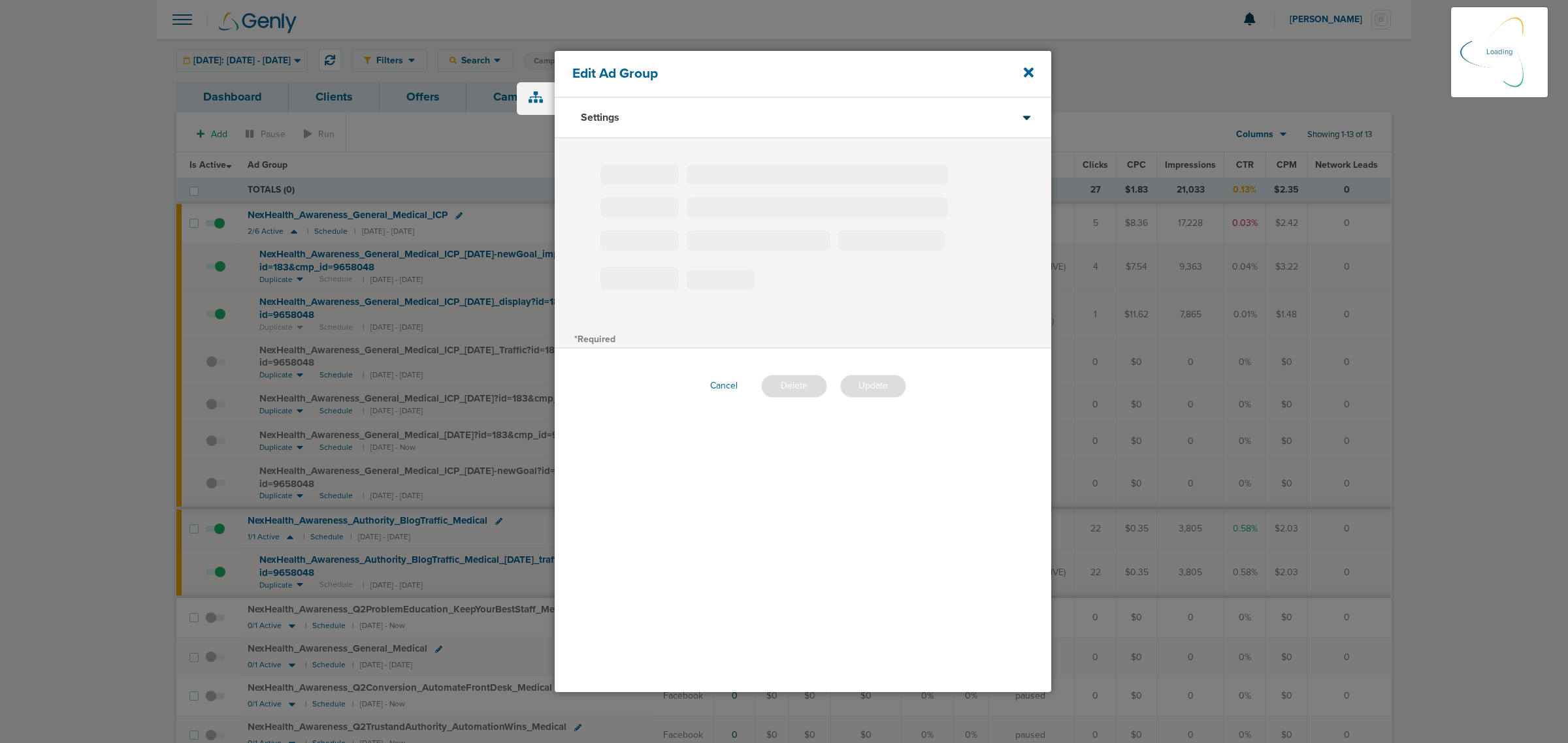
type input "NexHealth_Awareness_Authority_BlogTraffic_Medical"
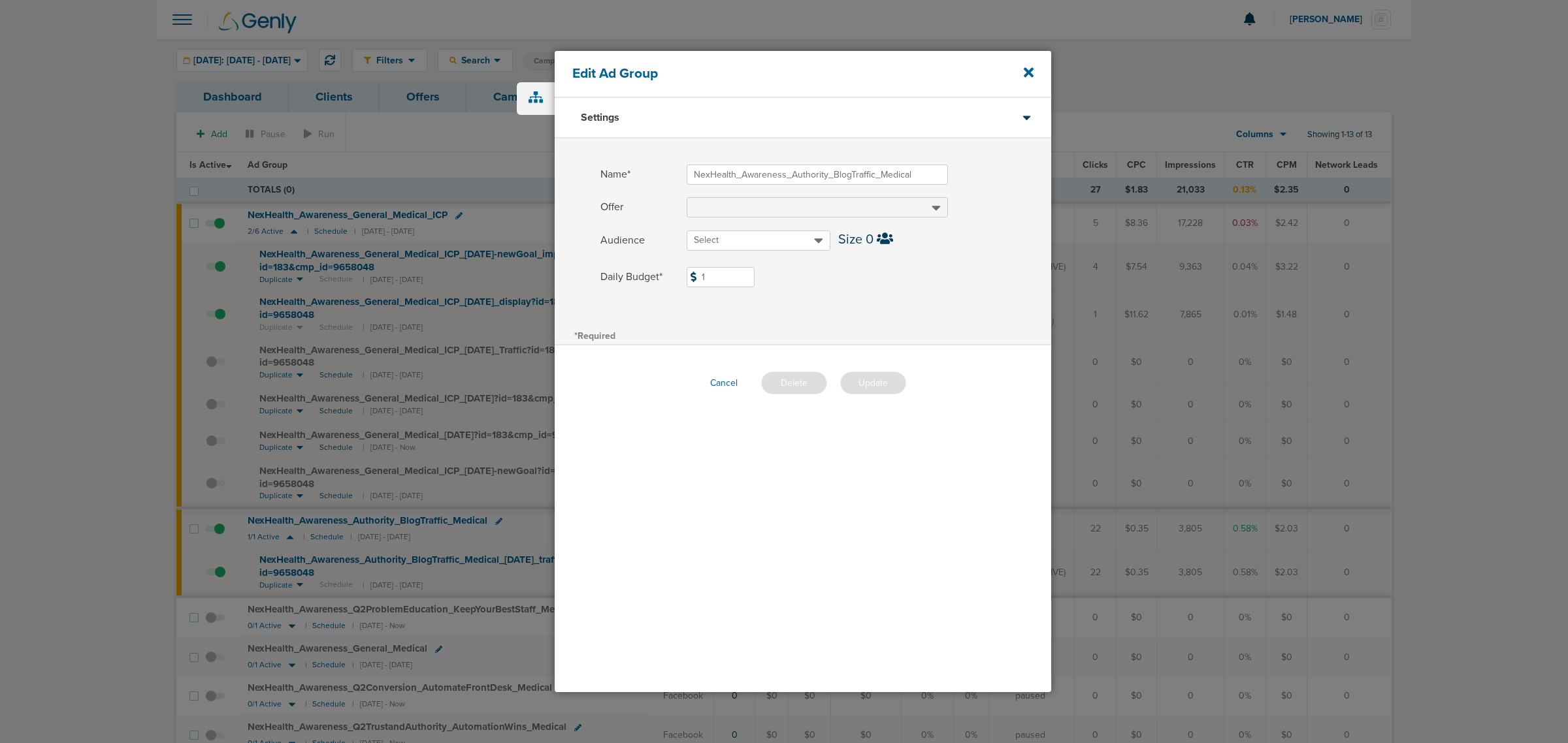
drag, startPoint x: 709, startPoint y: 275, endPoint x: 690, endPoint y: 273, distance: 19.1
click at [690, 273] on span "1" at bounding box center [720, 277] width 68 height 20
type input "5"
click at [936, 265] on div "Name* NexHealth_Awareness_Authority_BlogTraffic_Medical Offer Audience Select S…" at bounding box center [803, 231] width 497 height 188
click at [882, 388] on button "Update" at bounding box center [873, 382] width 66 height 23
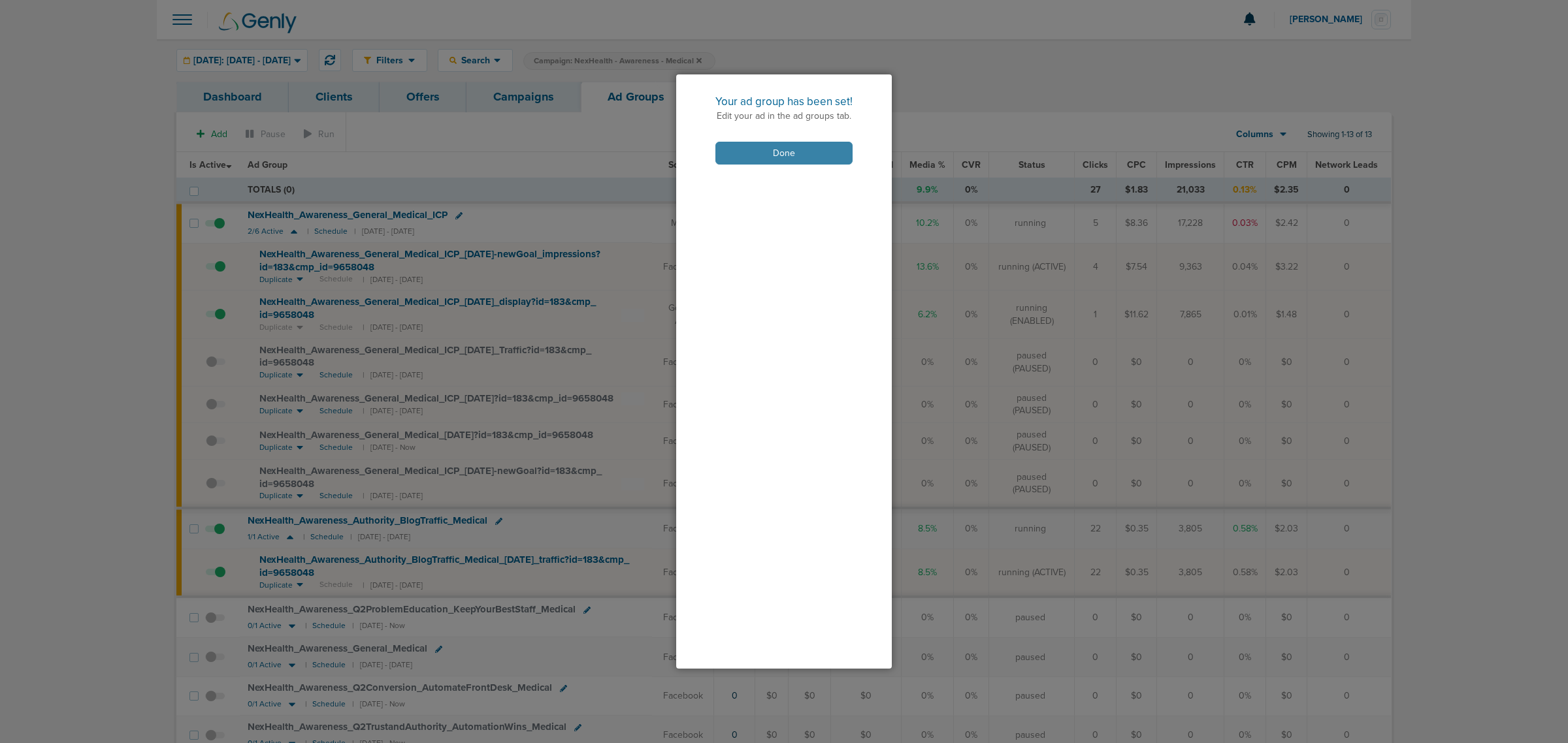
click at [815, 161] on button "Done" at bounding box center [784, 153] width 137 height 23
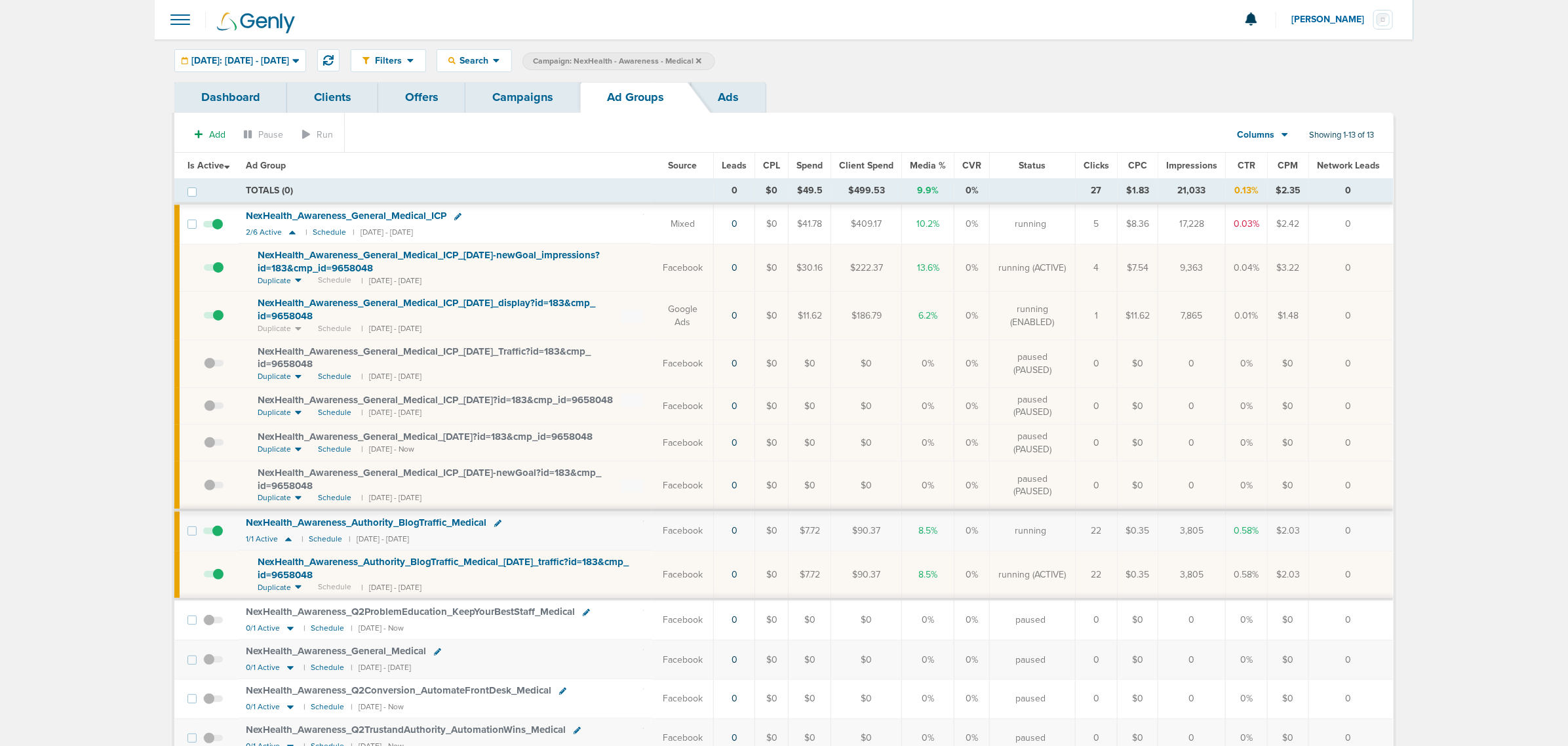
click at [491, 102] on link "Campaigns" at bounding box center [522, 97] width 115 height 31
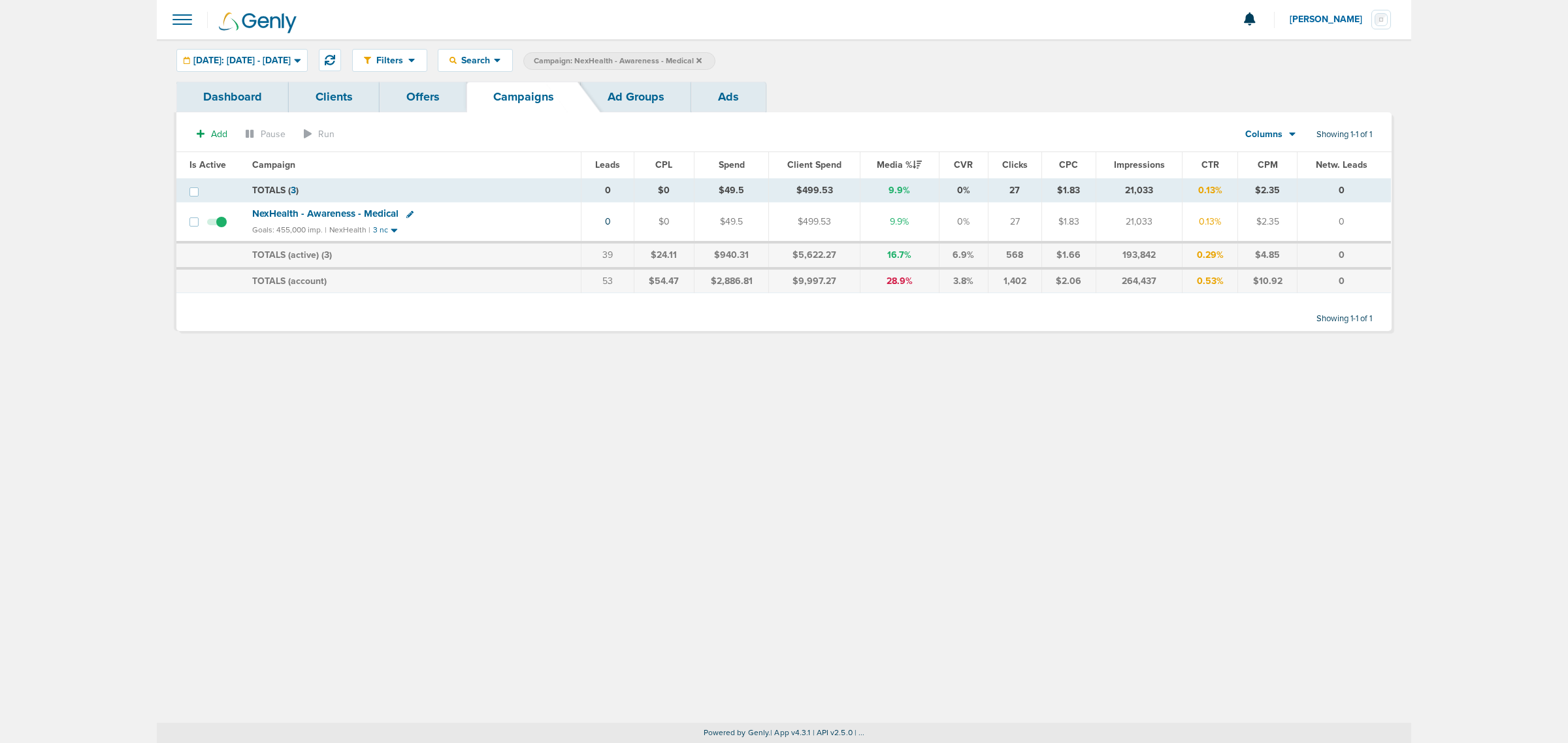
click at [702, 61] on icon at bounding box center [699, 60] width 5 height 5
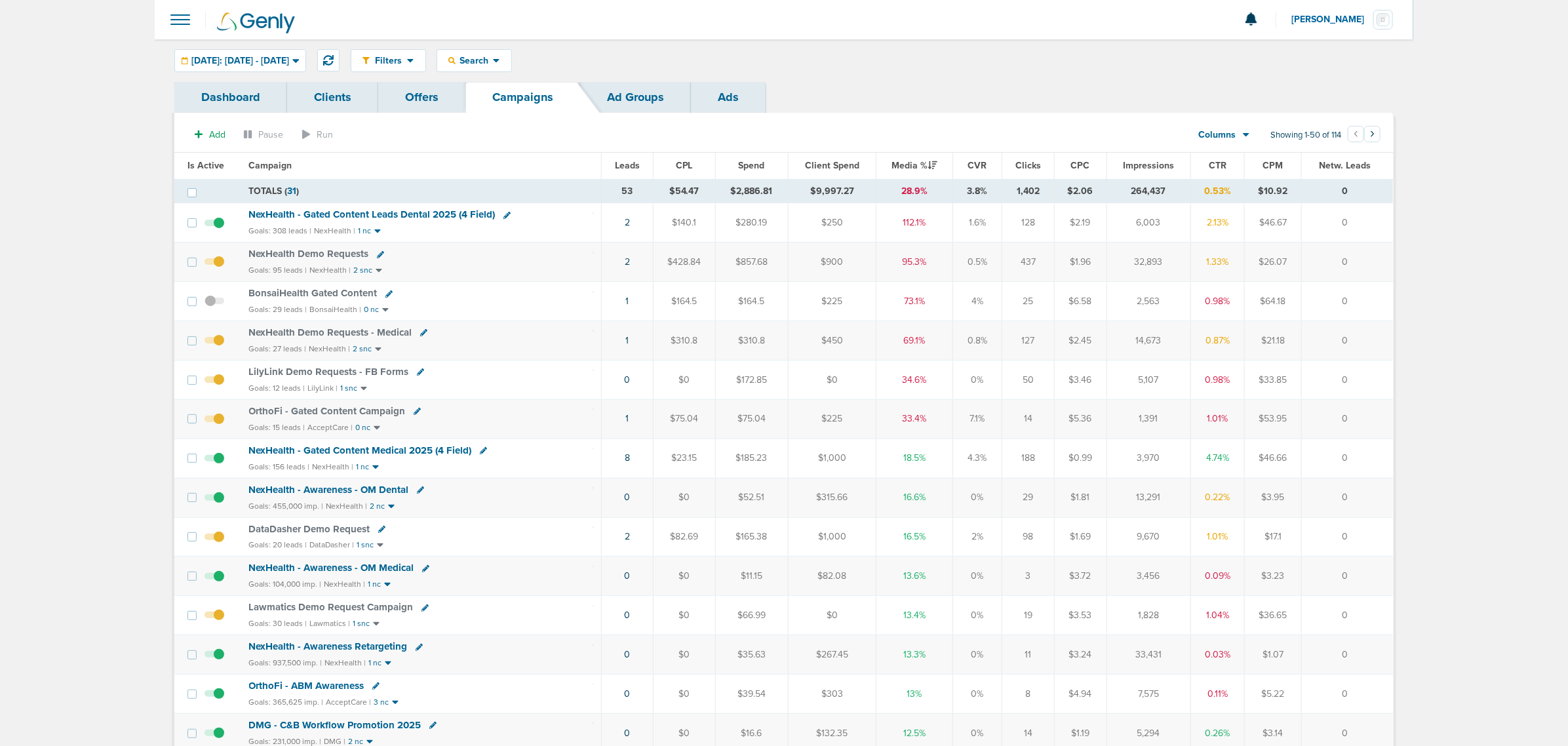
click at [338, 213] on span "NexHealth - Gated Content Leads Dental 2025 (4 Field)" at bounding box center [372, 214] width 246 height 12
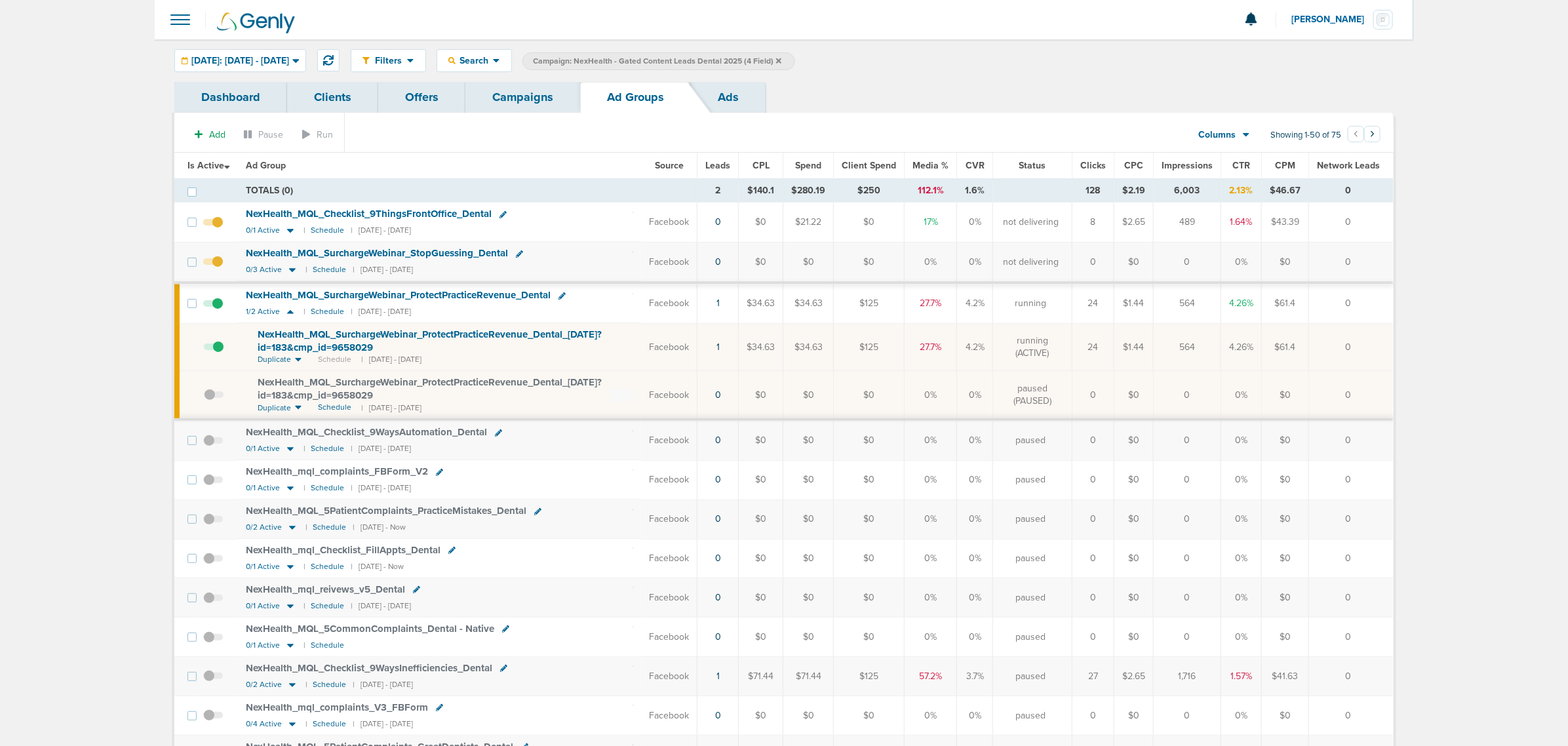
click at [217, 228] on span at bounding box center [213, 228] width 20 height 0
click at [213, 225] on input "checkbox" at bounding box center [213, 225] width 0 height 0
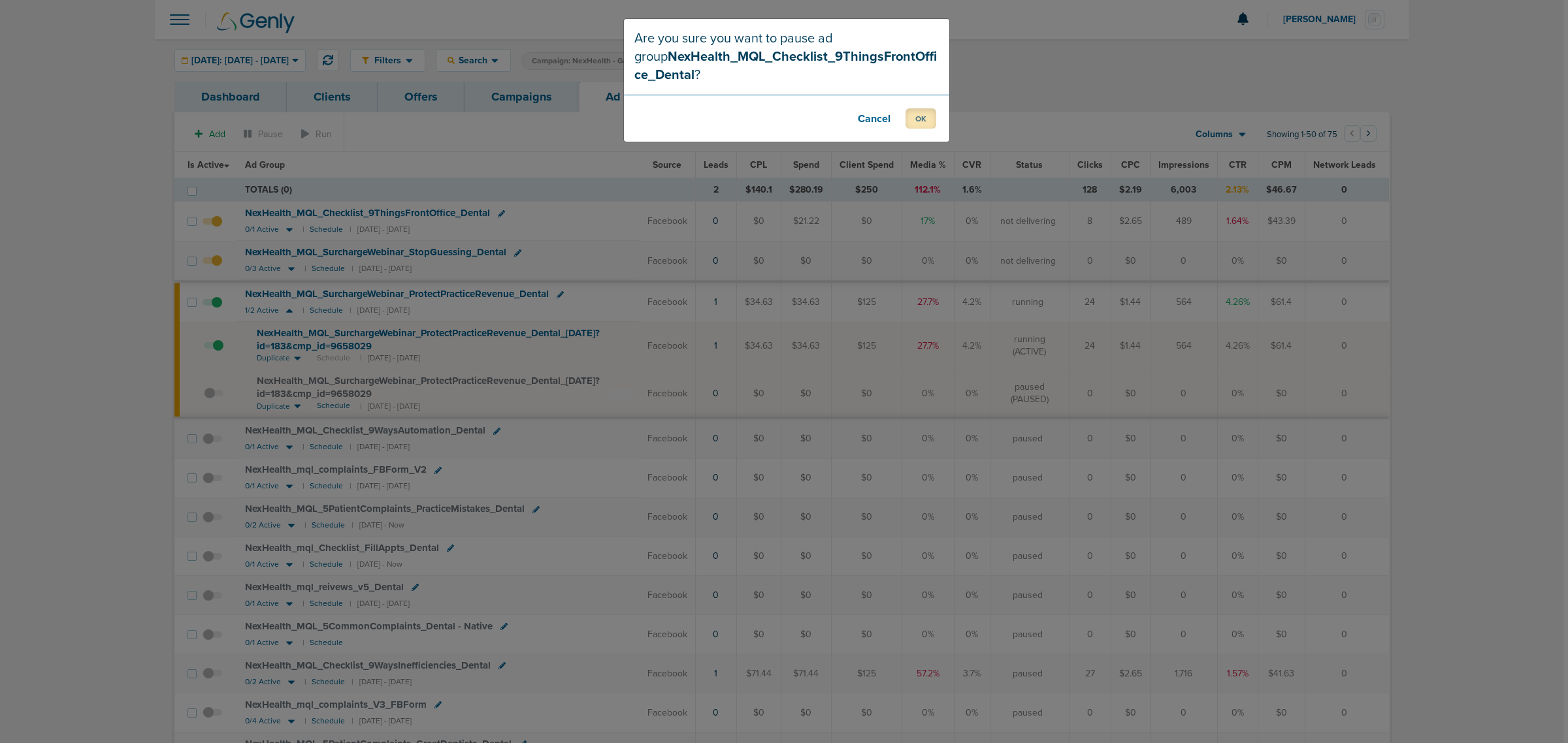
click at [923, 121] on button "OK" at bounding box center [920, 118] width 31 height 20
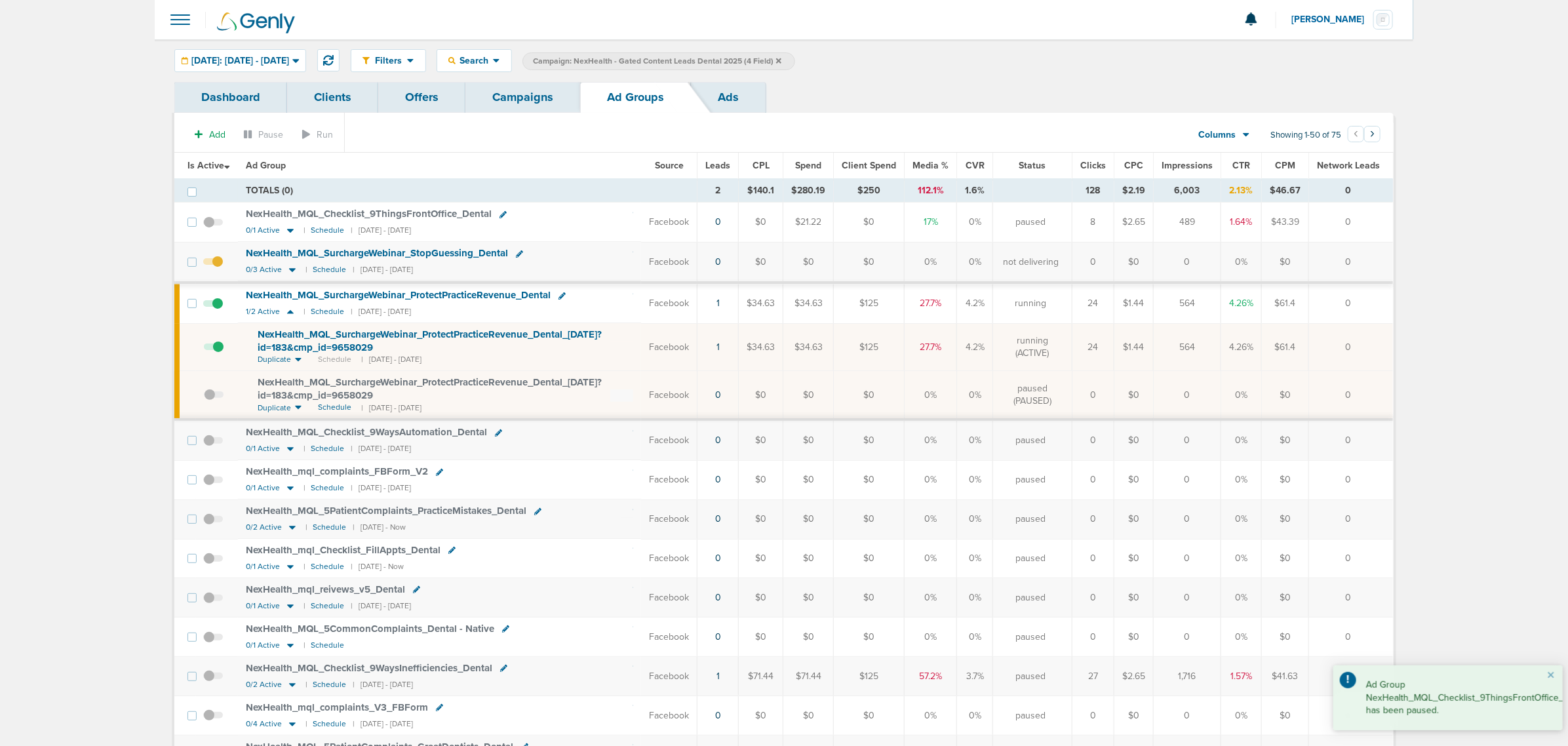
click at [218, 268] on span at bounding box center [213, 268] width 20 height 0
click at [213, 265] on input "checkbox" at bounding box center [213, 265] width 0 height 0
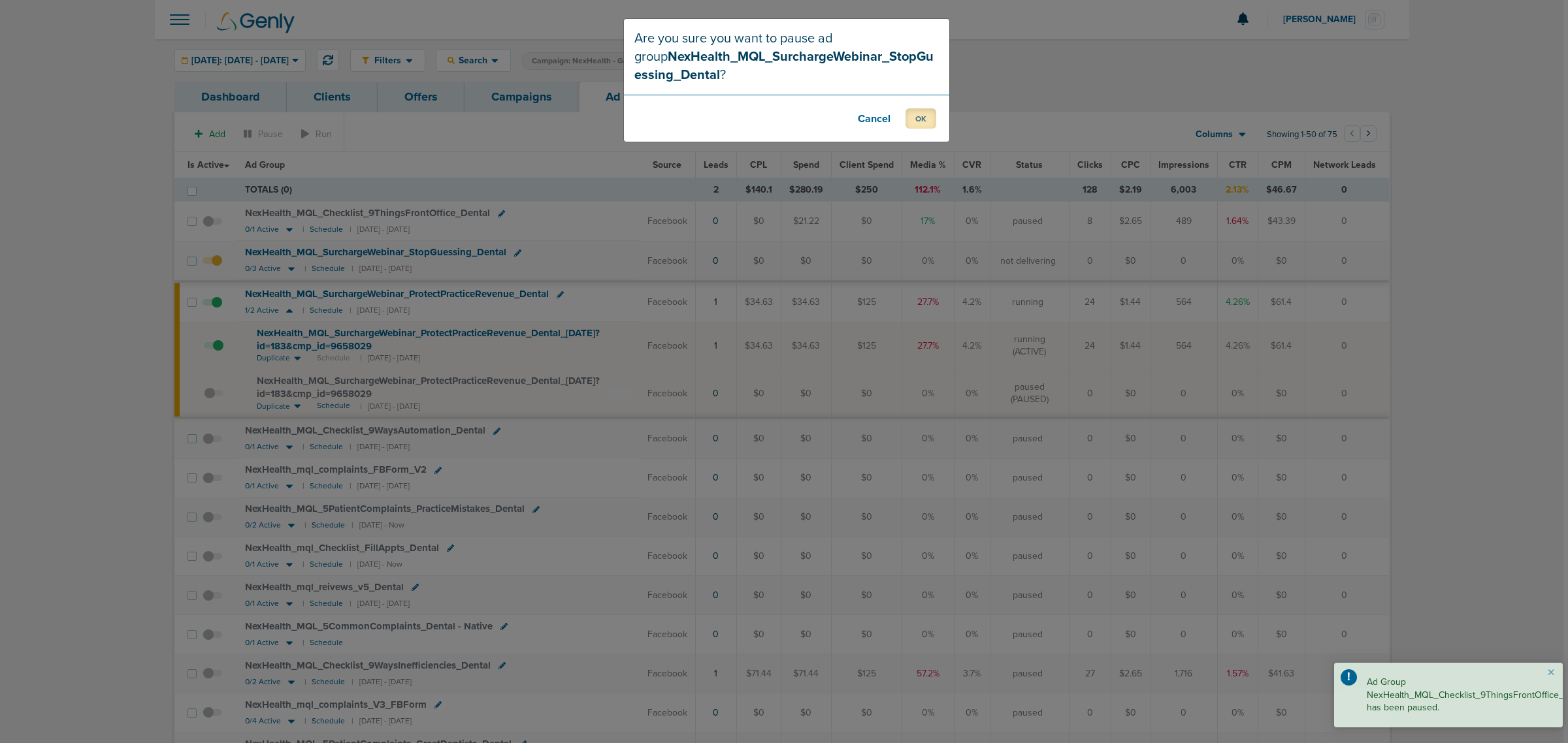
click at [913, 113] on button "OK" at bounding box center [920, 118] width 31 height 20
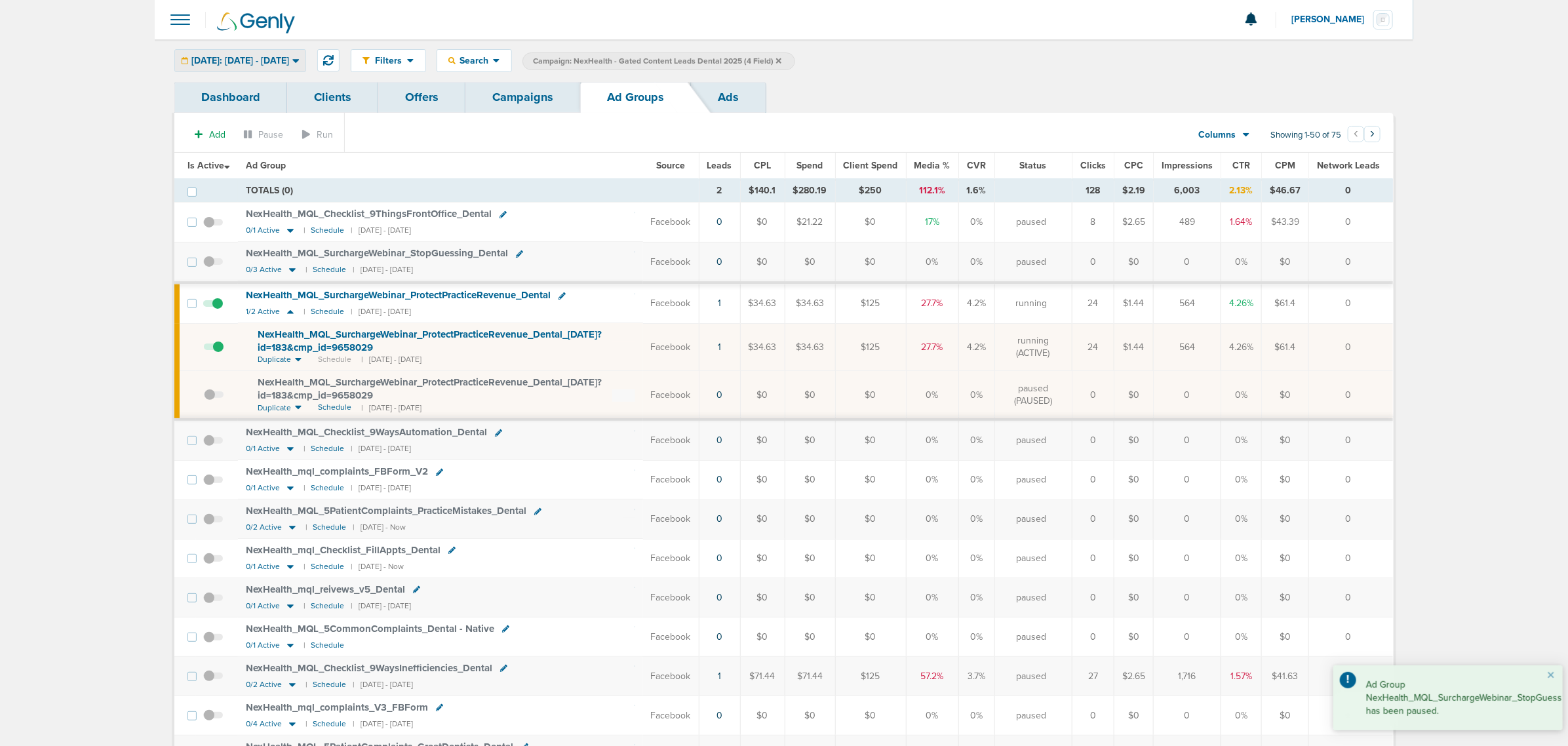
click at [289, 60] on span "[DATE]: [DATE] - [DATE]" at bounding box center [240, 61] width 98 height 9
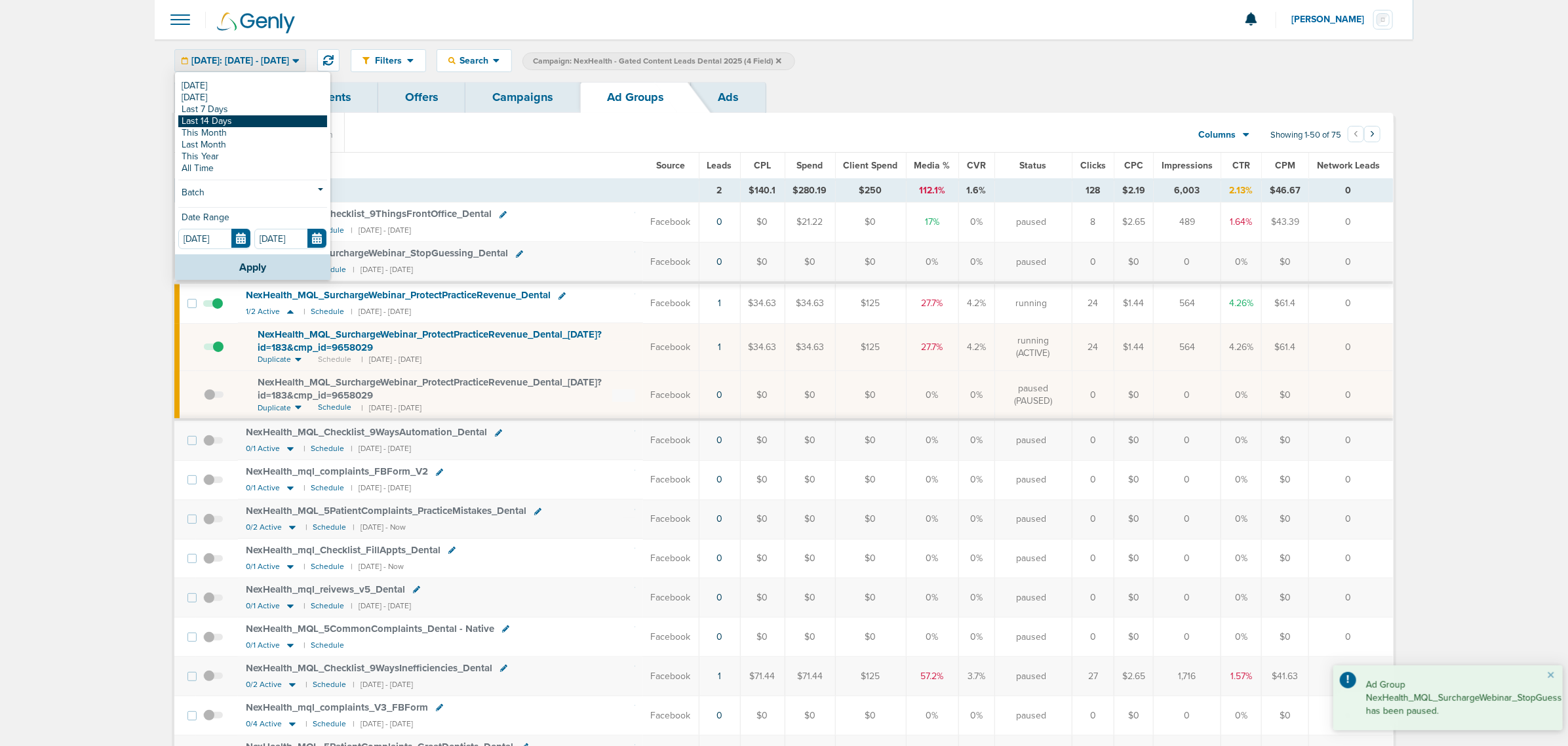
click at [230, 126] on link "Last 14 Days" at bounding box center [252, 122] width 149 height 12
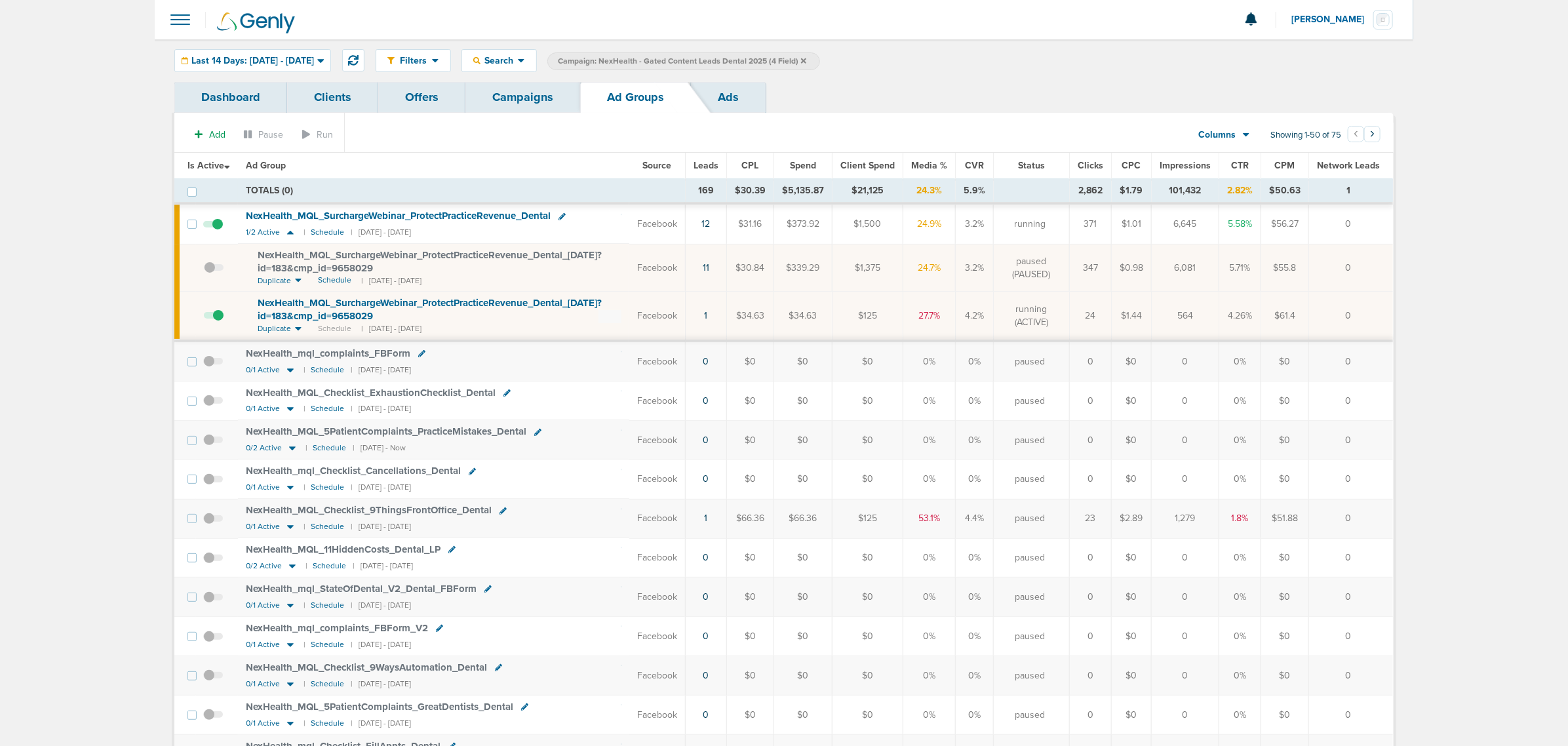
click at [709, 166] on span "Leads" at bounding box center [706, 165] width 25 height 11
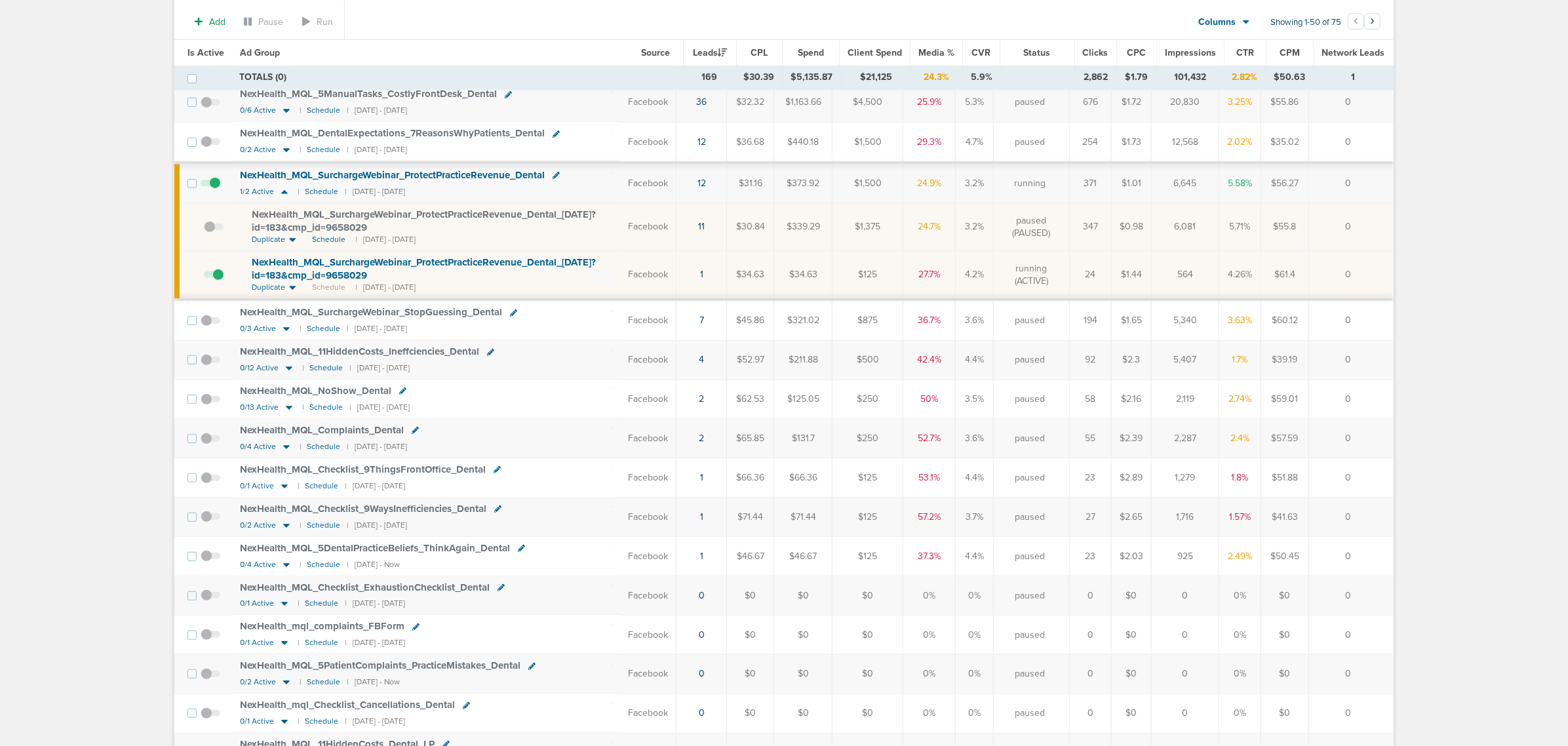
scroll to position [164, 0]
click at [289, 408] on icon at bounding box center [288, 406] width 13 height 11
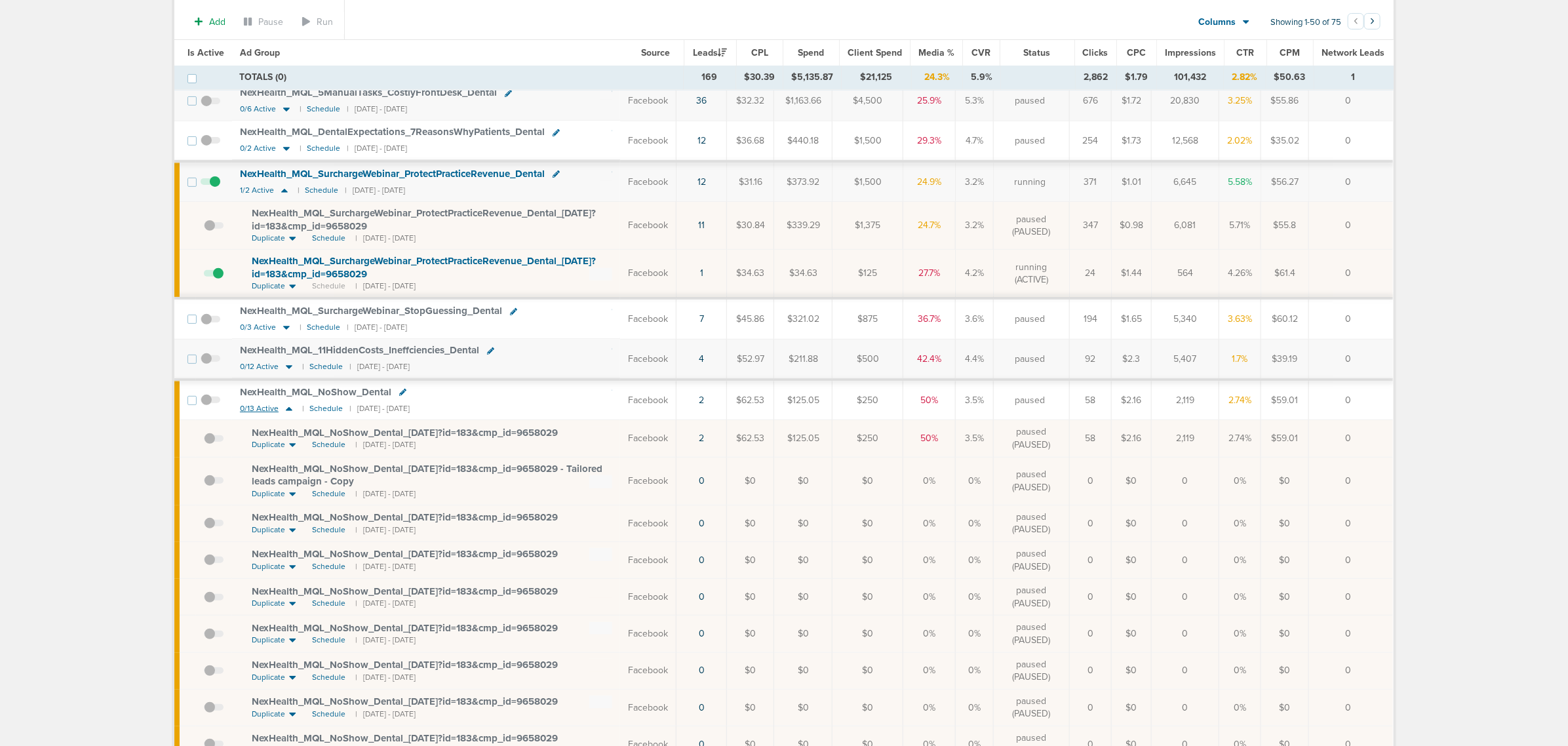
click at [287, 415] on icon at bounding box center [288, 408] width 13 height 11
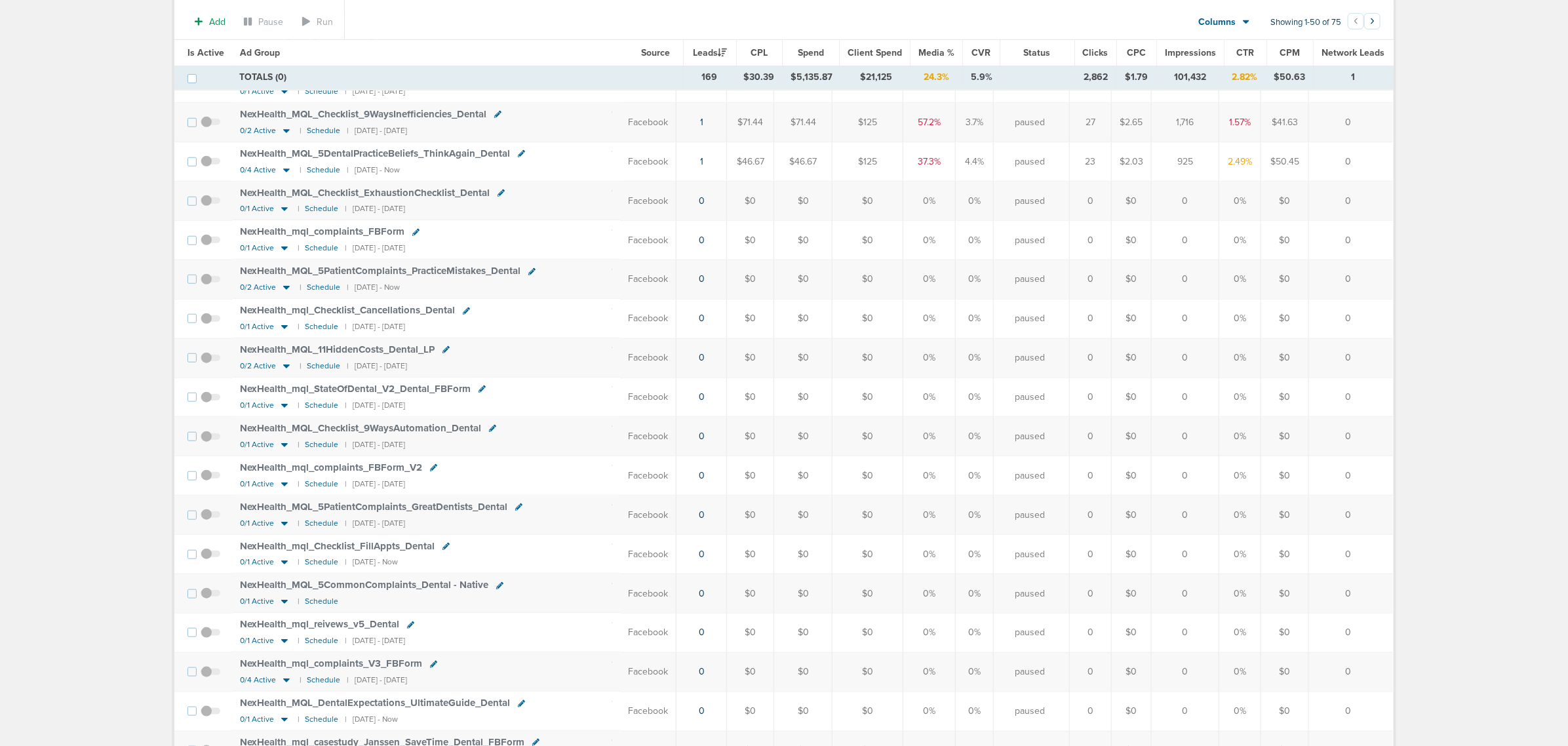
scroll to position [656, 0]
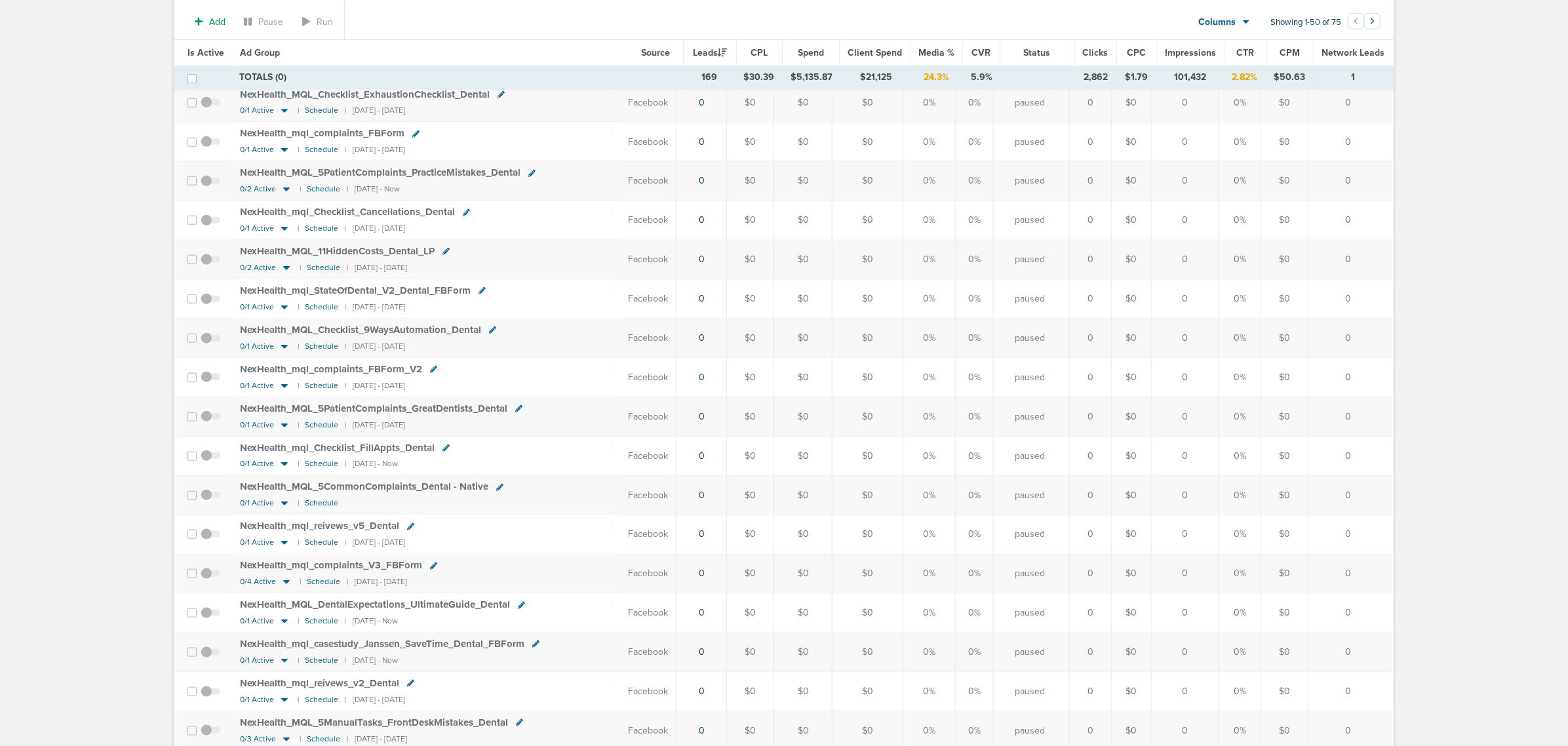
click at [309, 610] on span "NexHealth_ MQL_ DentalExpectations_ UltimateGuide_ Dental" at bounding box center [375, 604] width 270 height 12
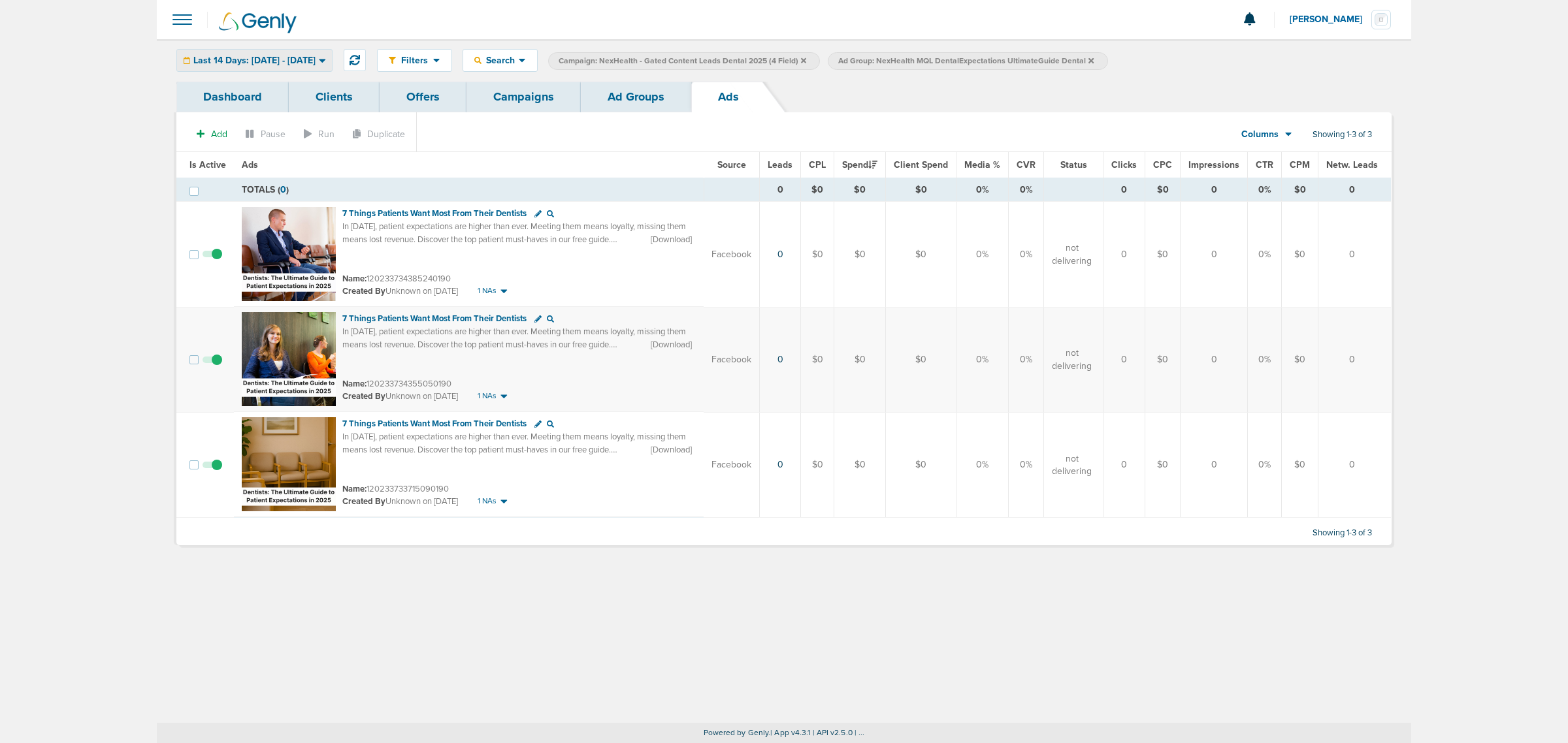
click at [316, 57] on span "Last 14 Days: [DATE] - [DATE]" at bounding box center [254, 61] width 122 height 9
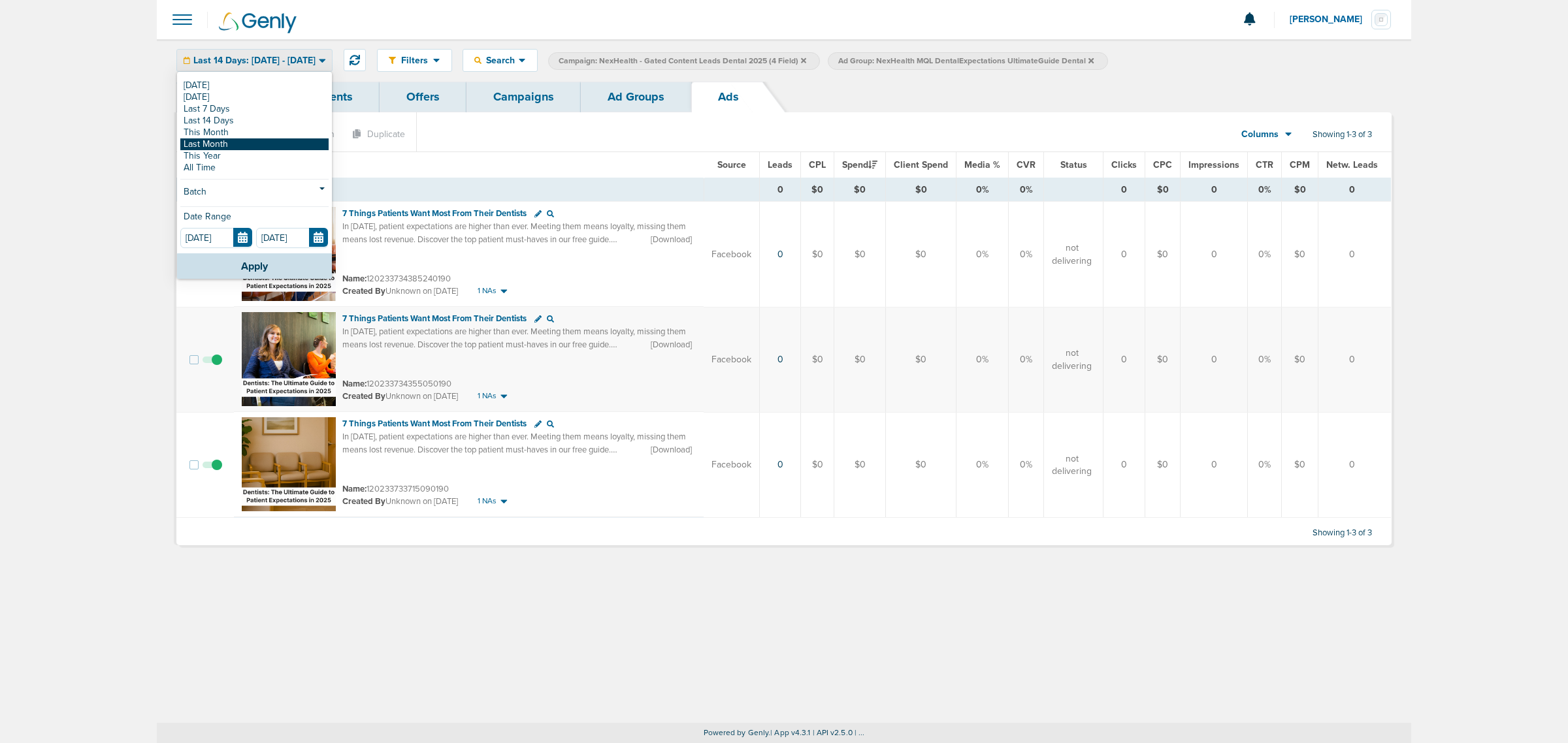
click at [239, 146] on link "Last Month" at bounding box center [253, 144] width 148 height 12
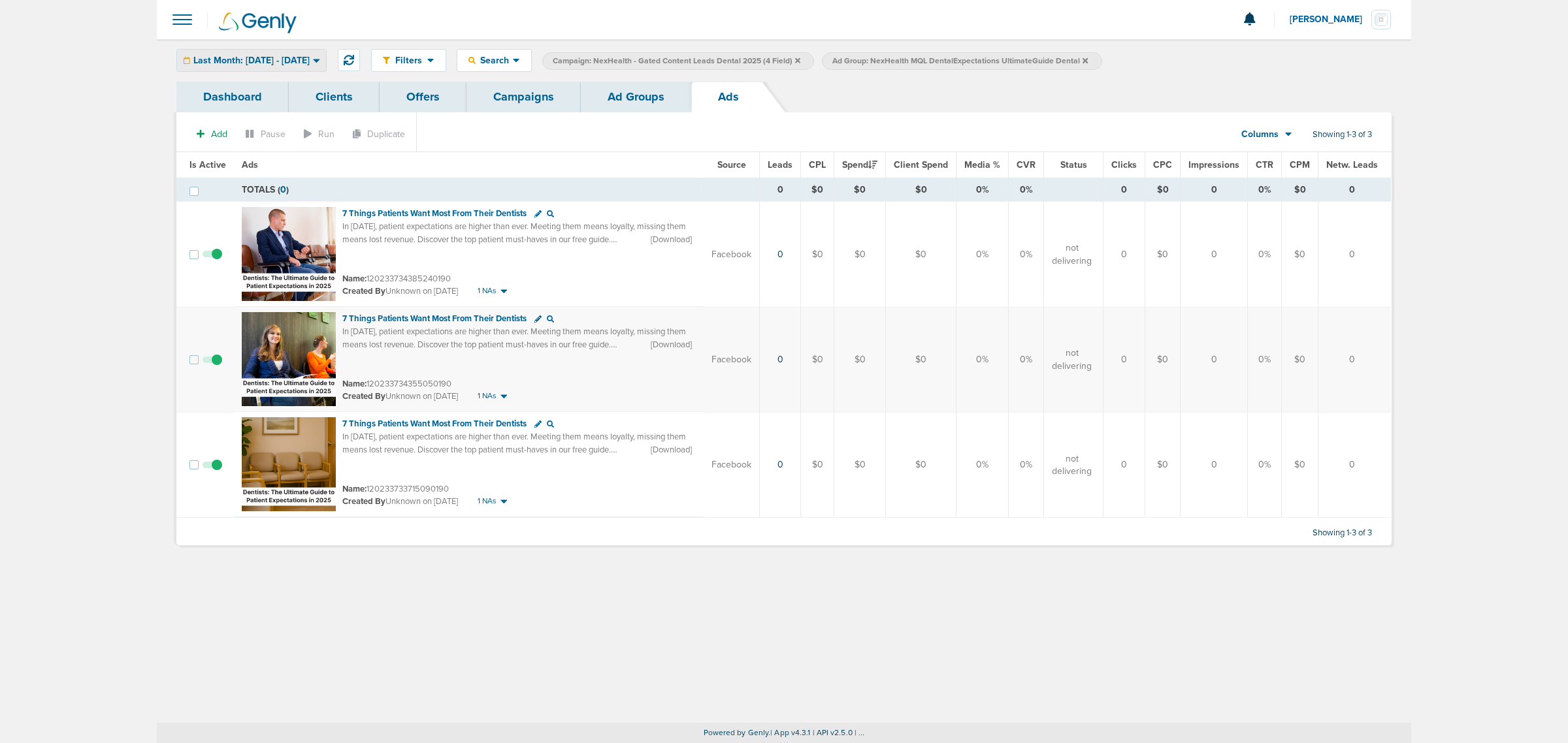
click at [291, 57] on span "Last Month: [DATE] - [DATE]" at bounding box center [251, 61] width 116 height 9
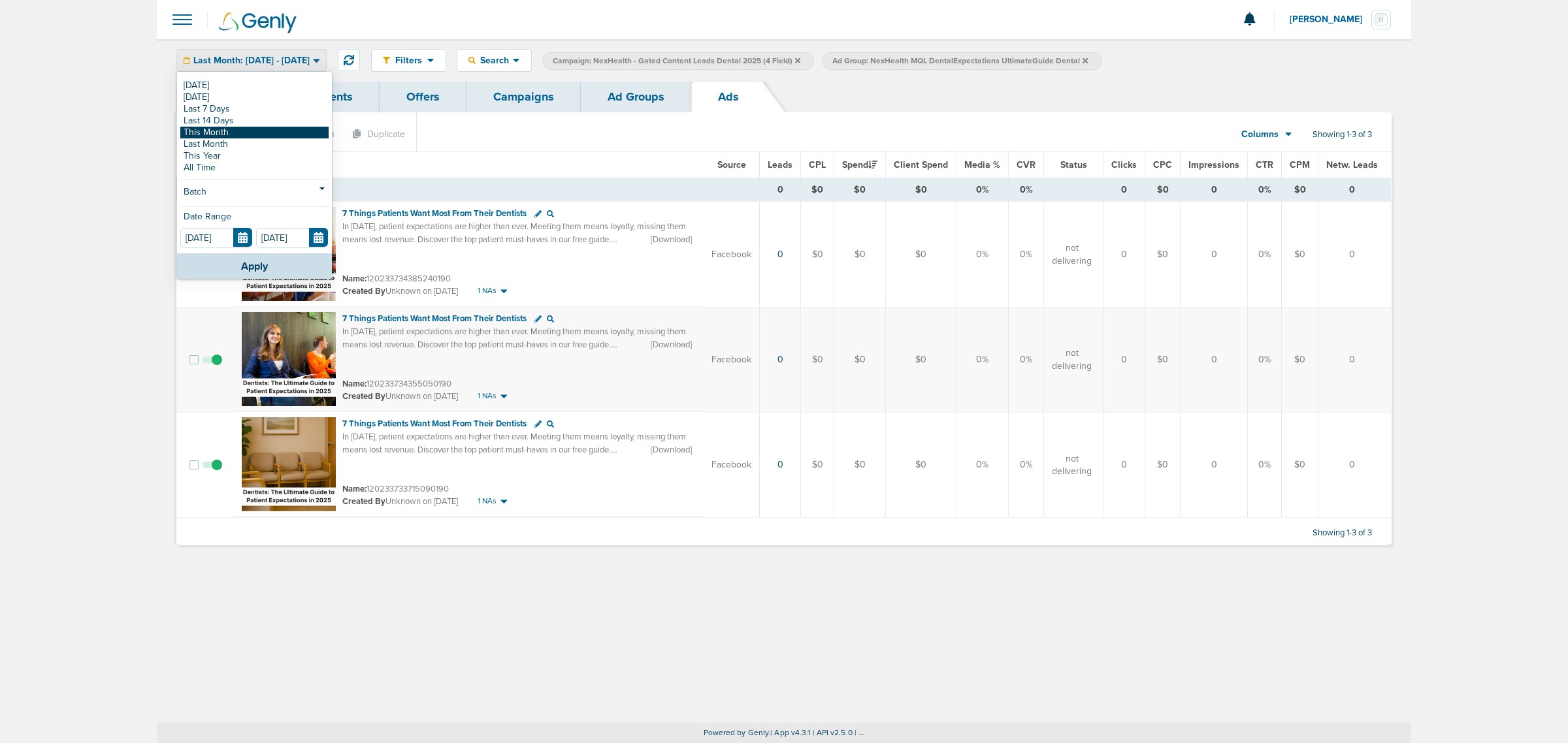
click at [226, 129] on link "This Month" at bounding box center [253, 133] width 148 height 12
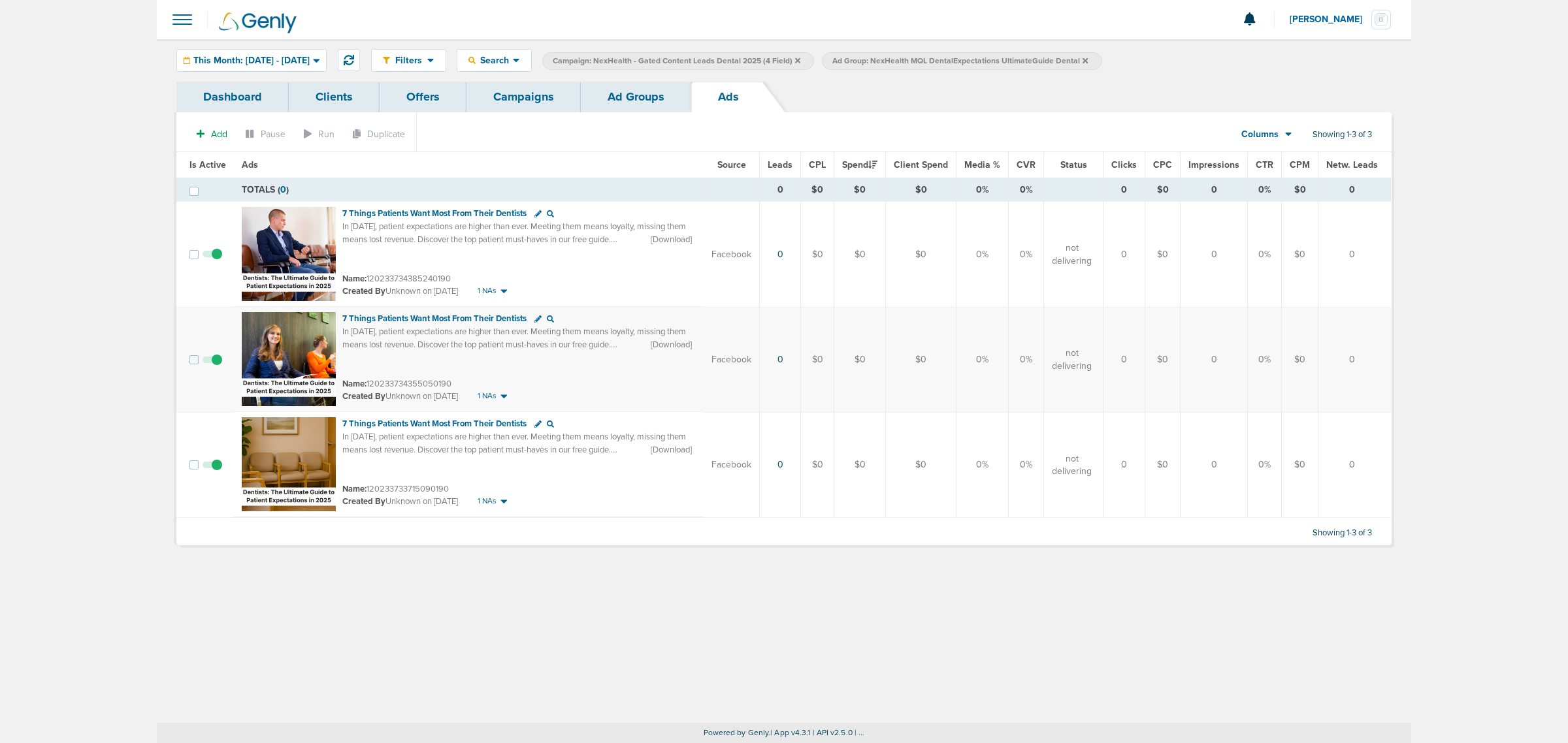
click at [667, 102] on link "Ad Groups" at bounding box center [636, 96] width 110 height 31
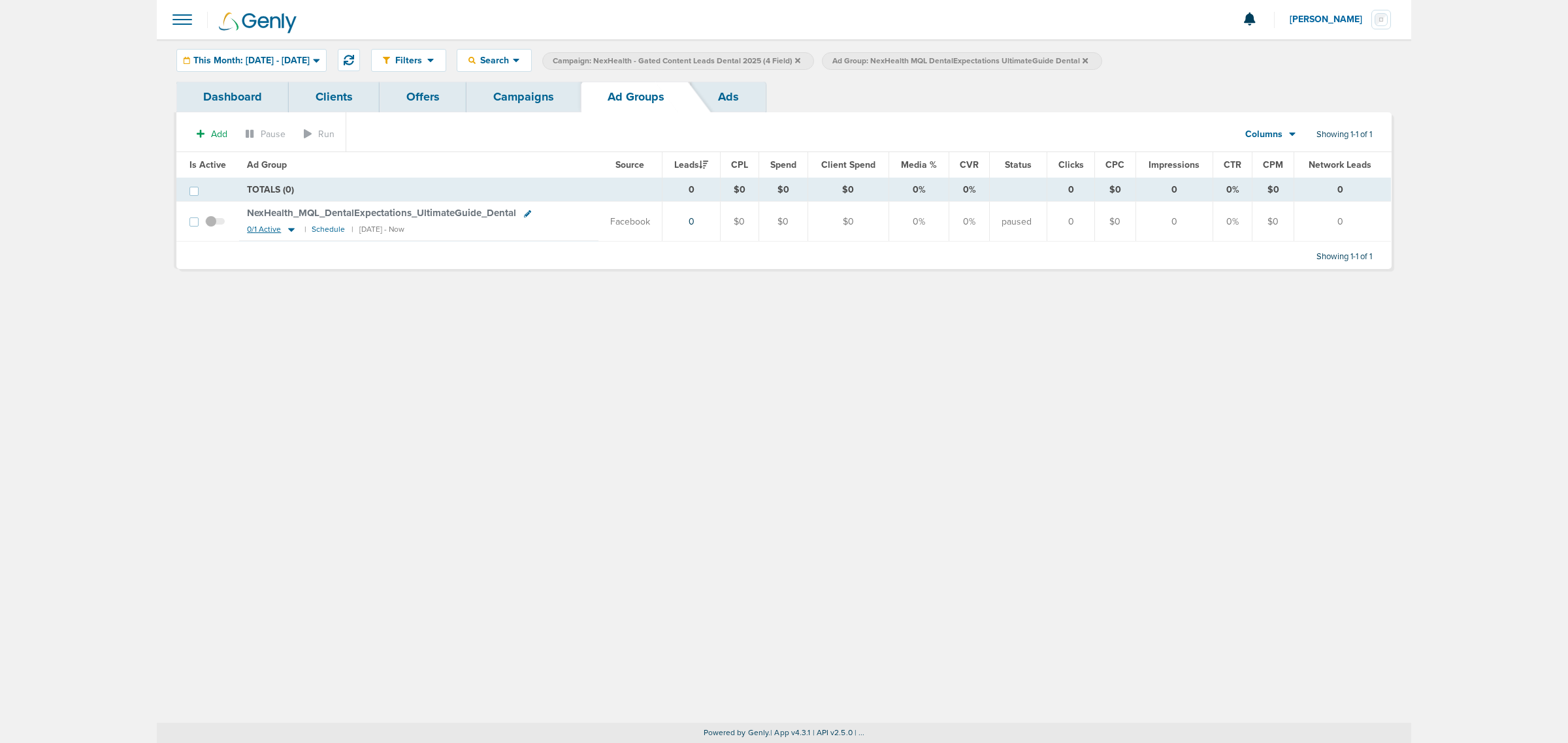
click at [288, 227] on icon at bounding box center [291, 229] width 13 height 11
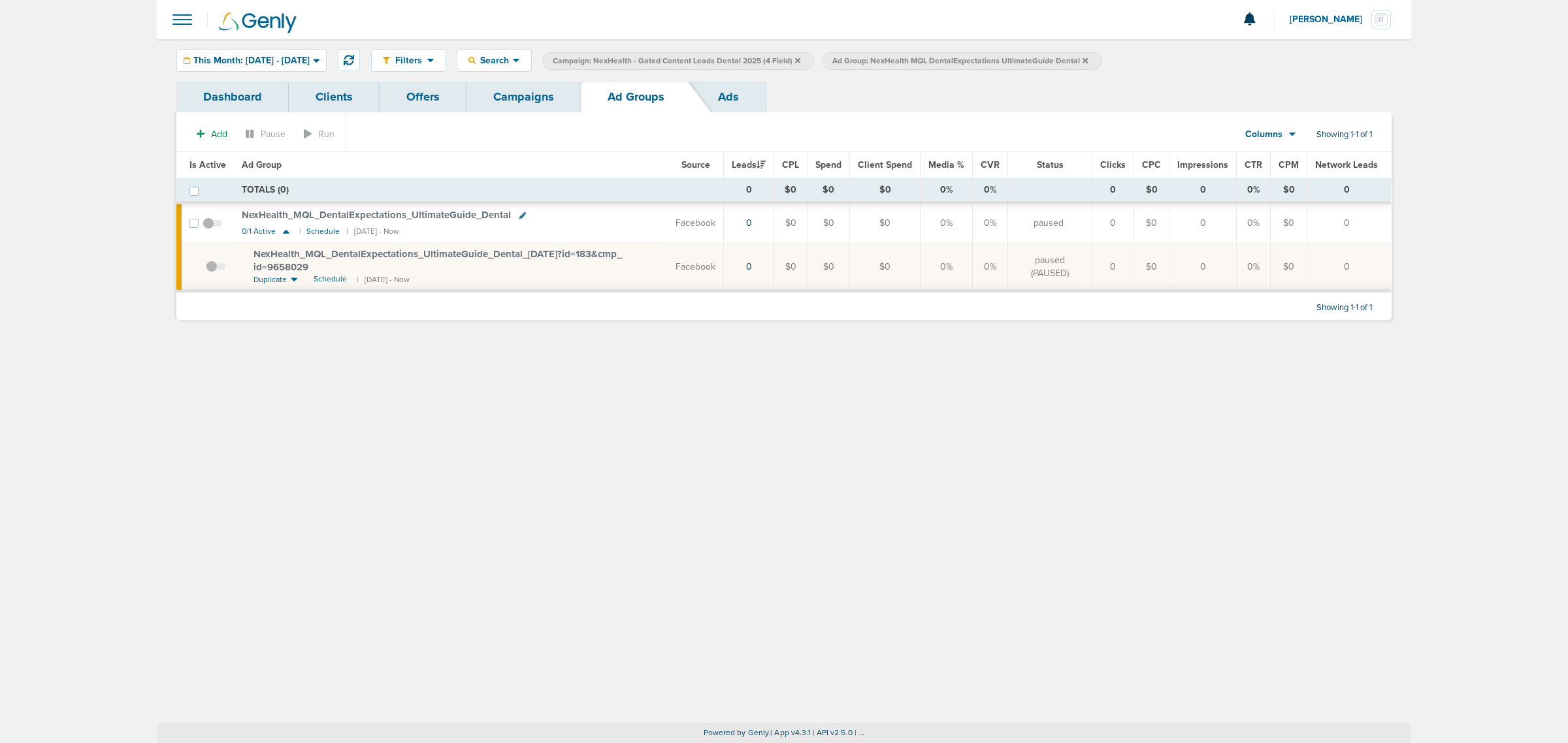
click at [210, 273] on span at bounding box center [216, 273] width 20 height 0
click at [206, 270] on input "checkbox" at bounding box center [206, 270] width 0 height 0
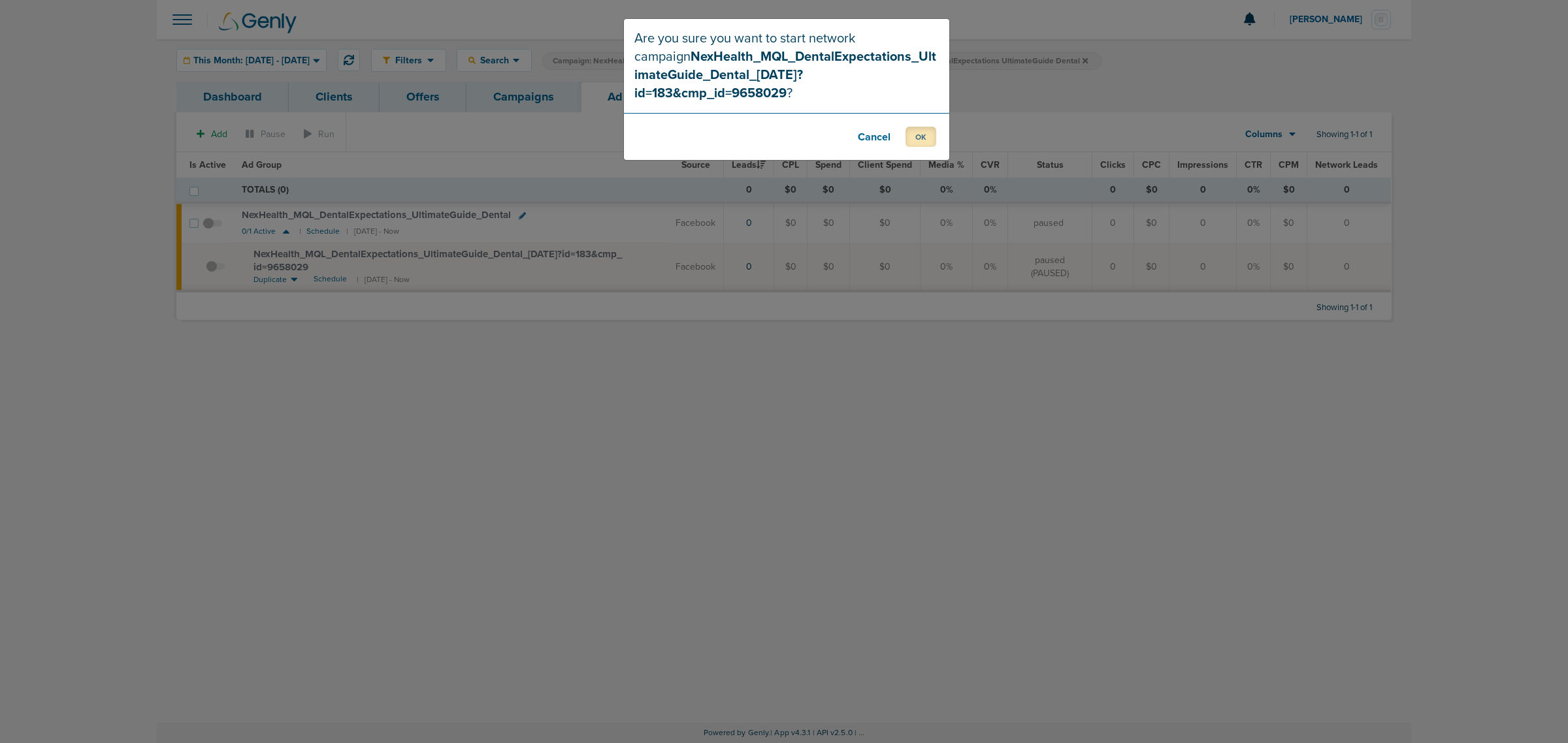
click at [913, 127] on button "OK" at bounding box center [920, 137] width 31 height 20
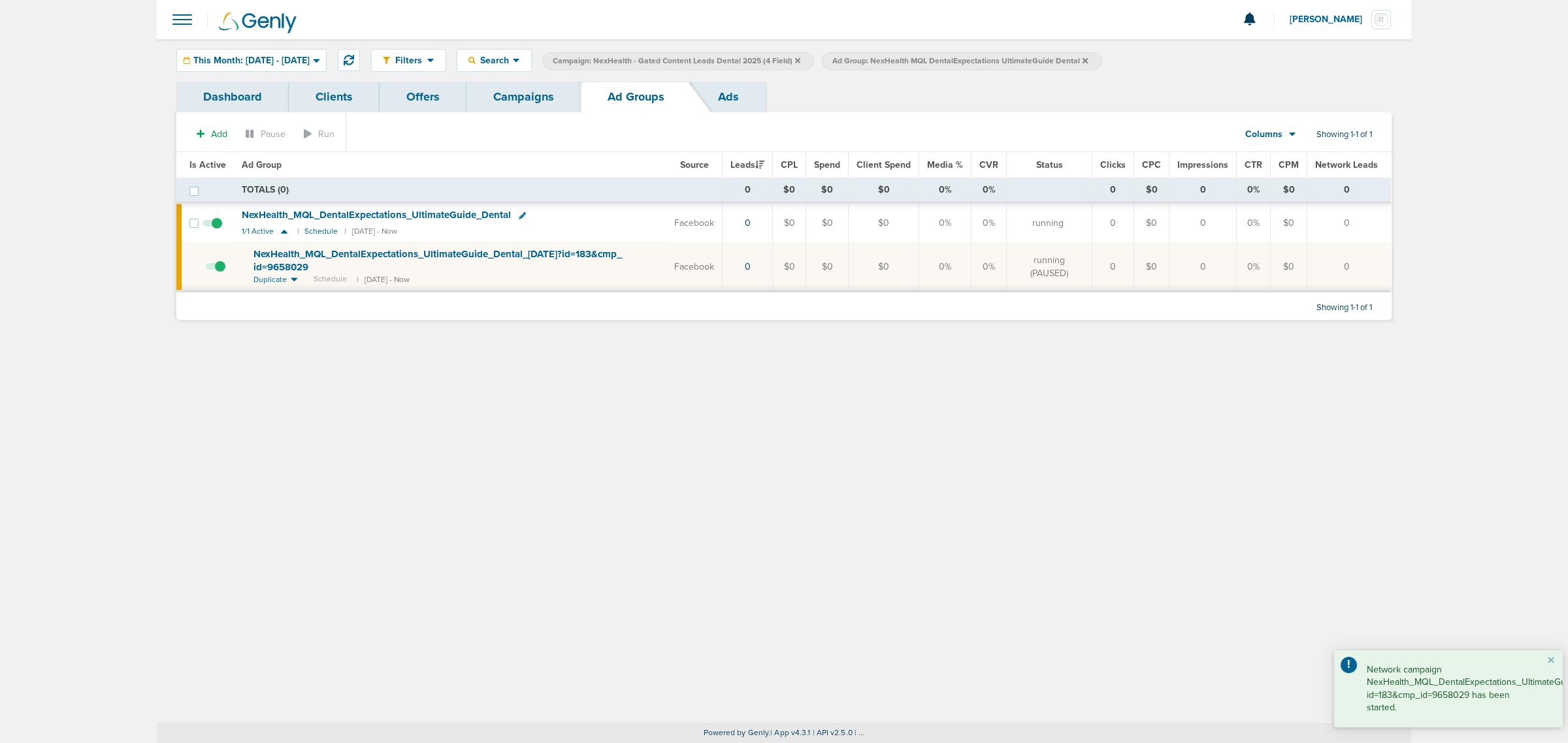
click at [1102, 61] on label "Ad Group: NexHealth MQL DentalExpectations UltimateGuide Dental" at bounding box center [961, 62] width 279 height 18
click at [1088, 58] on icon at bounding box center [1085, 60] width 5 height 5
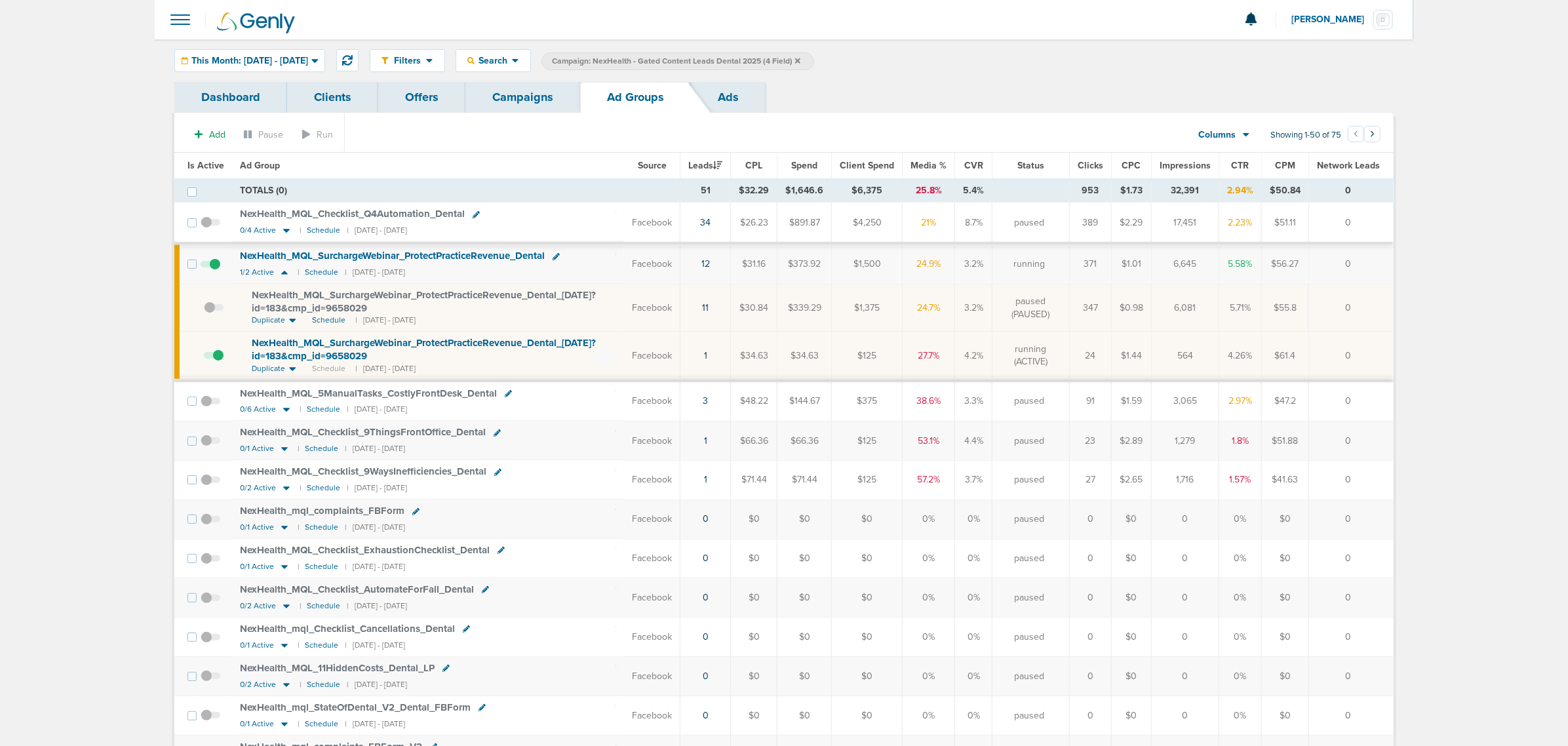
click at [531, 97] on link "Campaigns" at bounding box center [522, 97] width 115 height 31
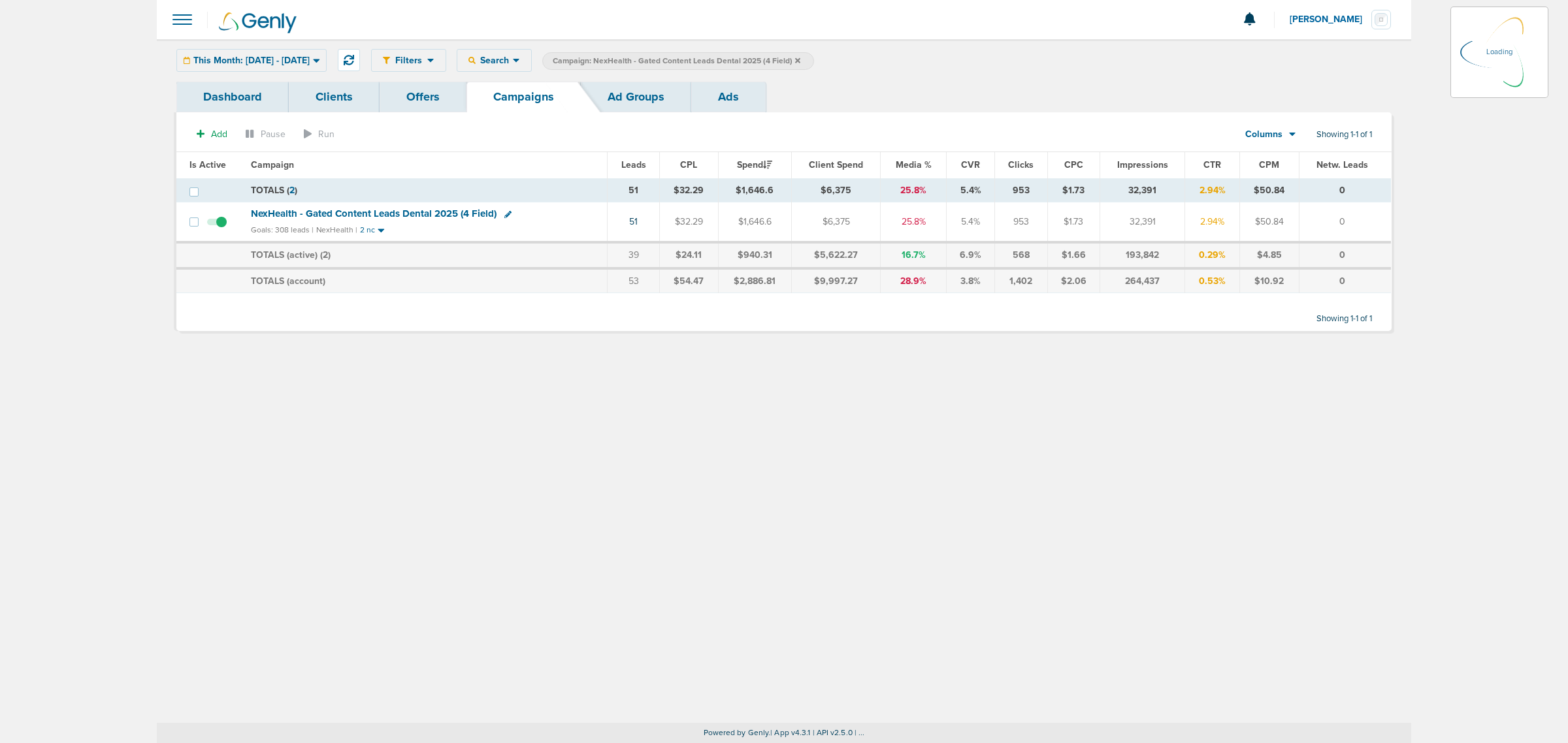
click at [800, 60] on icon at bounding box center [797, 60] width 5 height 5
click at [800, 61] on icon at bounding box center [797, 61] width 5 height 8
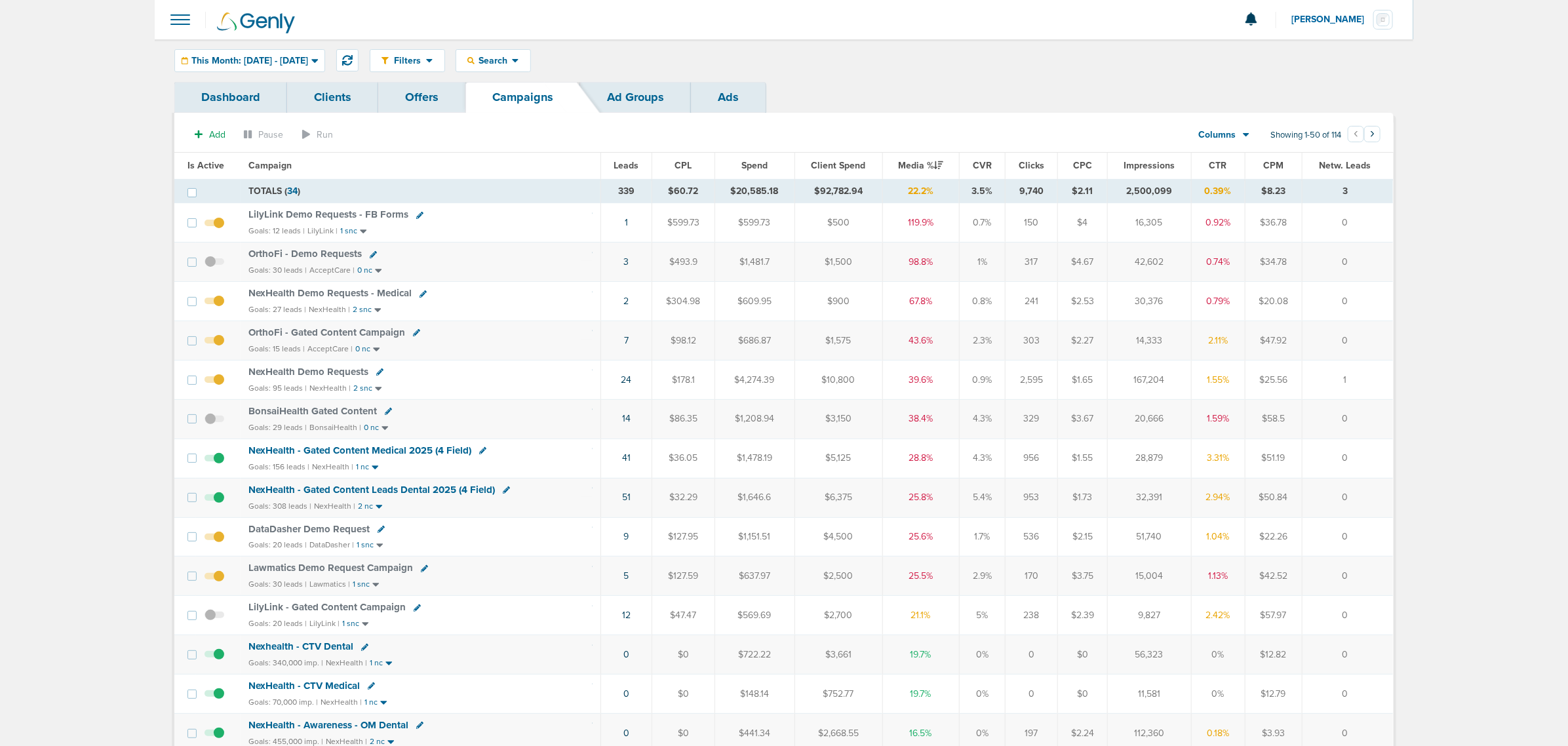
click at [503, 494] on icon at bounding box center [505, 490] width 7 height 7
select select
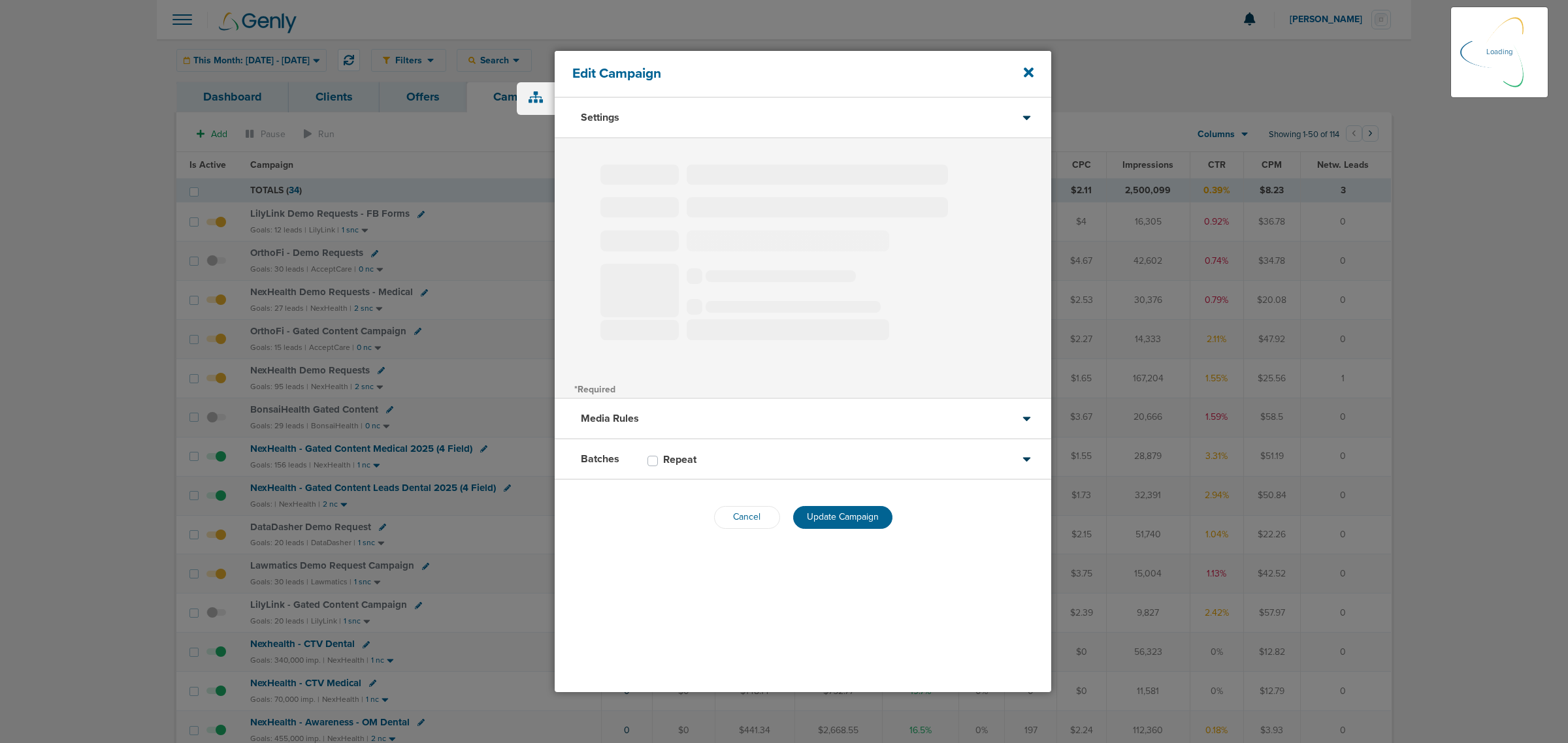
select select "1"
select select "2"
select select "3"
select select "4"
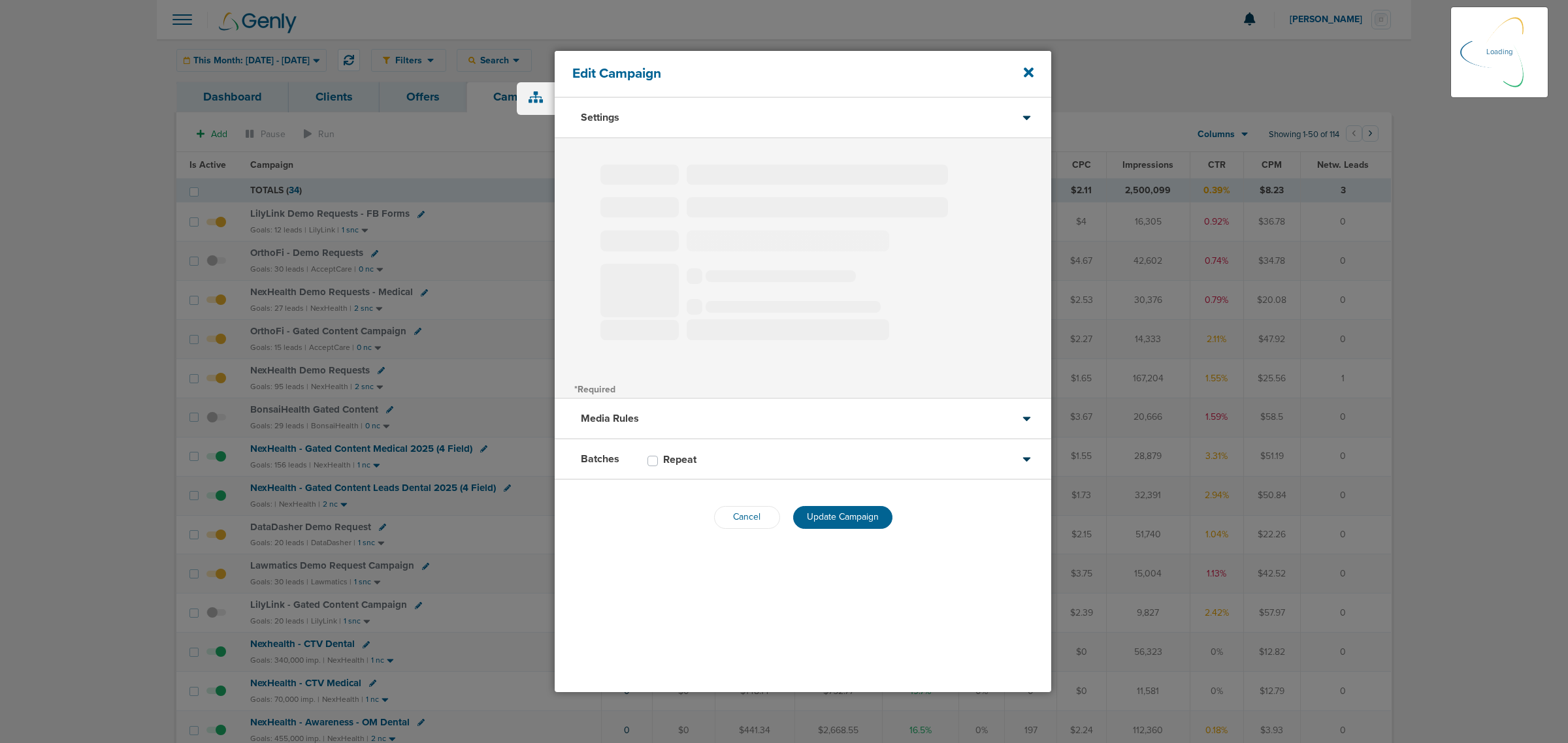
select select "4"
select select "6"
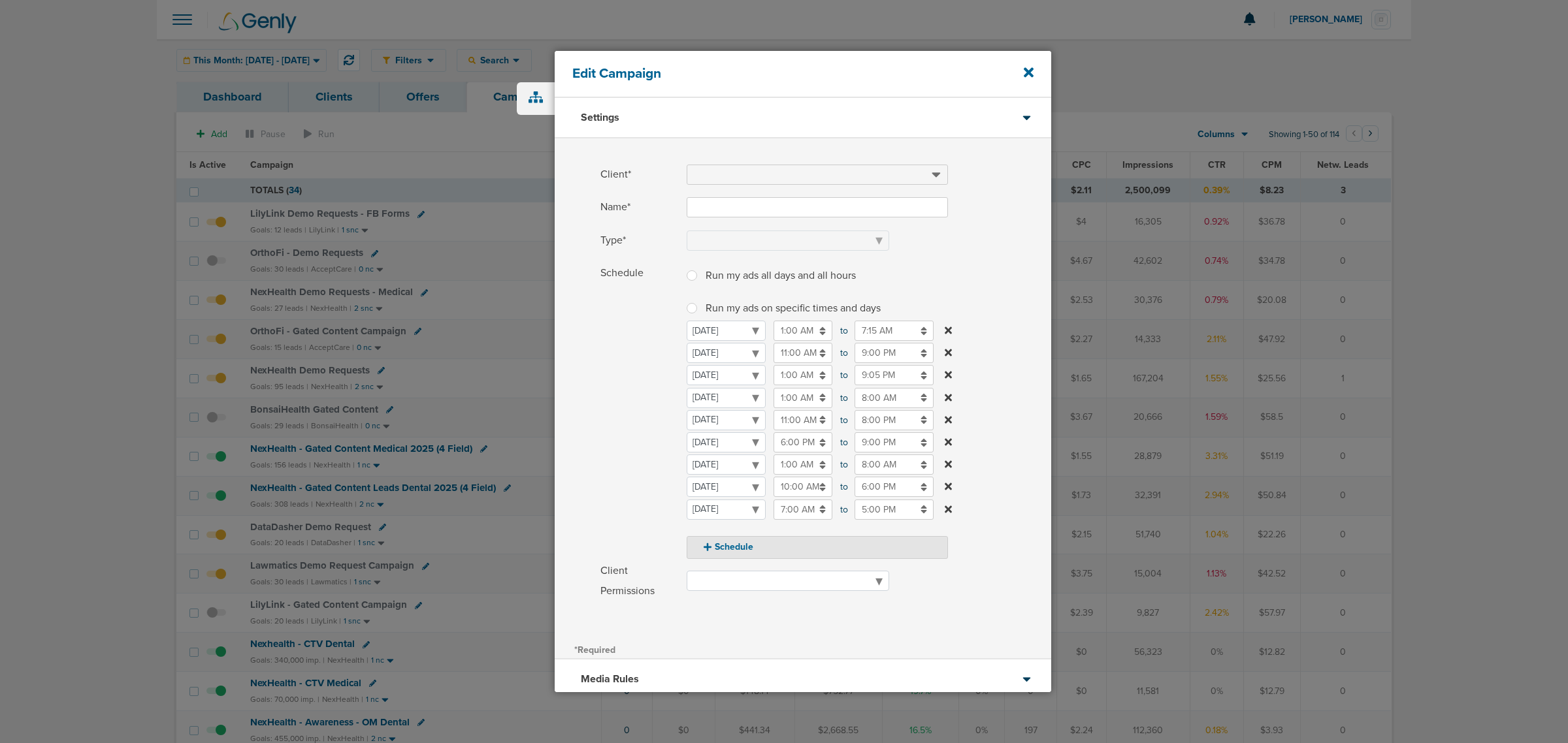
type input "NexHealth - Gated Content Leads Dental 2025 (4 Field)"
select select "Leads"
radio input "true"
select select "readWrite"
checkbox input "true"
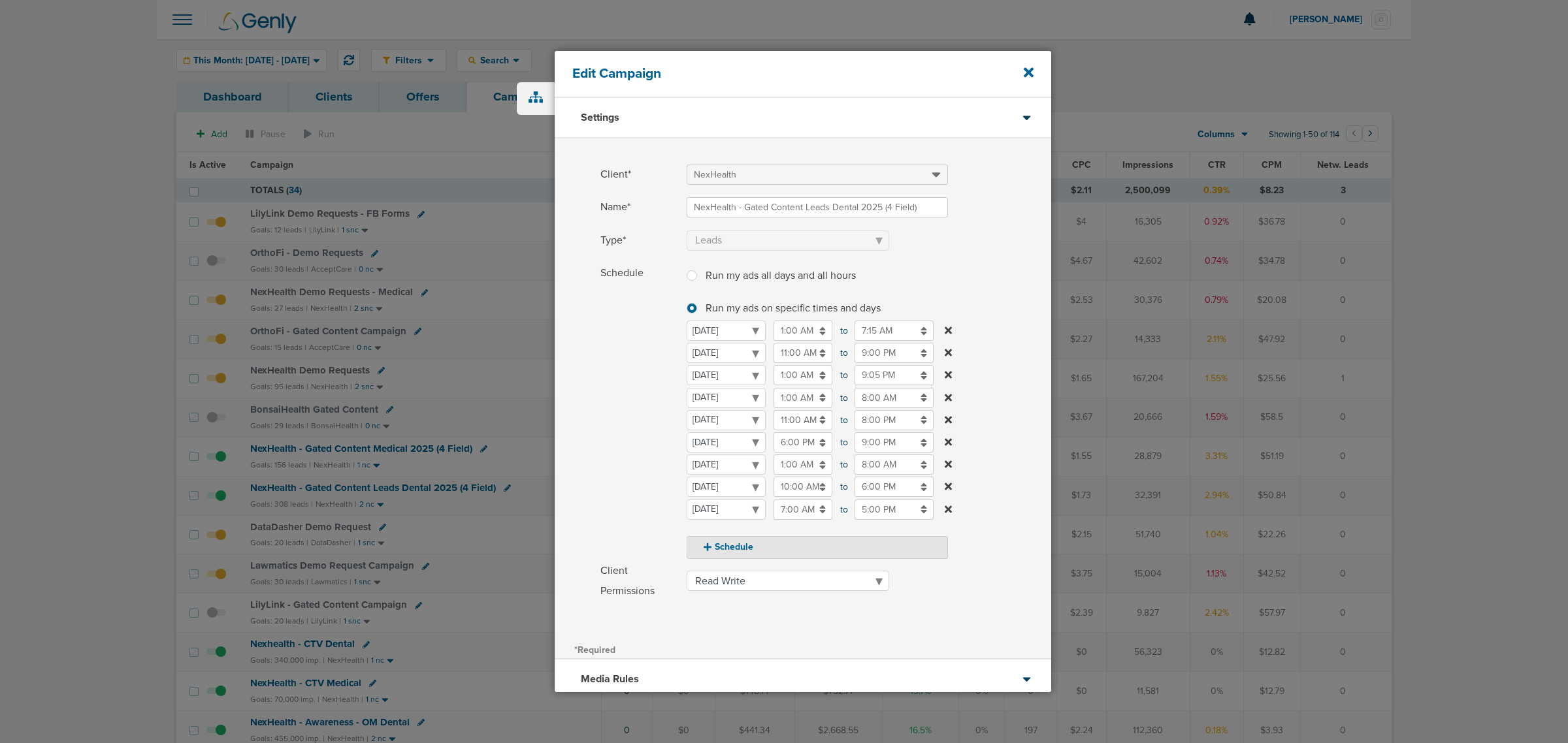
click at [887, 418] on input "8:00 PM" at bounding box center [894, 420] width 79 height 20
click at [861, 448] on icon at bounding box center [861, 452] width 12 height 8
type input "9:00 PM"
click at [997, 315] on label "Schedule Run my ads all days and all hours Run my ads all days and all hours Ru…" at bounding box center [826, 411] width 451 height 296
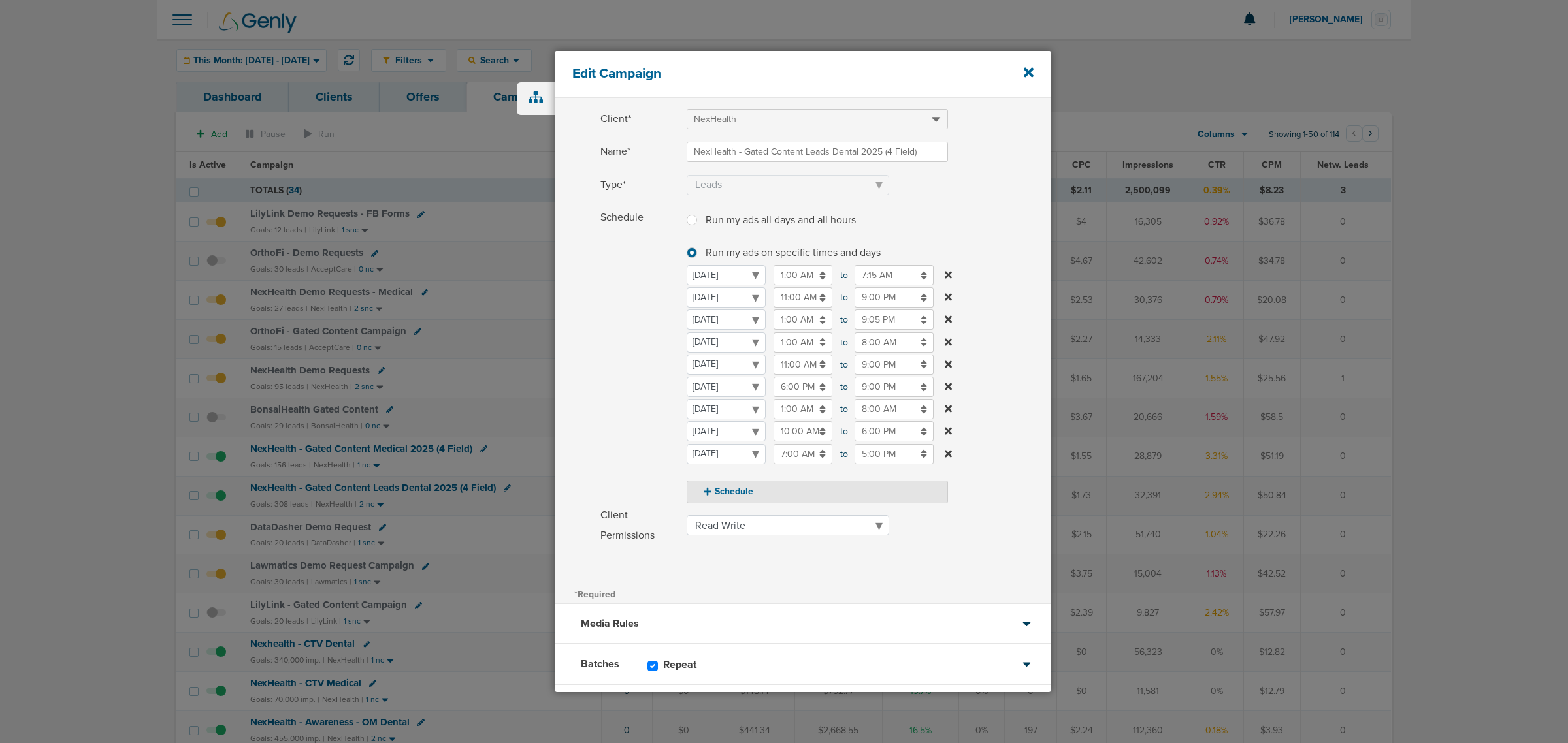
scroll to position [122, 0]
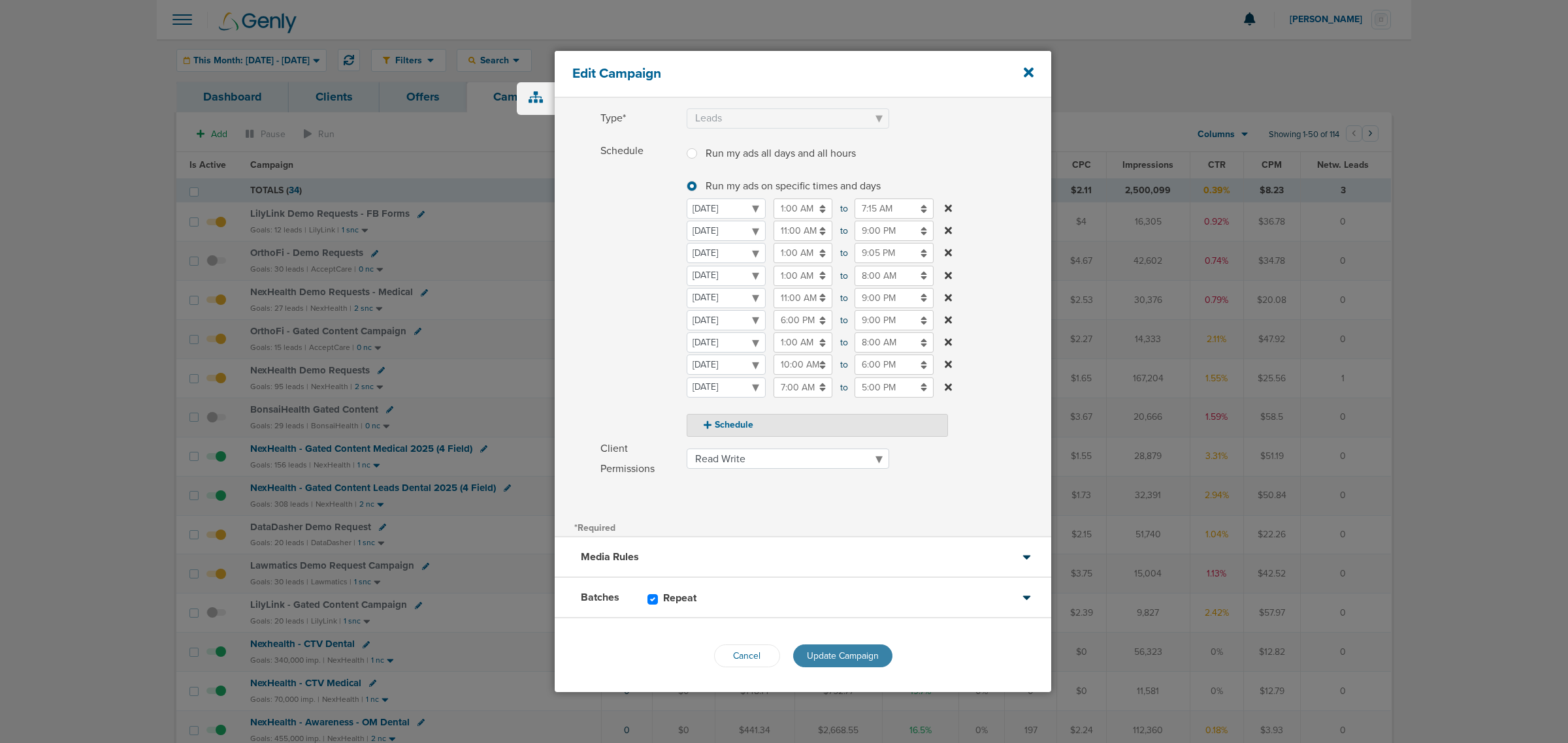
click at [850, 655] on span "Update Campaign" at bounding box center [843, 656] width 72 height 11
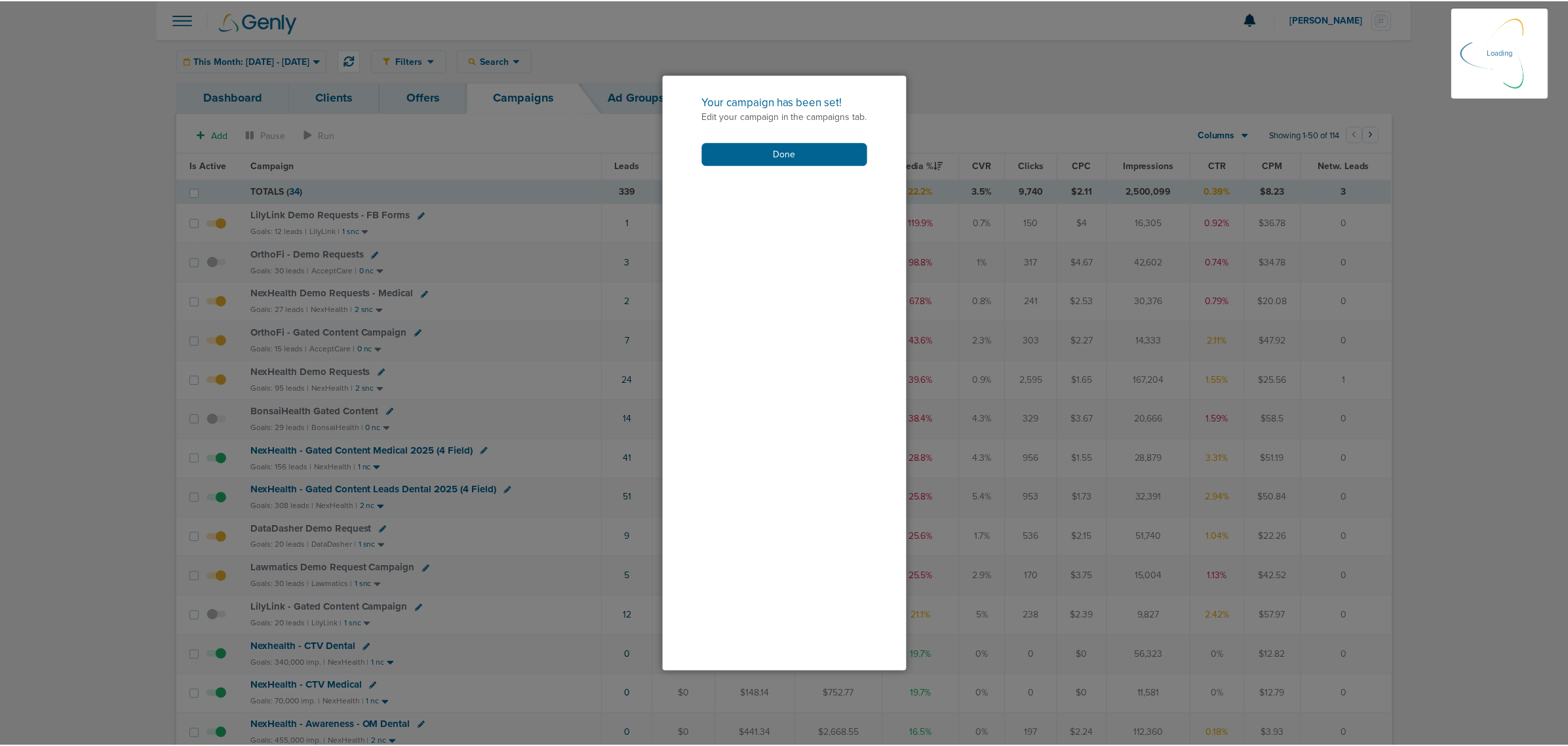
scroll to position [81, 0]
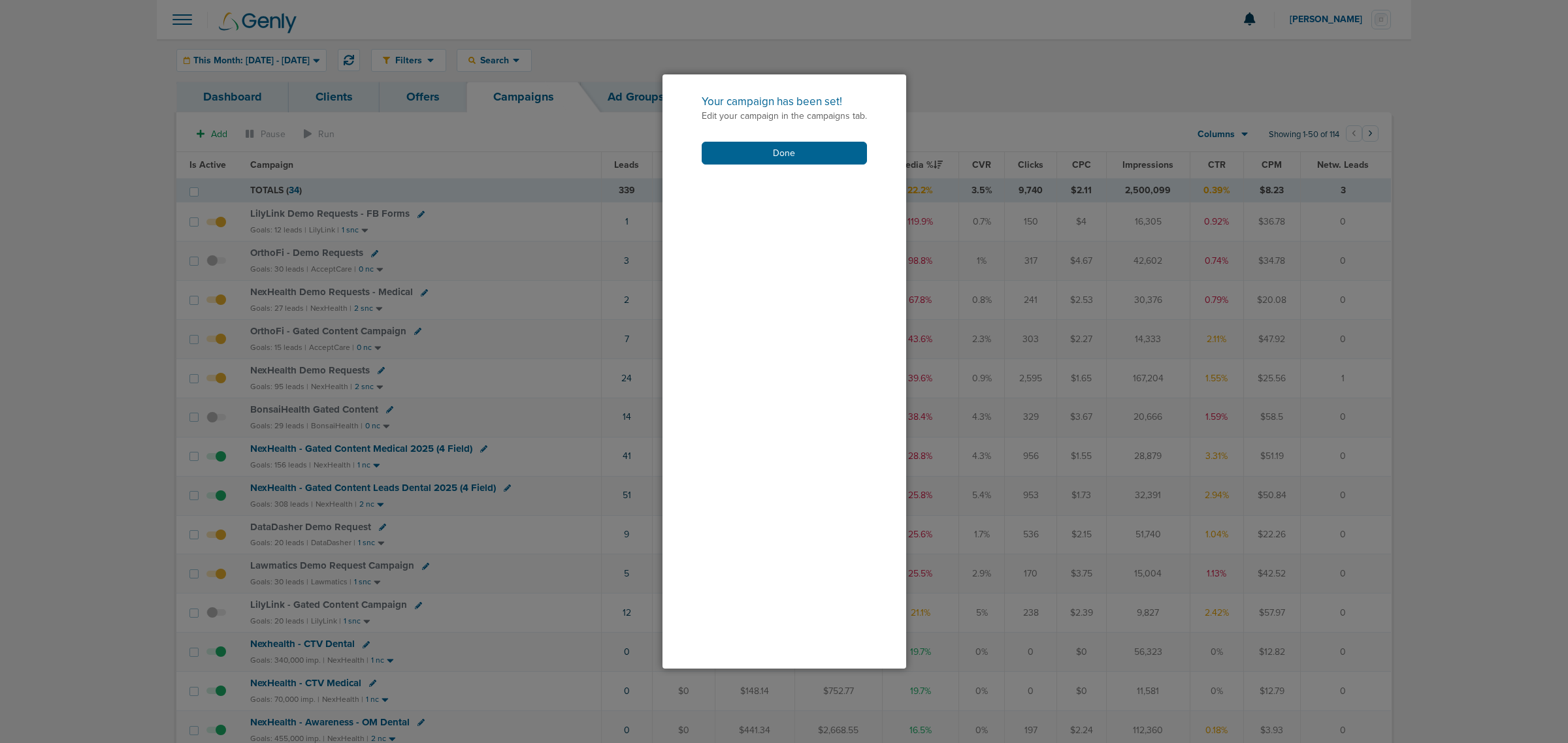
click at [811, 137] on div "Your campaign has been set! Edit your campaign in the campaigns tab. Done" at bounding box center [784, 129] width 243 height 109
click at [726, 159] on button "Done" at bounding box center [784, 153] width 165 height 23
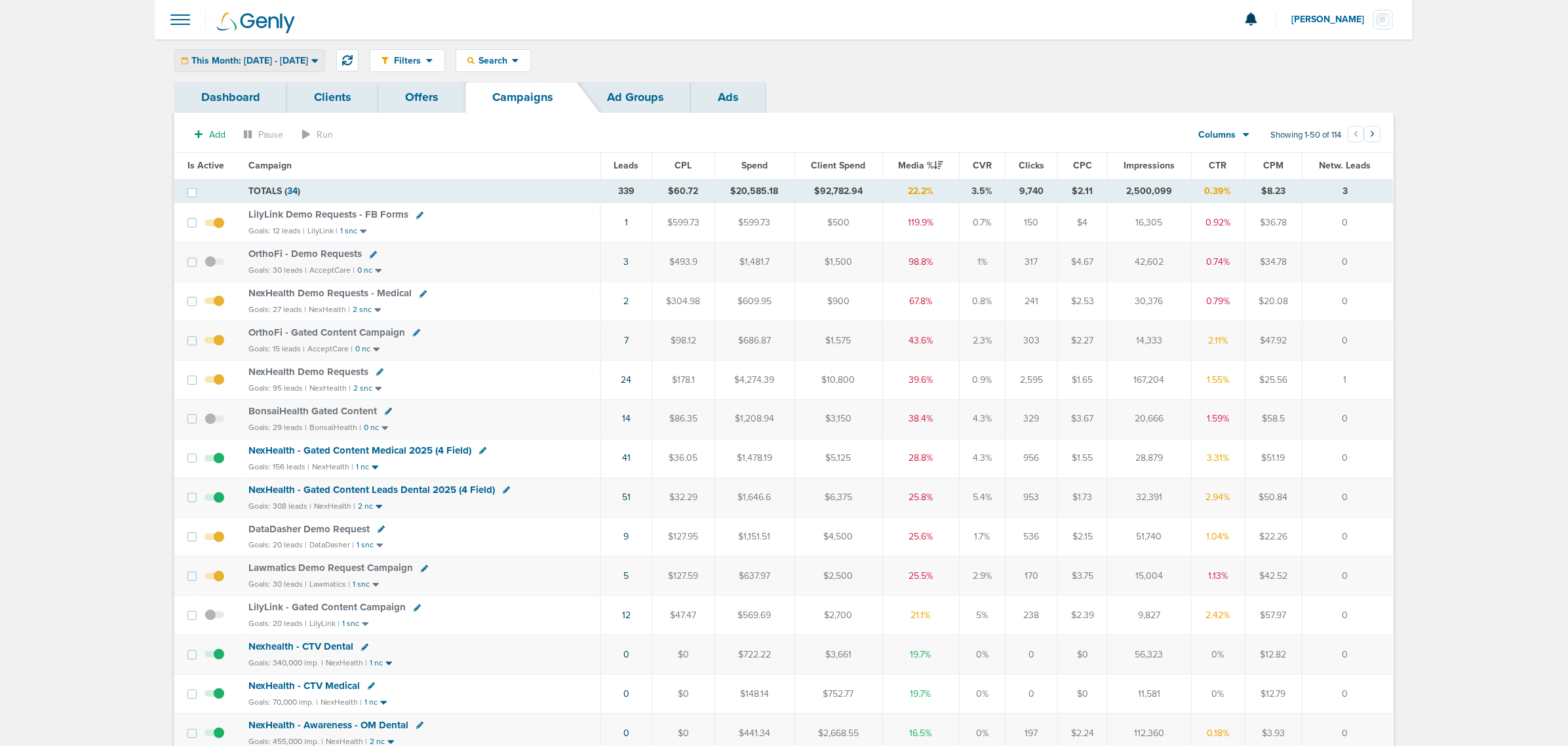
click at [300, 57] on span "This Month: [DATE] - [DATE]" at bounding box center [249, 61] width 117 height 9
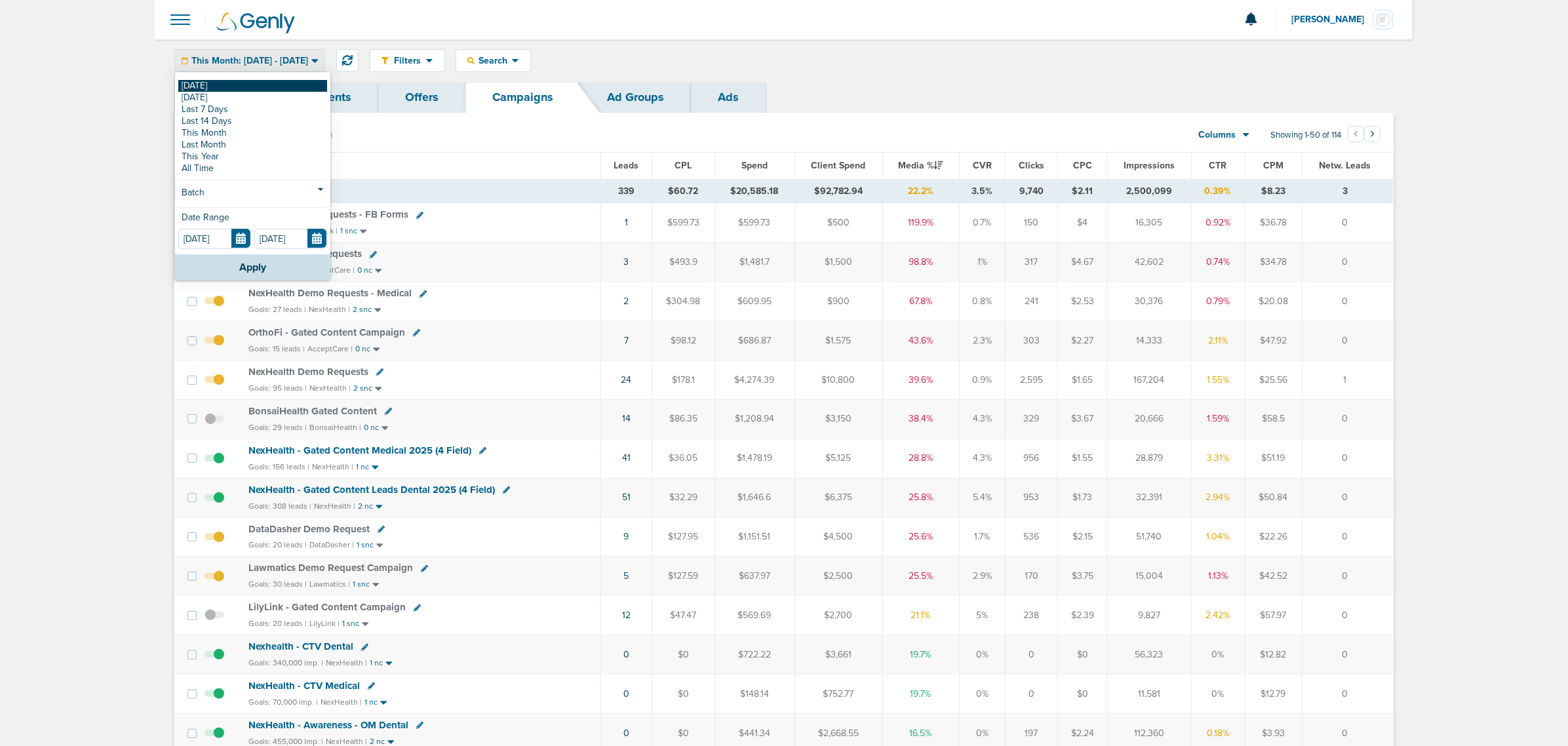
click at [231, 83] on link "[DATE]" at bounding box center [252, 86] width 149 height 12
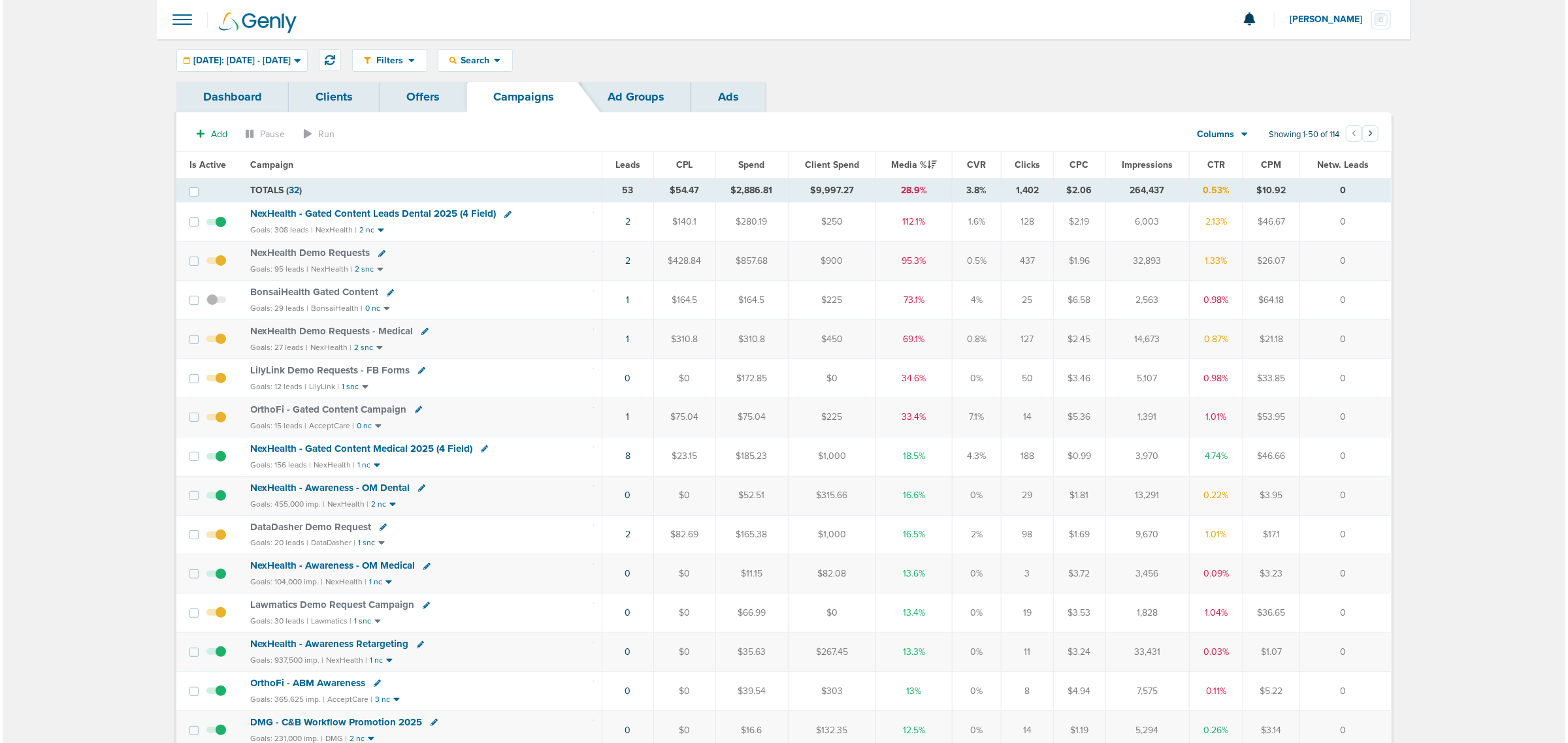
scroll to position [163, 0]
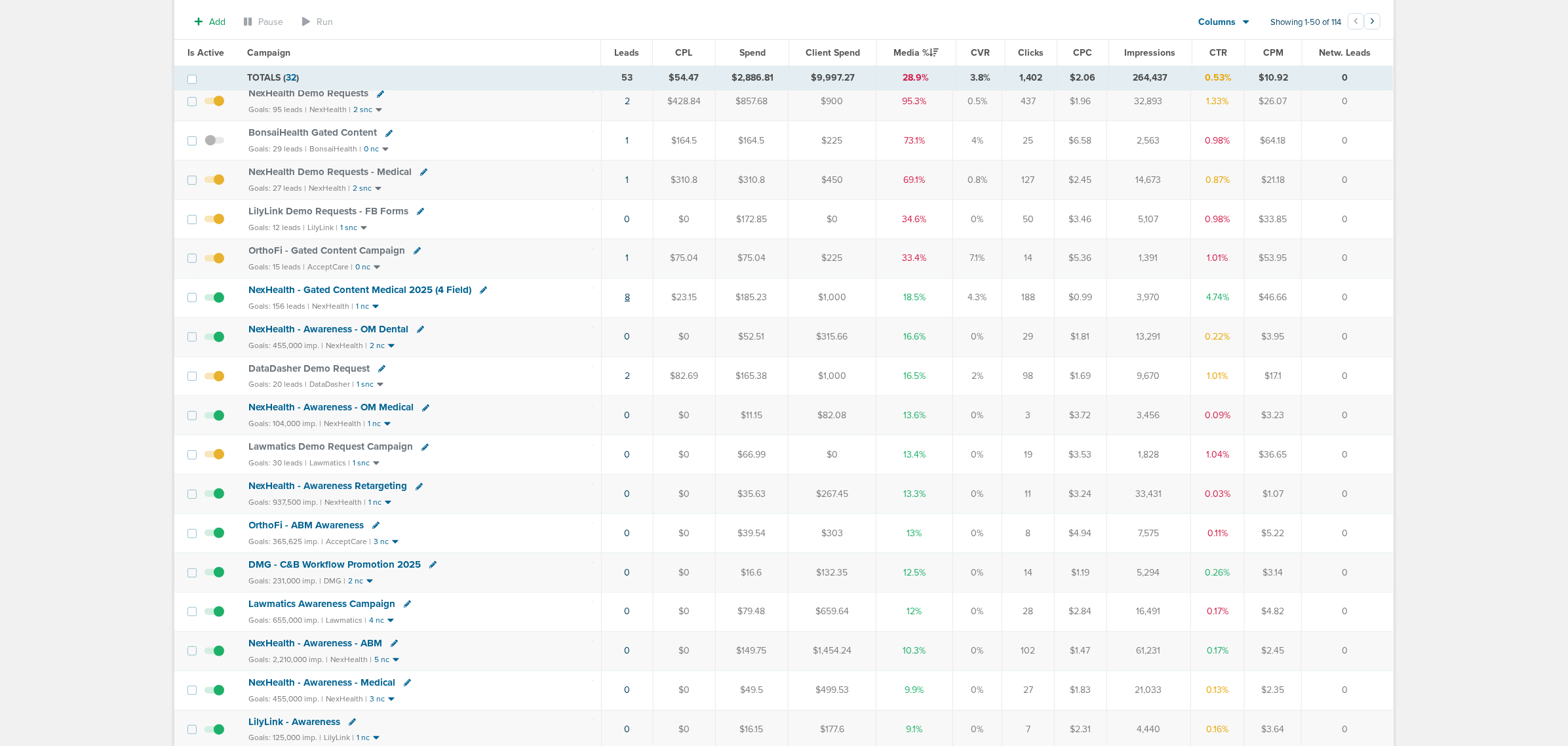
click at [625, 301] on link "8" at bounding box center [627, 297] width 5 height 11
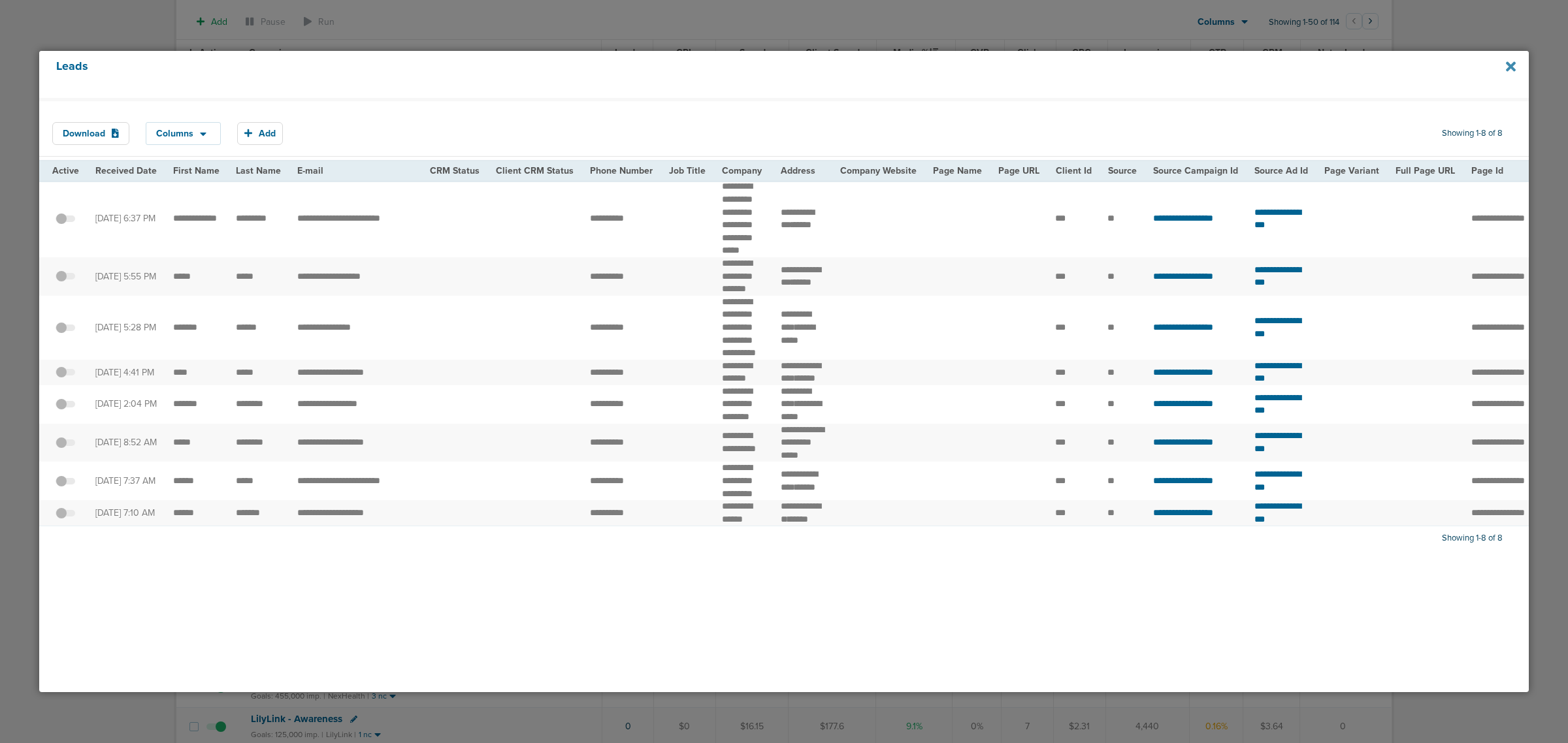
click at [1508, 64] on icon at bounding box center [1511, 67] width 10 height 10
click at [1510, 67] on icon at bounding box center [1511, 67] width 10 height 10
click at [1510, 63] on icon at bounding box center [1511, 67] width 10 height 14
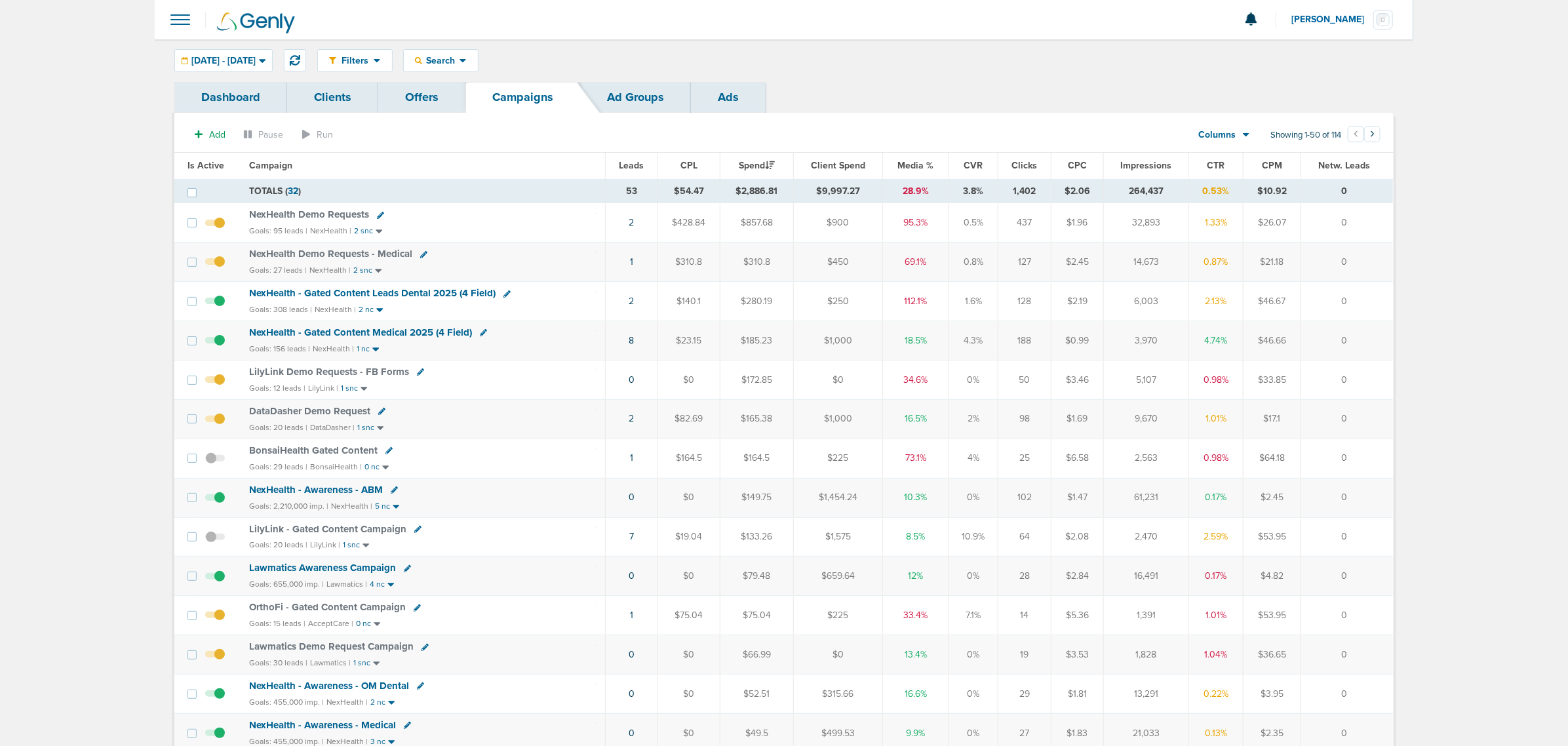
click at [914, 165] on span "Media %" at bounding box center [915, 165] width 36 height 11
